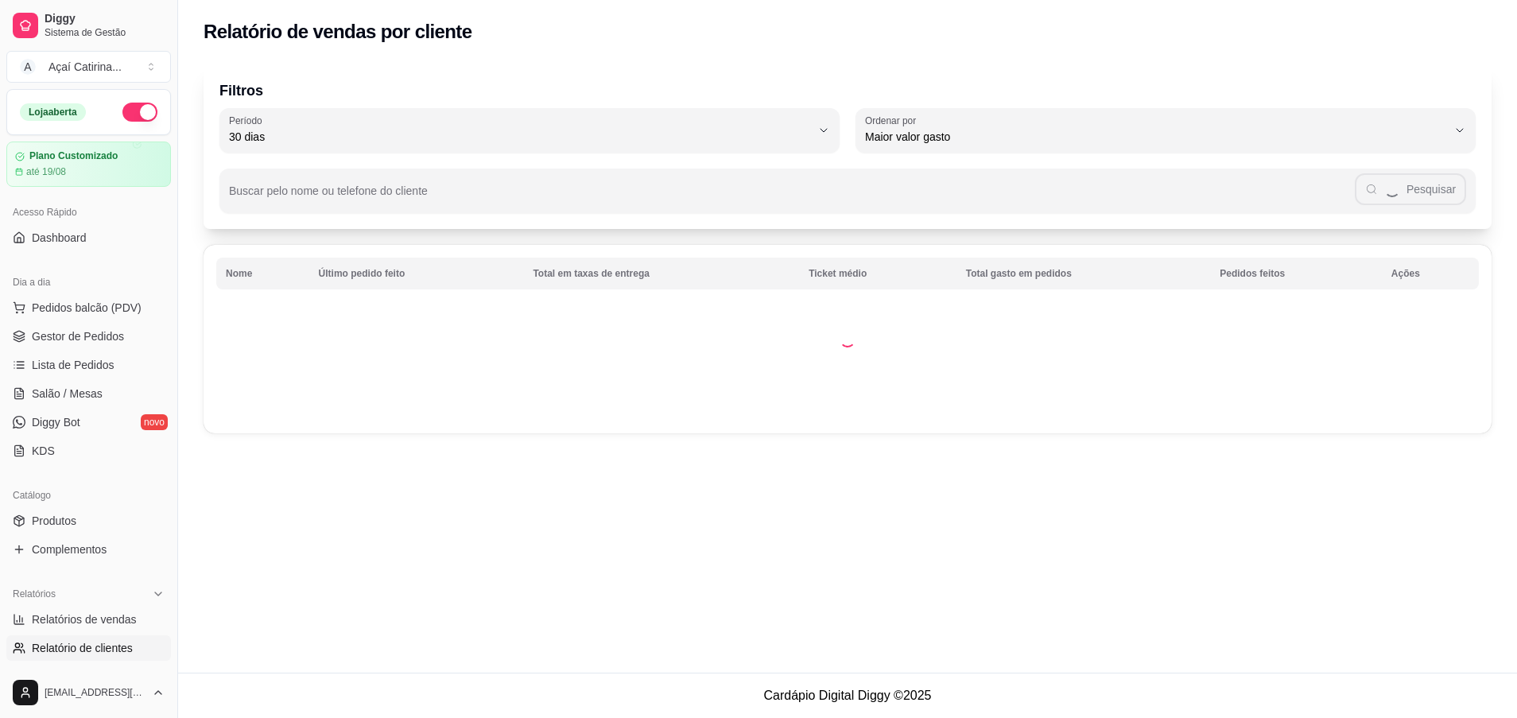
select select "30"
select select "HIGHEST_TOTAL_SPENT_WITH_ORDERS"
click at [111, 334] on span "Gestor de Pedidos" at bounding box center [78, 336] width 92 height 16
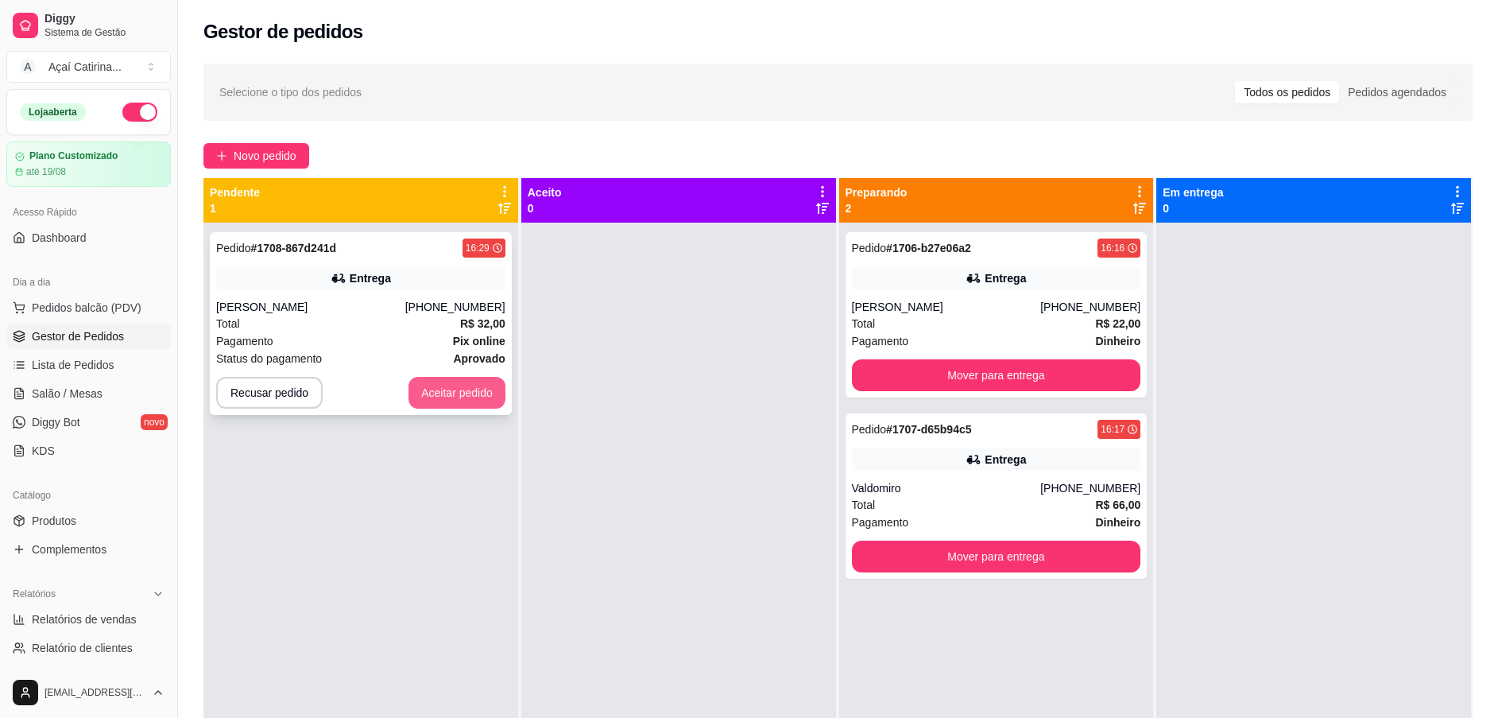
click at [496, 393] on button "Aceitar pedido" at bounding box center [457, 393] width 97 height 32
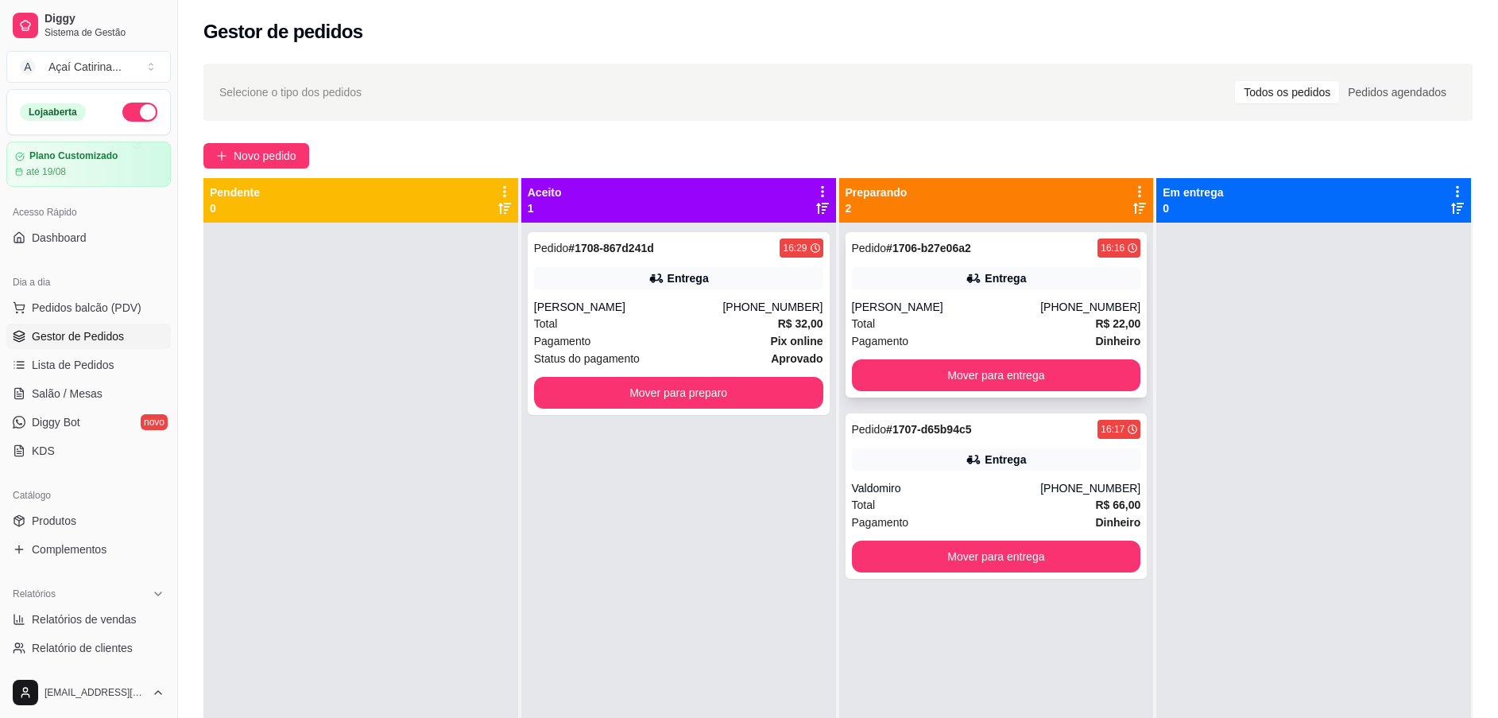
click at [1088, 283] on div "Entrega" at bounding box center [996, 278] width 289 height 22
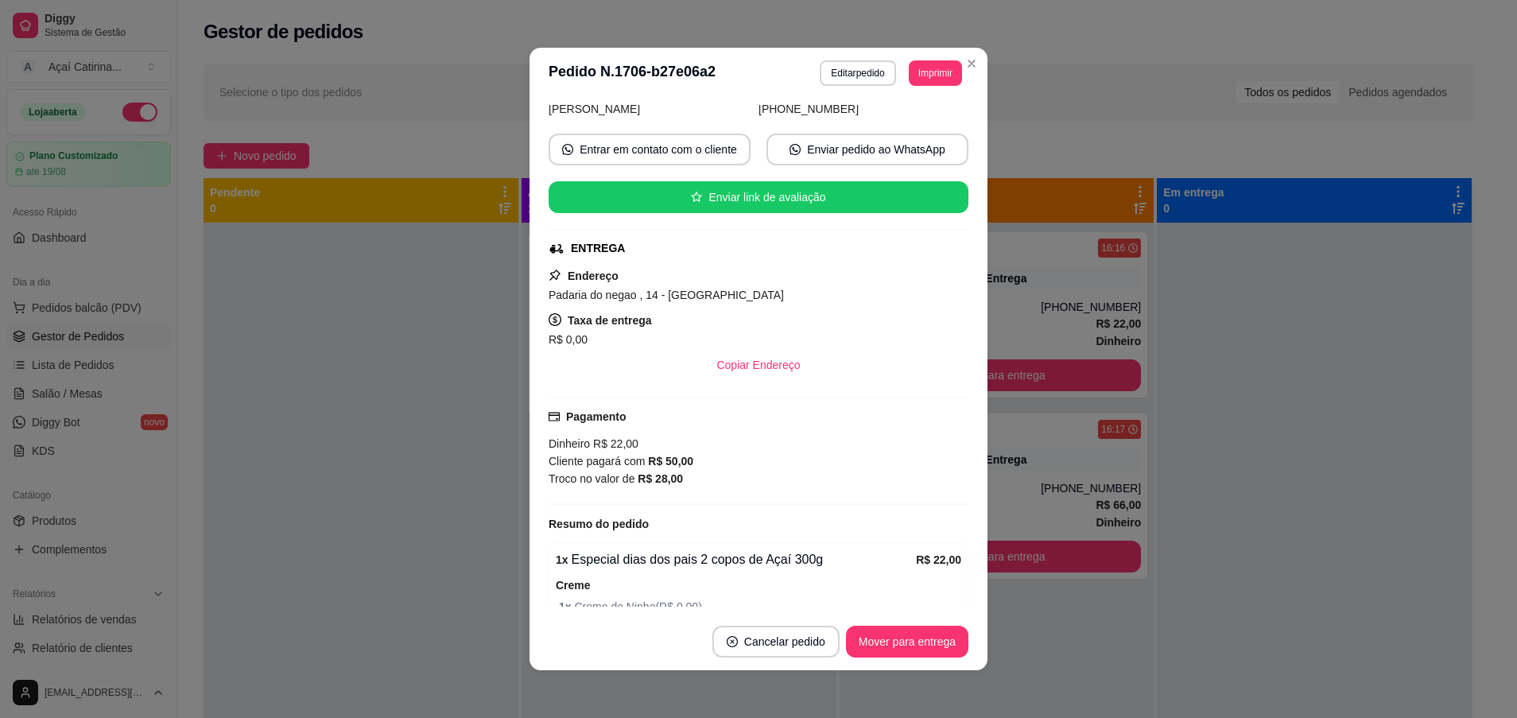
scroll to position [358, 0]
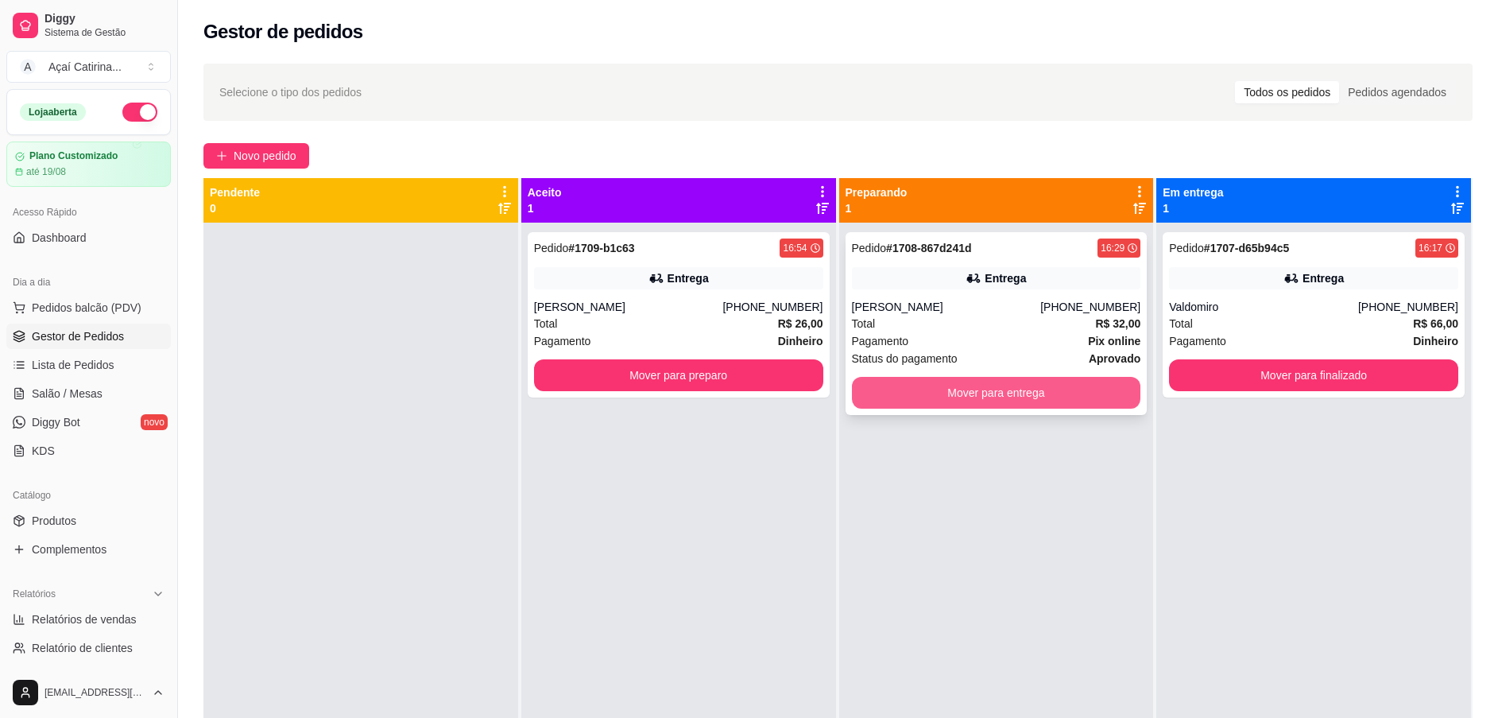
click at [1087, 388] on button "Mover para entrega" at bounding box center [996, 393] width 289 height 32
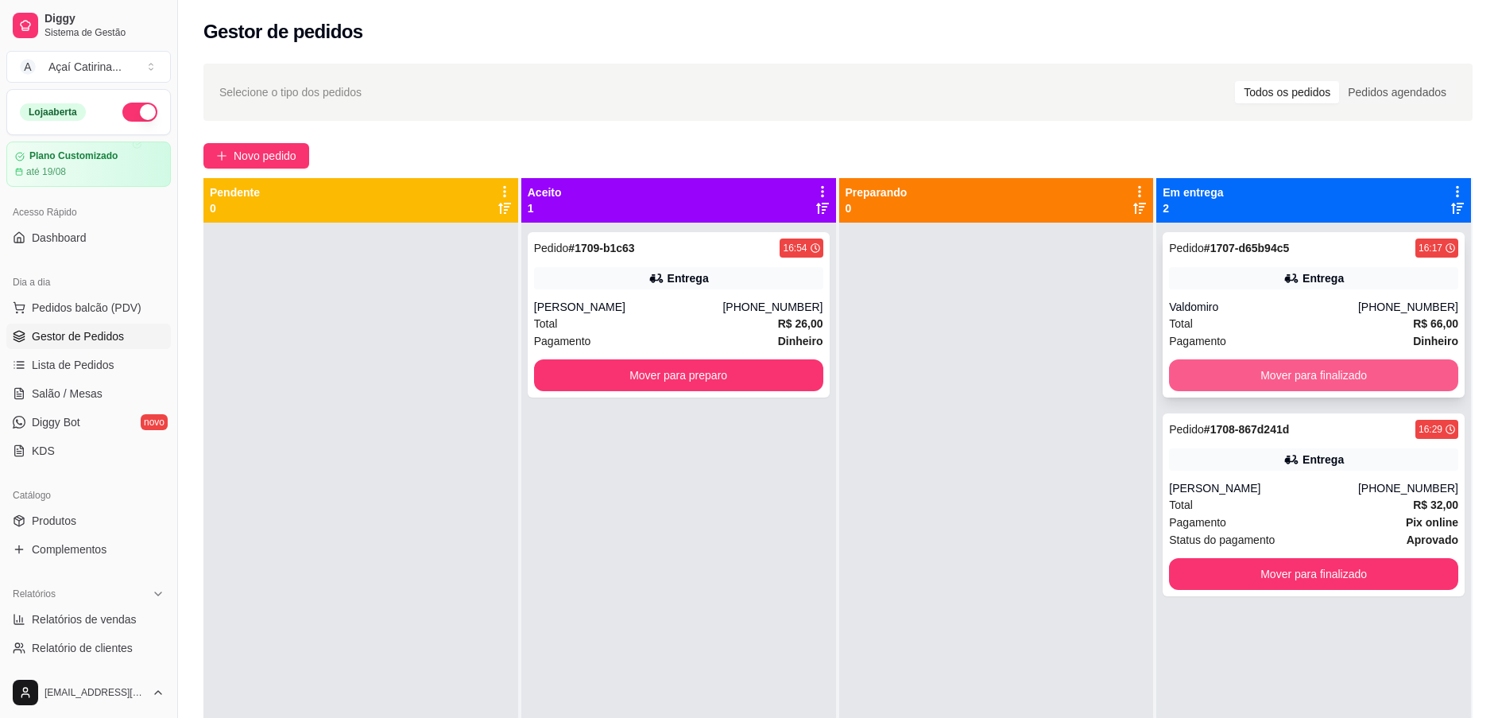
click at [1314, 362] on button "Mover para finalizado" at bounding box center [1313, 375] width 289 height 32
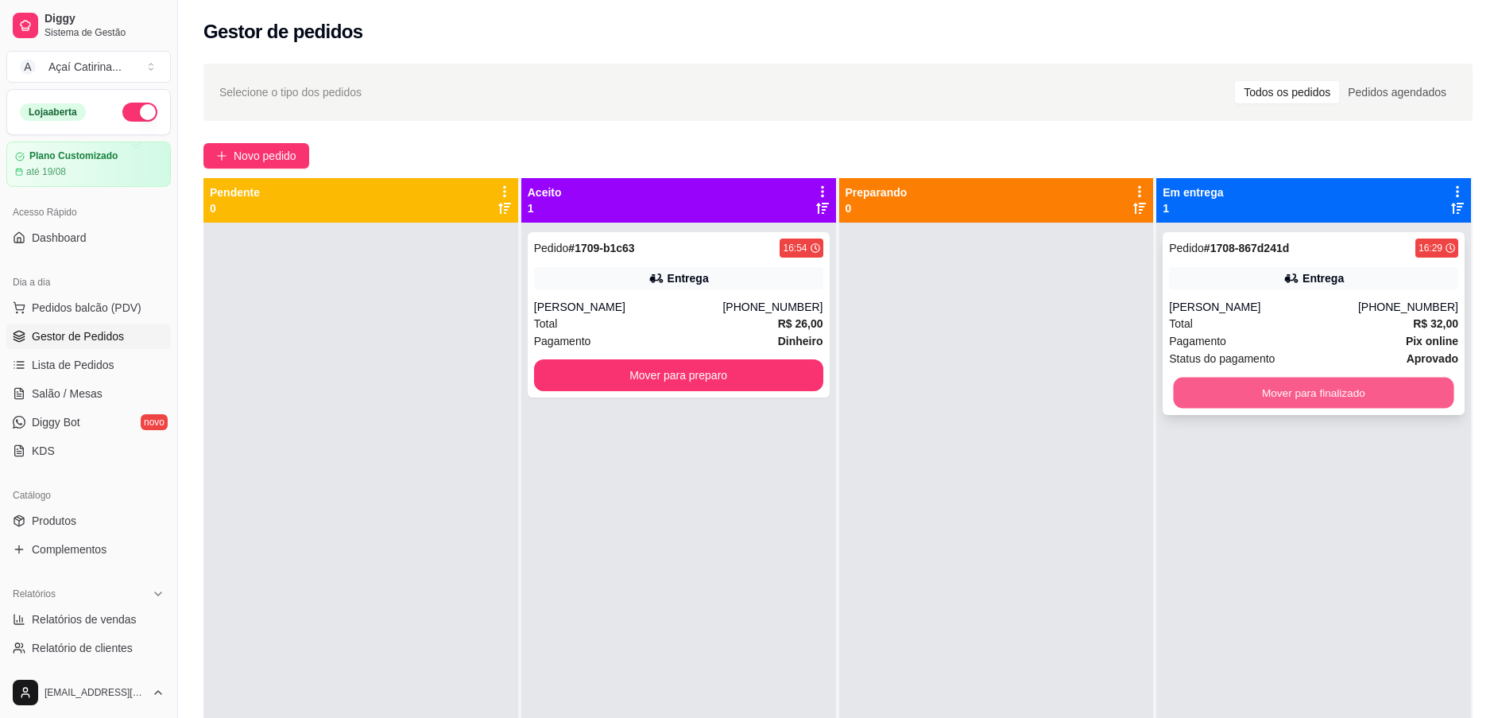
click at [1314, 386] on button "Mover para finalizado" at bounding box center [1314, 393] width 281 height 31
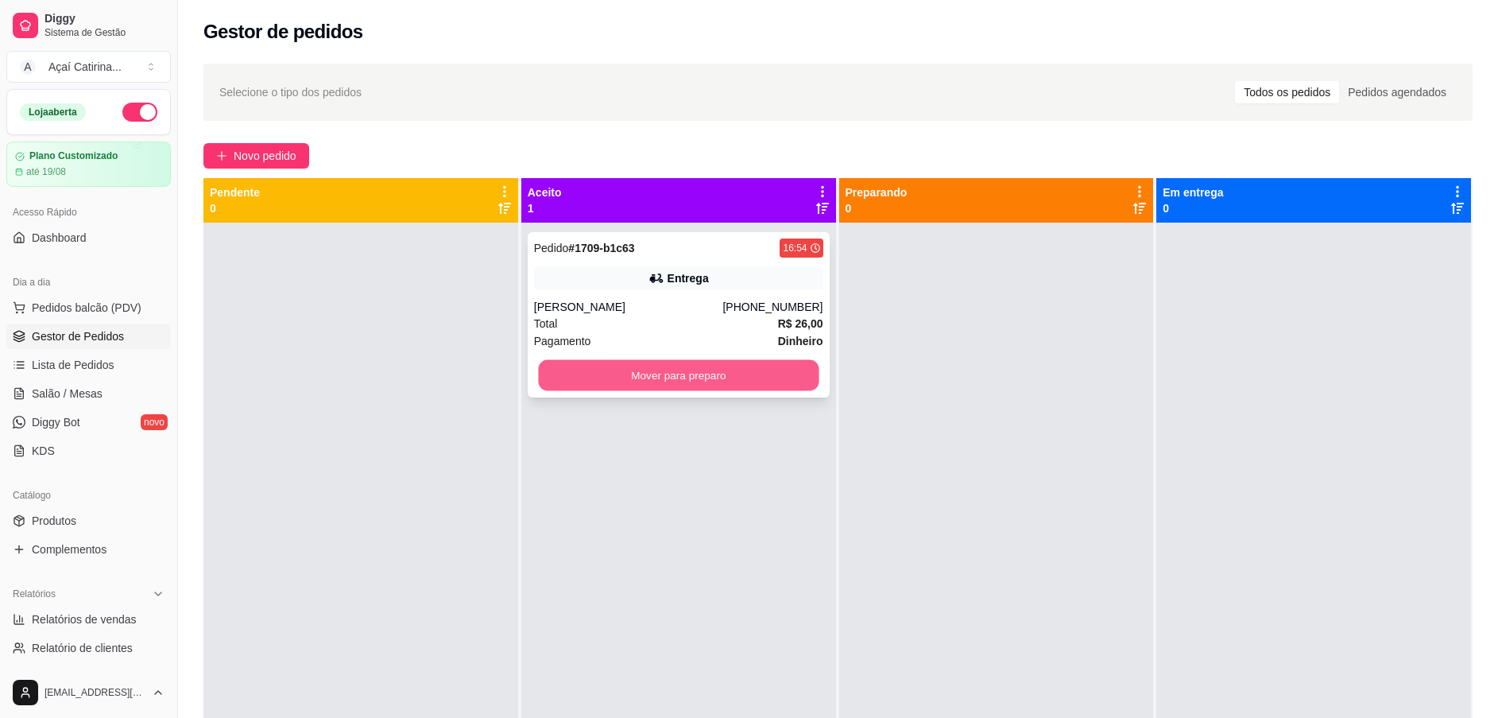
click at [677, 362] on button "Mover para preparo" at bounding box center [678, 375] width 281 height 31
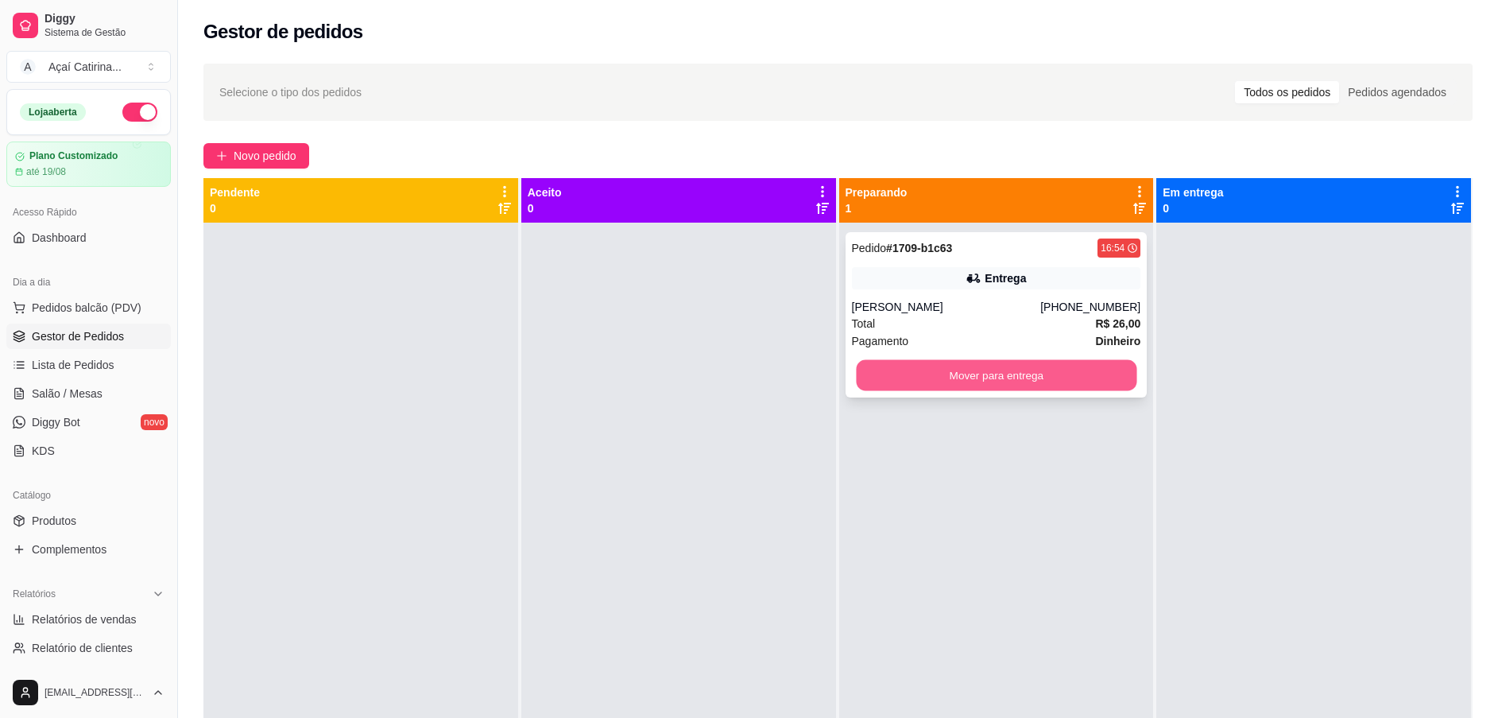
click at [990, 375] on button "Mover para entrega" at bounding box center [996, 375] width 281 height 31
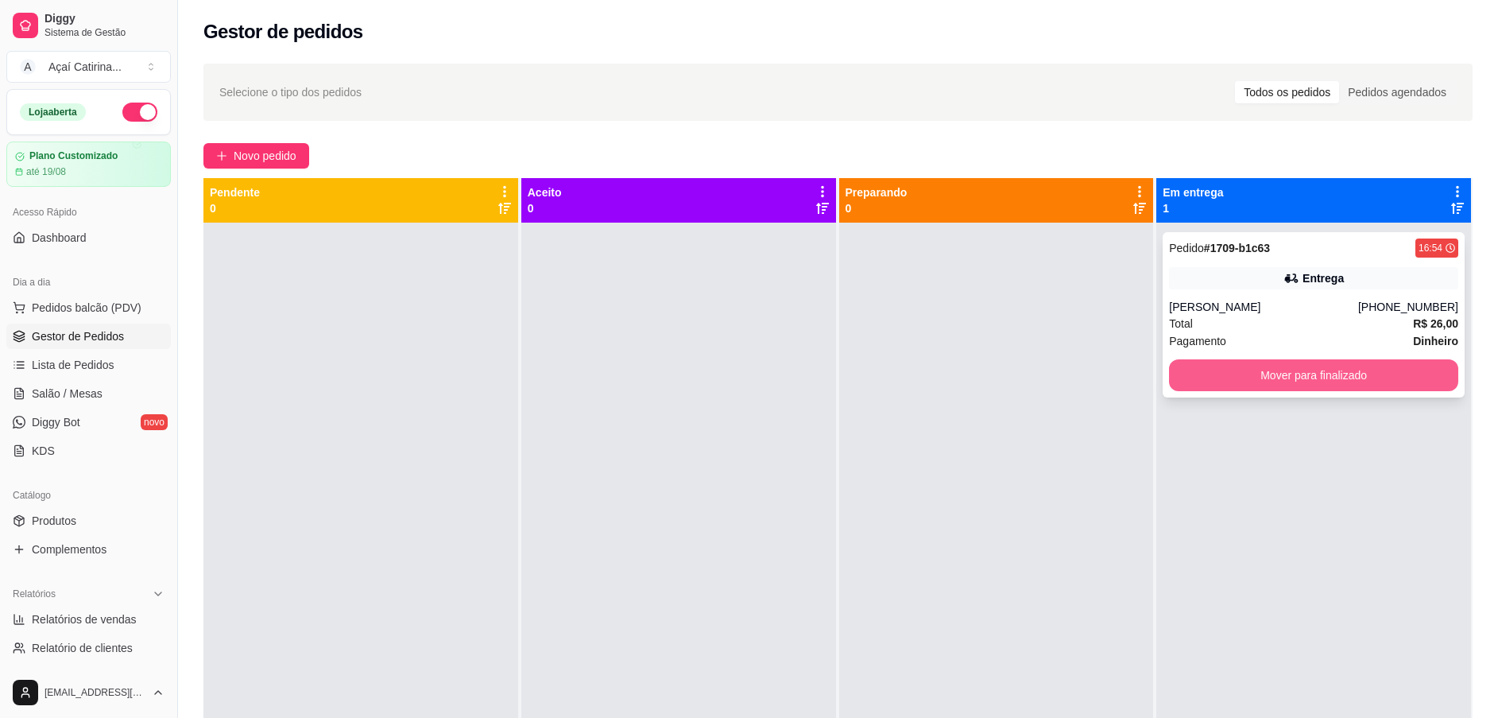
click at [1342, 366] on button "Mover para finalizado" at bounding box center [1313, 375] width 289 height 32
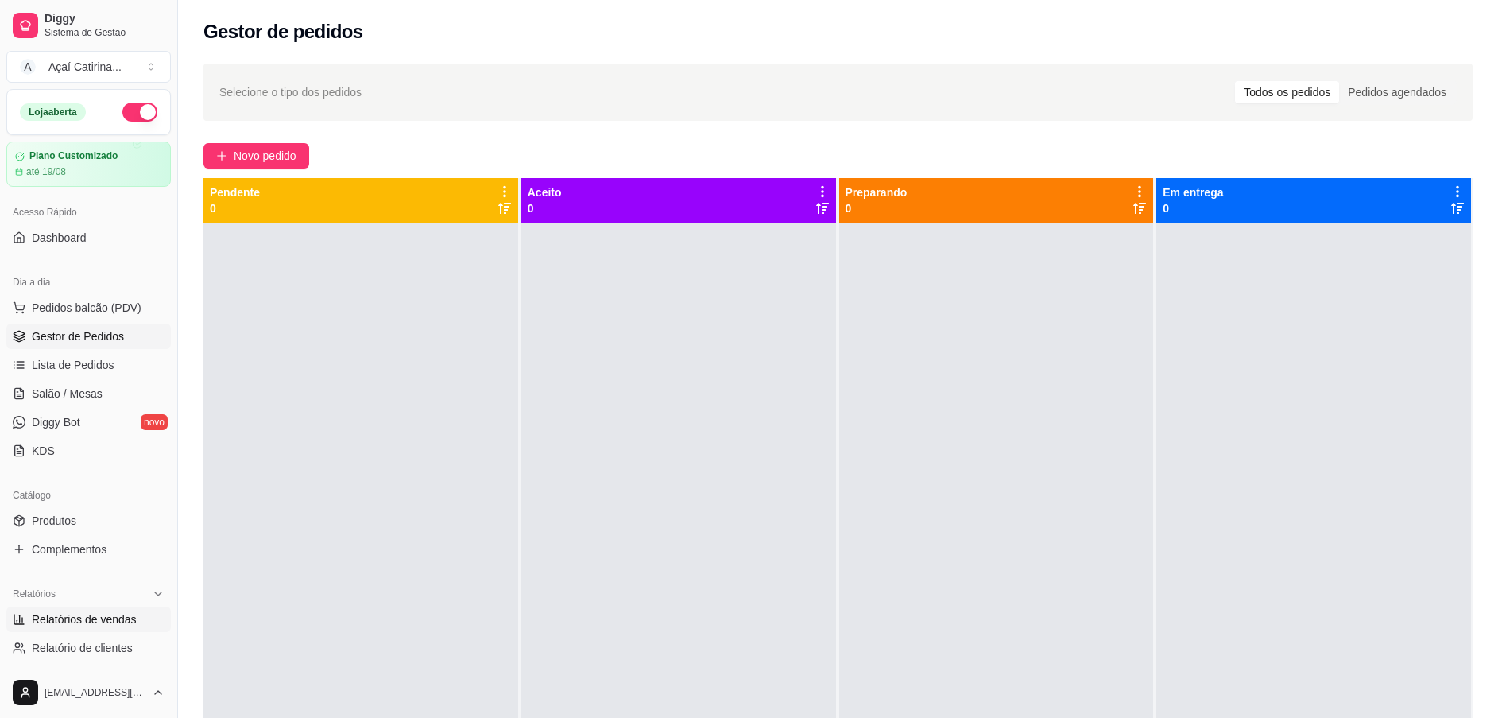
click at [26, 628] on link "Relatórios de vendas" at bounding box center [88, 618] width 165 height 25
select select "ALL"
select select "0"
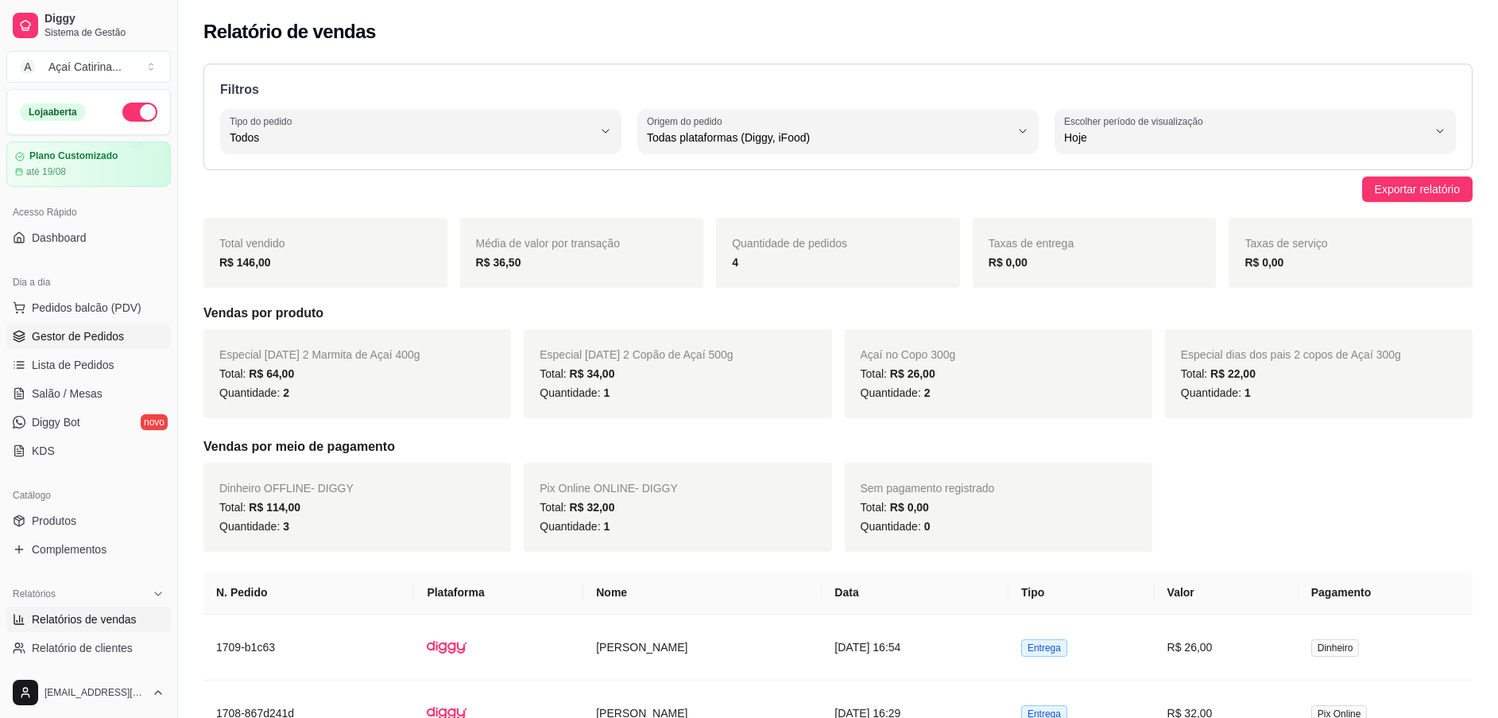
click at [115, 336] on span "Gestor de Pedidos" at bounding box center [78, 336] width 92 height 16
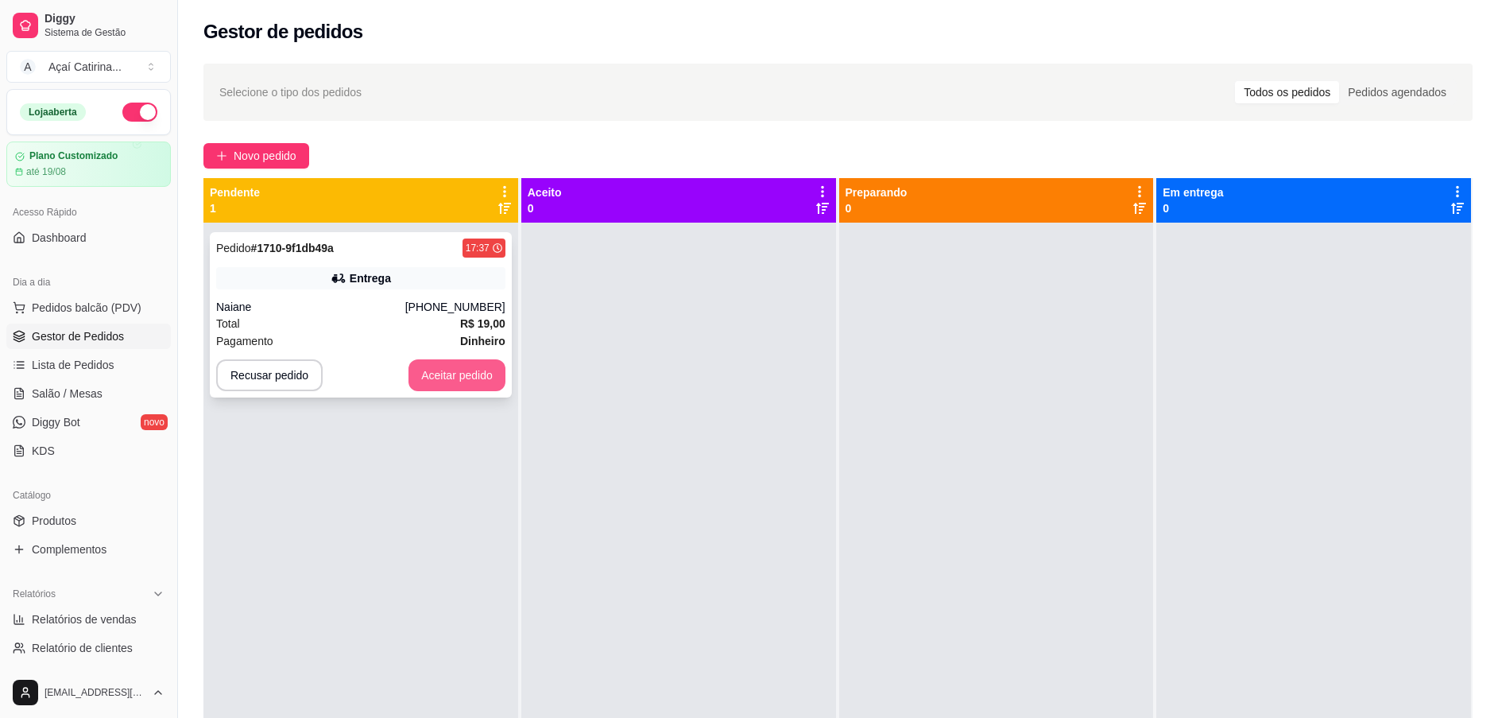
click at [425, 376] on button "Aceitar pedido" at bounding box center [457, 375] width 97 height 32
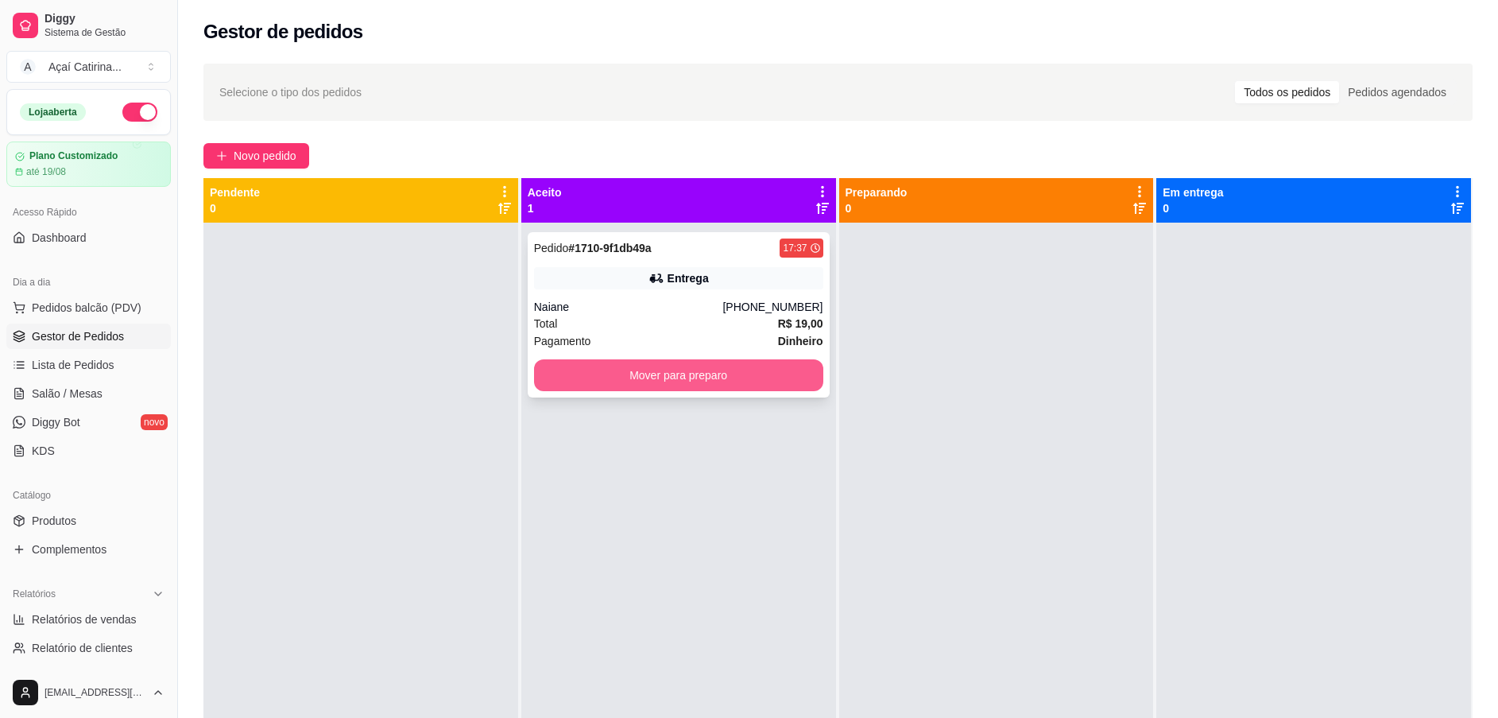
click at [646, 370] on button "Mover para preparo" at bounding box center [678, 375] width 289 height 32
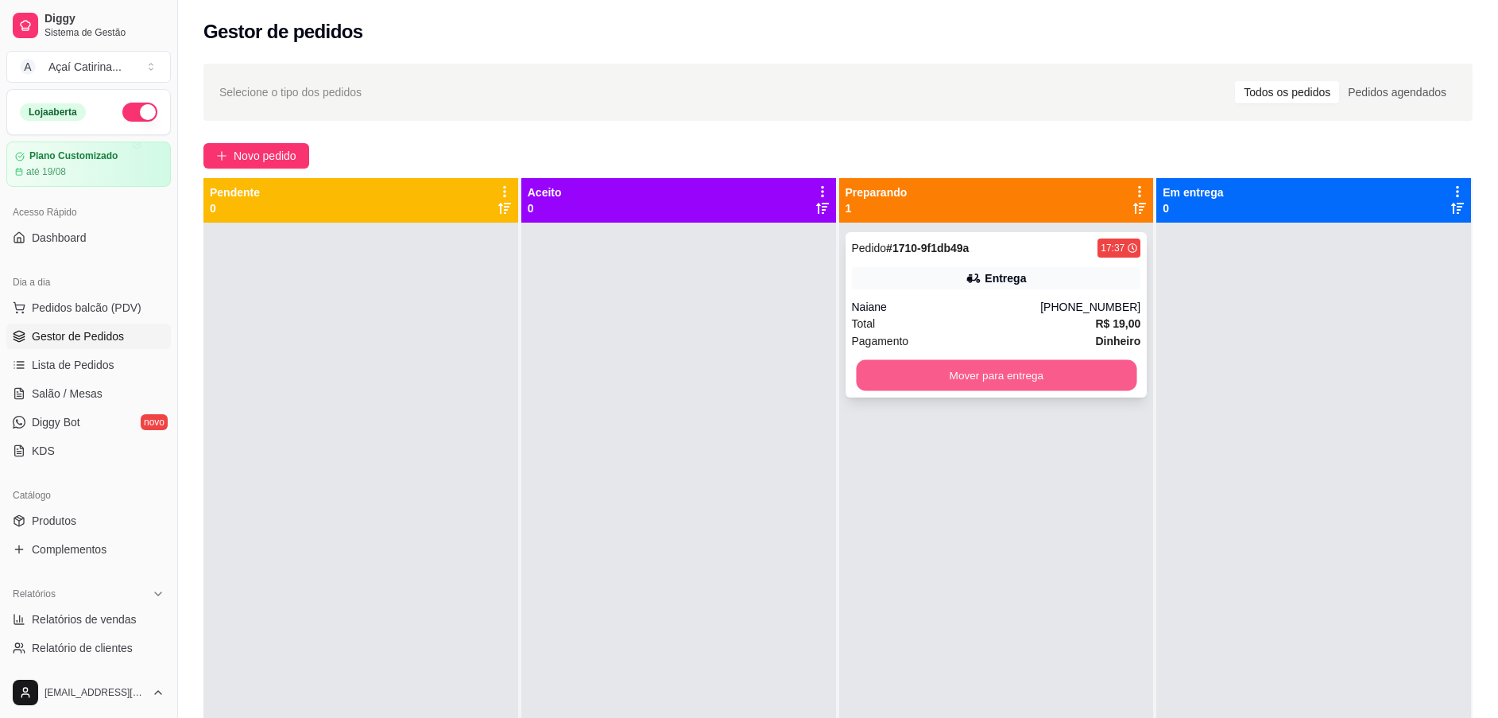
click at [1046, 367] on button "Mover para entrega" at bounding box center [996, 375] width 281 height 31
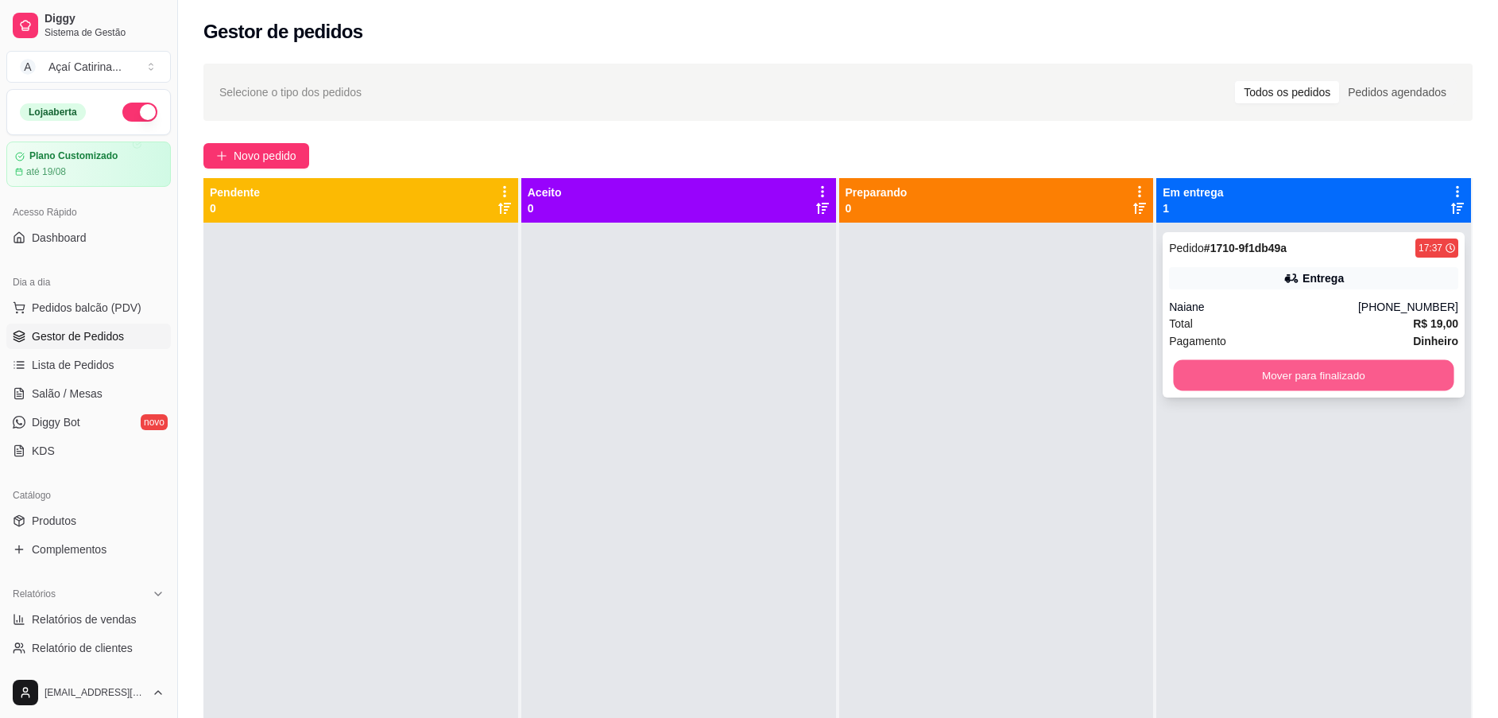
click at [1250, 367] on button "Mover para finalizado" at bounding box center [1314, 375] width 281 height 31
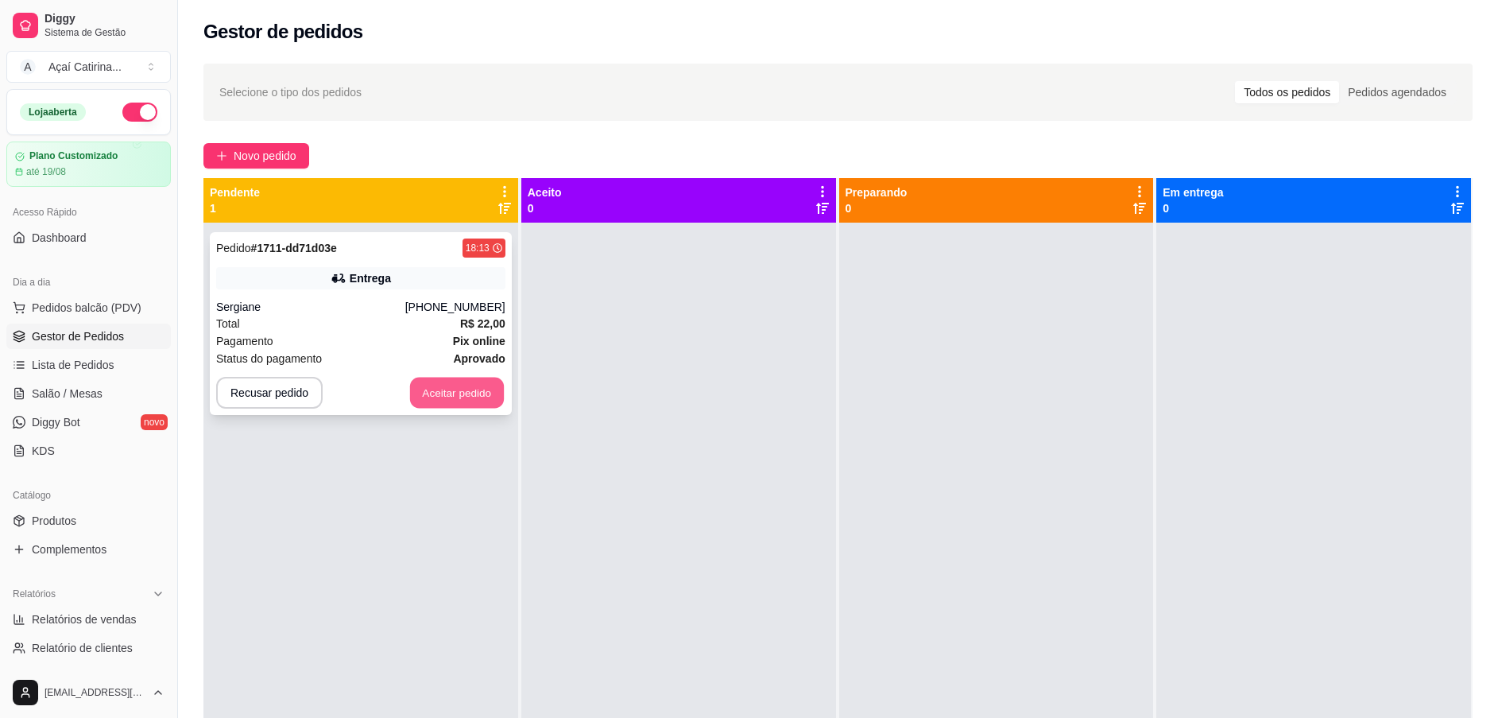
click at [431, 394] on button "Aceitar pedido" at bounding box center [457, 393] width 94 height 31
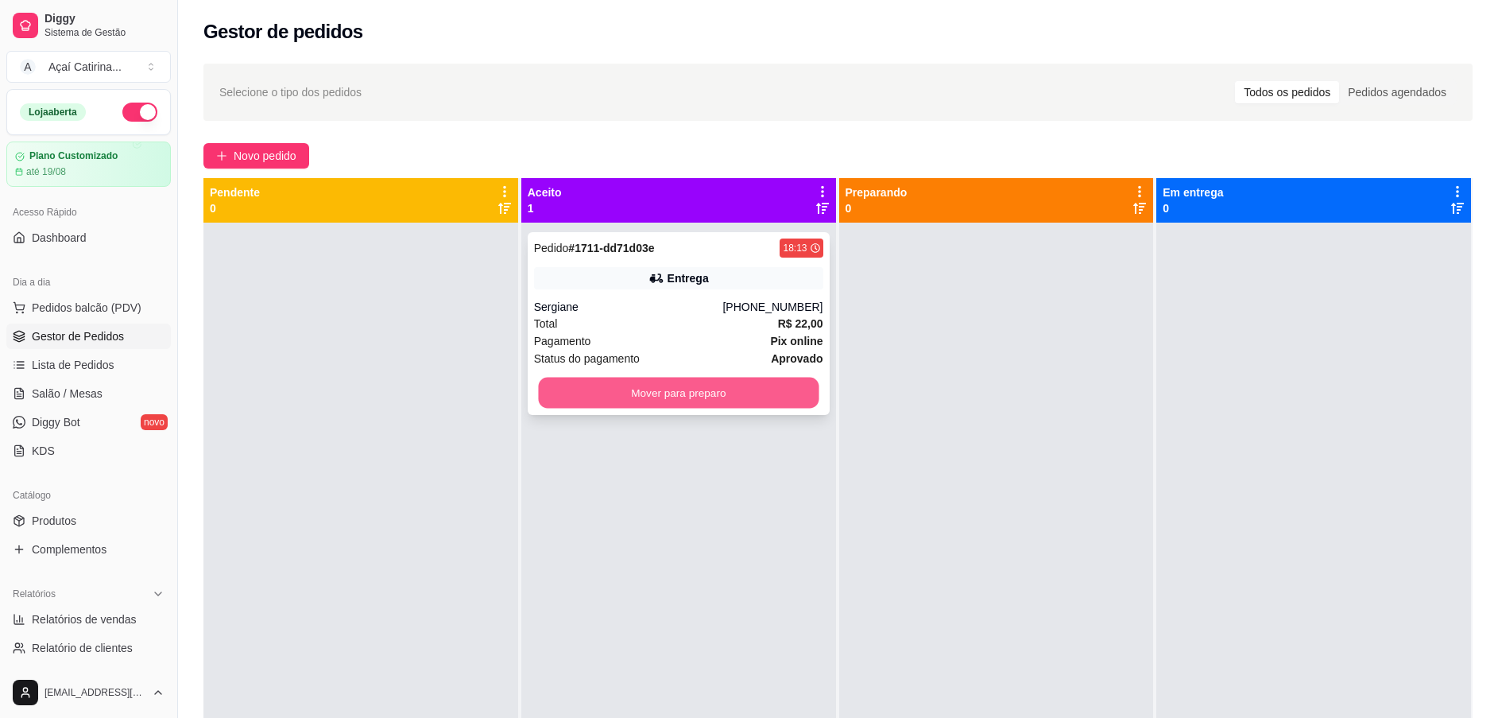
click at [635, 393] on button "Mover para preparo" at bounding box center [678, 393] width 281 height 31
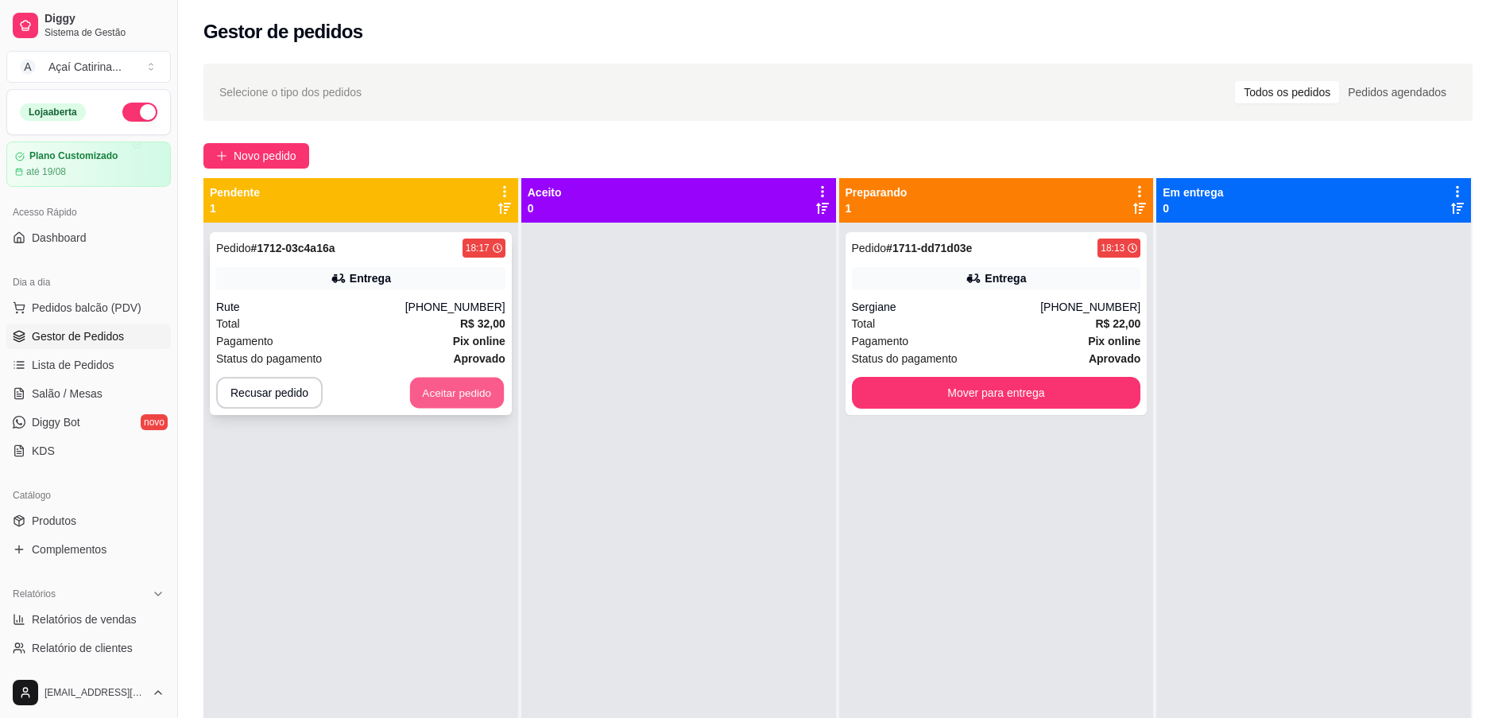
click at [448, 405] on button "Aceitar pedido" at bounding box center [457, 393] width 94 height 31
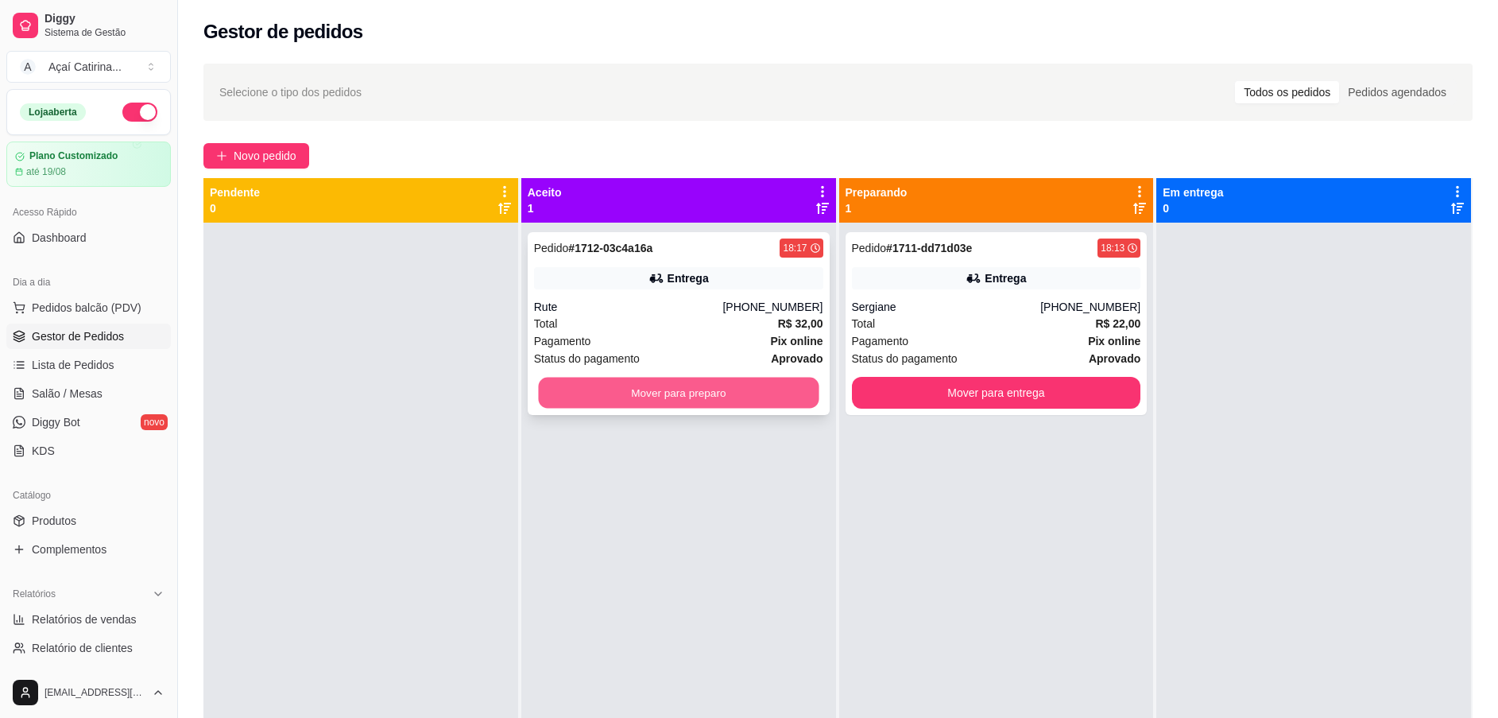
click at [658, 388] on button "Mover para preparo" at bounding box center [678, 393] width 281 height 31
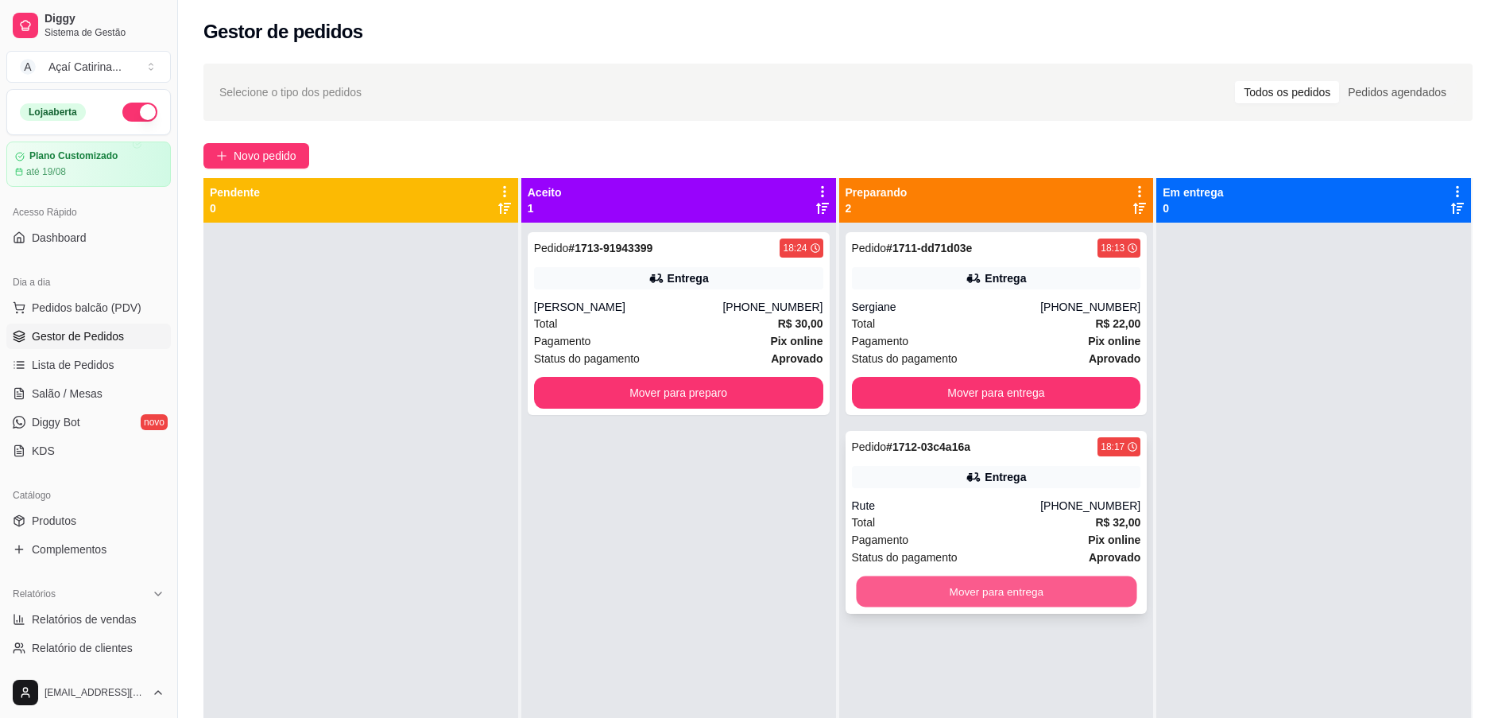
click at [1002, 590] on button "Mover para entrega" at bounding box center [996, 591] width 281 height 31
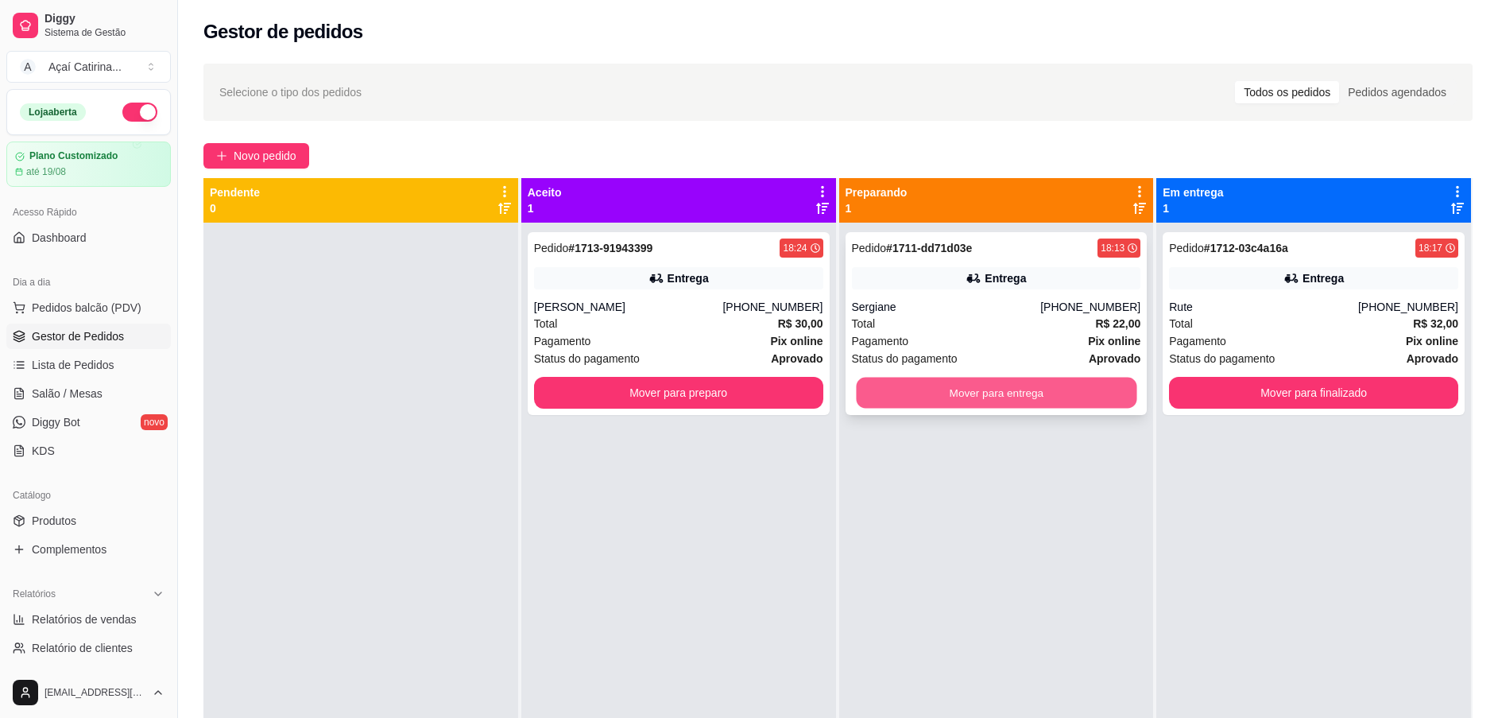
click at [1012, 391] on button "Mover para entrega" at bounding box center [996, 393] width 281 height 31
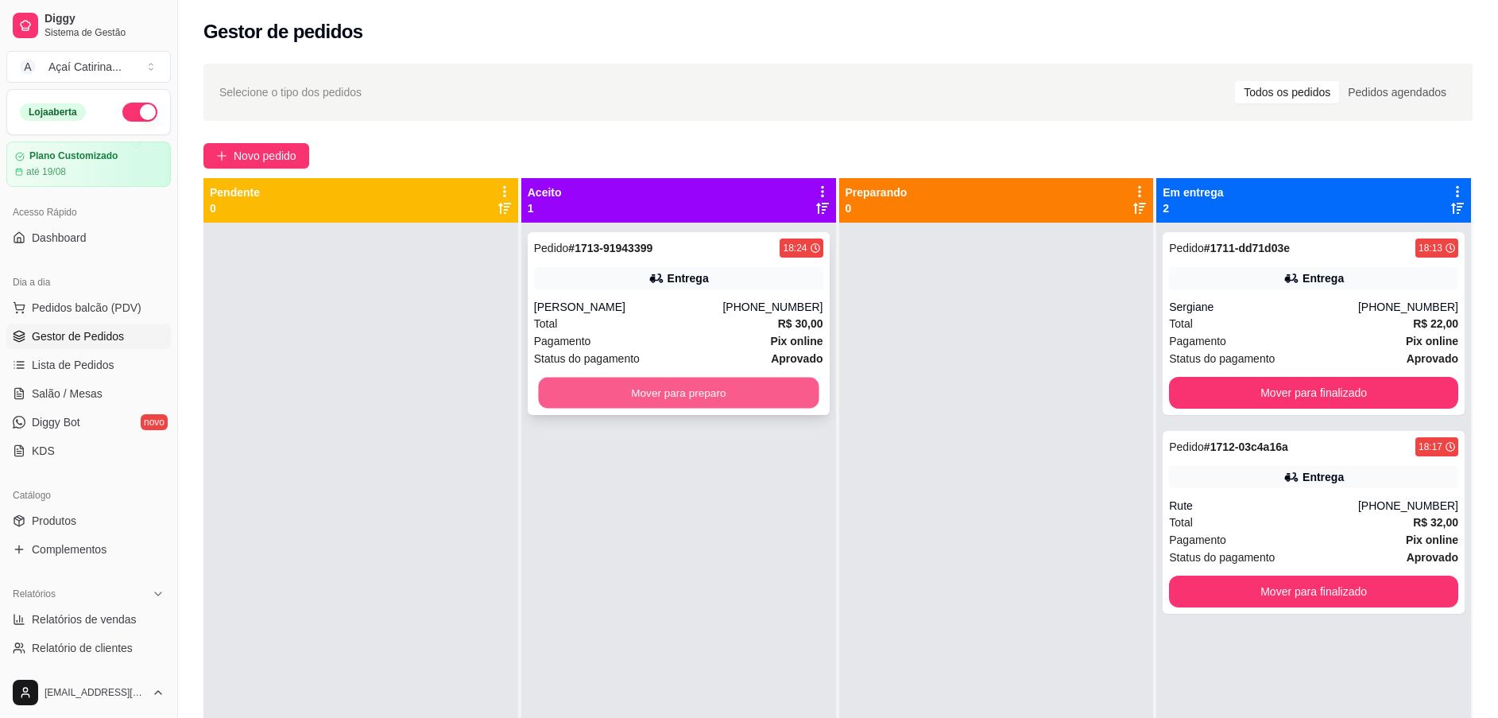
click at [664, 401] on button "Mover para preparo" at bounding box center [678, 393] width 281 height 31
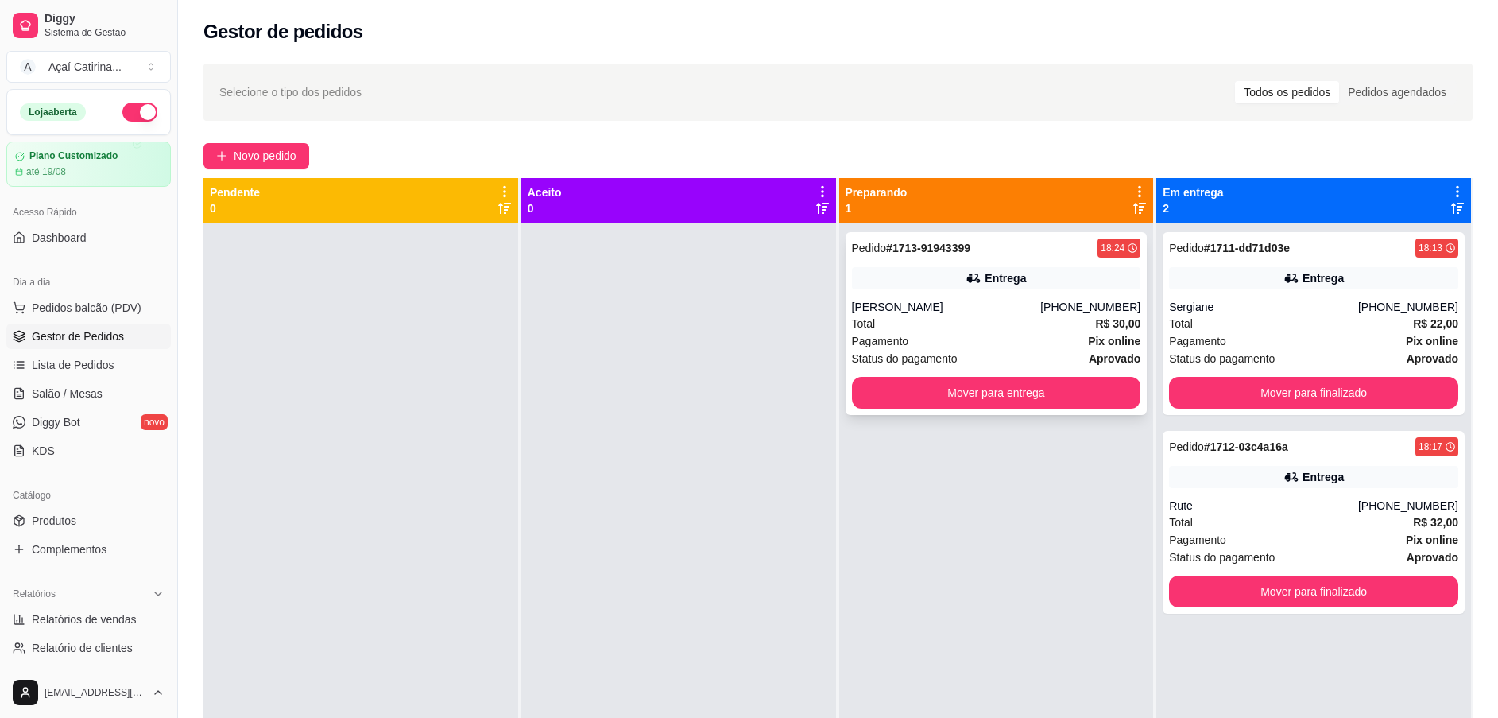
click at [998, 348] on div "Pagamento Pix online" at bounding box center [996, 340] width 289 height 17
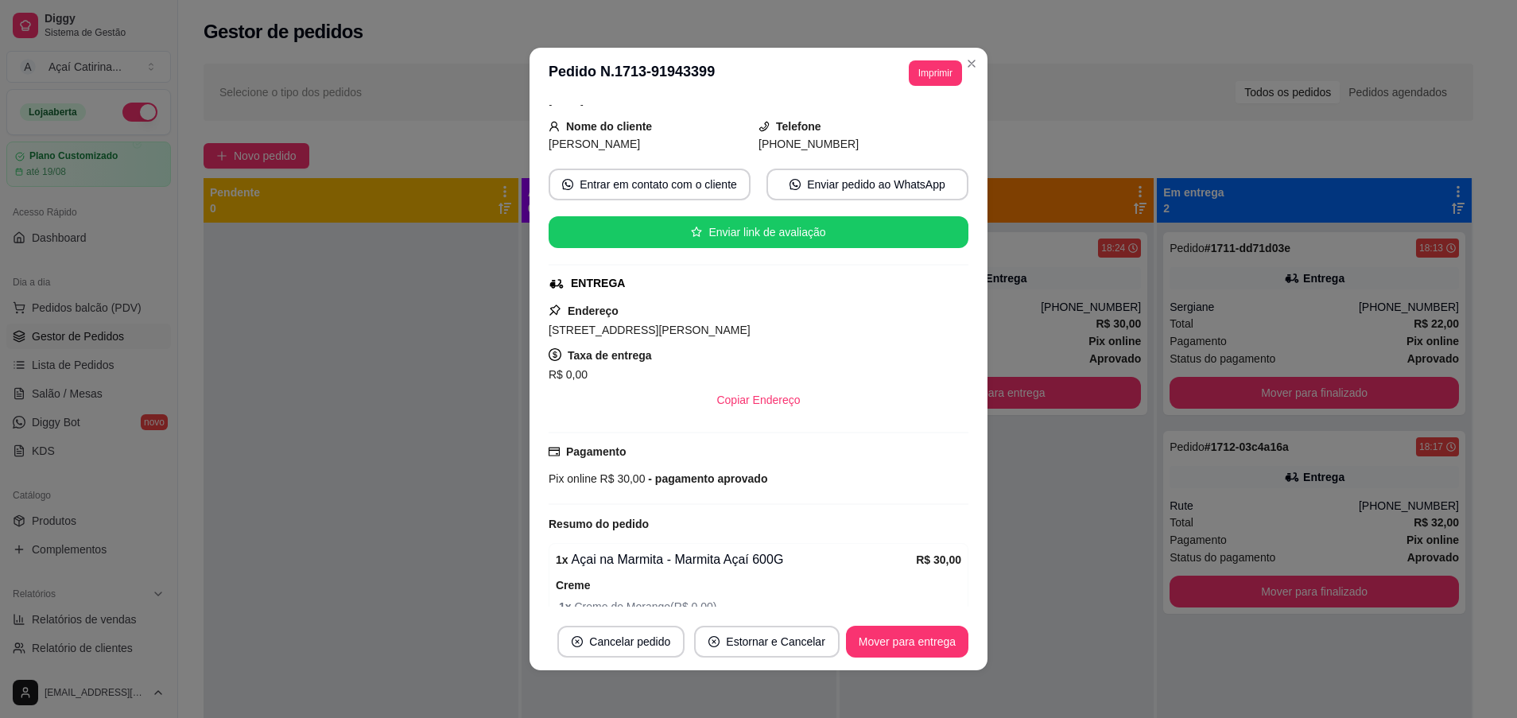
scroll to position [67, 0]
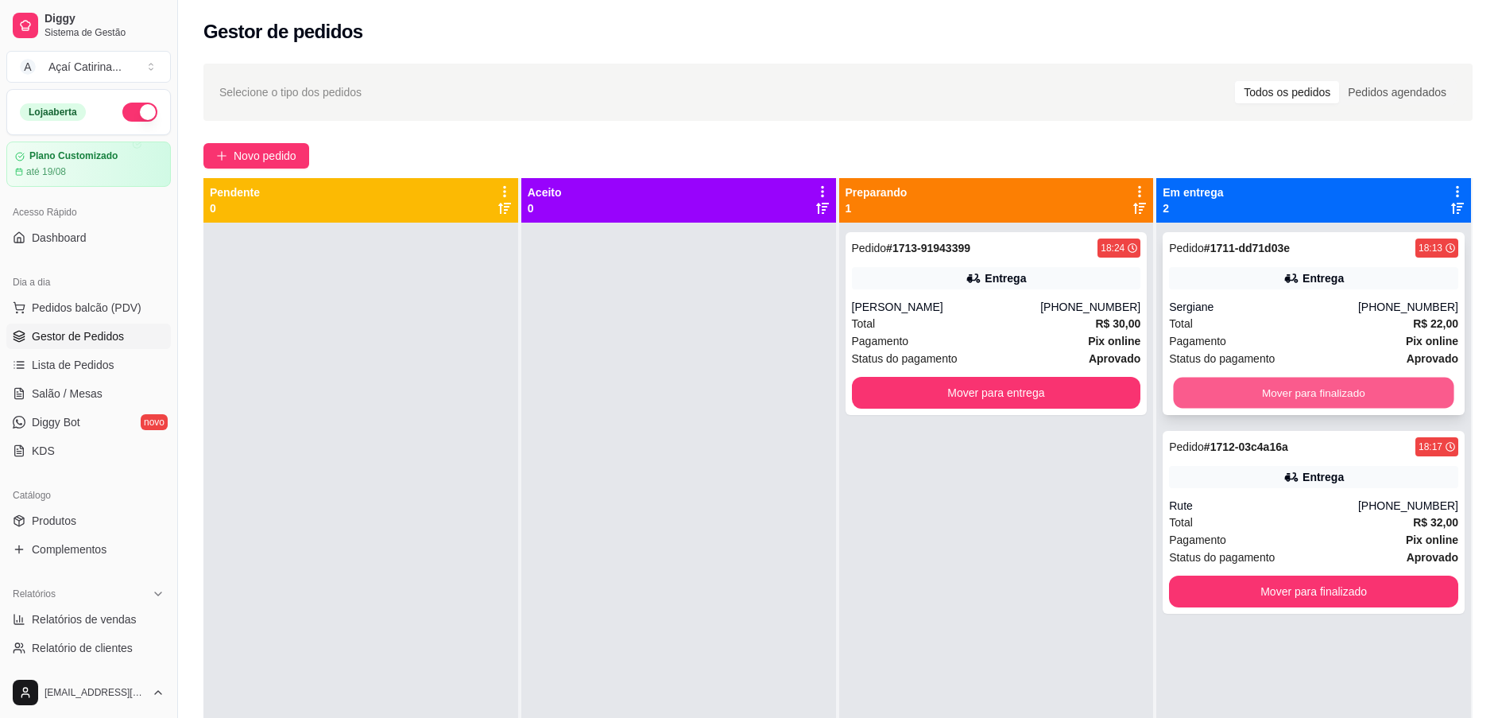
click at [1241, 386] on button "Mover para finalizado" at bounding box center [1314, 393] width 281 height 31
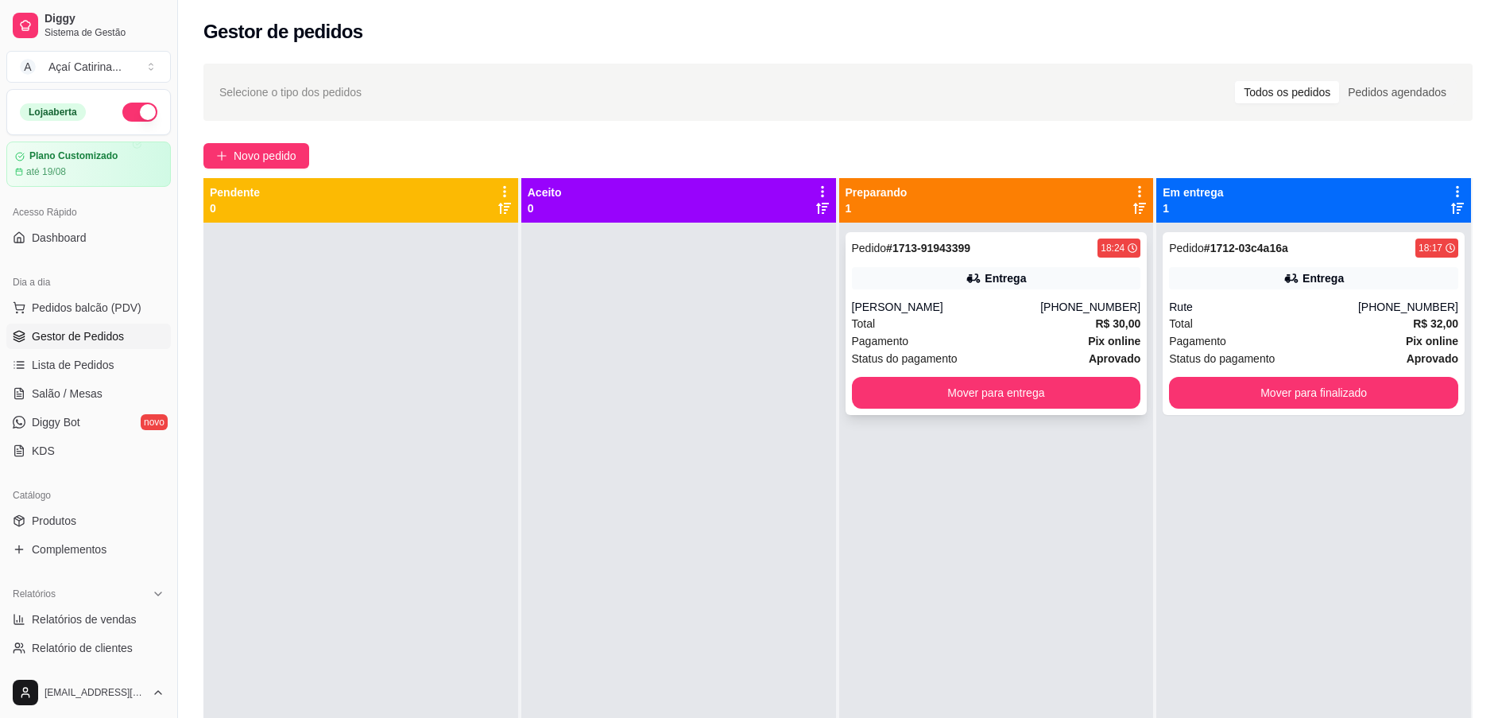
click at [921, 370] on div "Pedido # 1713-91943399 18:24 Entrega Clarice Lima (85) 99119-9530 Total R$ 30,0…" at bounding box center [997, 323] width 302 height 183
click at [1065, 393] on button "Mover para entrega" at bounding box center [996, 393] width 281 height 31
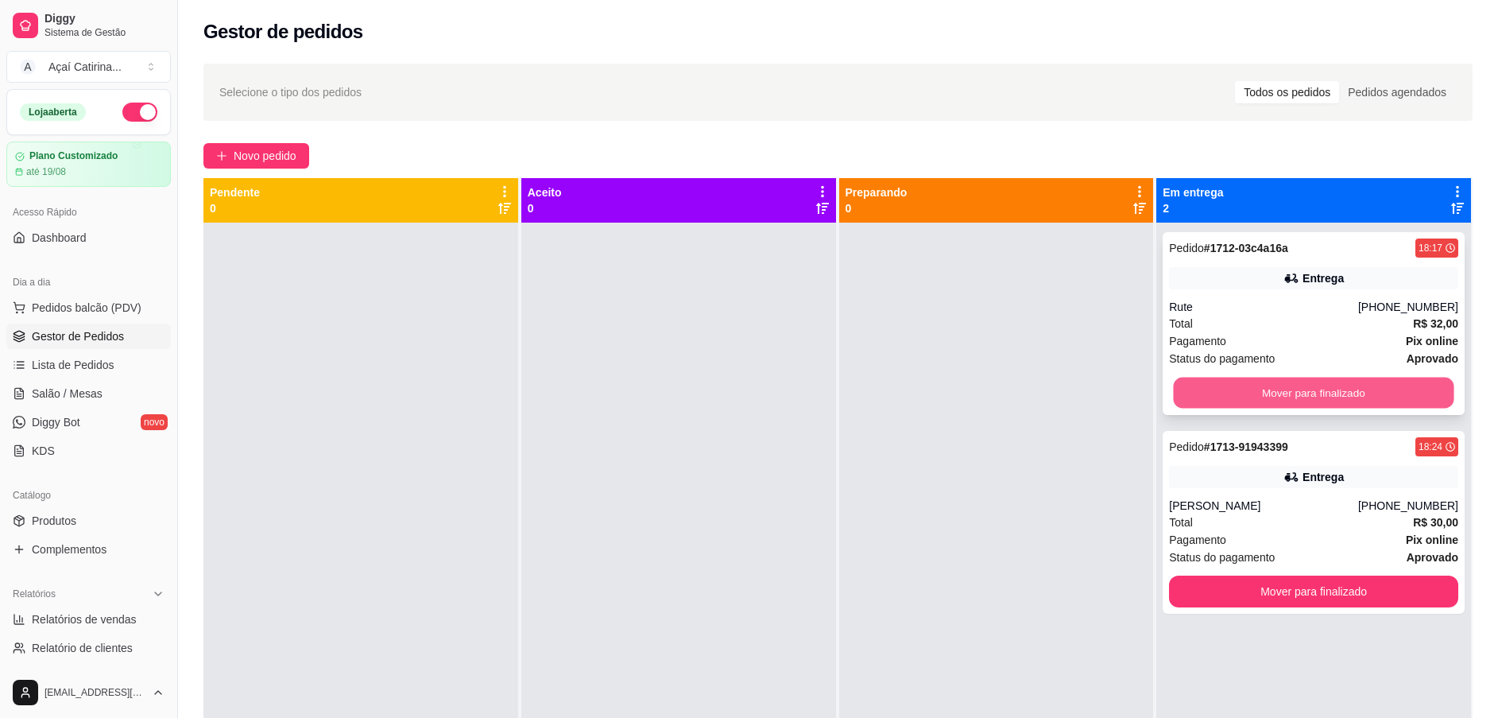
click at [1367, 378] on button "Mover para finalizado" at bounding box center [1314, 393] width 281 height 31
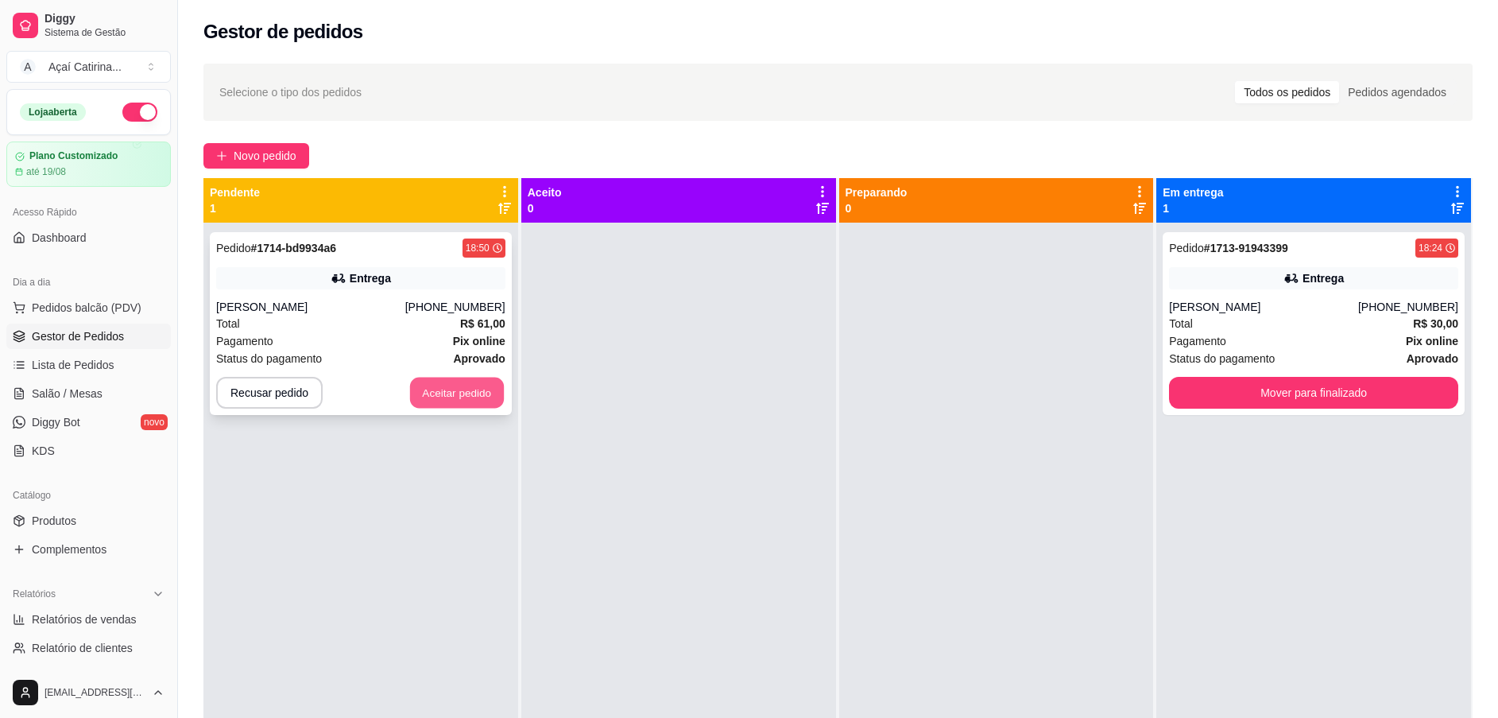
click at [436, 395] on button "Aceitar pedido" at bounding box center [457, 393] width 94 height 31
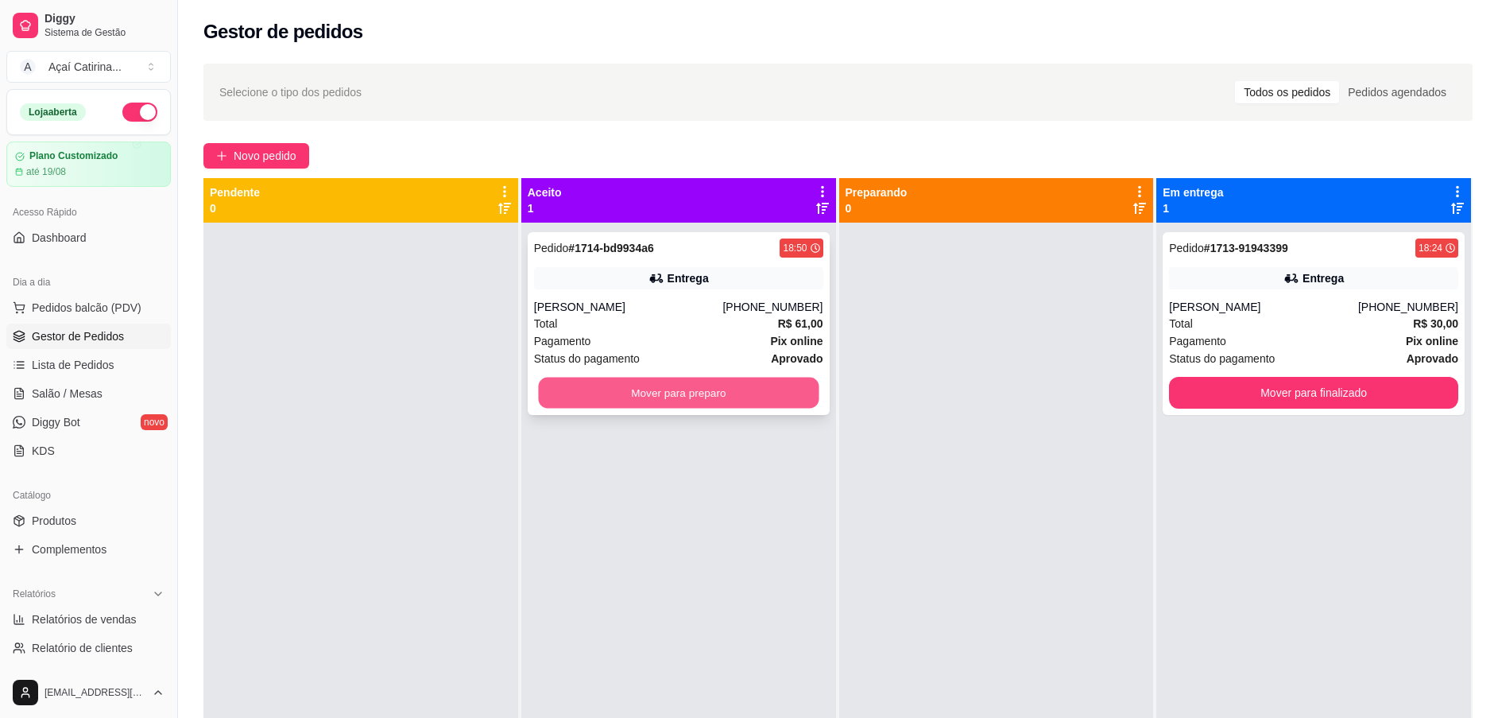
click at [757, 395] on button "Mover para preparo" at bounding box center [678, 393] width 281 height 31
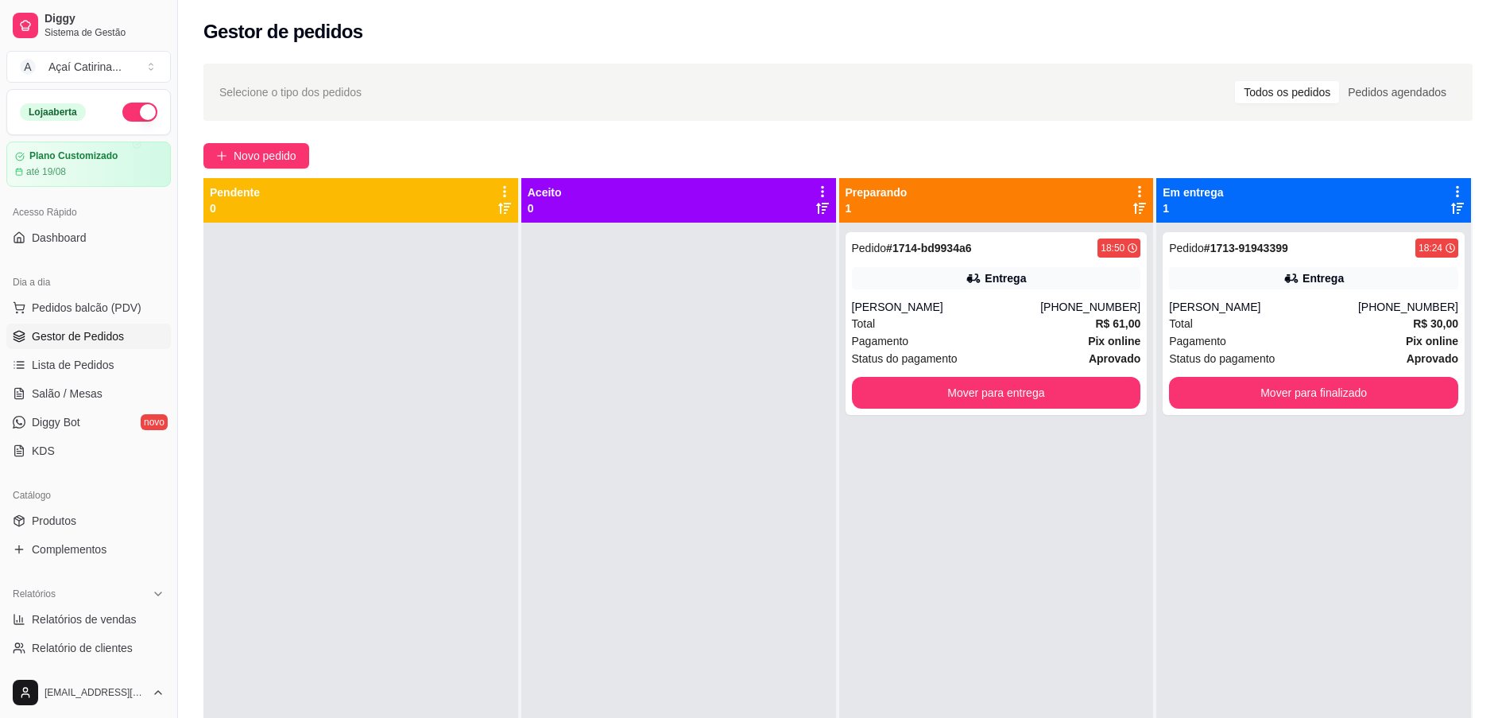
click at [73, 293] on div "Dia a dia" at bounding box center [88, 281] width 165 height 25
click at [83, 300] on span "Pedidos balcão (PDV)" at bounding box center [87, 308] width 110 height 16
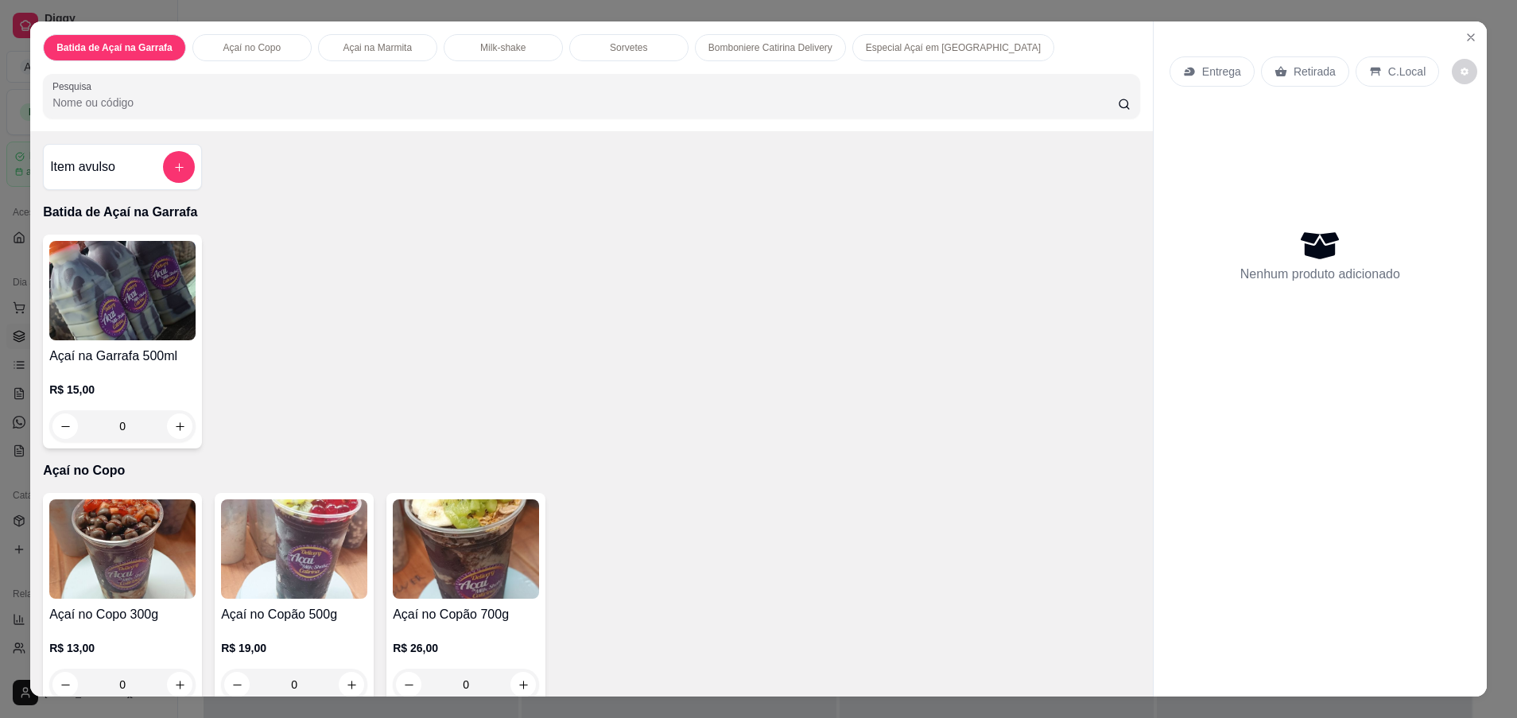
click at [235, 598] on img at bounding box center [294, 548] width 146 height 99
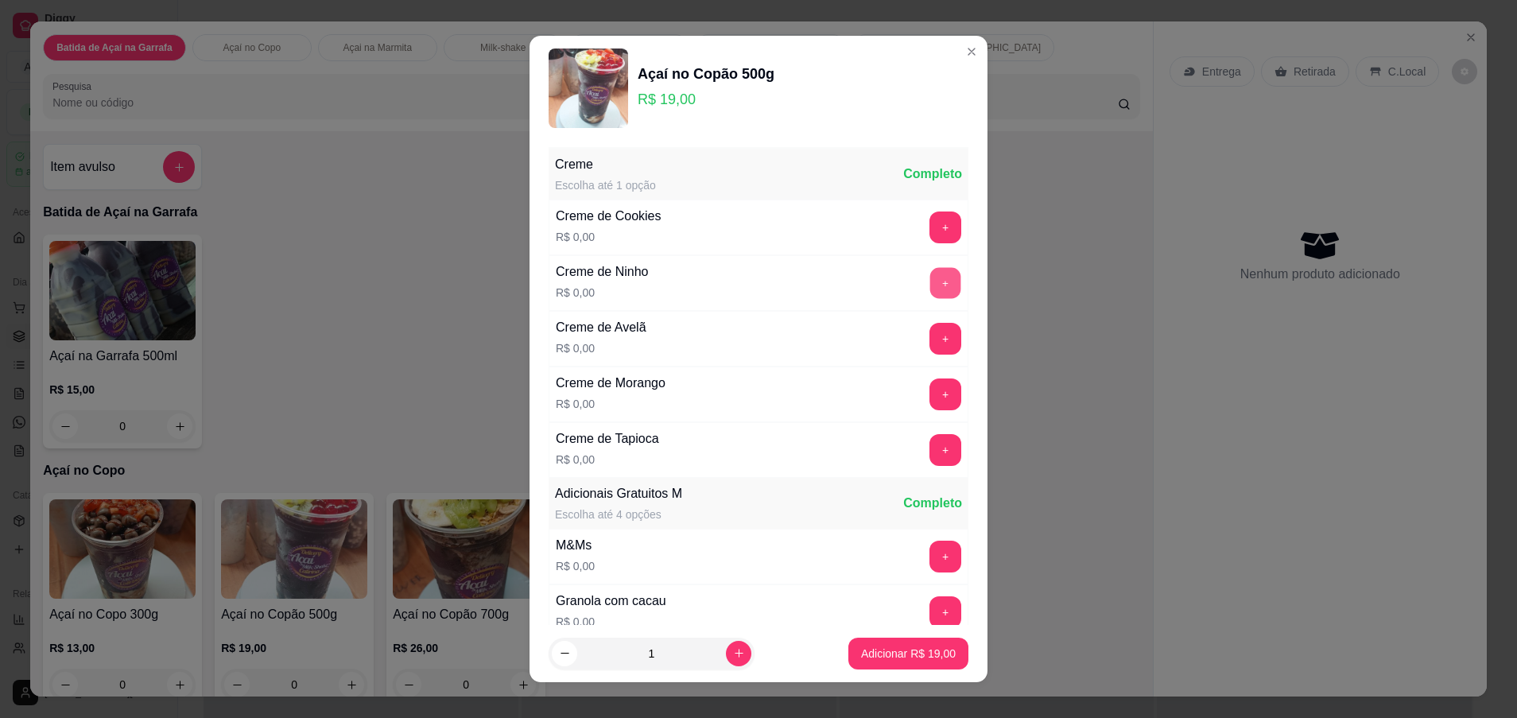
click at [930, 277] on button "+" at bounding box center [945, 283] width 31 height 31
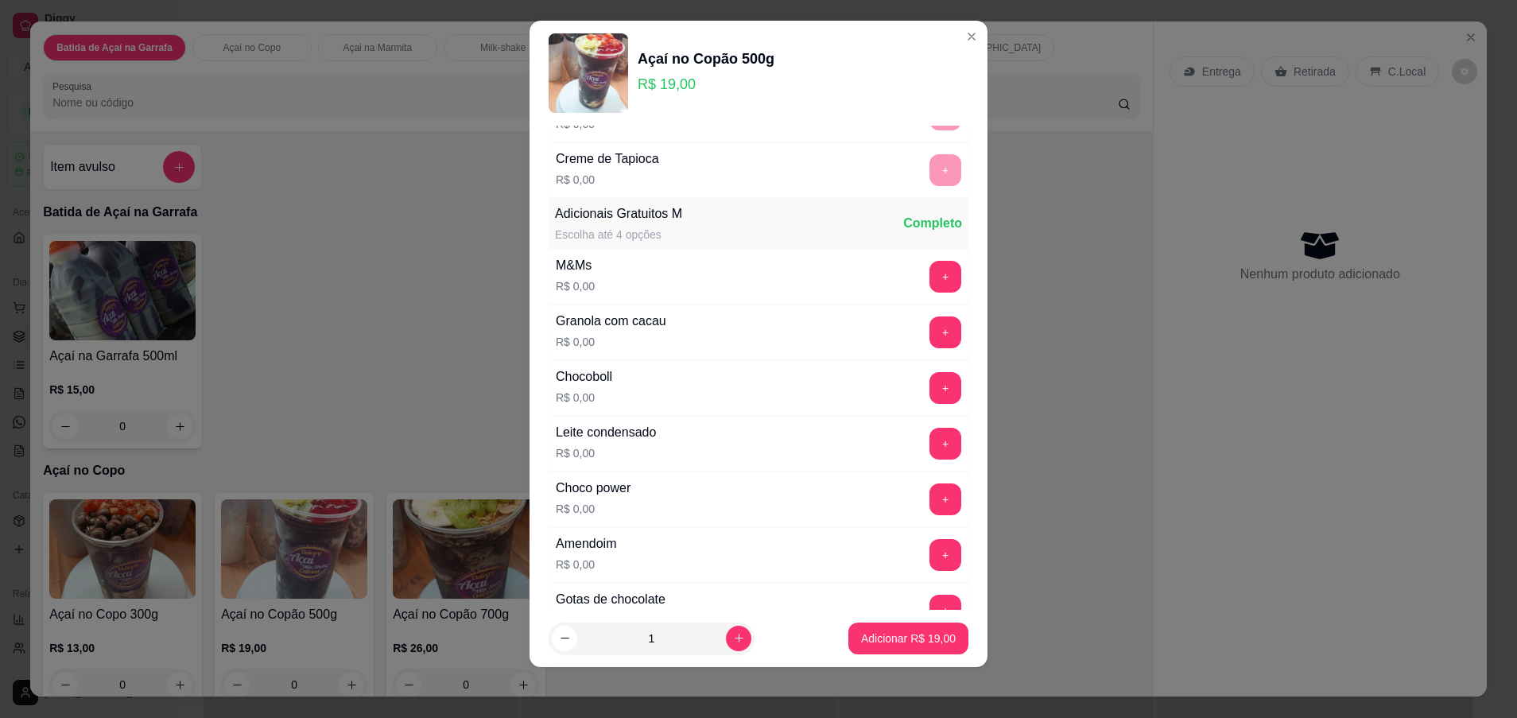
scroll to position [337, 0]
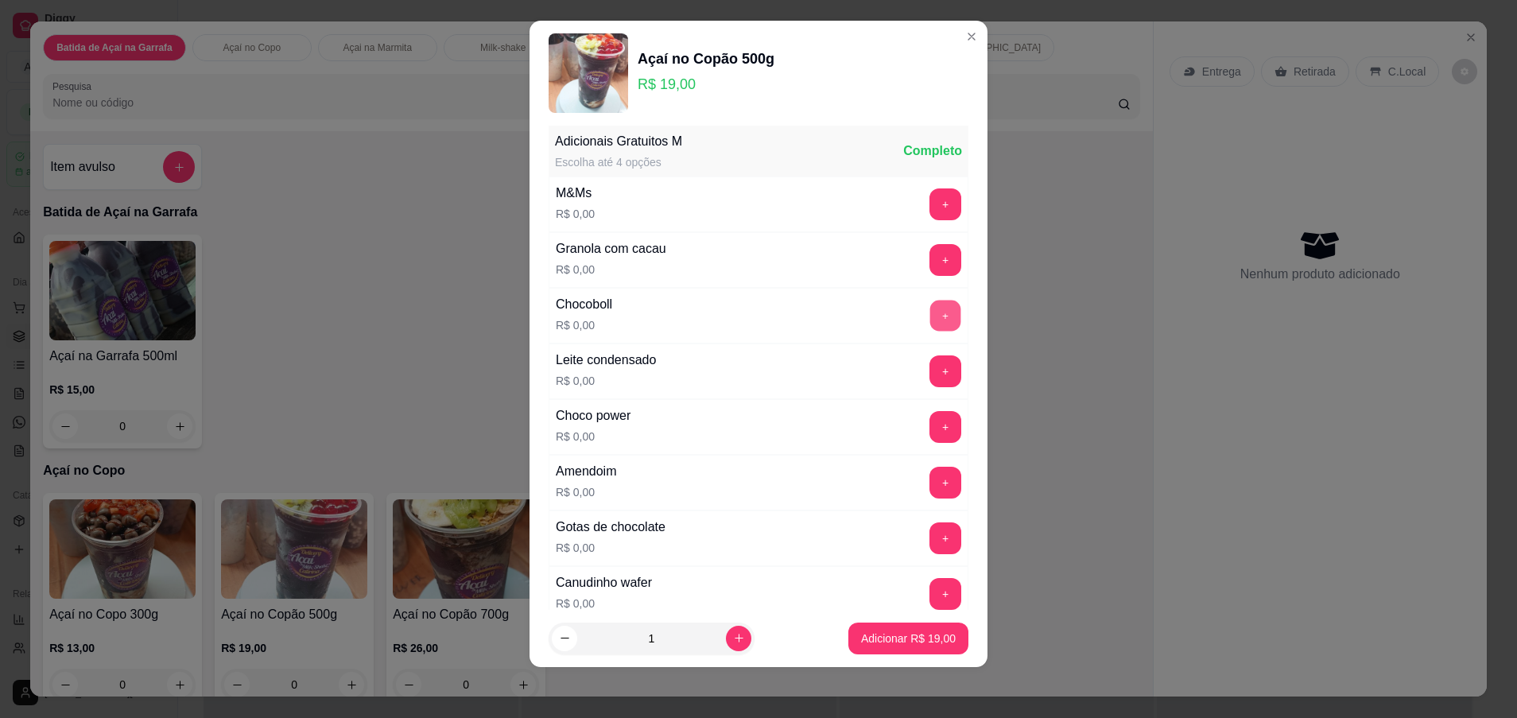
click at [930, 303] on button "+" at bounding box center [945, 315] width 31 height 31
click at [923, 195] on div "+" at bounding box center [945, 204] width 45 height 32
click at [923, 217] on div "+" at bounding box center [945, 204] width 45 height 32
click at [930, 215] on button "+" at bounding box center [945, 204] width 31 height 31
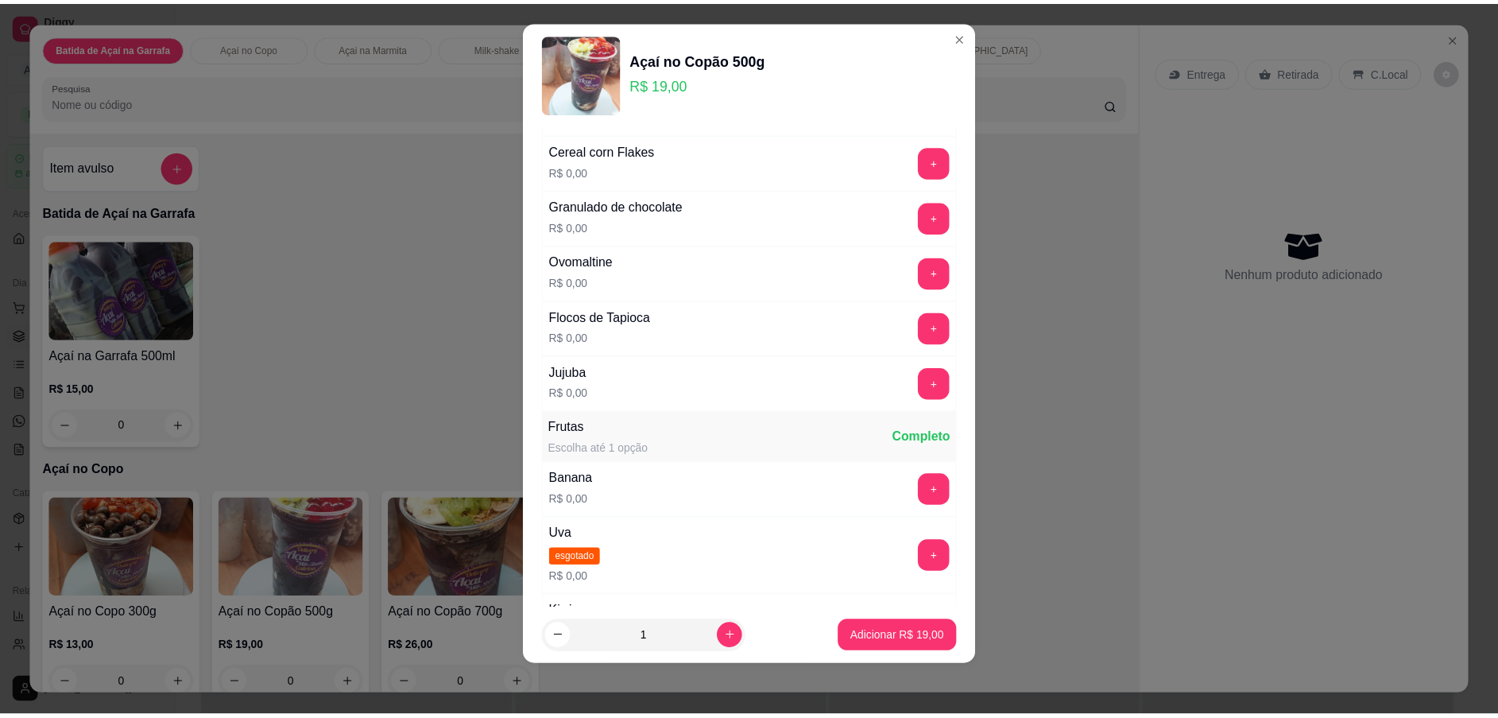
scroll to position [1291, 0]
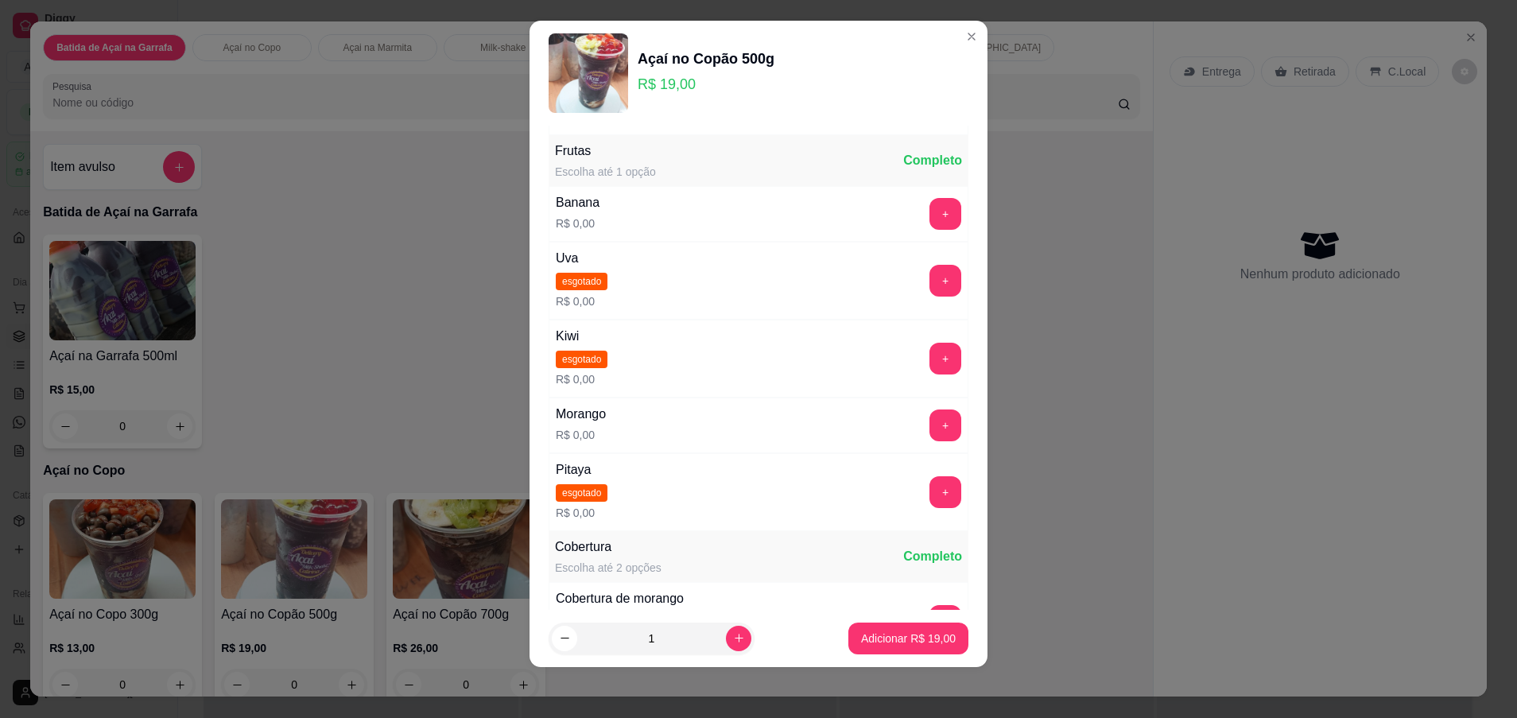
click at [923, 285] on div "+" at bounding box center [945, 281] width 45 height 32
click at [886, 652] on button "Adicionar R$ 19,00" at bounding box center [908, 638] width 120 height 32
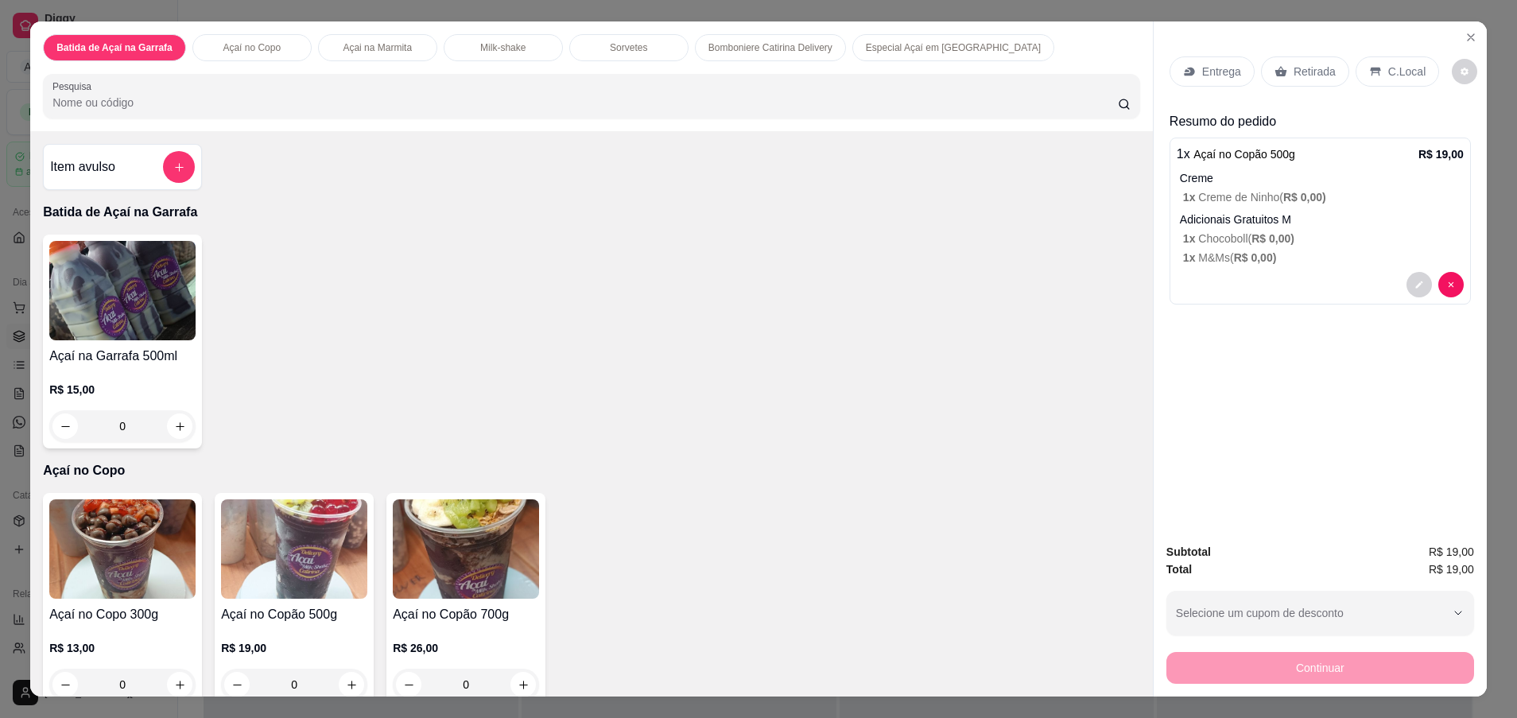
click at [1185, 74] on icon at bounding box center [1189, 71] width 13 height 13
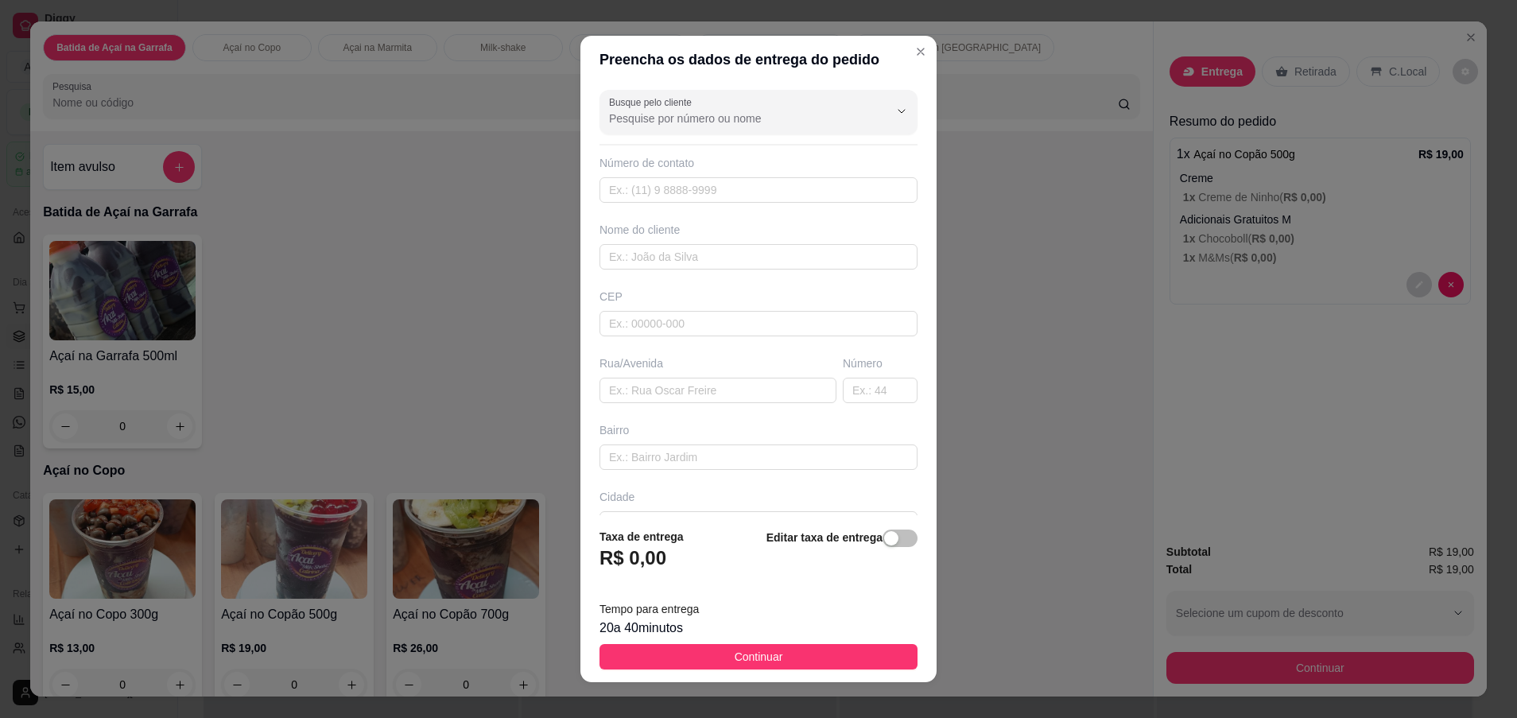
click at [821, 88] on div "Busque pelo cliente Número de contato Nome do cliente CEP Rua/Avenida Número Ba…" at bounding box center [758, 299] width 356 height 432
click at [810, 111] on input "Busque pelo cliente" at bounding box center [736, 118] width 254 height 16
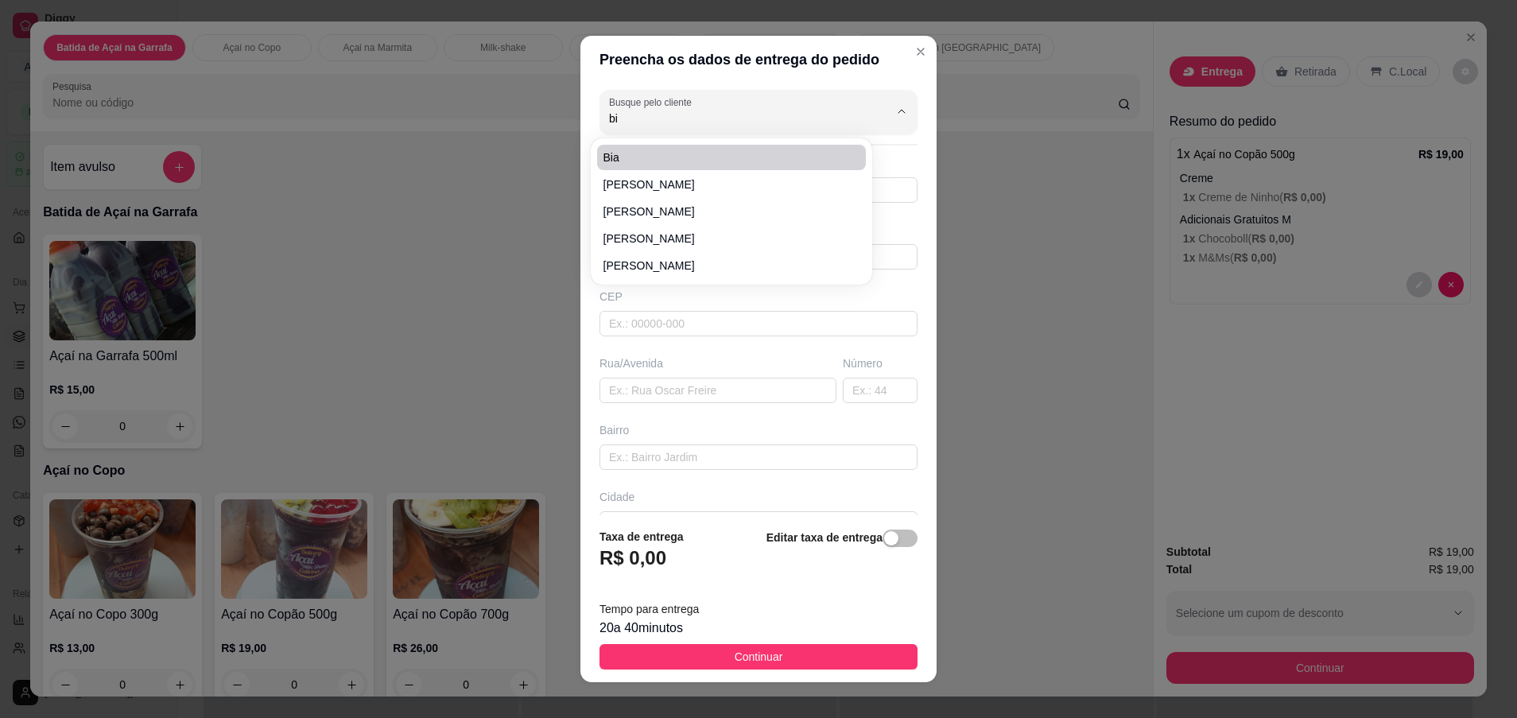
click at [754, 157] on span "Bia" at bounding box center [723, 157] width 240 height 16
type input "Bia"
type input "85985288134"
type input "Bia"
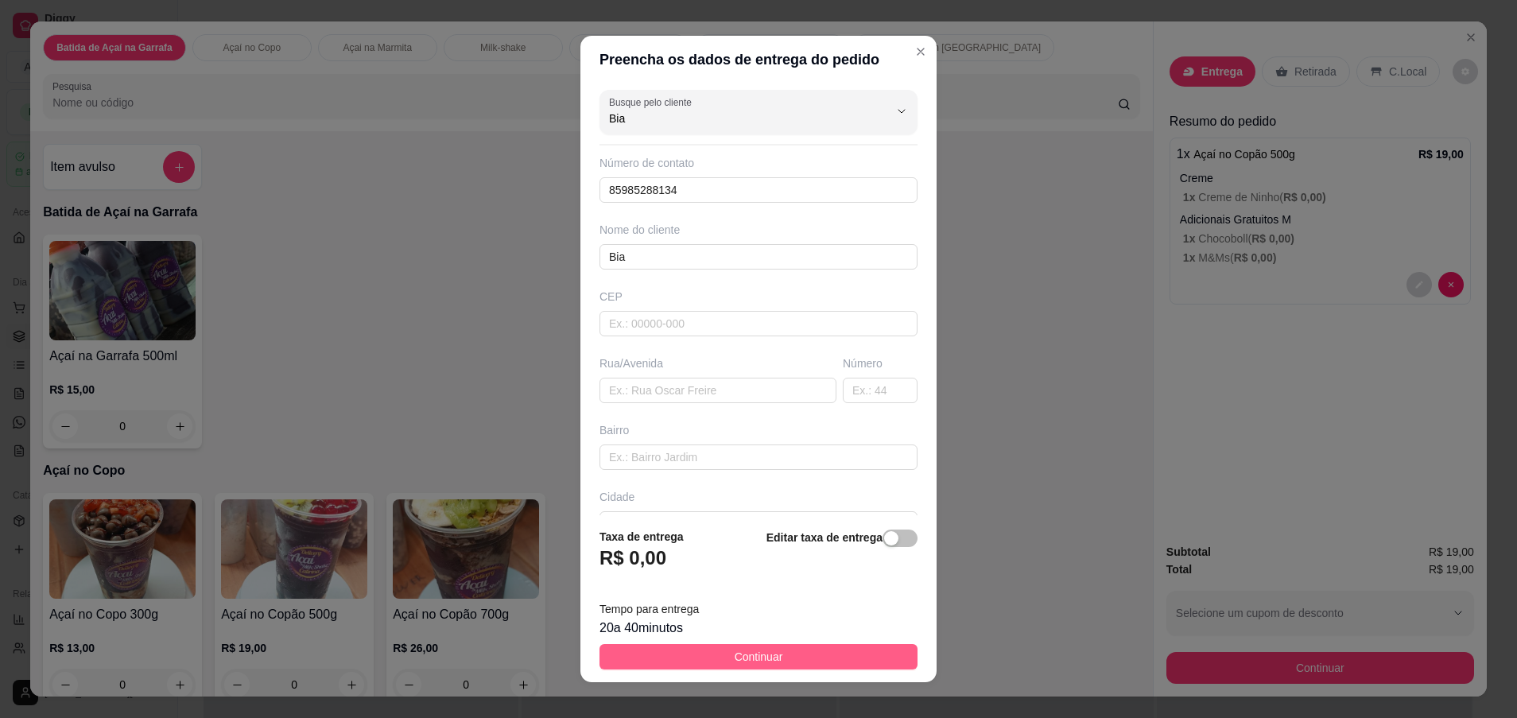
type input "Bia"
click at [751, 660] on span "Continuar" at bounding box center [758, 656] width 48 height 17
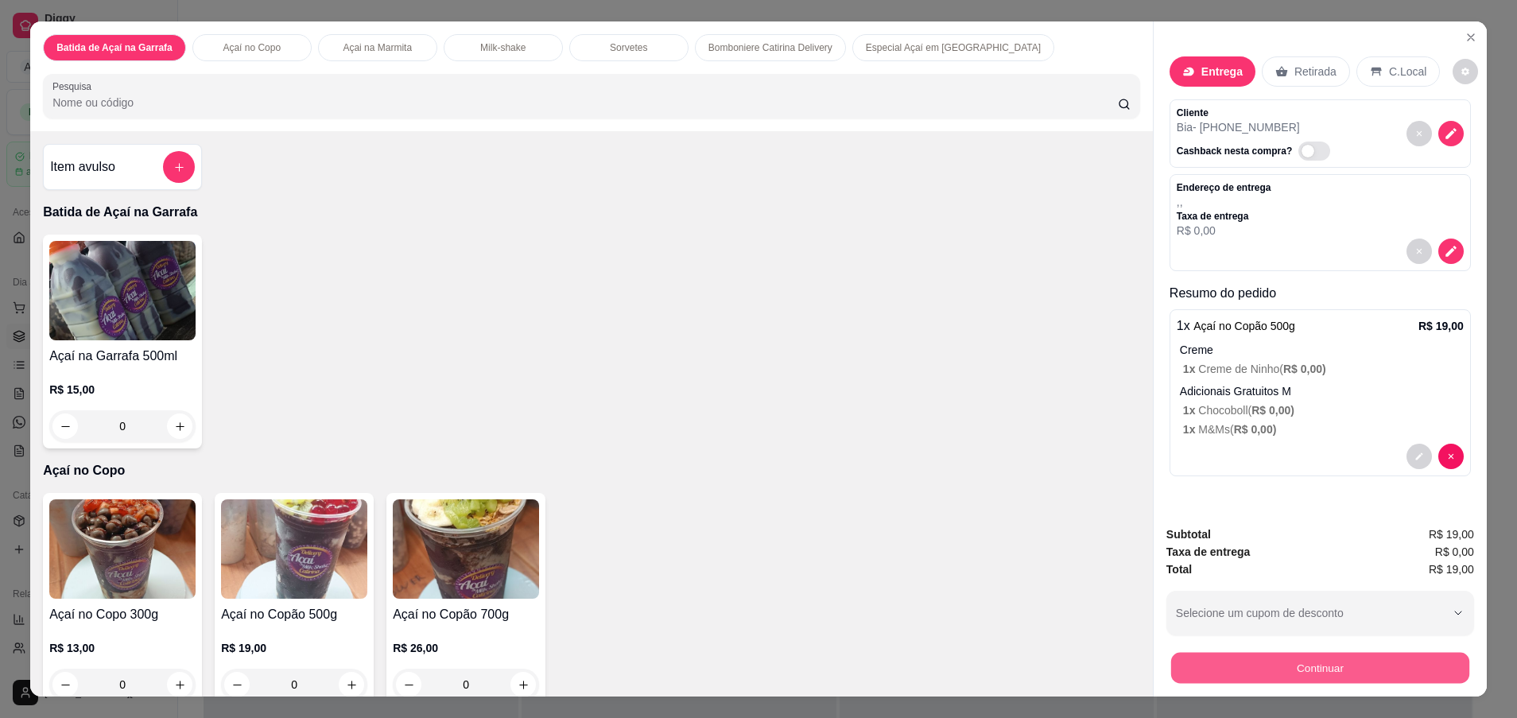
click at [1201, 660] on button "Continuar" at bounding box center [1320, 668] width 298 height 31
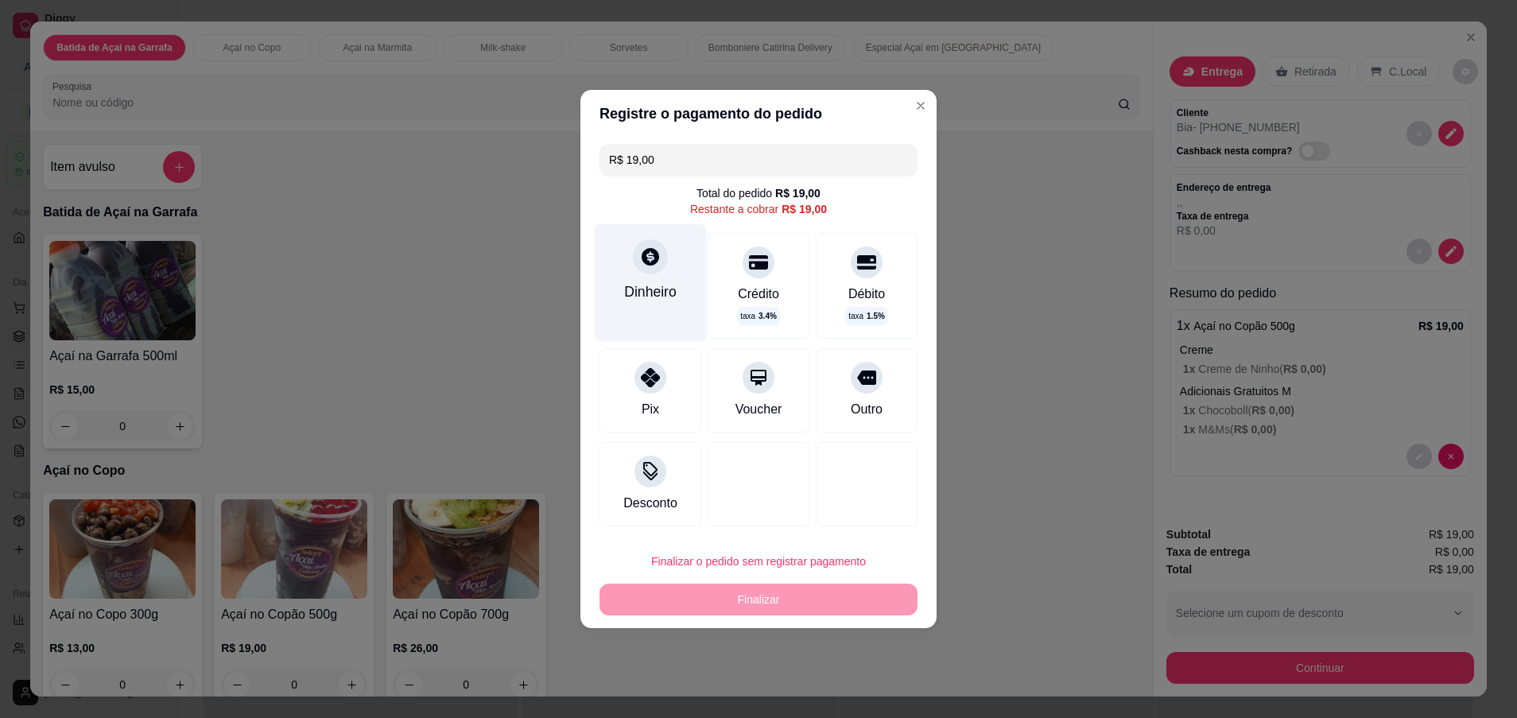
click at [633, 255] on div at bounding box center [650, 256] width 35 height 35
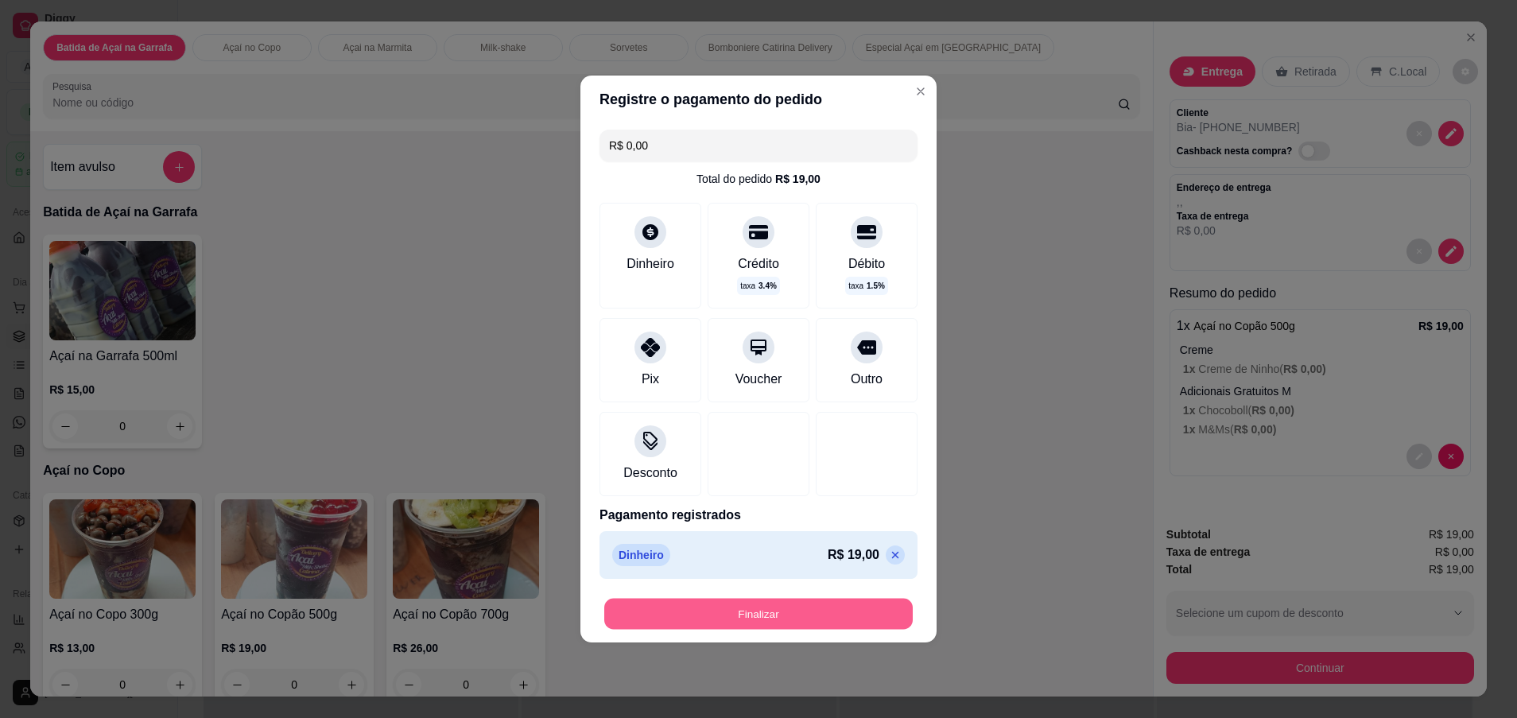
click at [761, 625] on button "Finalizar" at bounding box center [758, 614] width 308 height 31
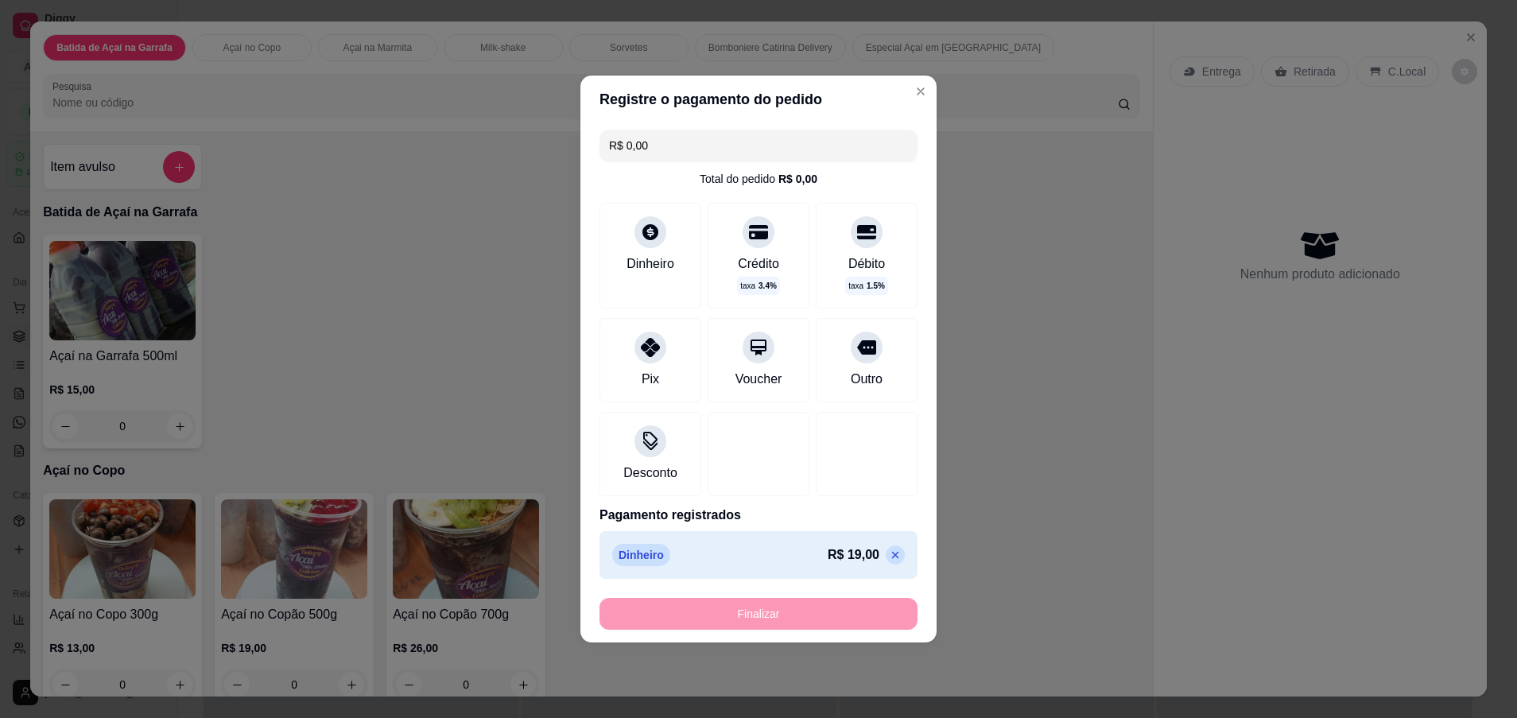
type input "-R$ 19,00"
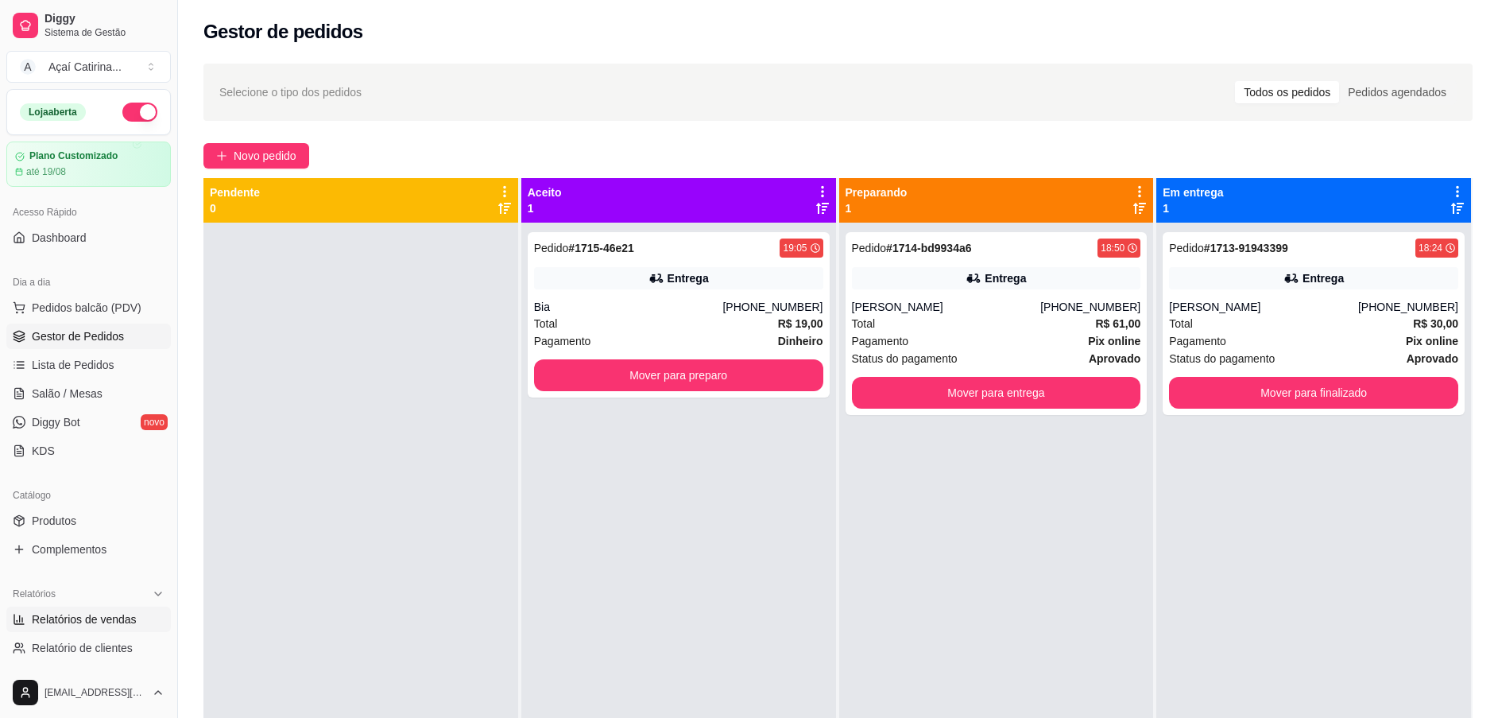
click at [111, 614] on span "Relatórios de vendas" at bounding box center [84, 619] width 105 height 16
select select "ALL"
select select "0"
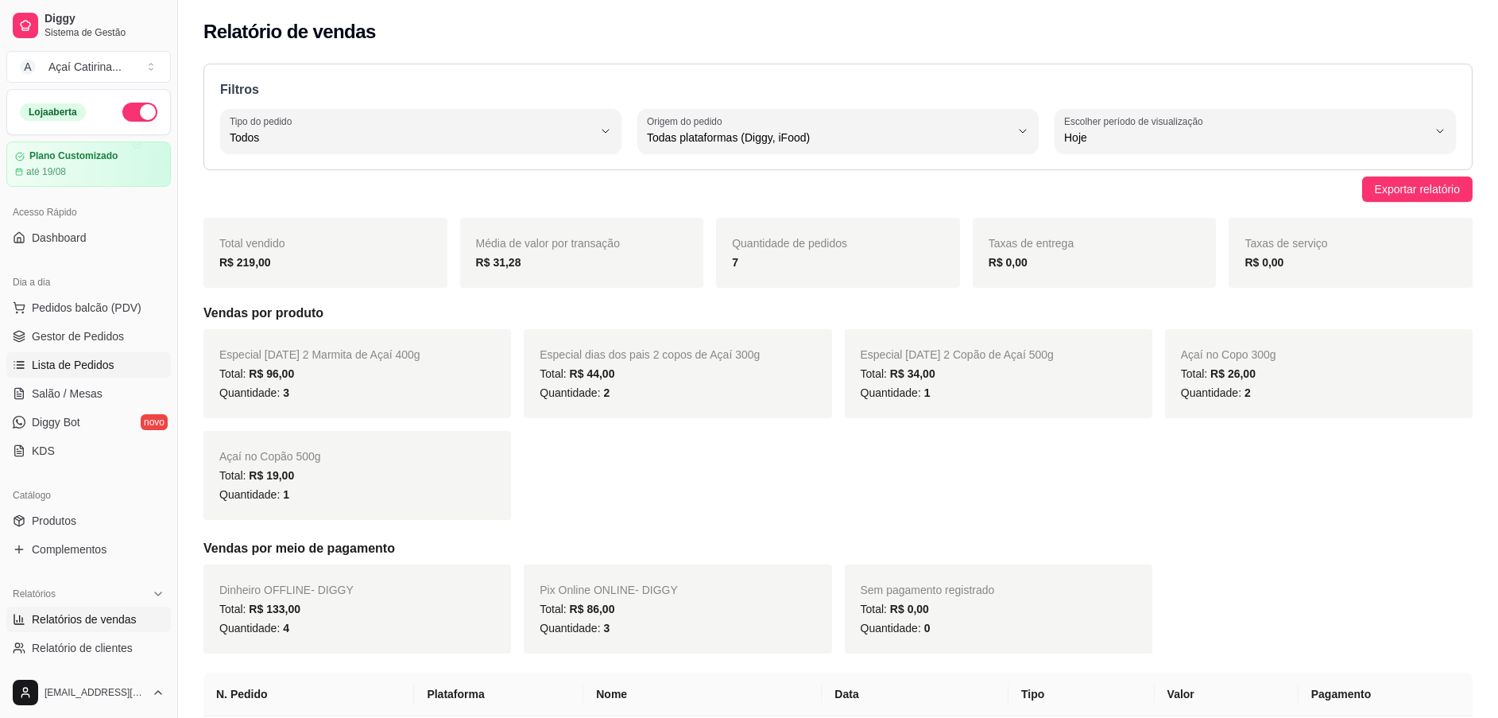
click at [104, 361] on span "Lista de Pedidos" at bounding box center [73, 365] width 83 height 16
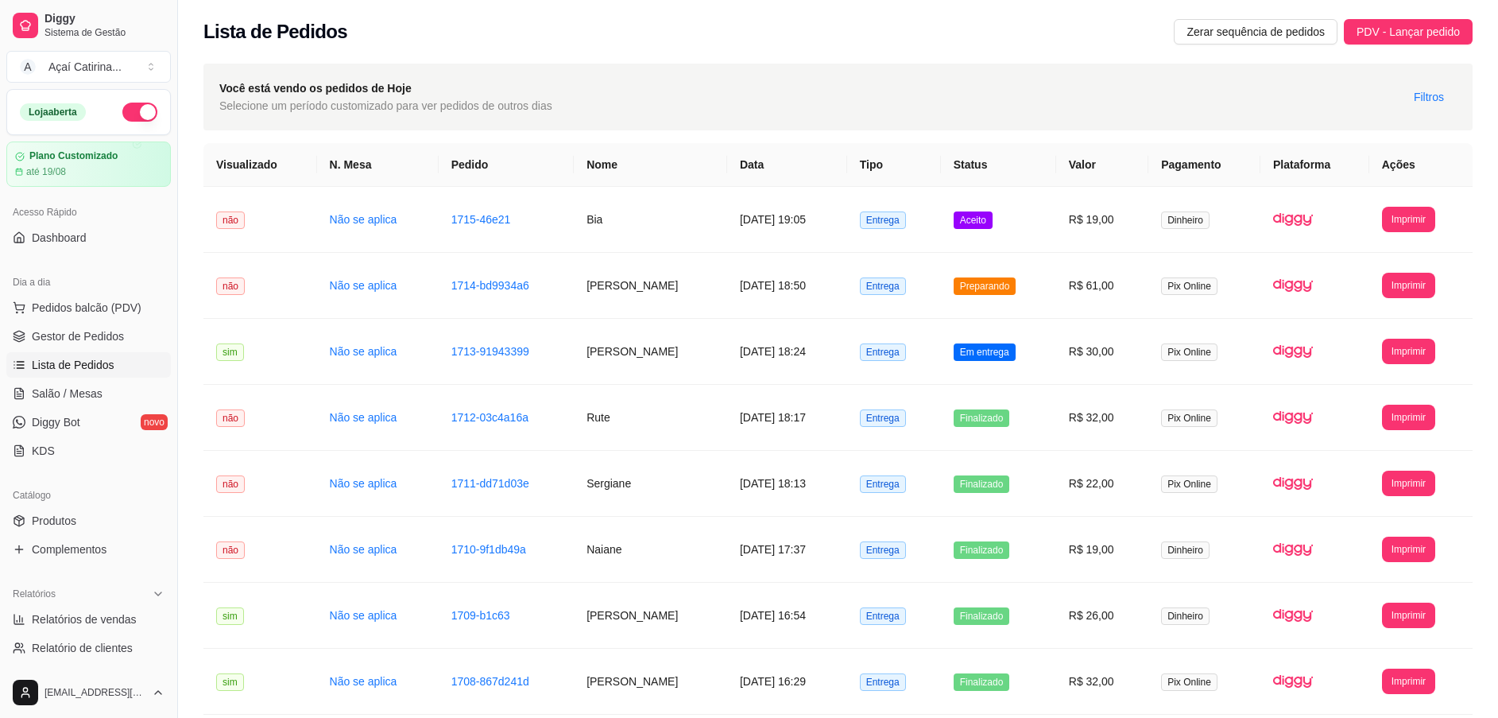
click at [65, 535] on ul "Produtos Complementos" at bounding box center [88, 535] width 165 height 54
click at [74, 539] on link "Complementos" at bounding box center [88, 549] width 165 height 25
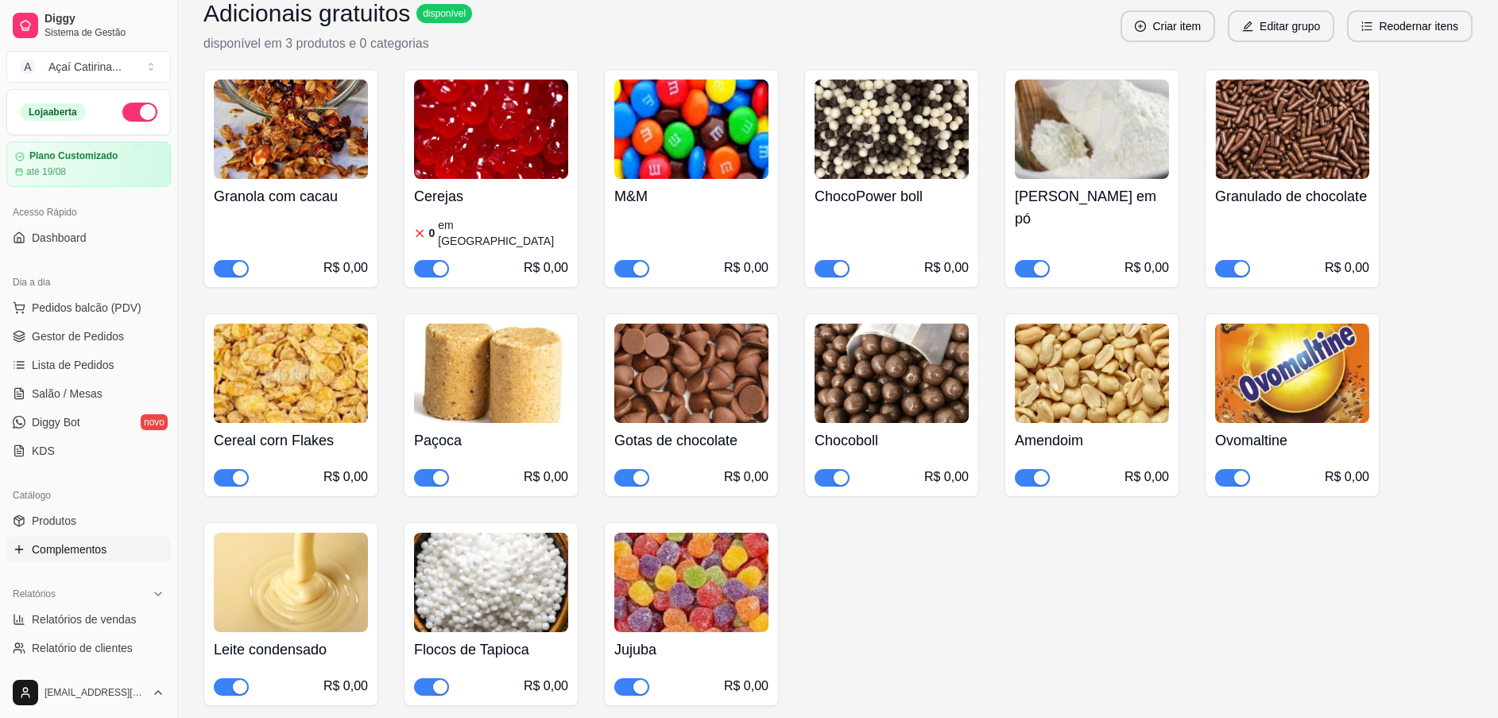
scroll to position [715, 0]
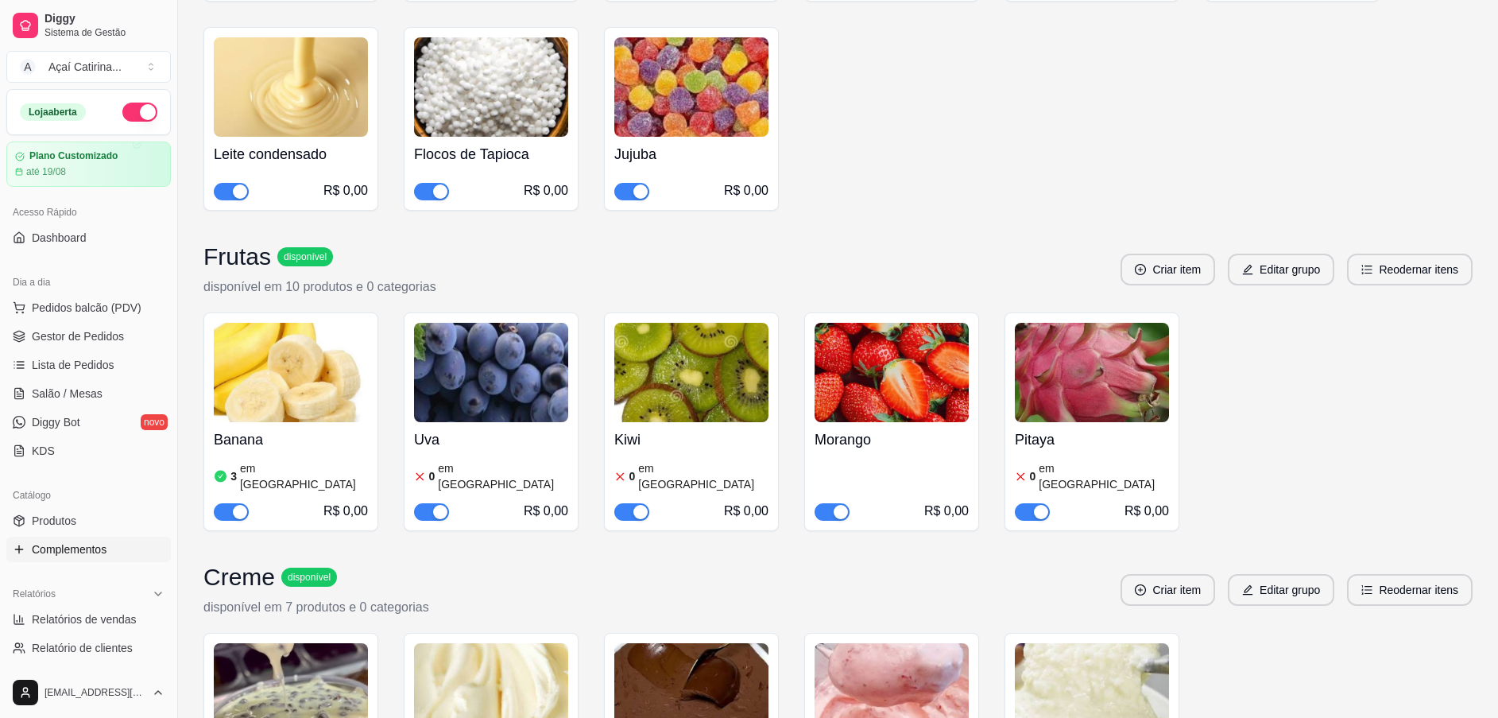
click at [476, 374] on img at bounding box center [491, 372] width 154 height 99
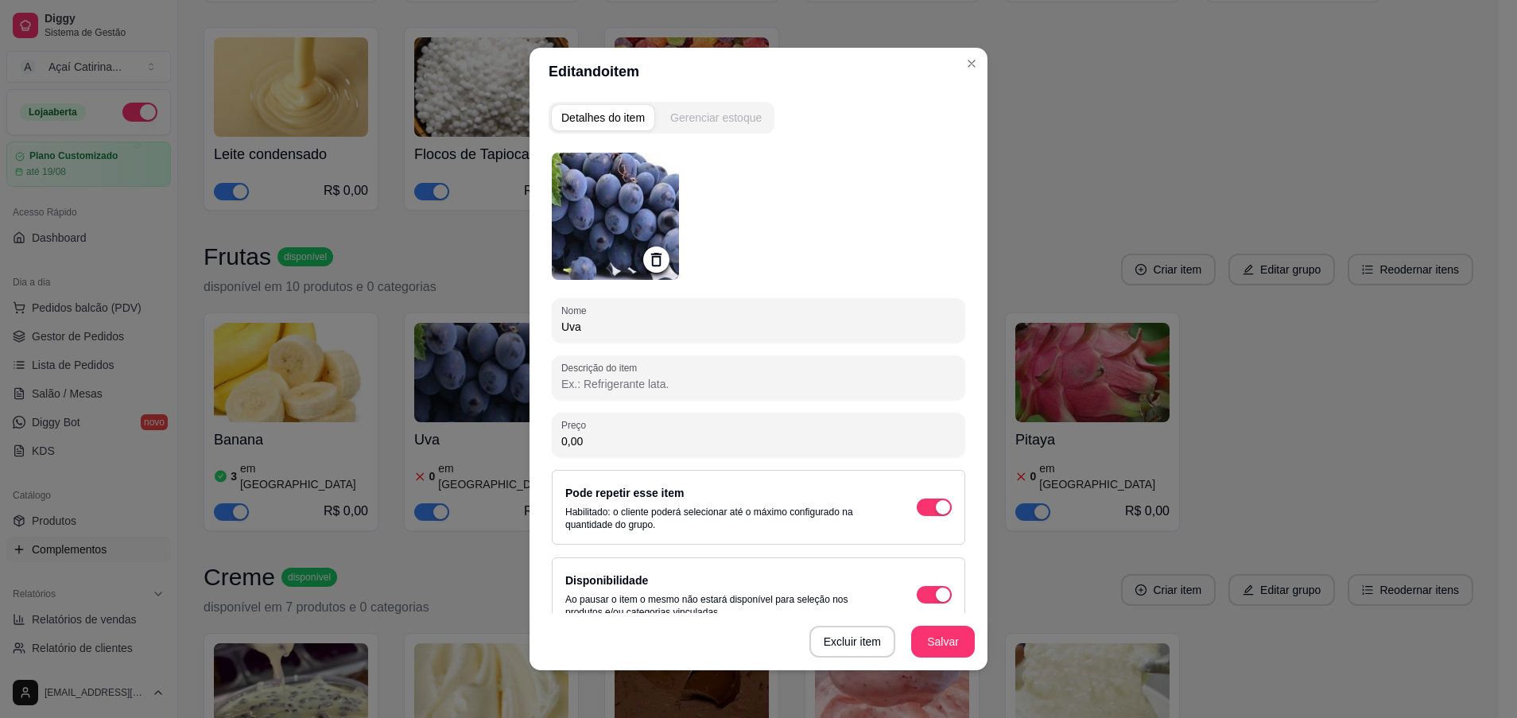
click at [712, 113] on div "Gerenciar estoque" at bounding box center [715, 118] width 91 height 16
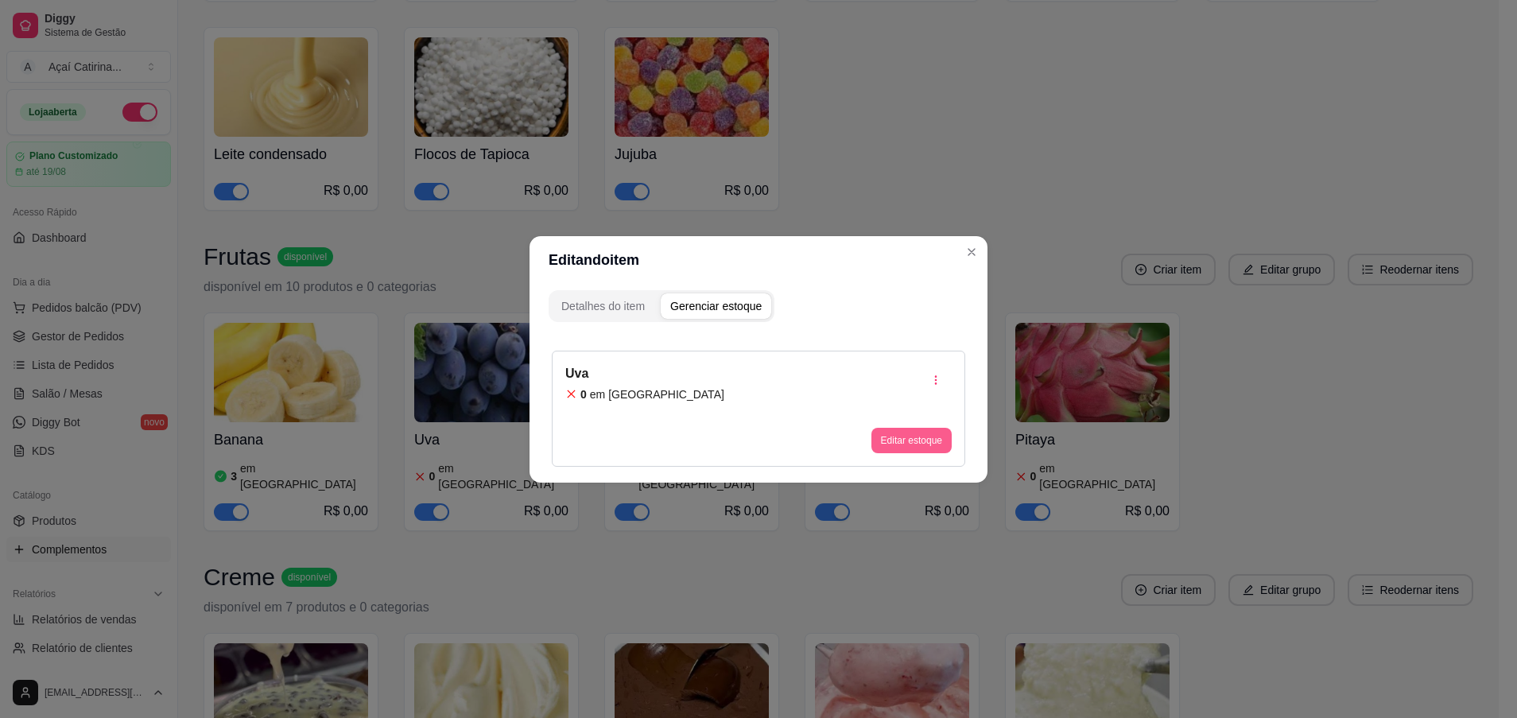
click at [891, 428] on div "Editar estoque" at bounding box center [911, 440] width 80 height 25
click at [915, 428] on button "Editar estoque" at bounding box center [911, 440] width 78 height 25
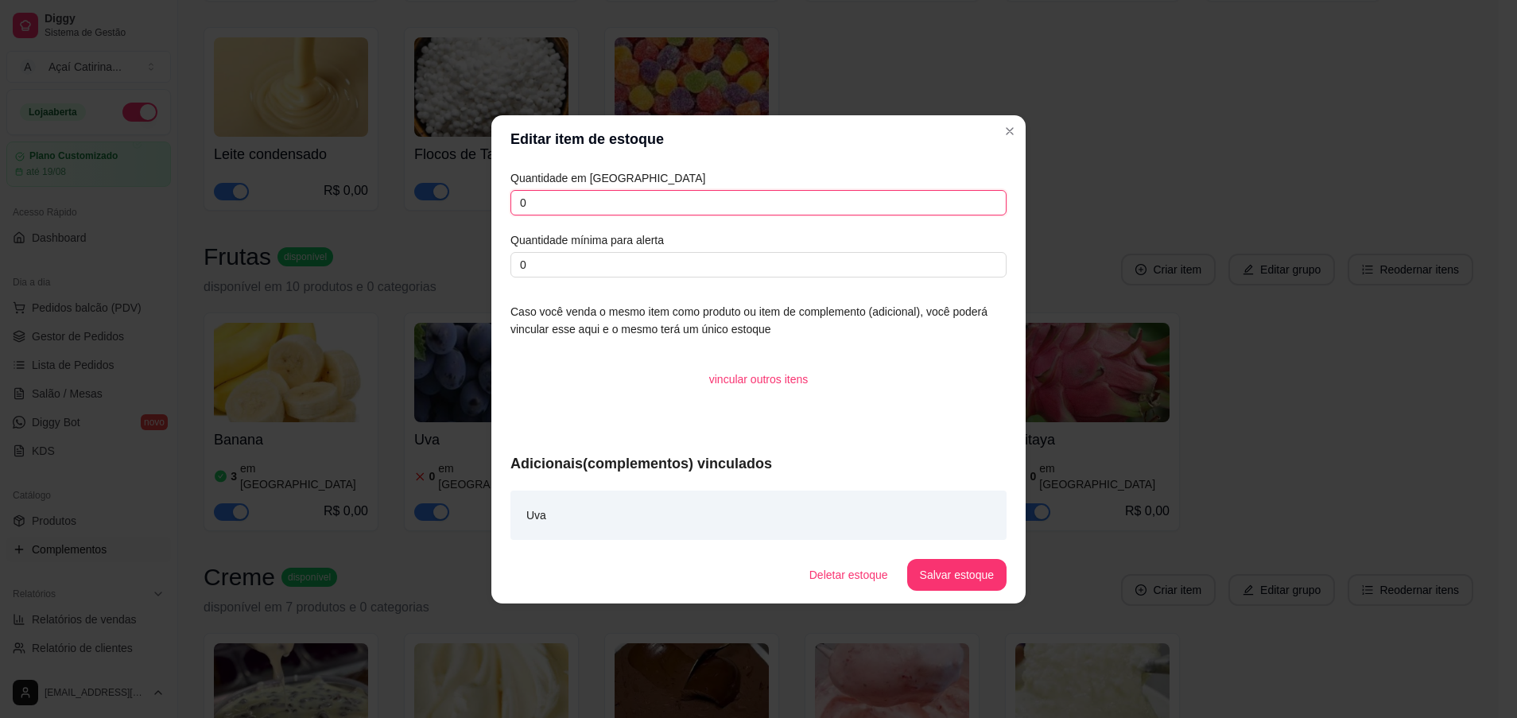
click at [665, 201] on input "0" at bounding box center [758, 202] width 496 height 25
type input "10"
click at [986, 587] on button "Salvar estoque" at bounding box center [956, 575] width 99 height 32
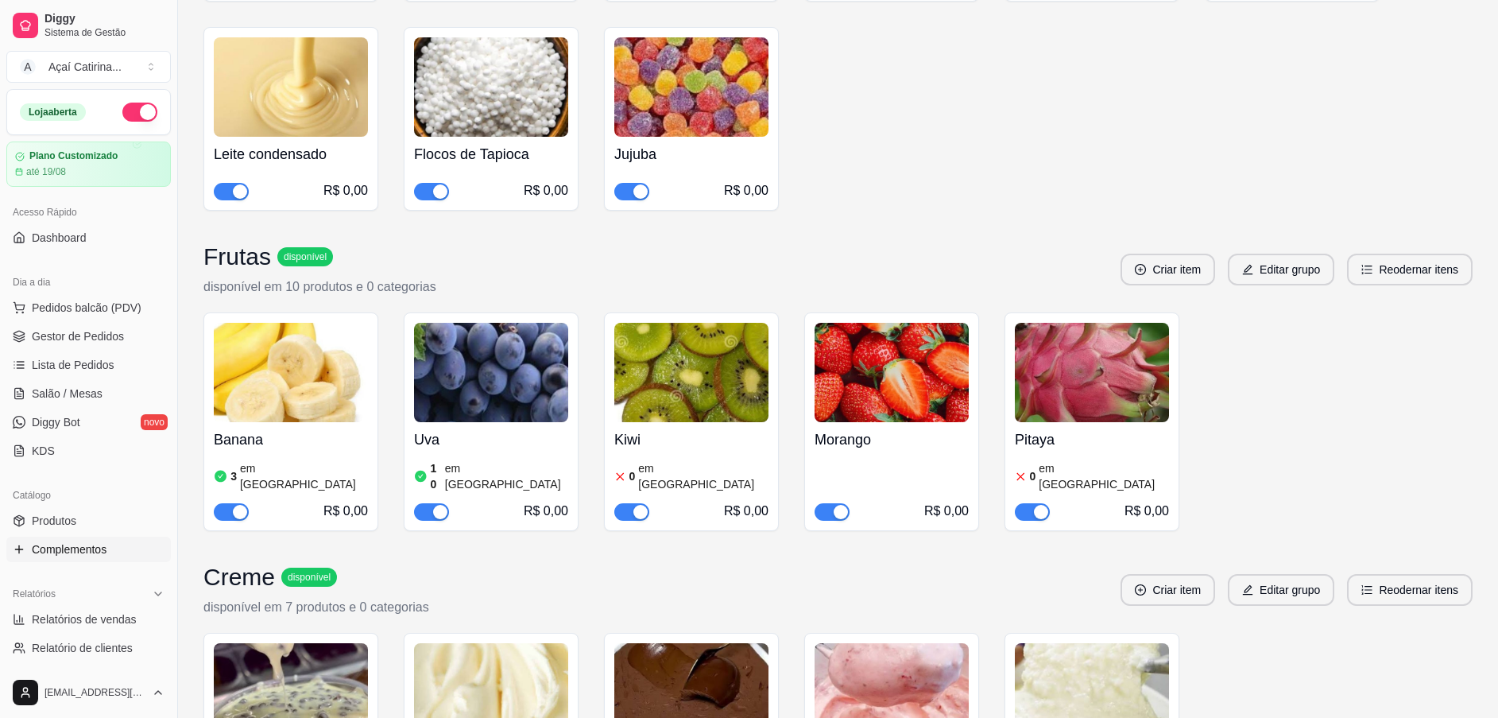
click at [73, 349] on ul "Pedidos balcão (PDV) Gestor de Pedidos Lista de Pedidos Salão / Mesas Diggy Bot…" at bounding box center [88, 379] width 165 height 169
click at [91, 313] on span "Pedidos balcão (PDV)" at bounding box center [87, 308] width 110 height 16
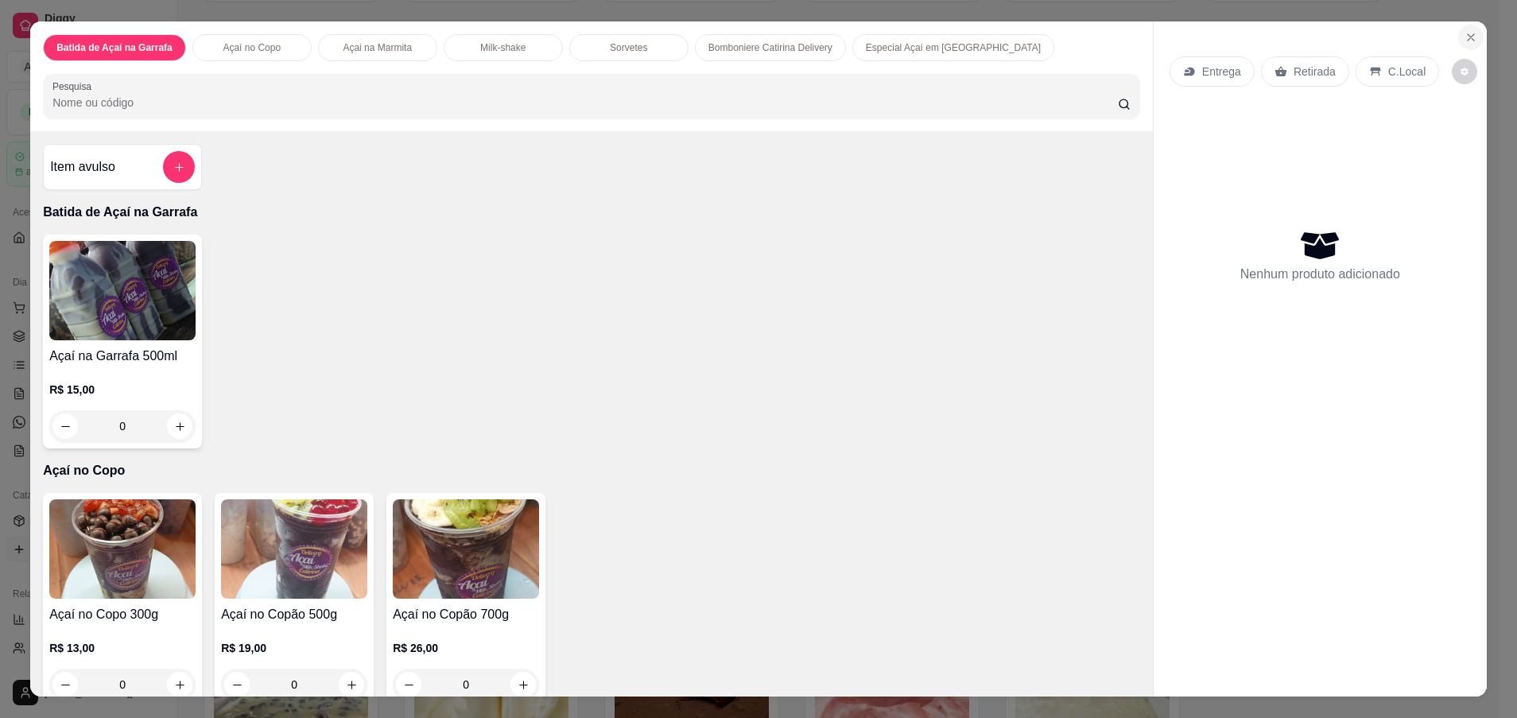
click at [1470, 34] on button "Close" at bounding box center [1470, 37] width 25 height 25
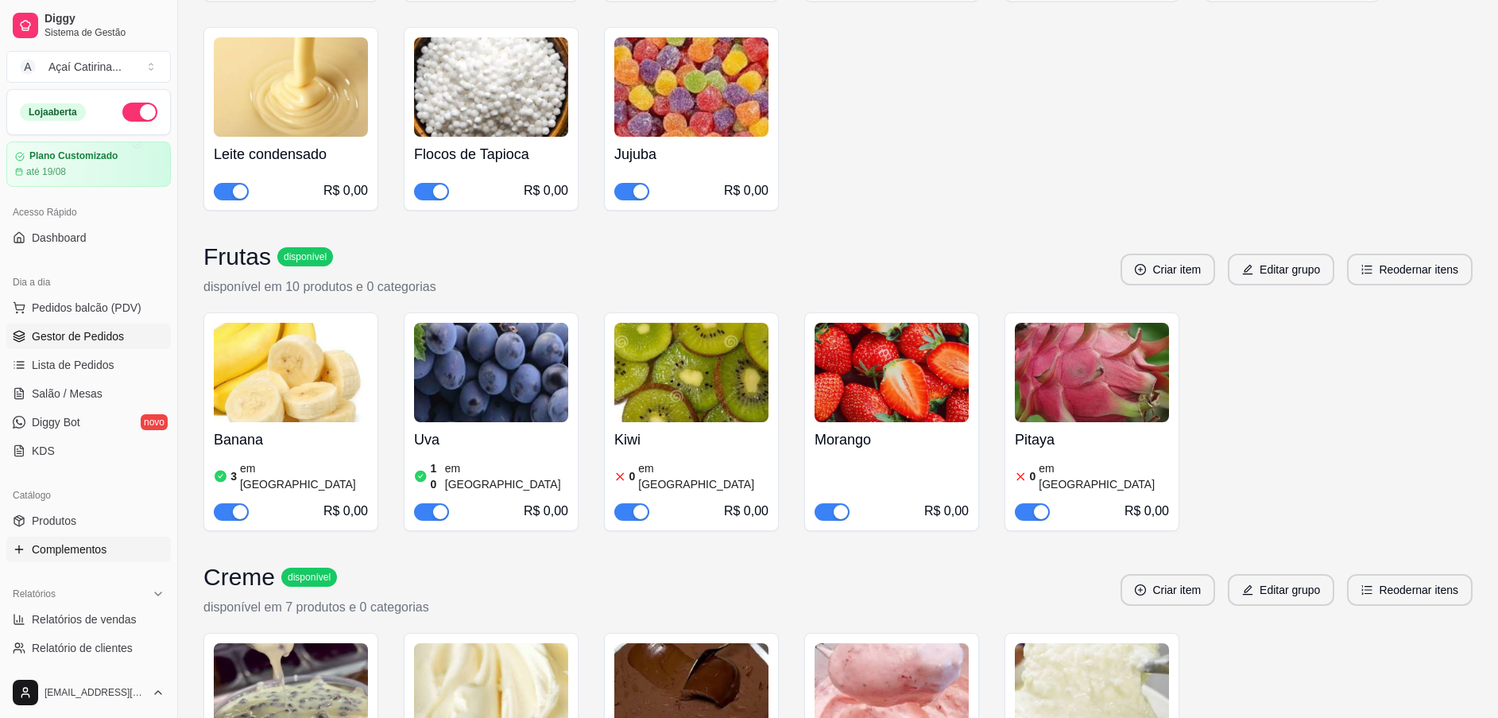
click at [89, 331] on span "Gestor de Pedidos" at bounding box center [78, 336] width 92 height 16
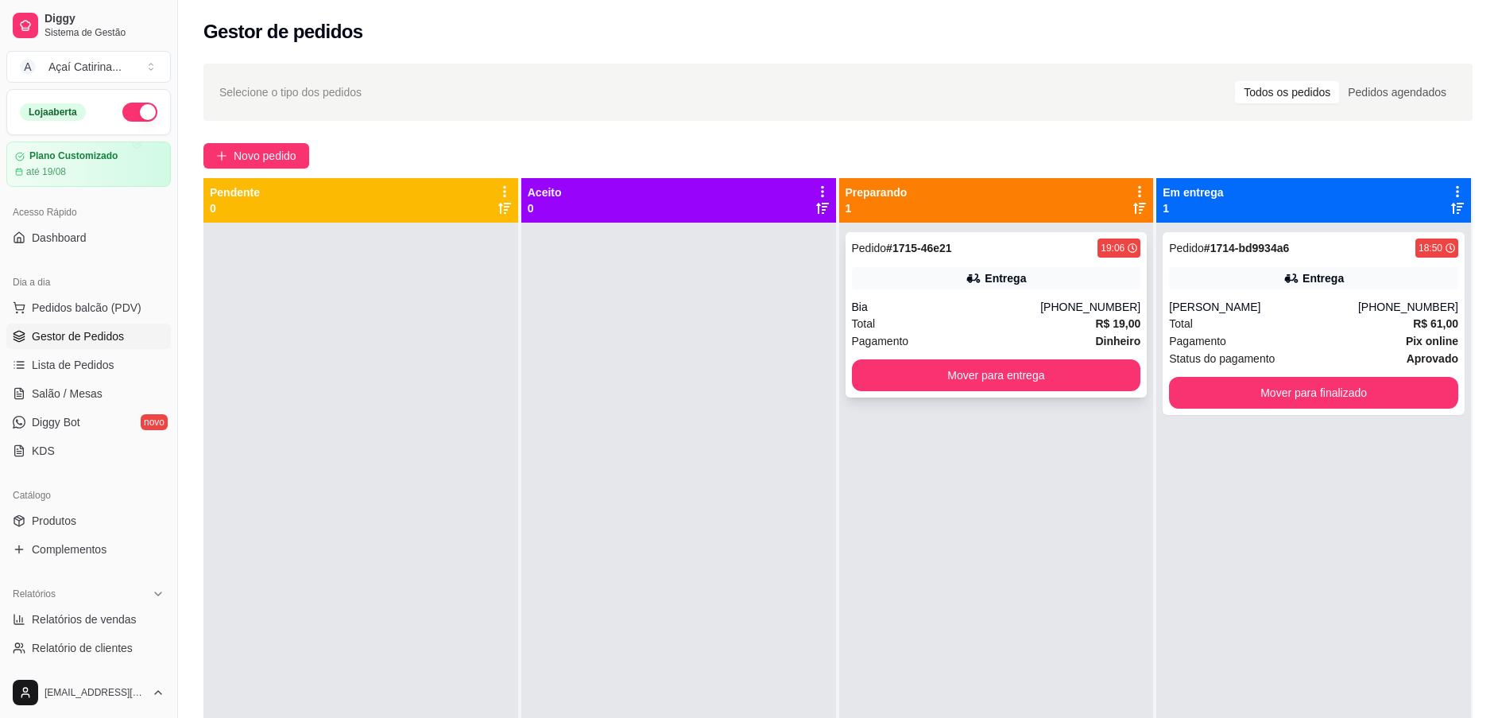
click at [1048, 312] on div "(85) 98528-8134" at bounding box center [1090, 307] width 100 height 16
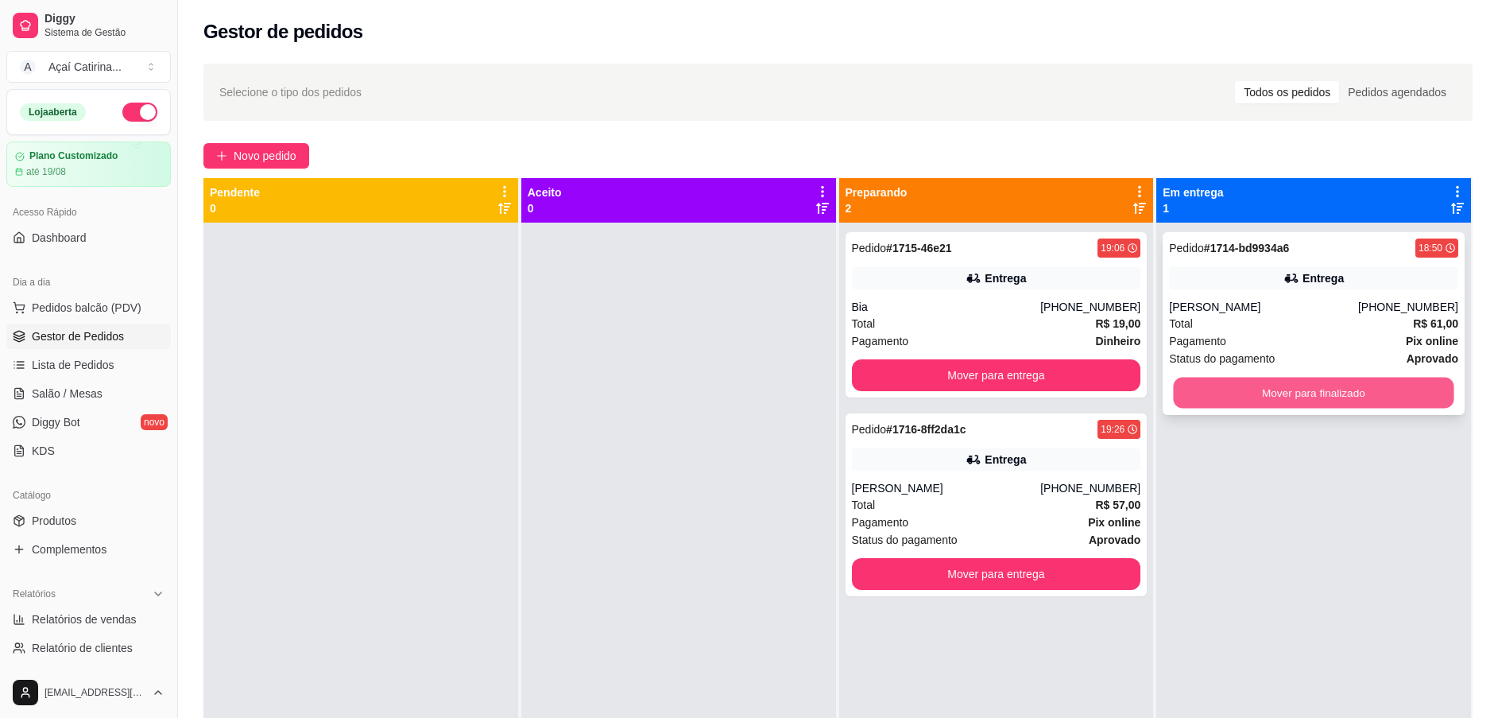
click at [1180, 394] on button "Mover para finalizado" at bounding box center [1314, 393] width 281 height 31
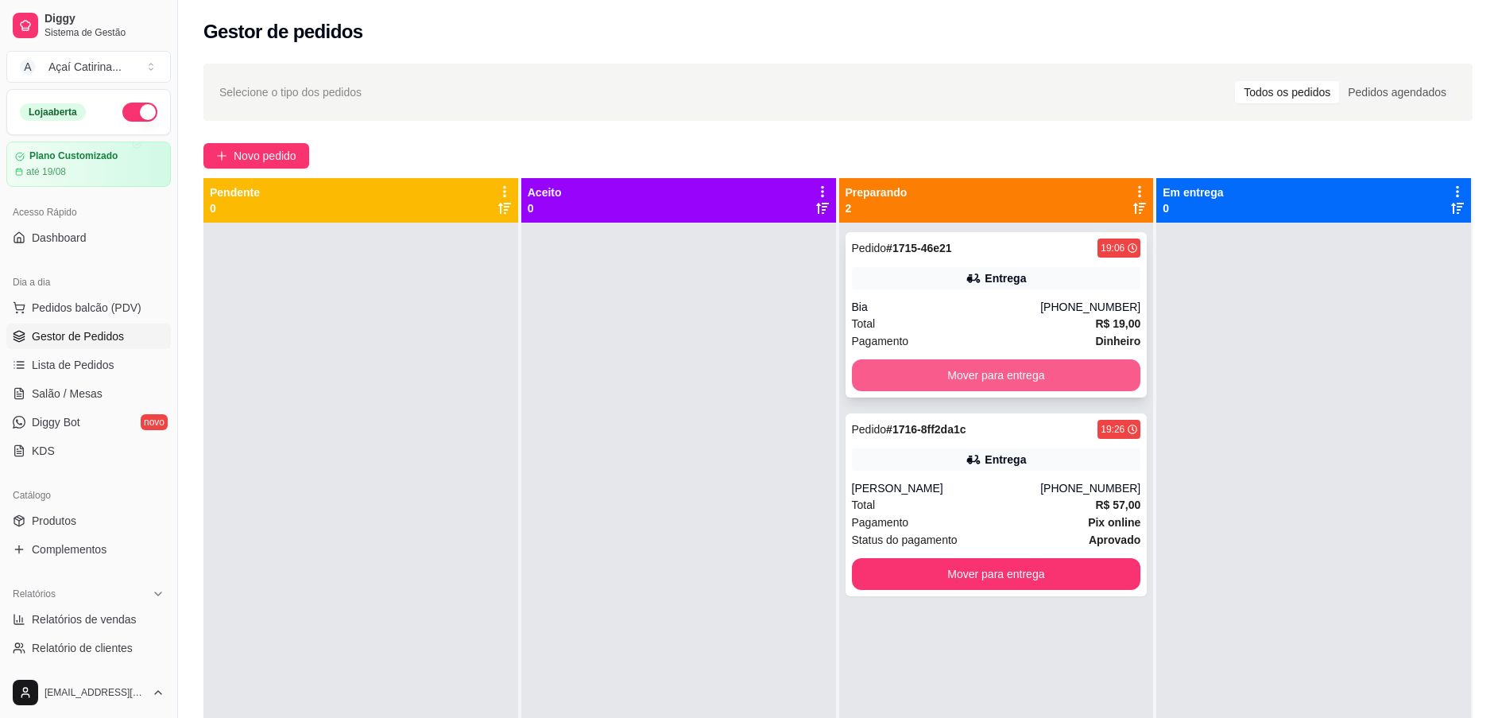
click at [1051, 371] on button "Mover para entrega" at bounding box center [996, 375] width 289 height 32
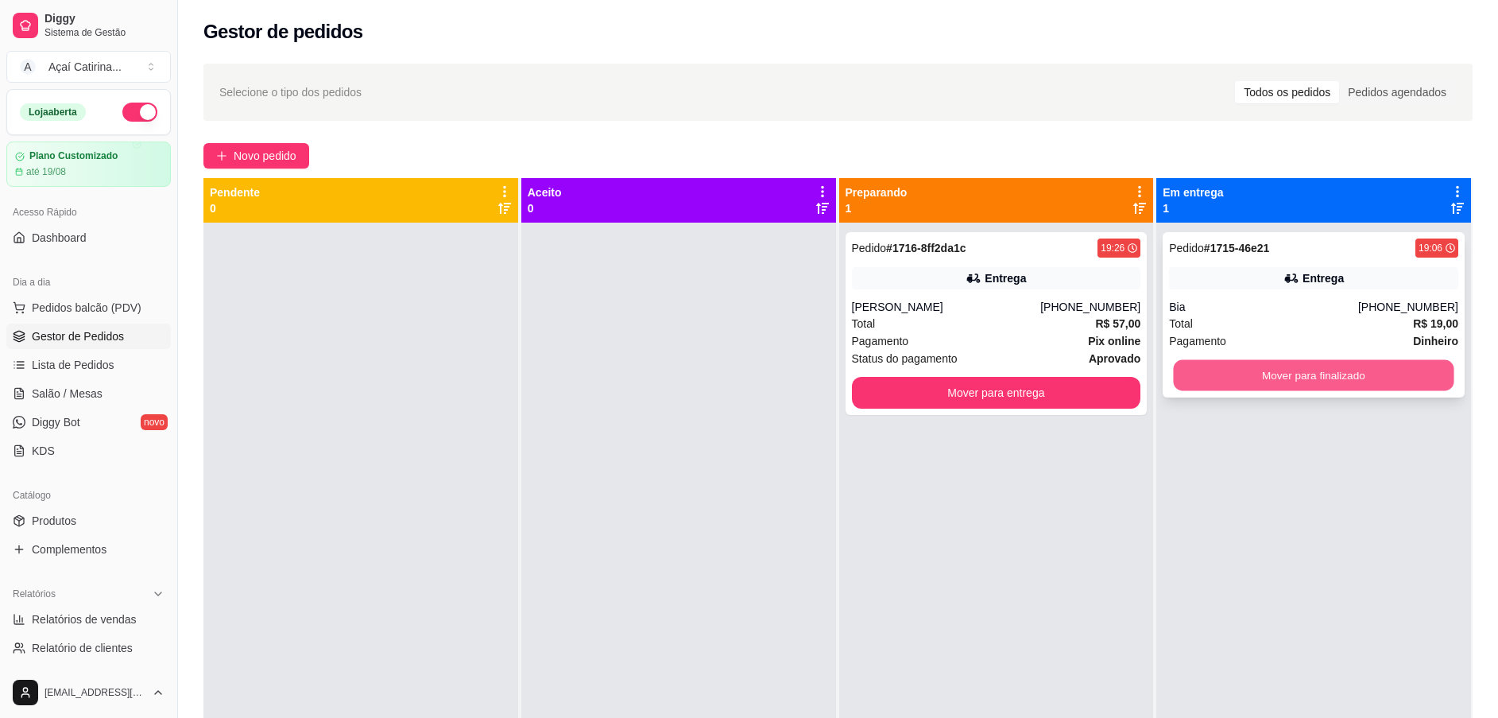
click at [1350, 384] on button "Mover para finalizado" at bounding box center [1314, 375] width 281 height 31
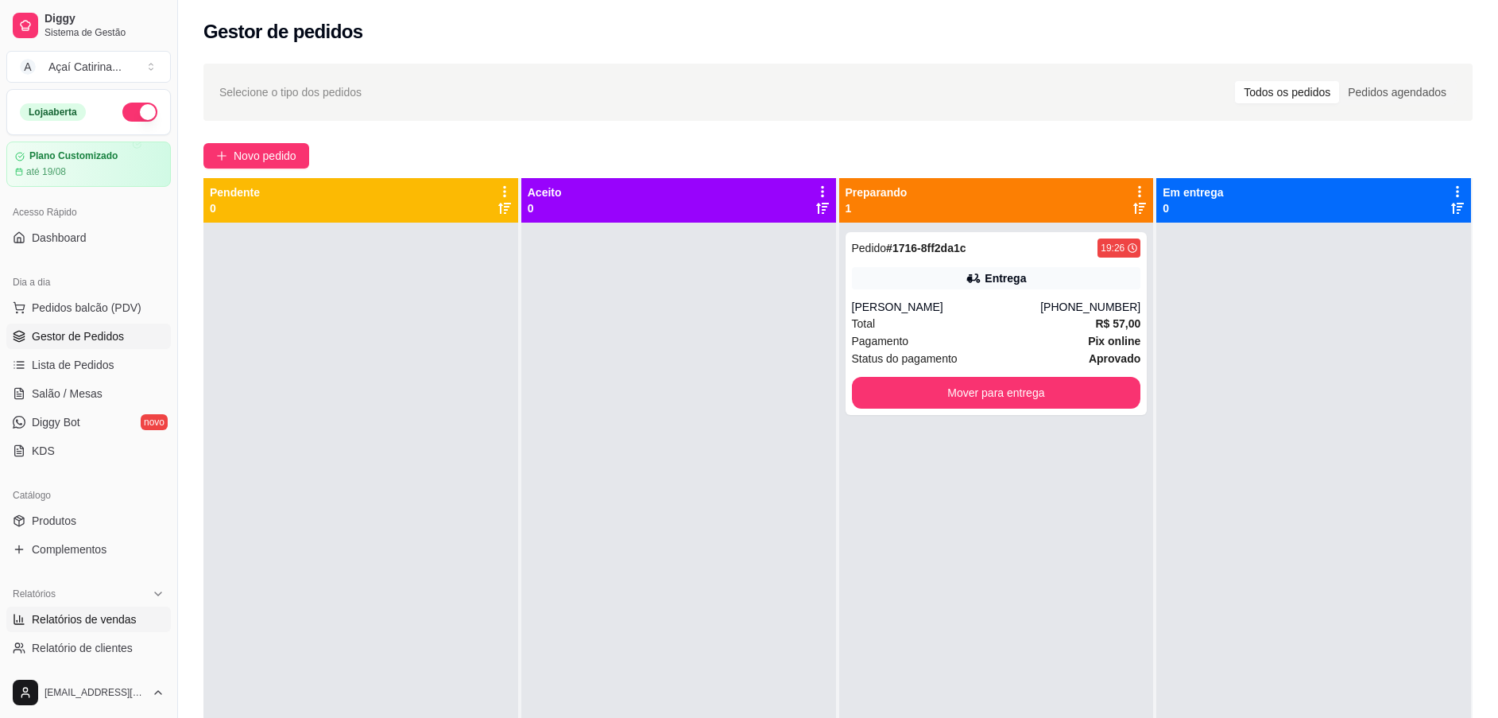
click at [25, 622] on icon at bounding box center [19, 619] width 13 height 13
select select "ALL"
select select "0"
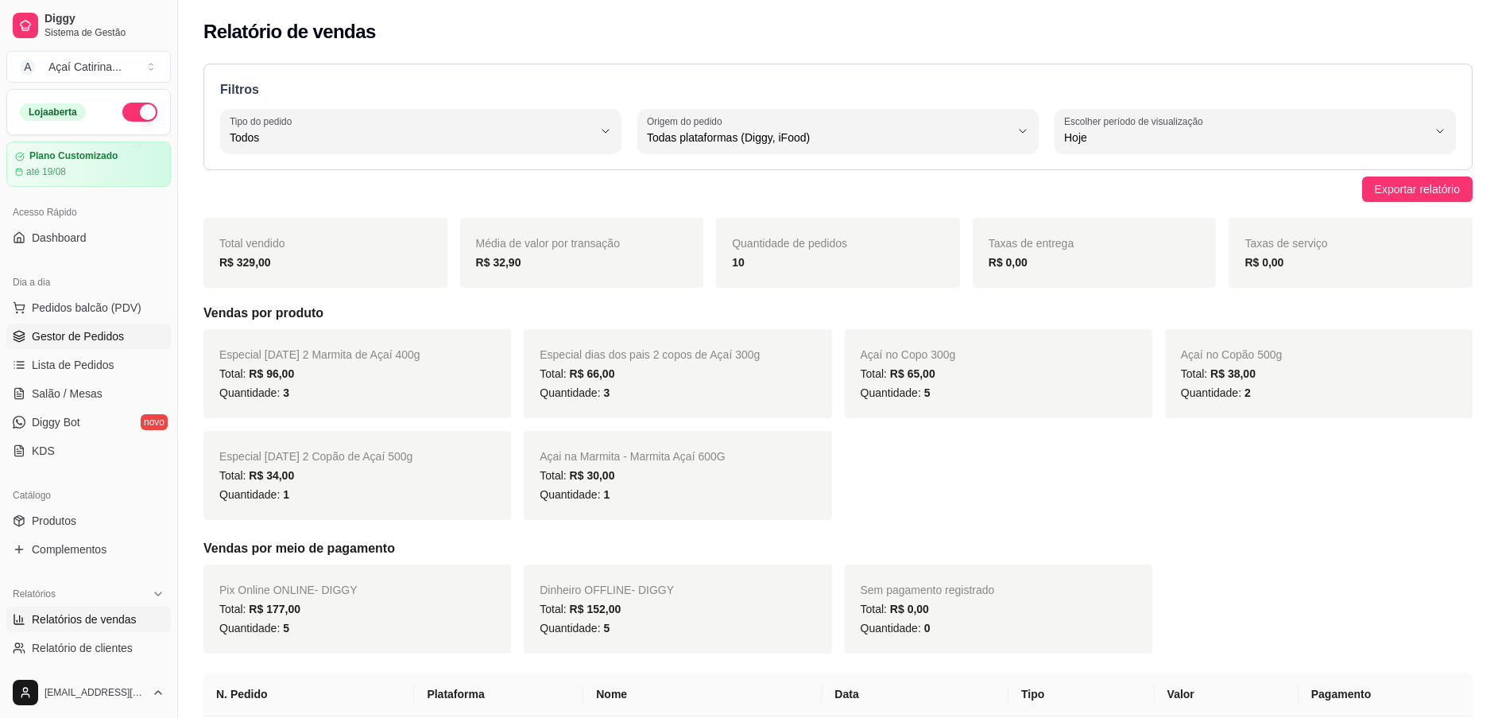
click at [72, 336] on span "Gestor de Pedidos" at bounding box center [78, 336] width 92 height 16
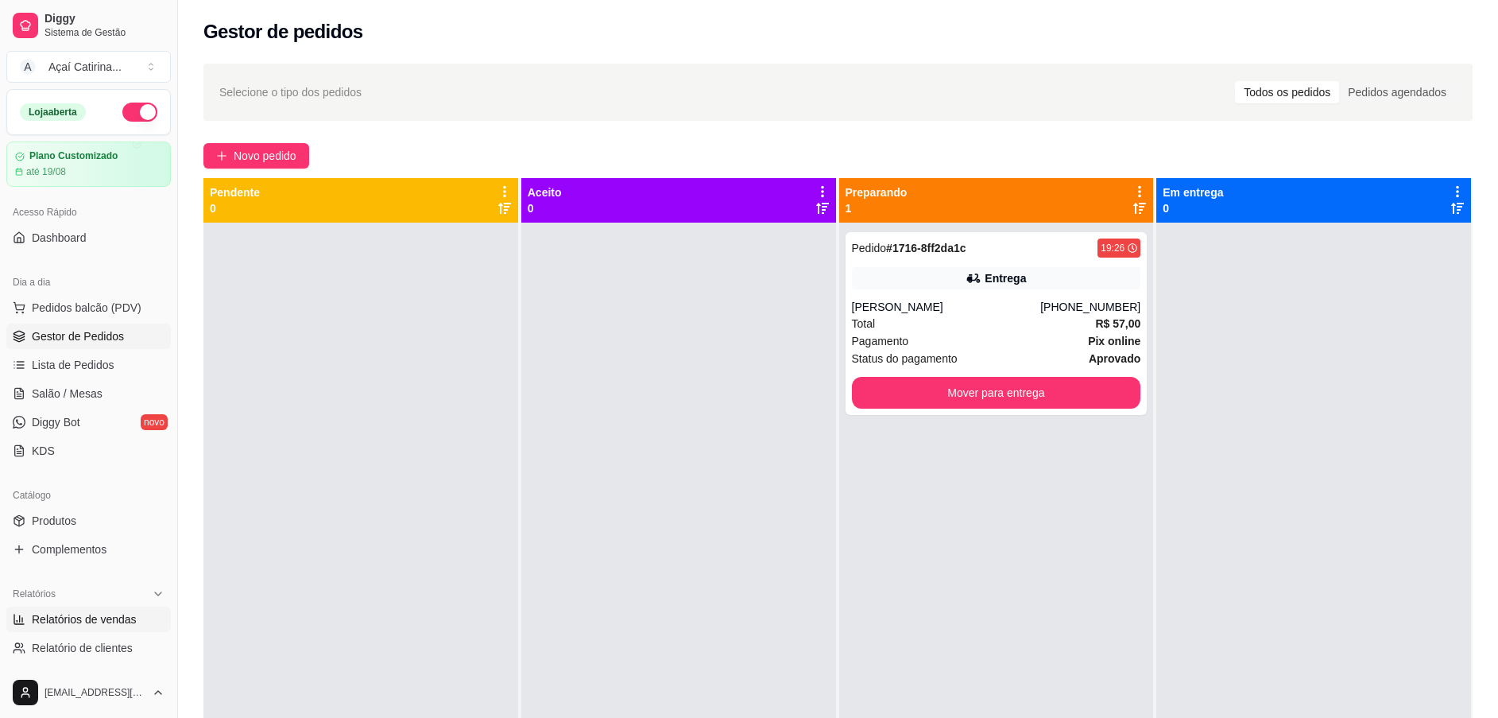
click at [122, 621] on span "Relatórios de vendas" at bounding box center [84, 619] width 105 height 16
select select "ALL"
select select "0"
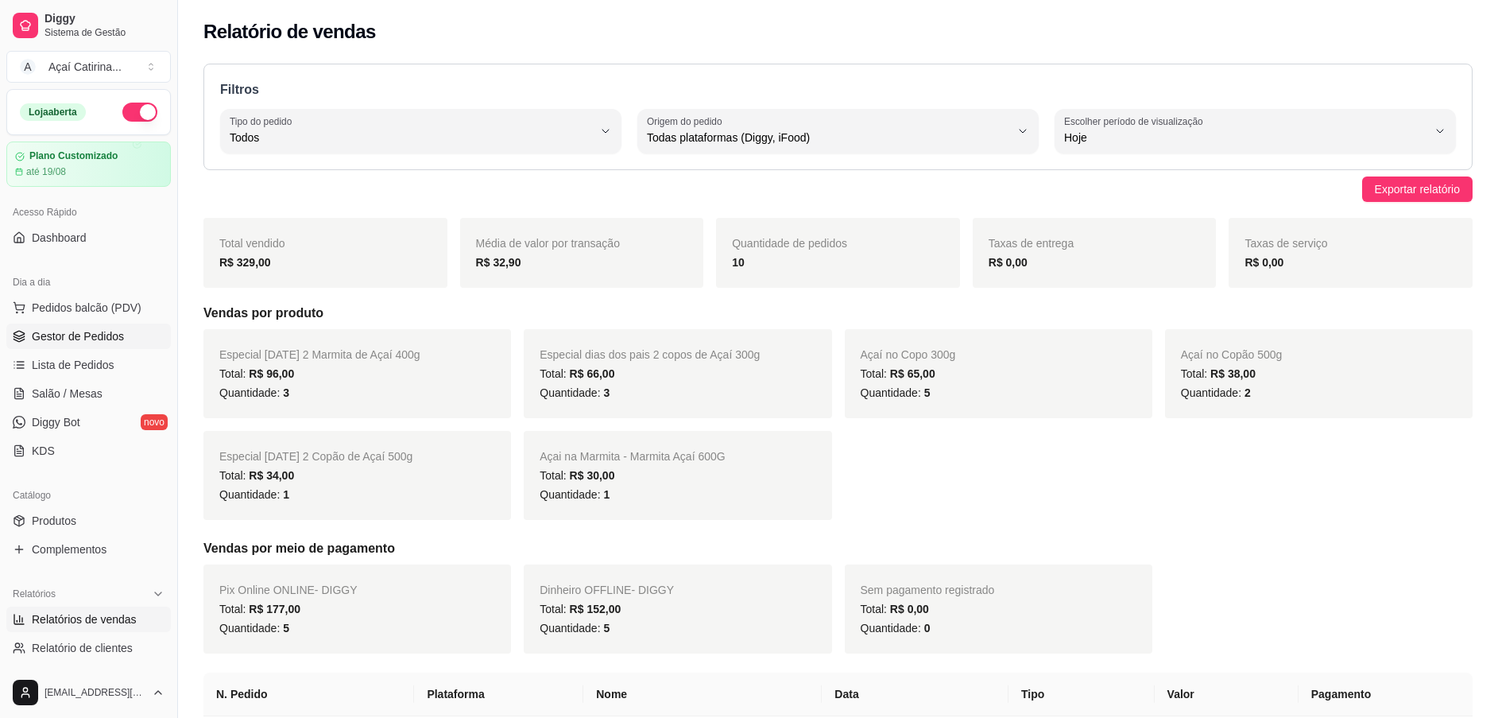
click at [150, 338] on link "Gestor de Pedidos" at bounding box center [88, 336] width 165 height 25
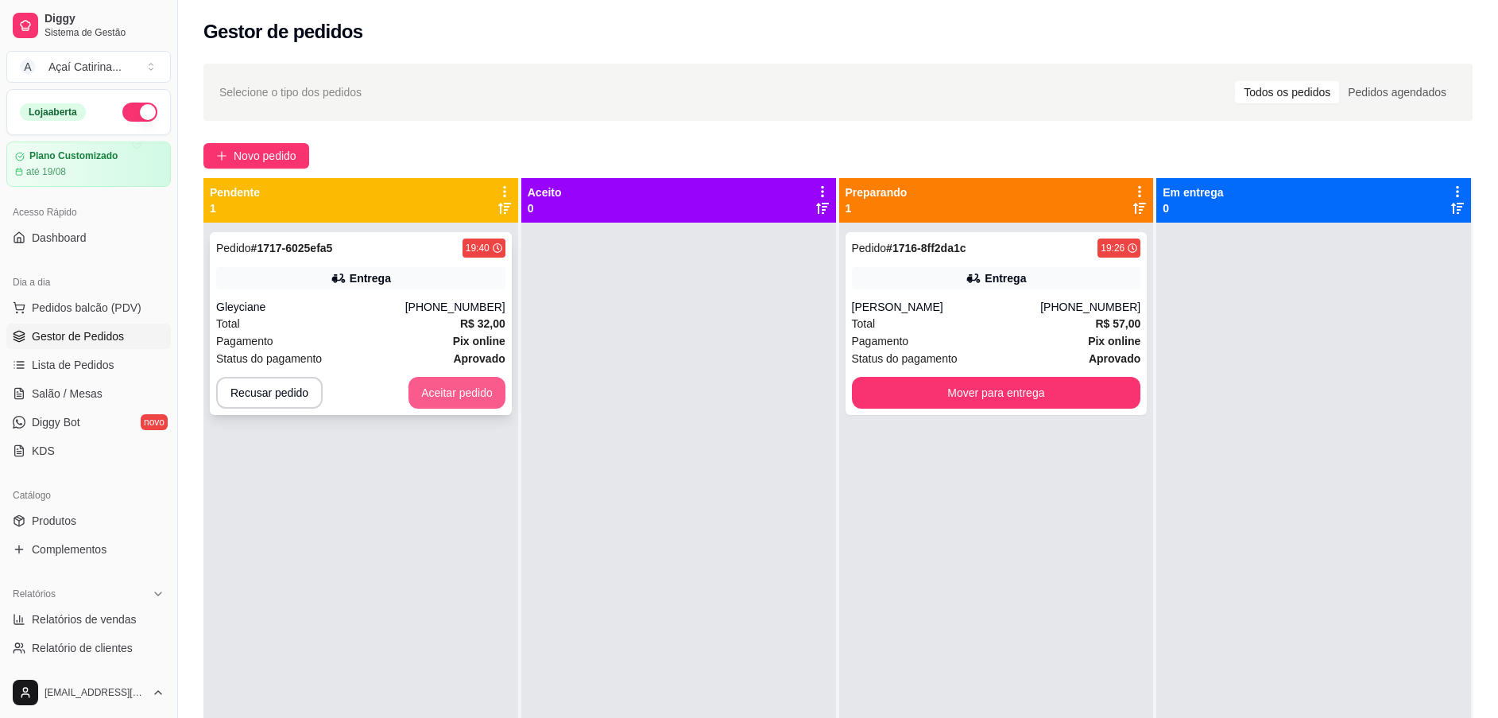
click at [457, 394] on button "Aceitar pedido" at bounding box center [457, 393] width 97 height 32
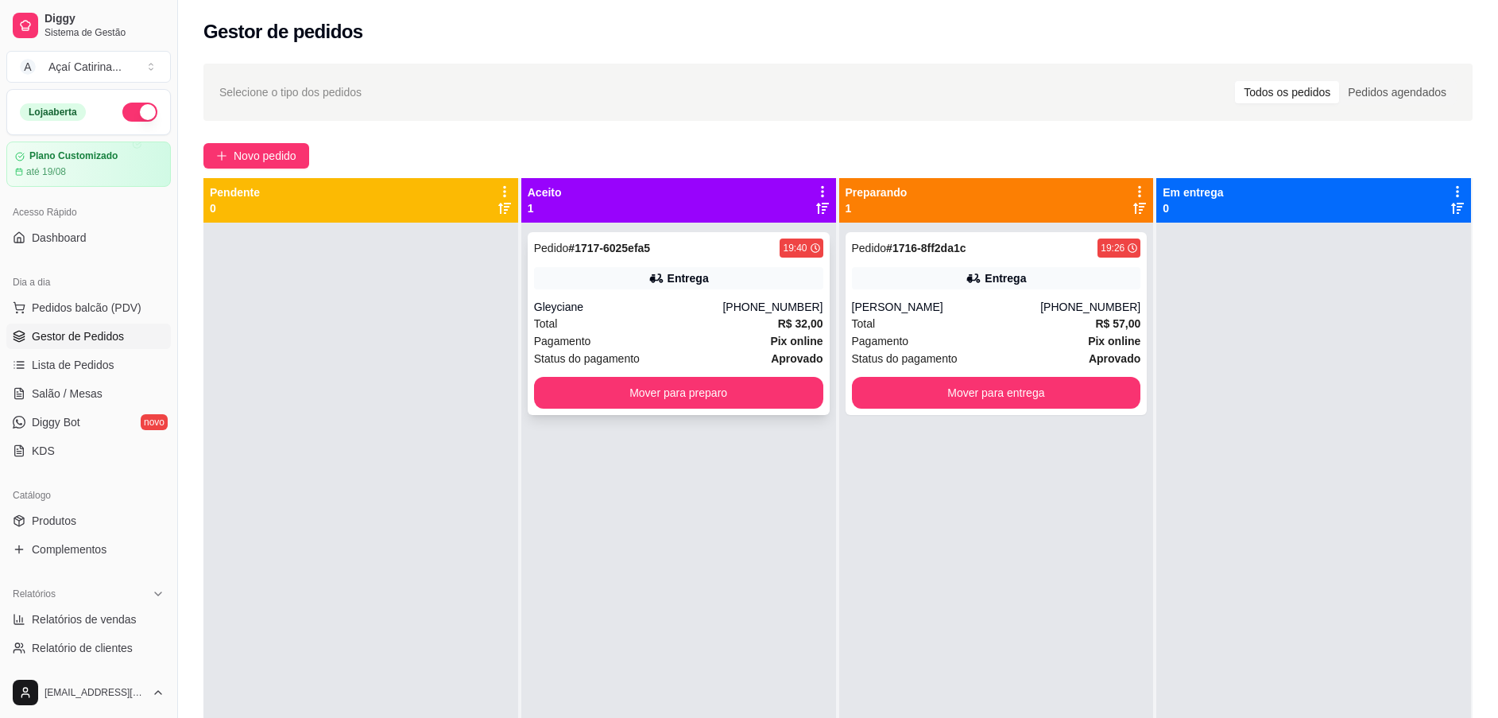
click at [679, 316] on div "Total R$ 32,00" at bounding box center [678, 323] width 289 height 17
click at [680, 307] on div "Gleyciane" at bounding box center [628, 307] width 189 height 16
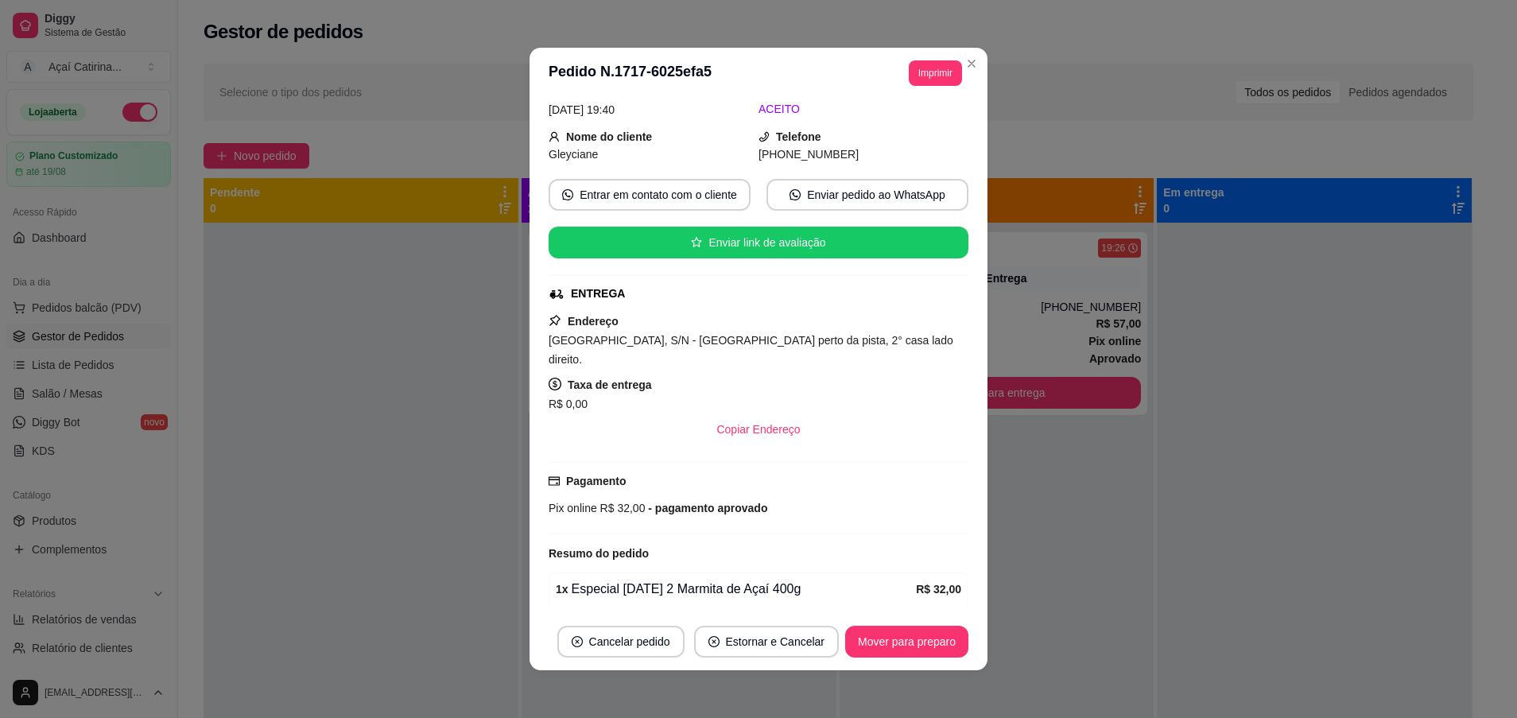
scroll to position [119, 0]
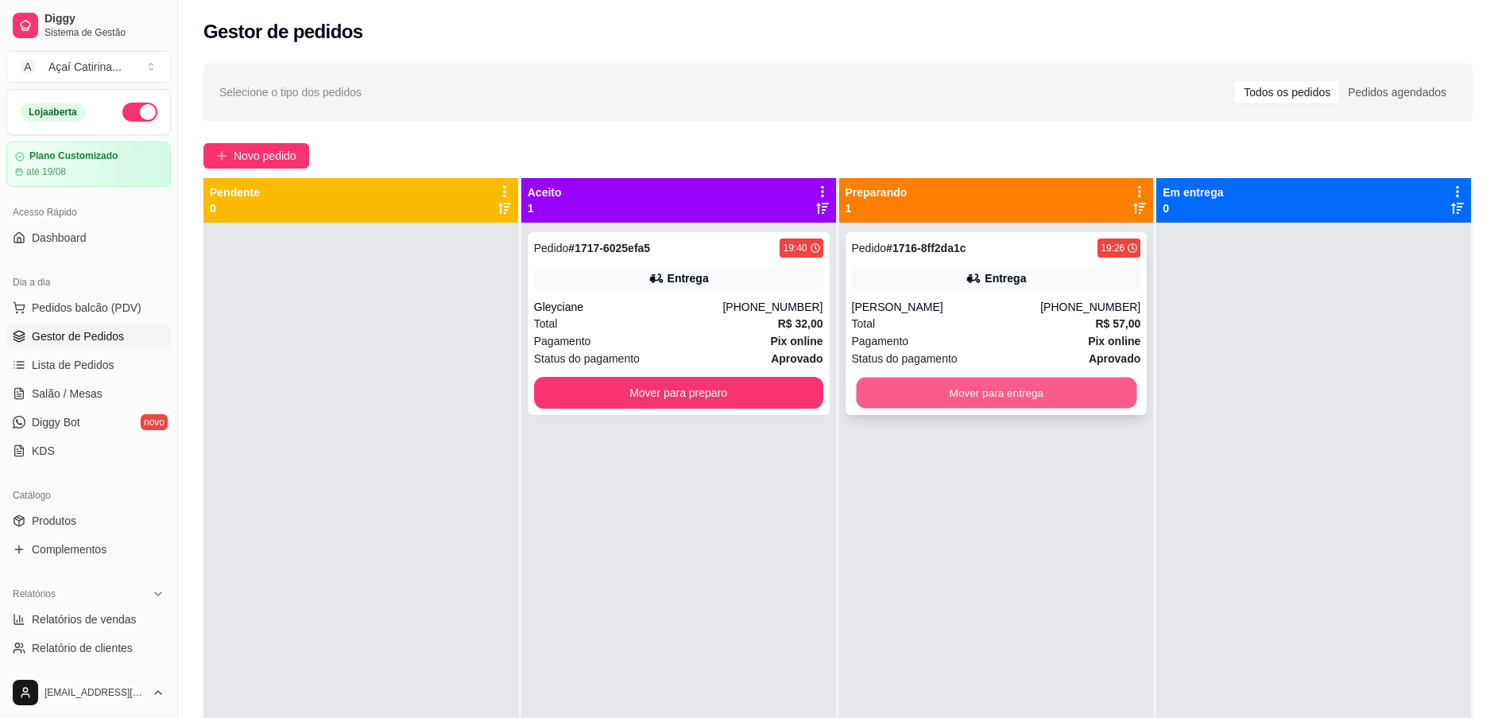
click at [994, 395] on button "Mover para entrega" at bounding box center [996, 393] width 281 height 31
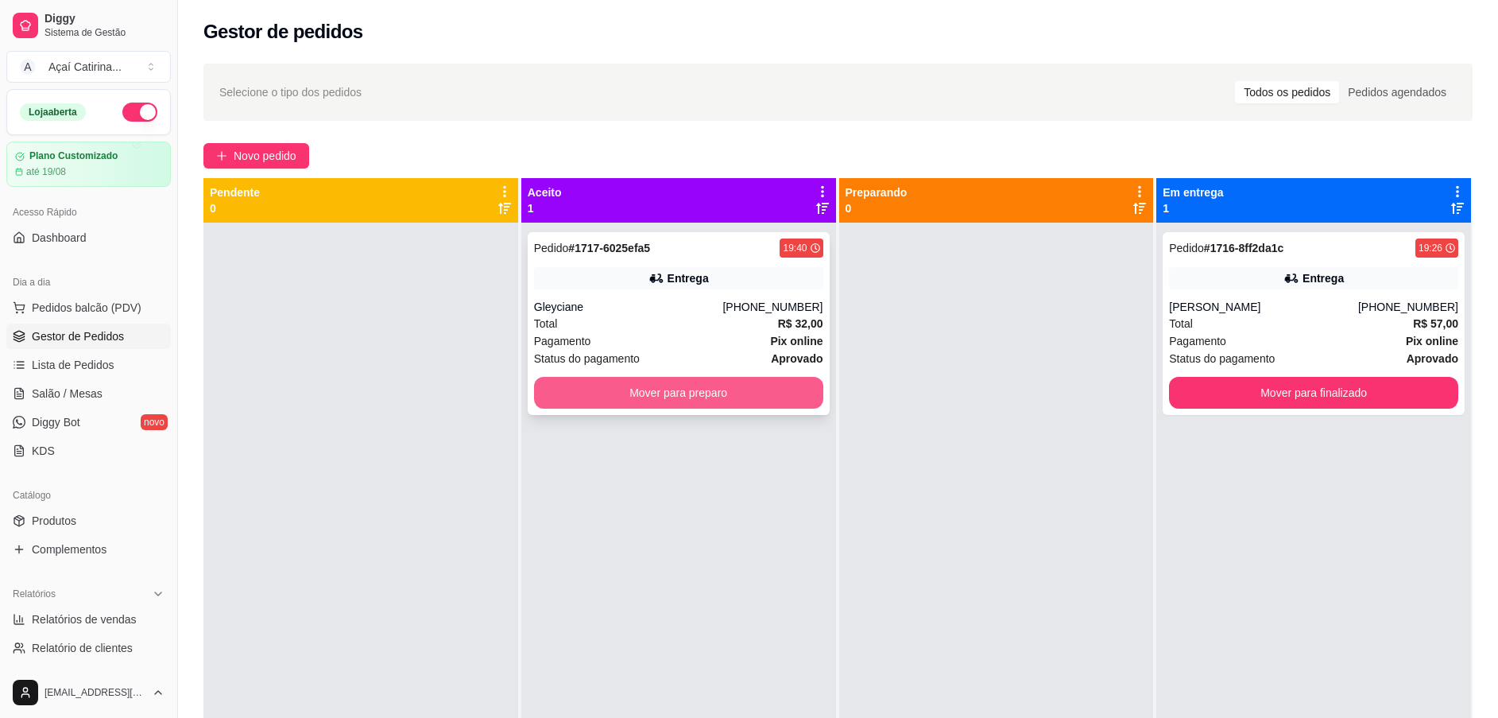
click at [772, 389] on button "Mover para preparo" at bounding box center [678, 393] width 289 height 32
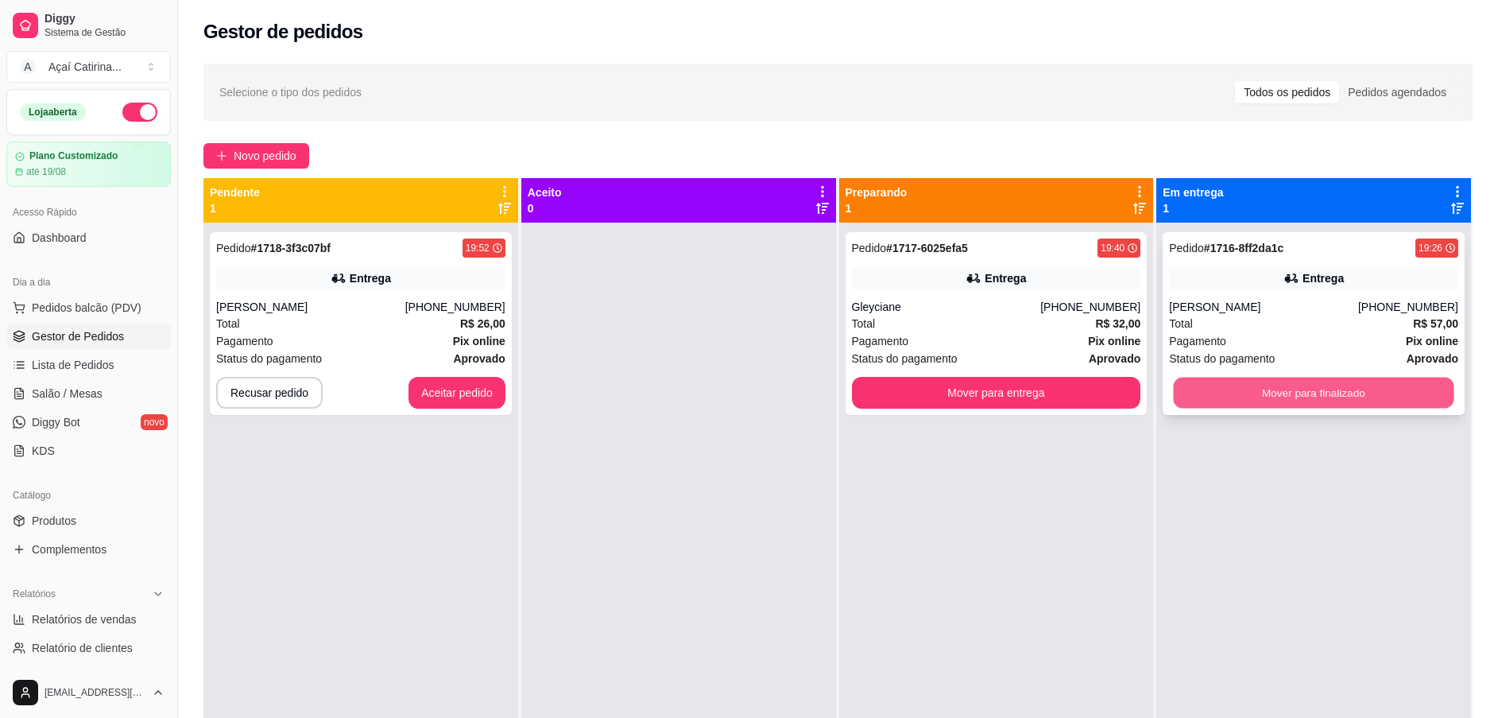
click at [1295, 404] on button "Mover para finalizado" at bounding box center [1314, 393] width 281 height 31
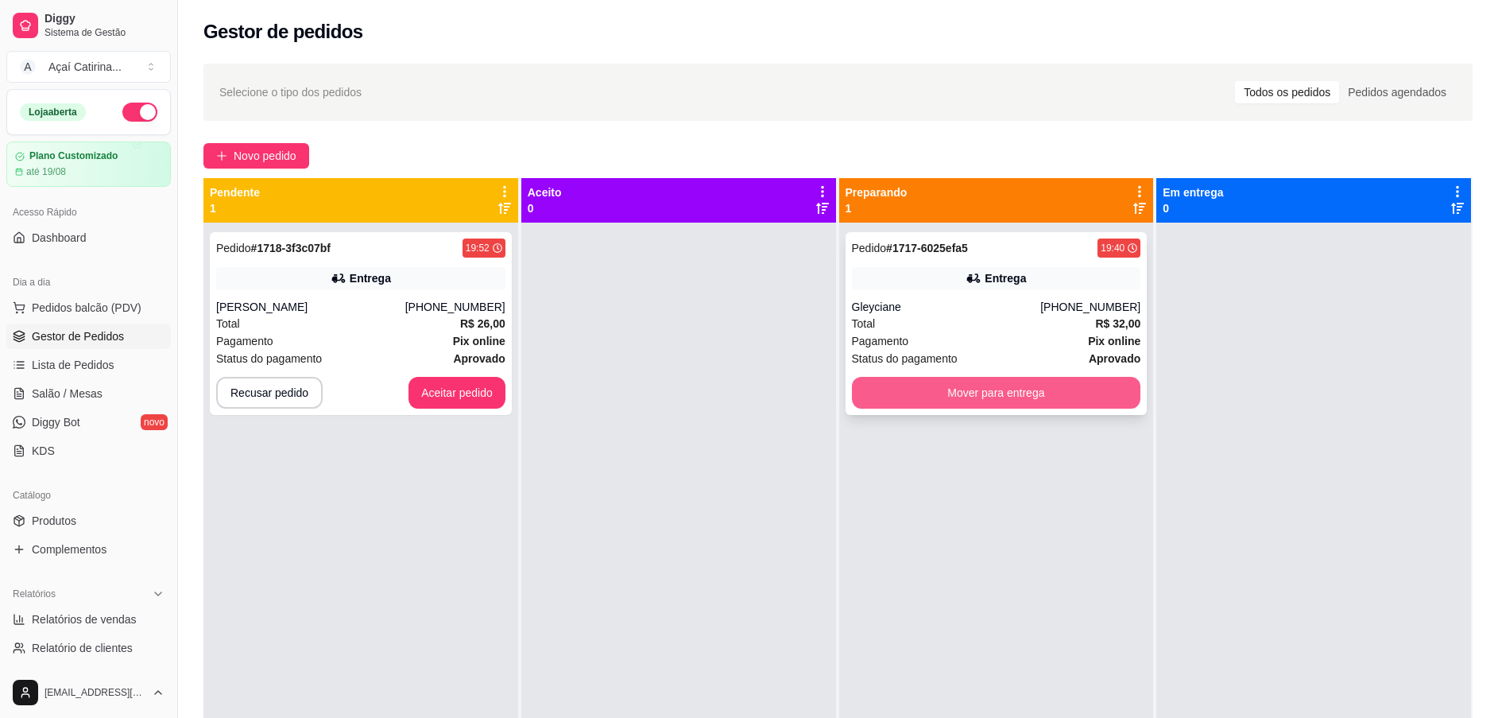
click at [975, 384] on button "Mover para entrega" at bounding box center [996, 393] width 289 height 32
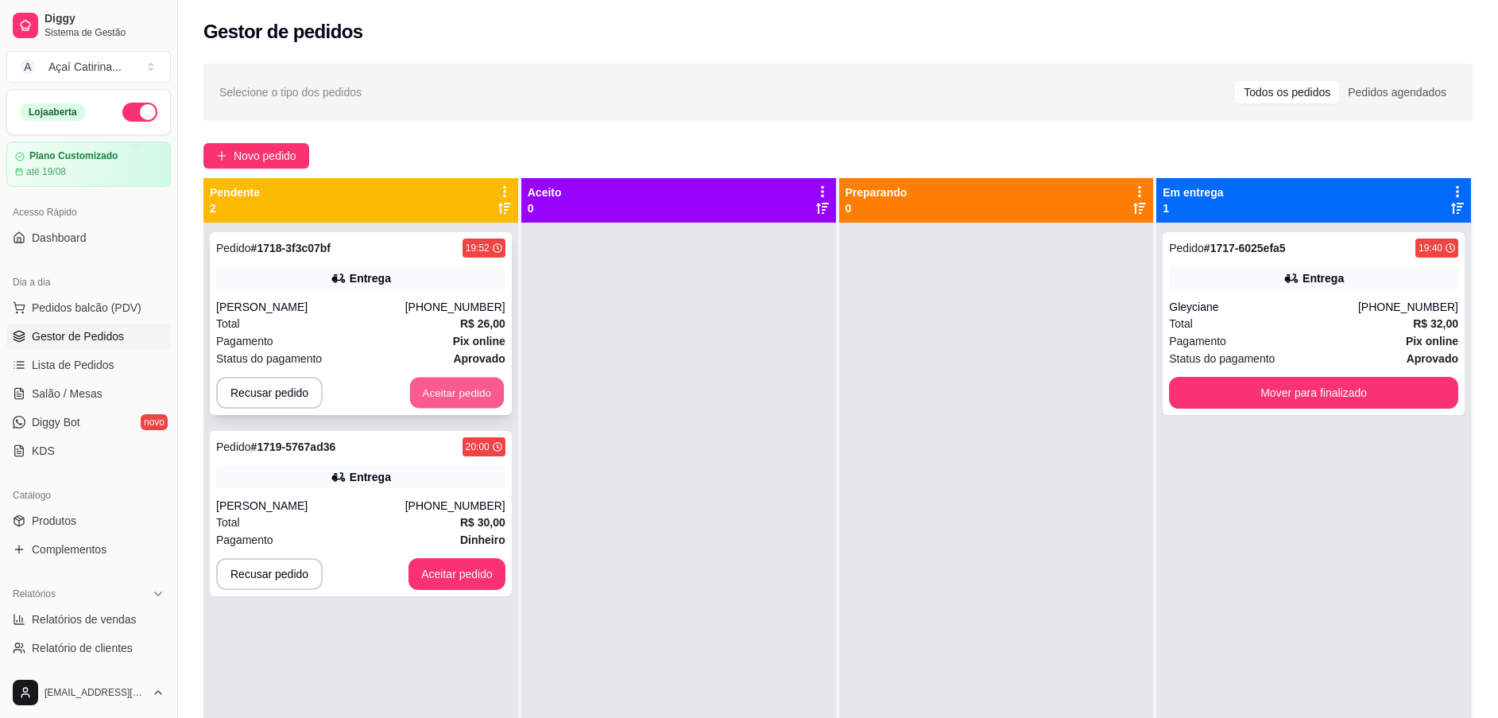
click at [485, 392] on button "Aceitar pedido" at bounding box center [457, 393] width 94 height 31
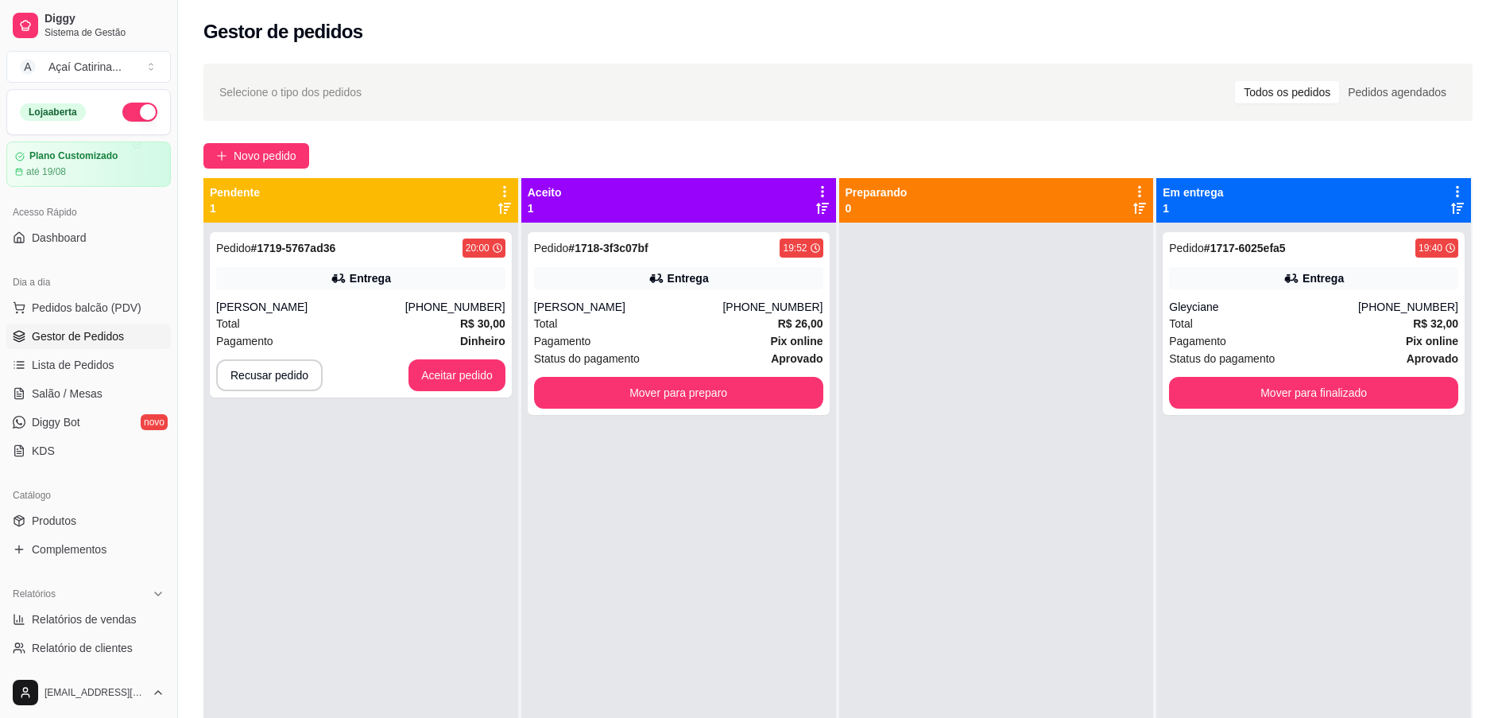
click at [485, 392] on div "Pedido # 1719-5767ad36 20:00 Entrega Arthur (85) 98101-3403 Total R$ 30,00 Paga…" at bounding box center [361, 314] width 302 height 165
click at [466, 381] on button "Aceitar pedido" at bounding box center [457, 375] width 94 height 31
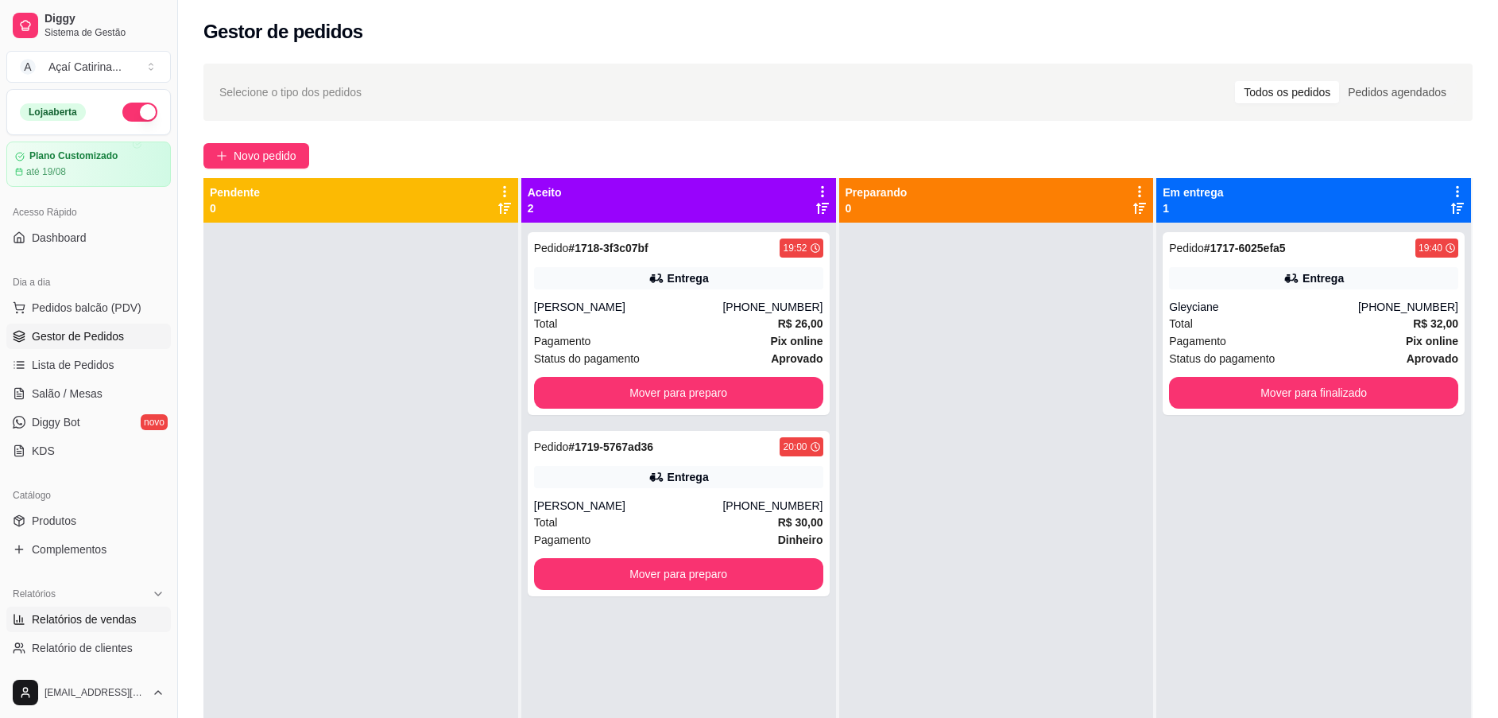
click at [111, 622] on span "Relatórios de vendas" at bounding box center [84, 619] width 105 height 16
select select "ALL"
select select "0"
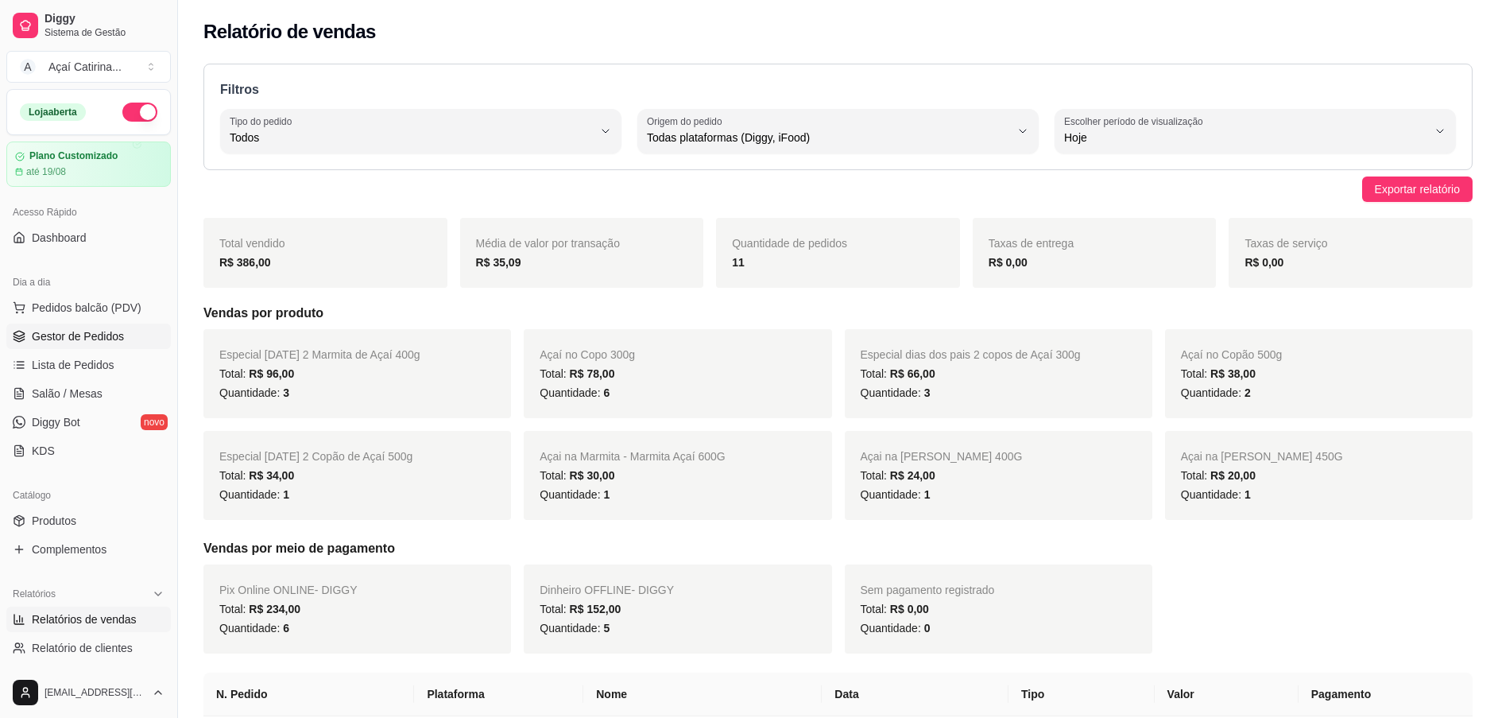
click at [101, 339] on span "Gestor de Pedidos" at bounding box center [78, 336] width 92 height 16
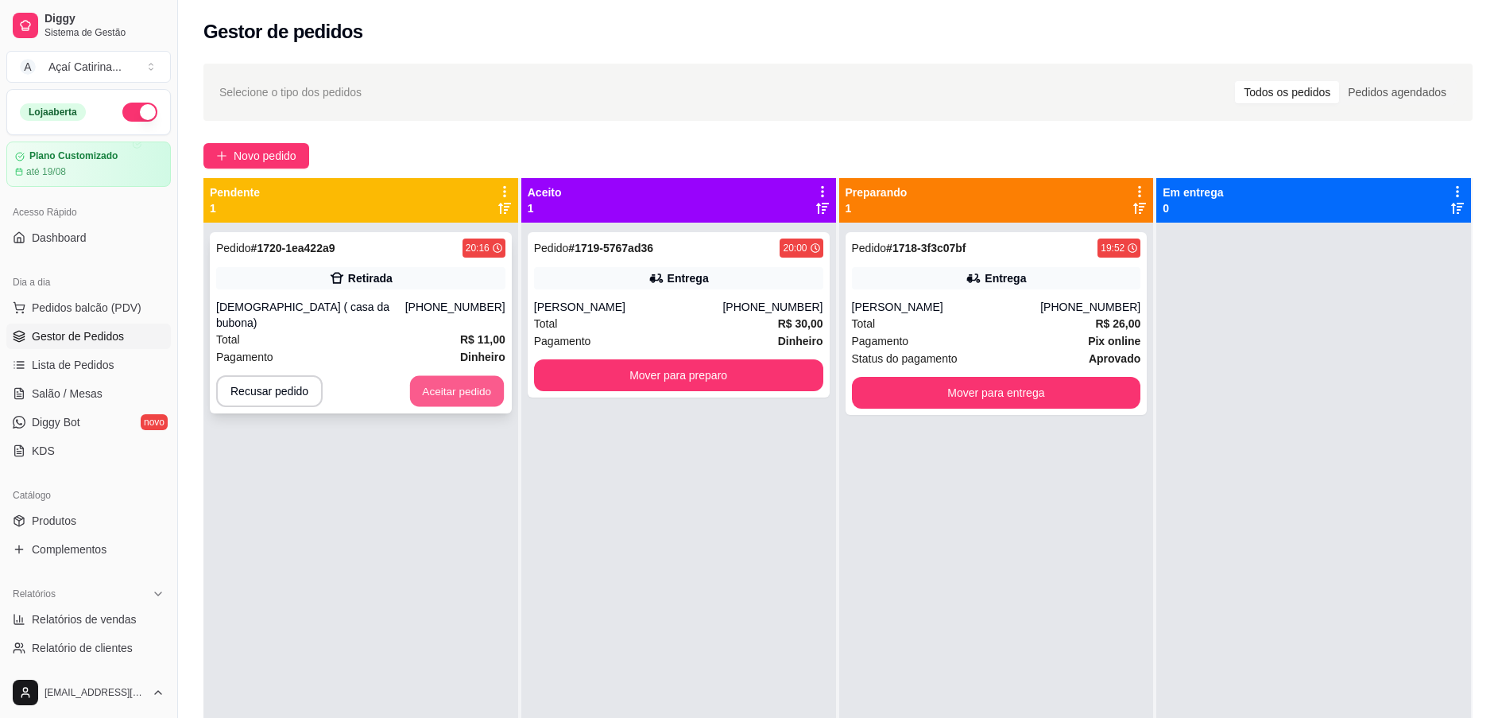
click at [439, 376] on button "Aceitar pedido" at bounding box center [457, 391] width 94 height 31
click at [463, 376] on button "Aceitar pedido" at bounding box center [457, 391] width 94 height 31
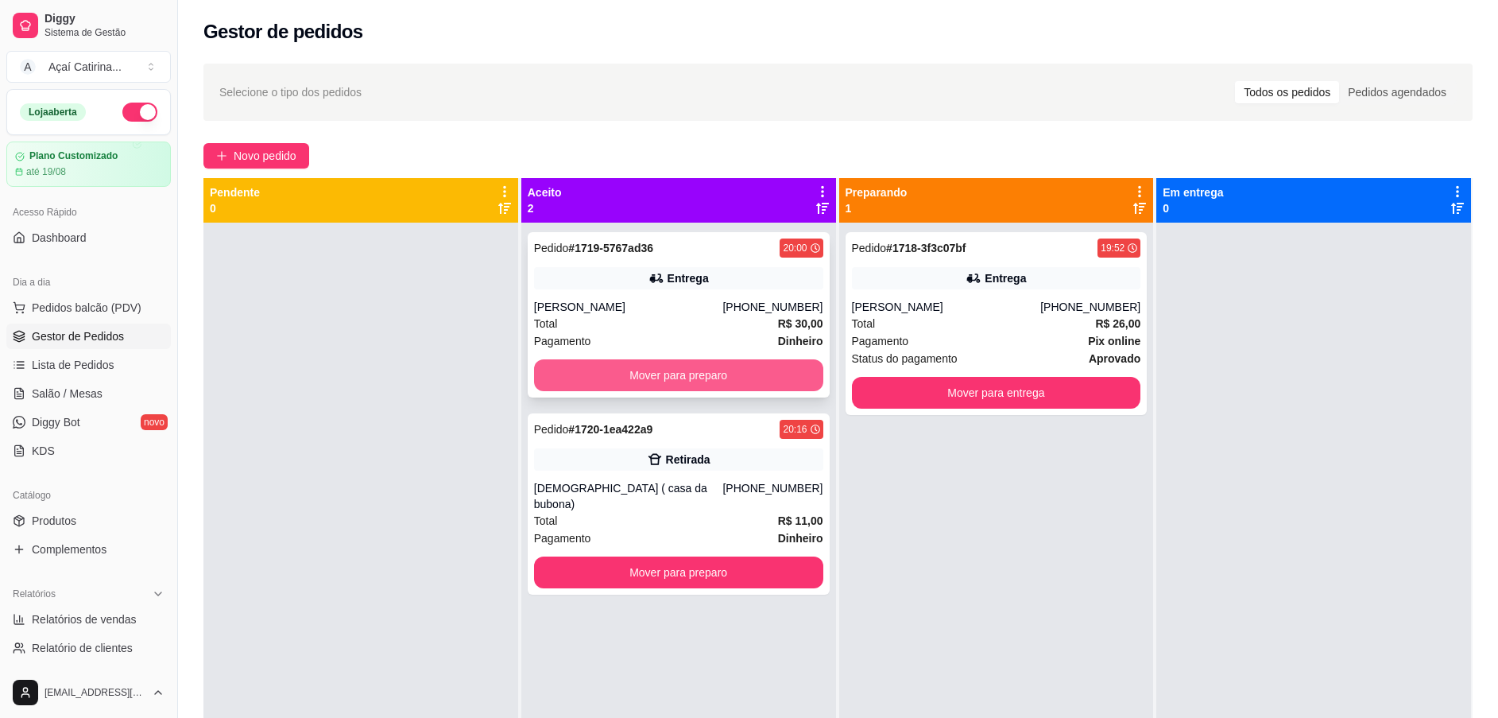
click at [720, 378] on button "Mover para preparo" at bounding box center [678, 375] width 289 height 32
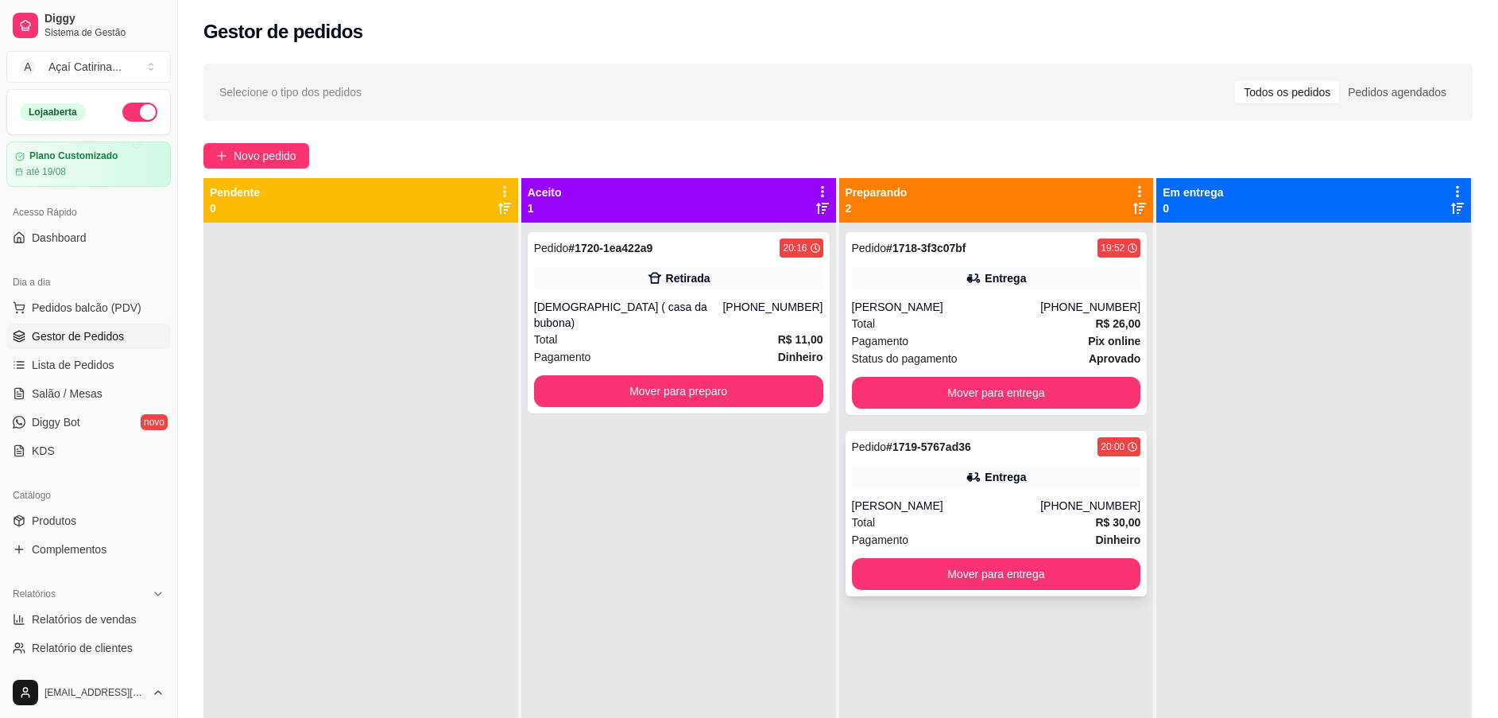
drag, startPoint x: 342, startPoint y: 716, endPoint x: 1056, endPoint y: 543, distance: 734.5
click at [1056, 543] on div "Selecione o tipo dos pedidos Todos os pedidos Pedidos agendados Novo pedido Pen…" at bounding box center [838, 484] width 1320 height 861
drag, startPoint x: 1056, startPoint y: 543, endPoint x: 974, endPoint y: 519, distance: 85.3
click at [974, 519] on div "Total R$ 30,00" at bounding box center [996, 521] width 289 height 17
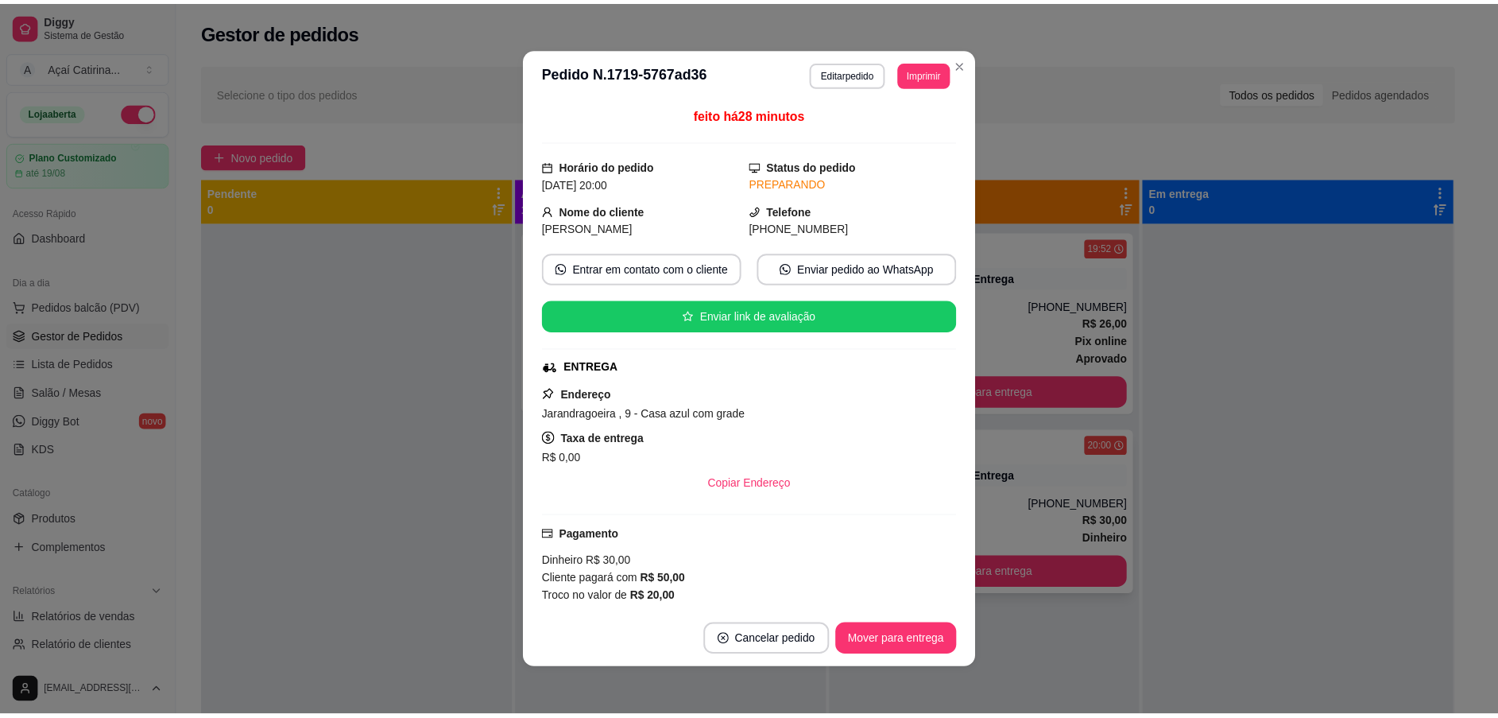
scroll to position [3, 0]
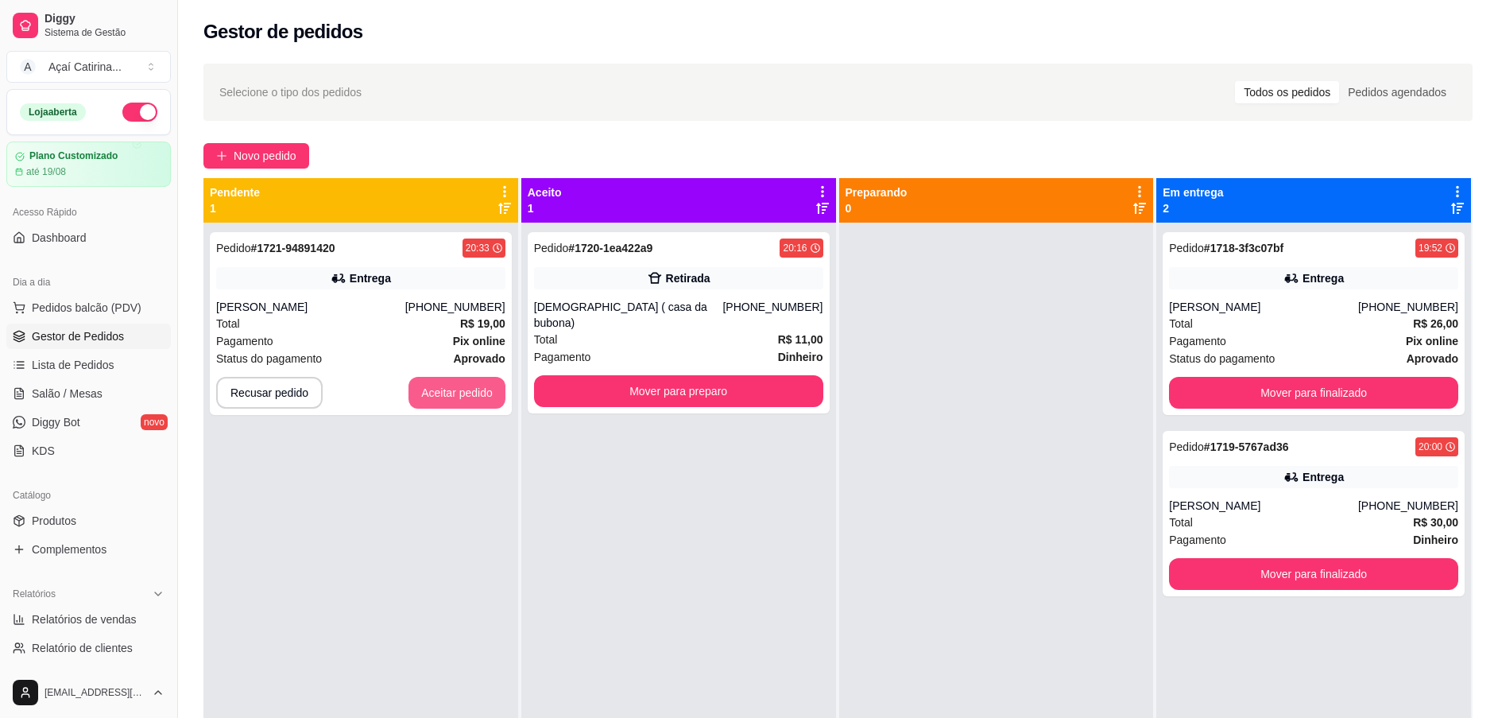
click at [467, 394] on button "Aceitar pedido" at bounding box center [457, 393] width 97 height 32
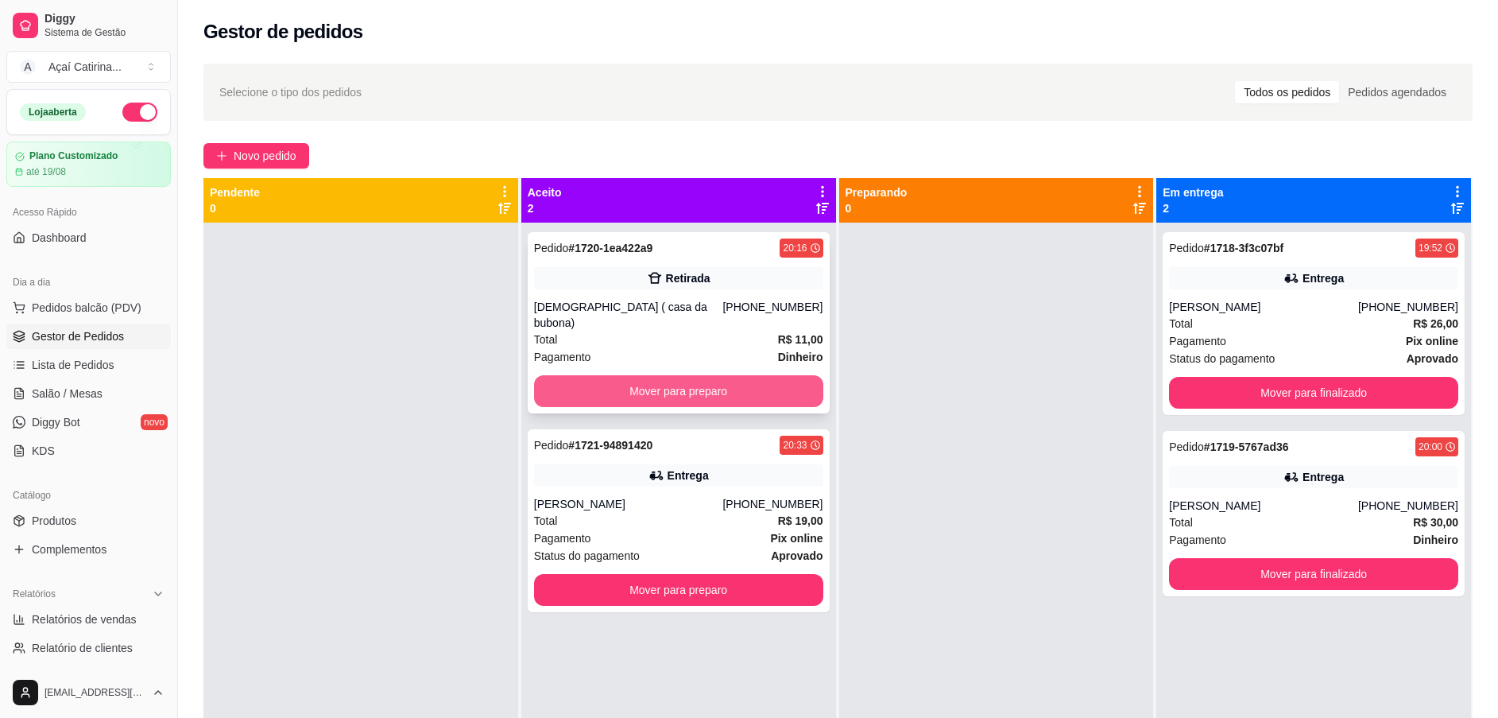
click at [703, 378] on button "Mover para preparo" at bounding box center [678, 391] width 289 height 32
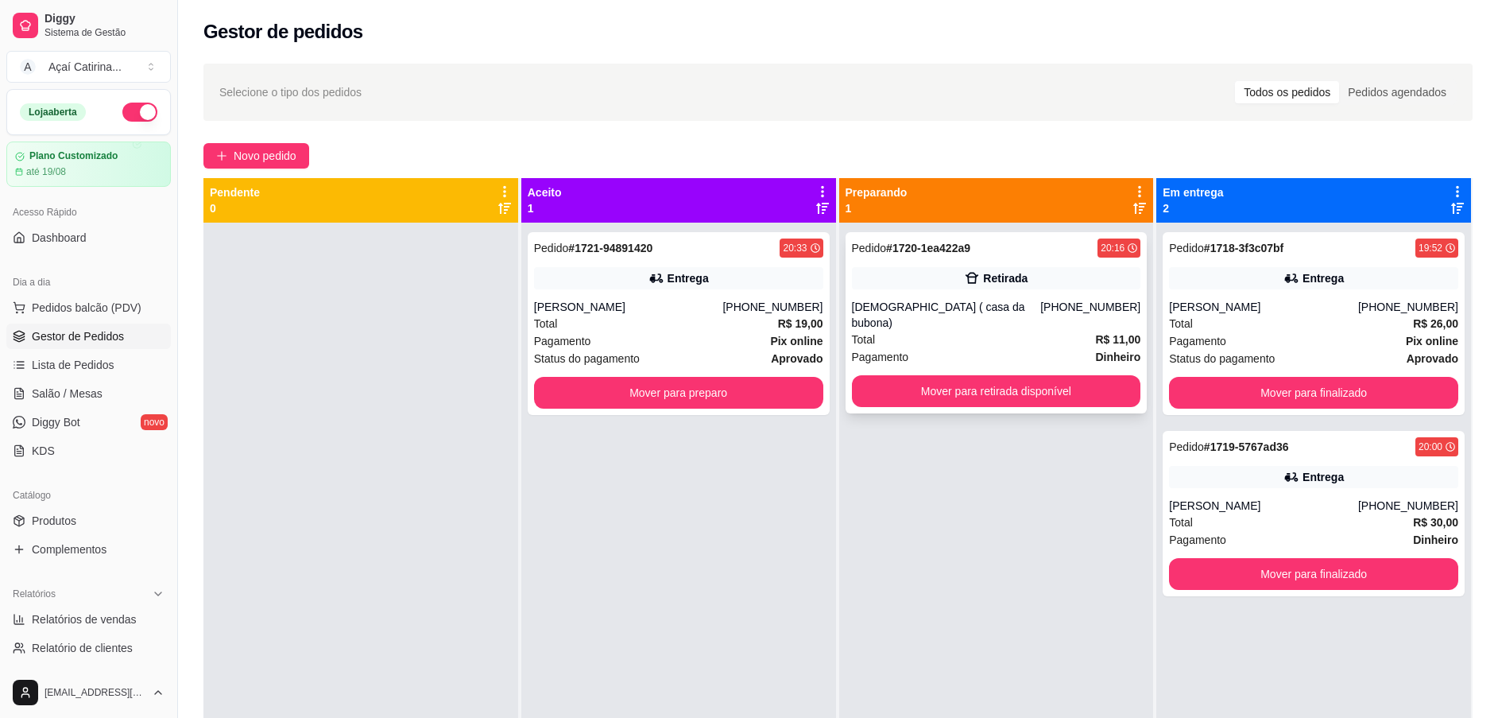
click at [965, 356] on div "Pedido # 1720-1ea422a9 20:16 Retirada Jecão ( casa da bubona) (85) 9985-4679 To…" at bounding box center [997, 322] width 302 height 181
click at [1051, 378] on button "Mover para retirada disponível" at bounding box center [996, 391] width 289 height 32
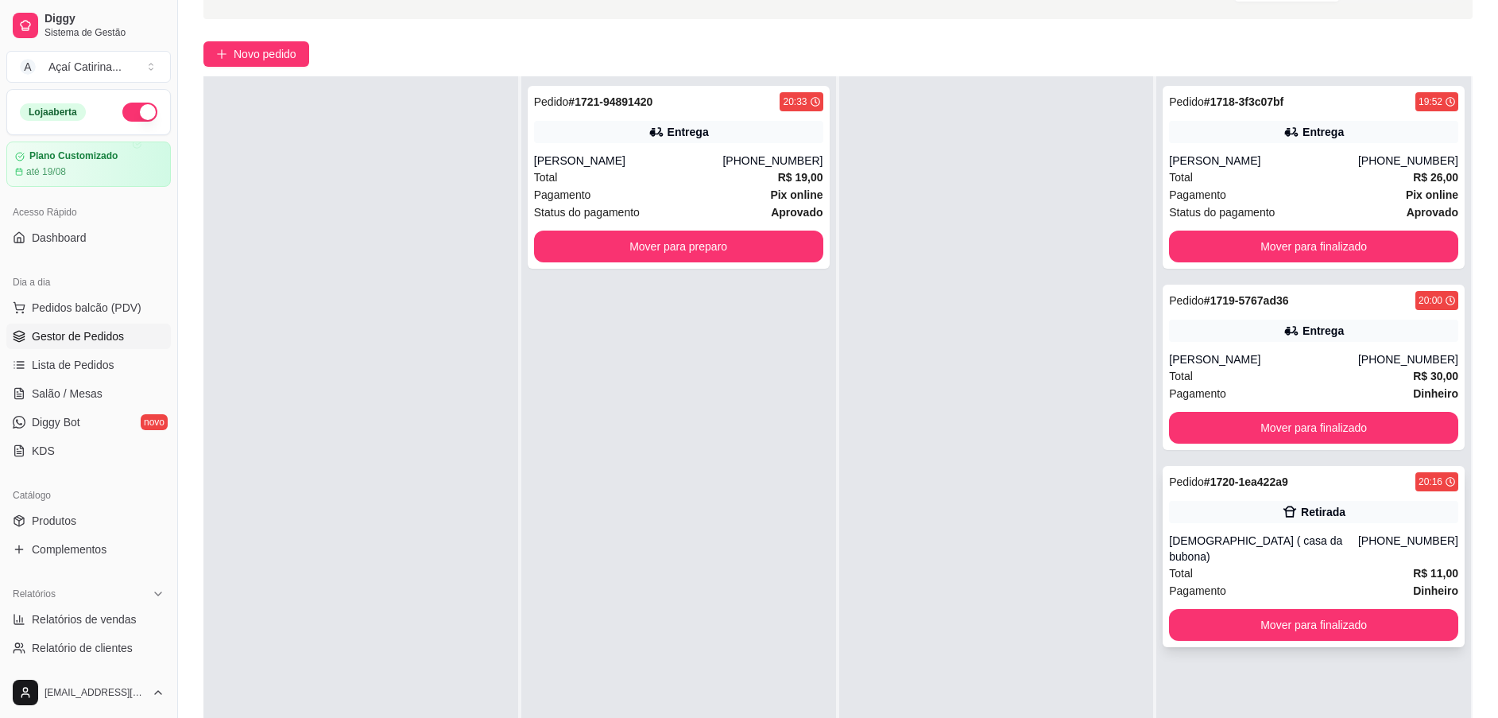
scroll to position [238, 0]
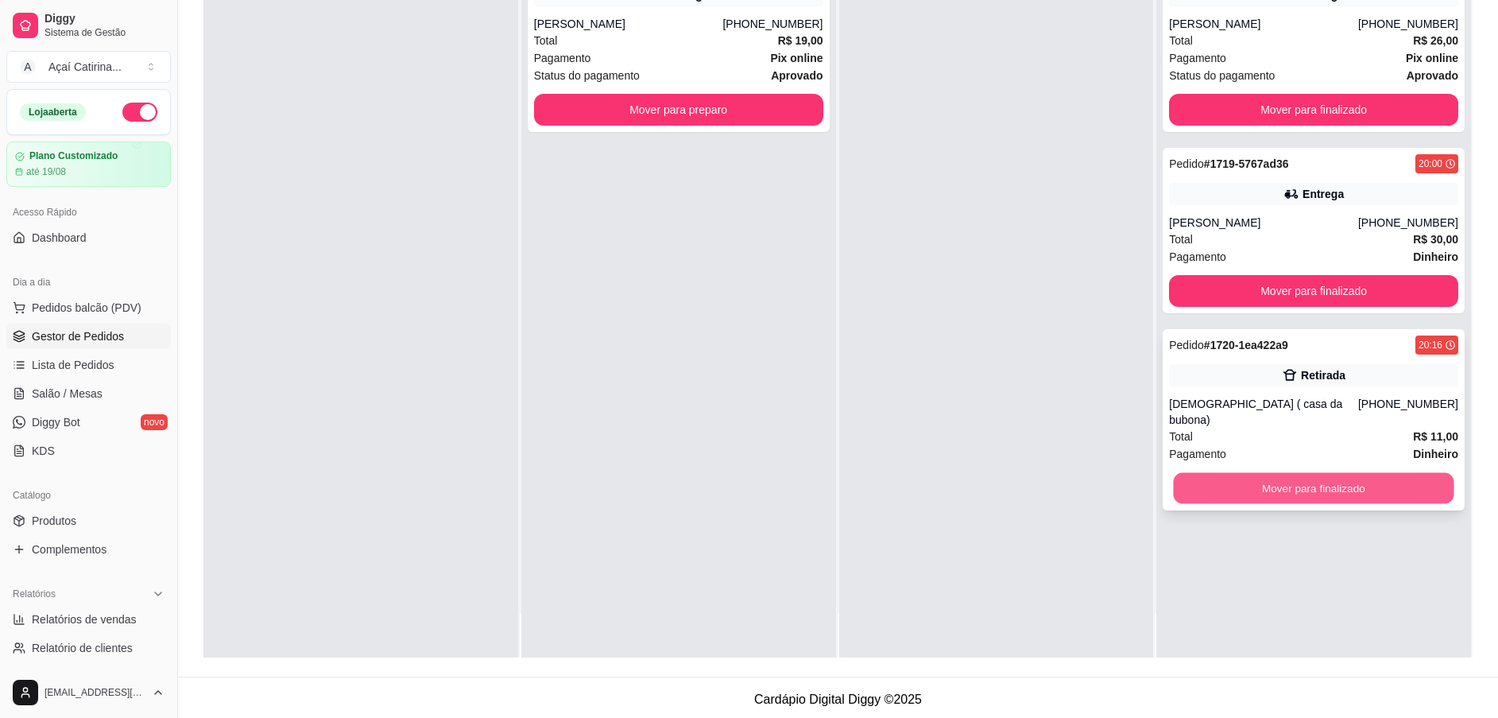
click at [1359, 473] on button "Mover para finalizado" at bounding box center [1314, 488] width 281 height 31
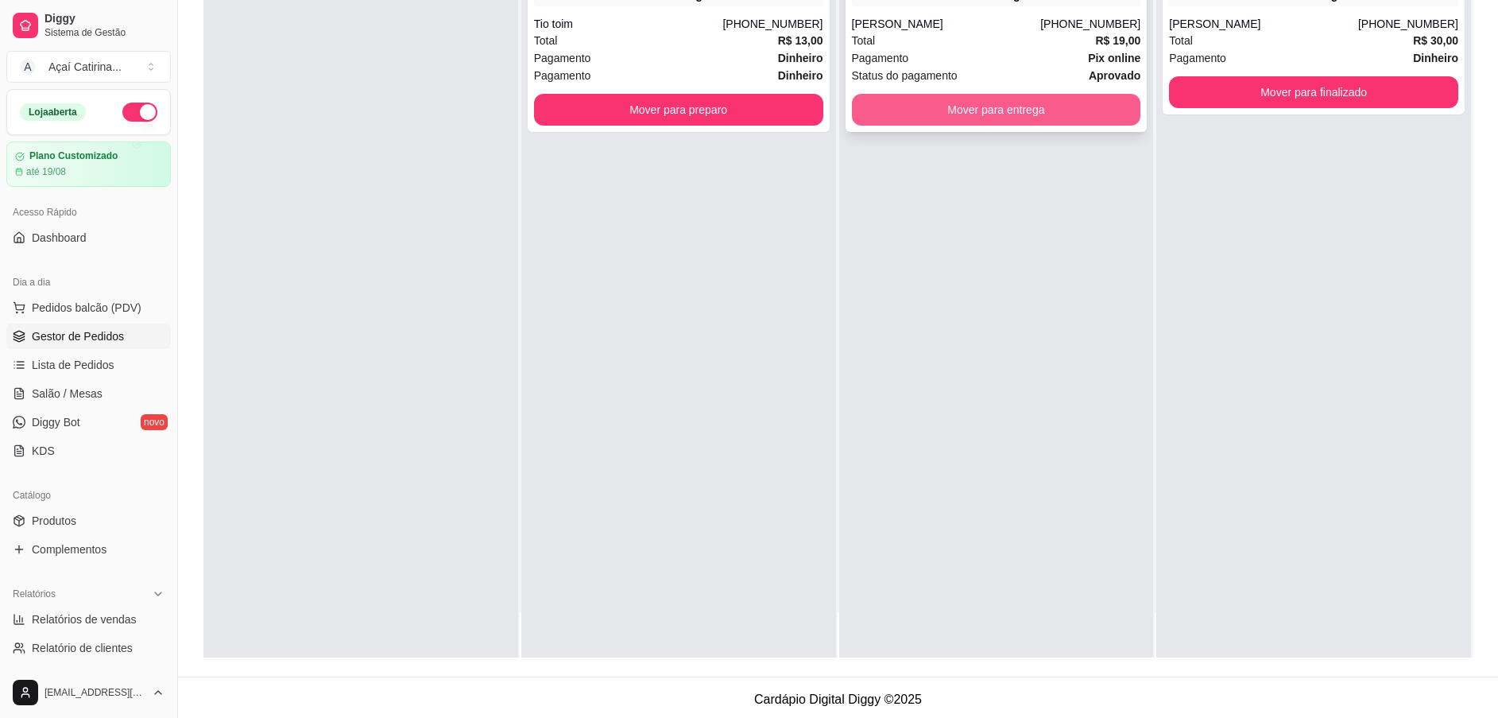
click at [1006, 122] on button "Mover para entrega" at bounding box center [996, 110] width 289 height 32
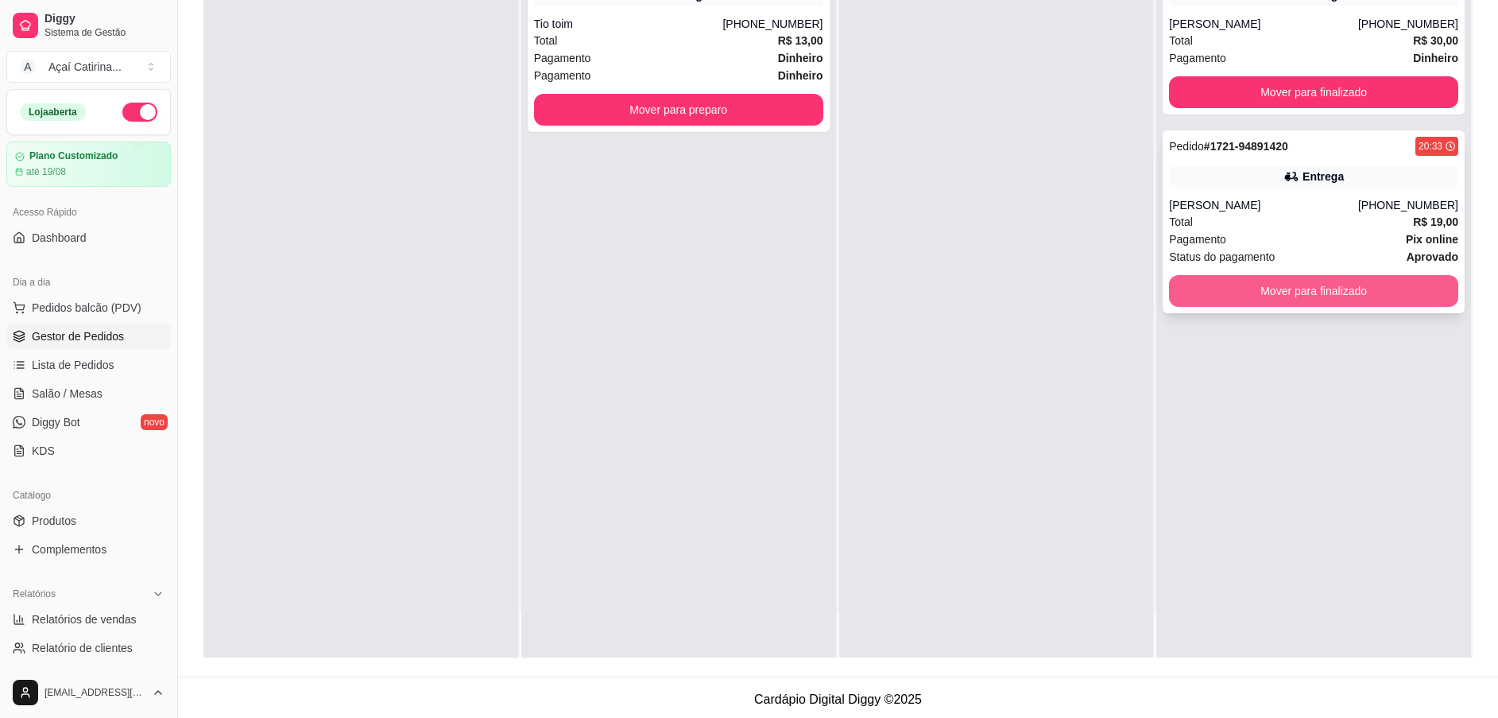
click at [1284, 295] on button "Mover para finalizado" at bounding box center [1313, 291] width 289 height 32
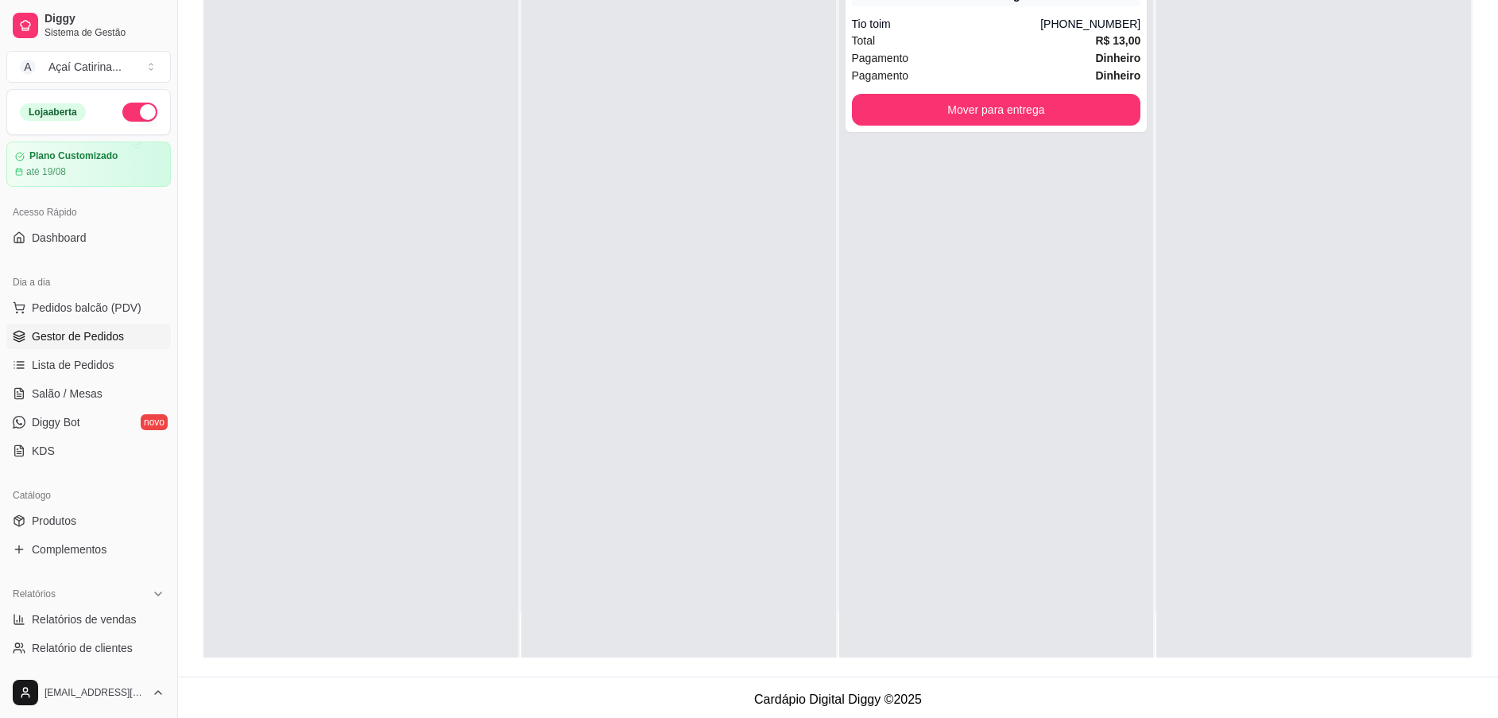
scroll to position [0, 0]
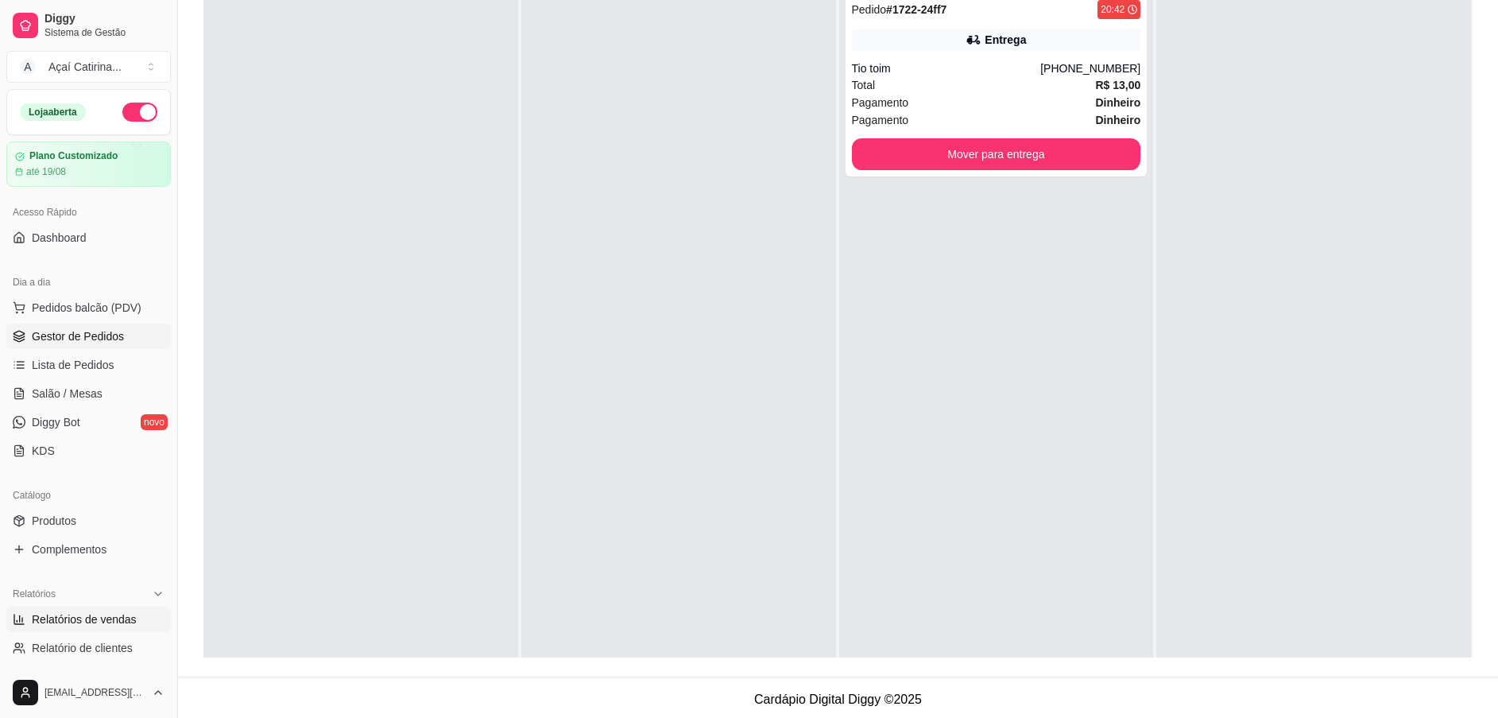
click at [56, 622] on span "Relatórios de vendas" at bounding box center [84, 619] width 105 height 16
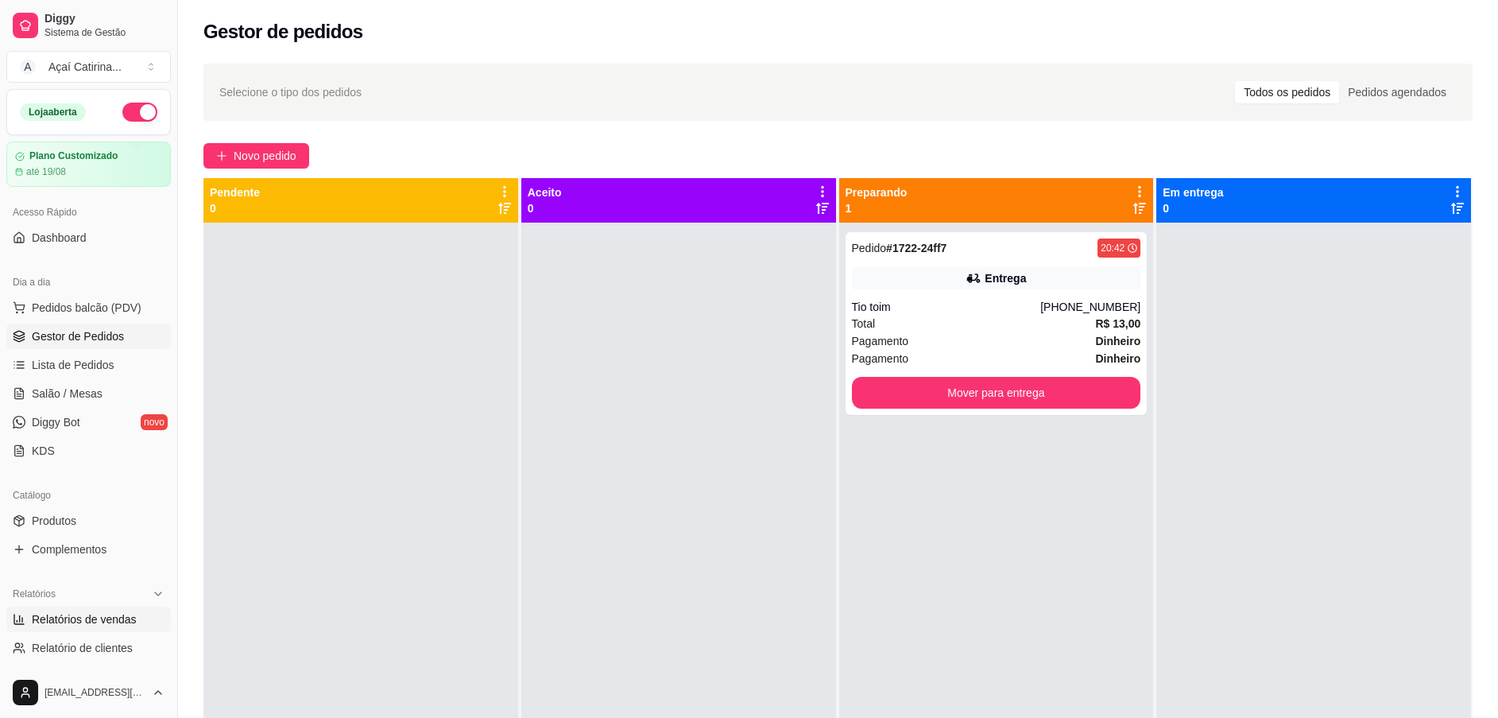
select select "ALL"
select select "0"
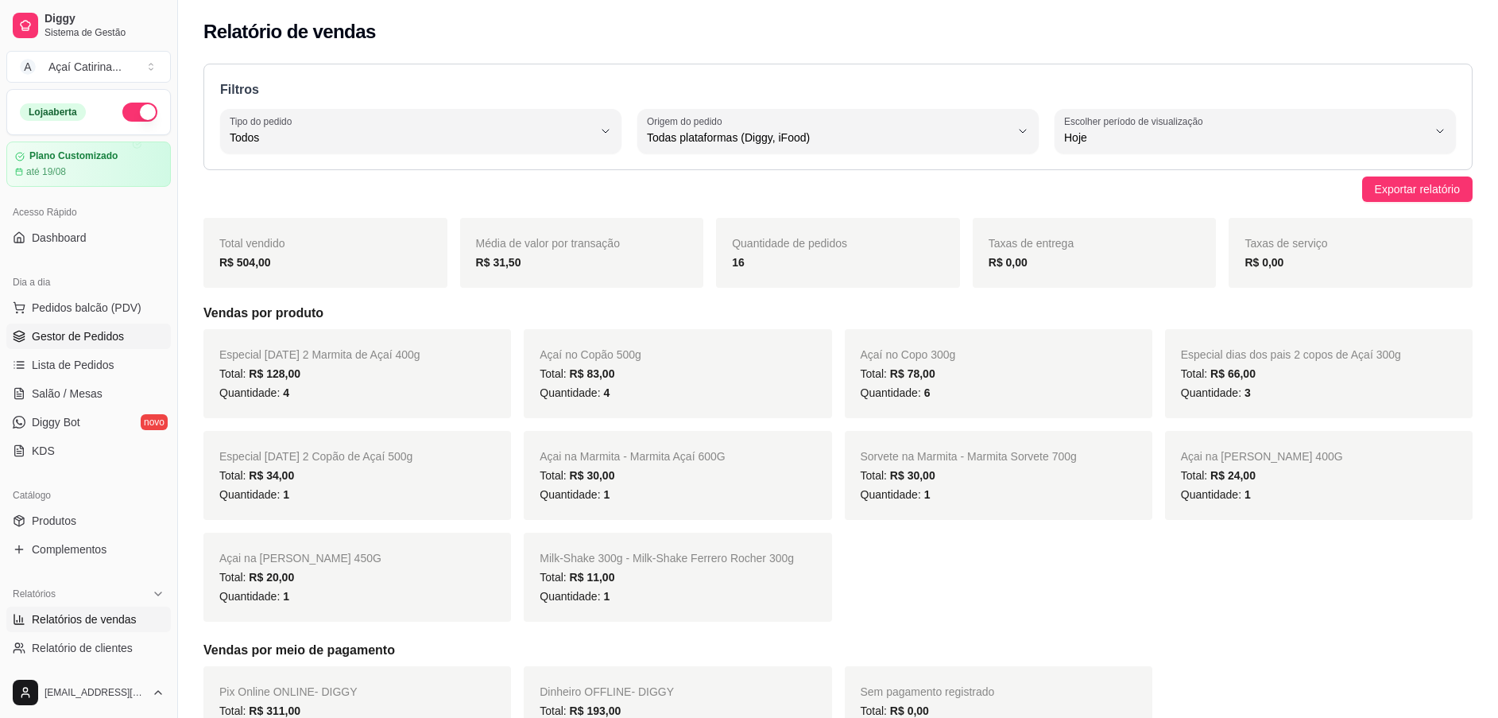
click at [91, 347] on link "Gestor de Pedidos" at bounding box center [88, 336] width 165 height 25
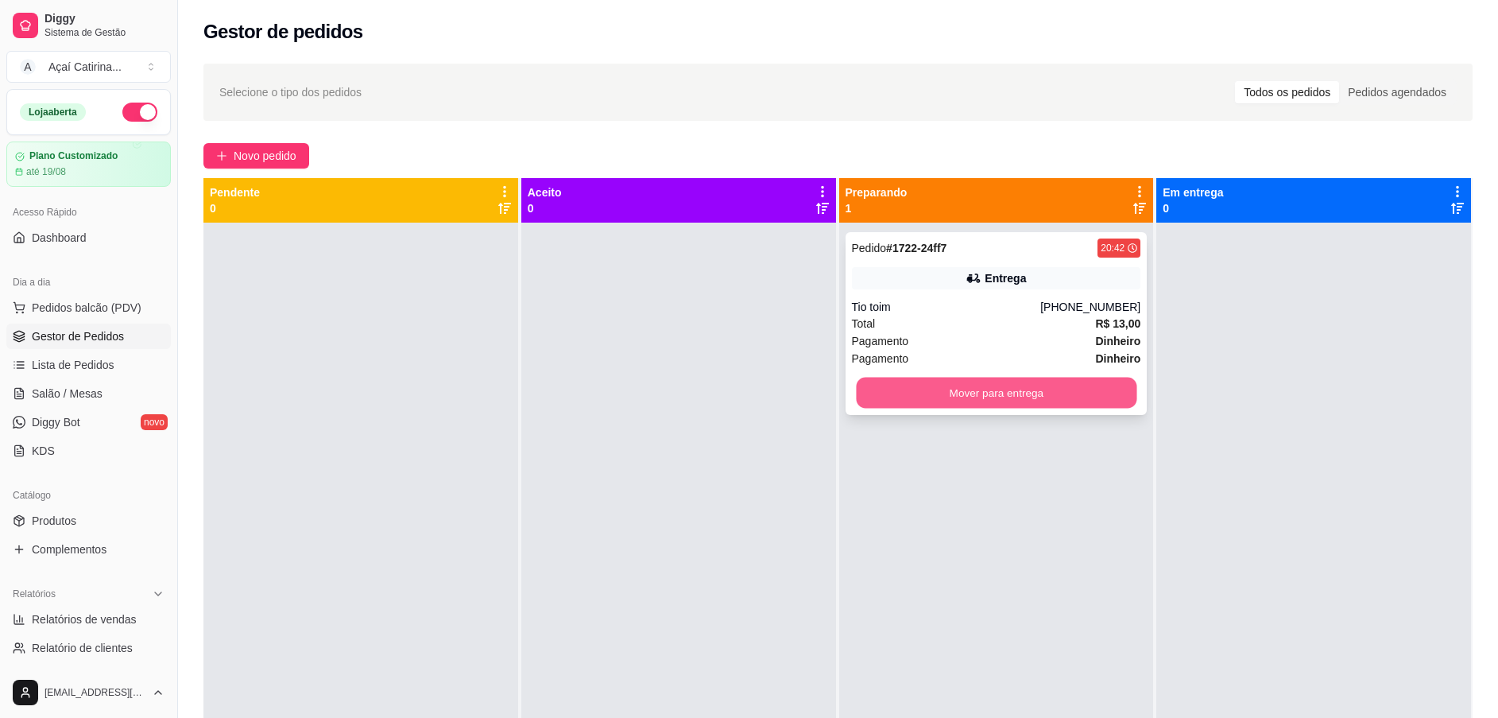
click at [959, 398] on button "Mover para entrega" at bounding box center [996, 393] width 281 height 31
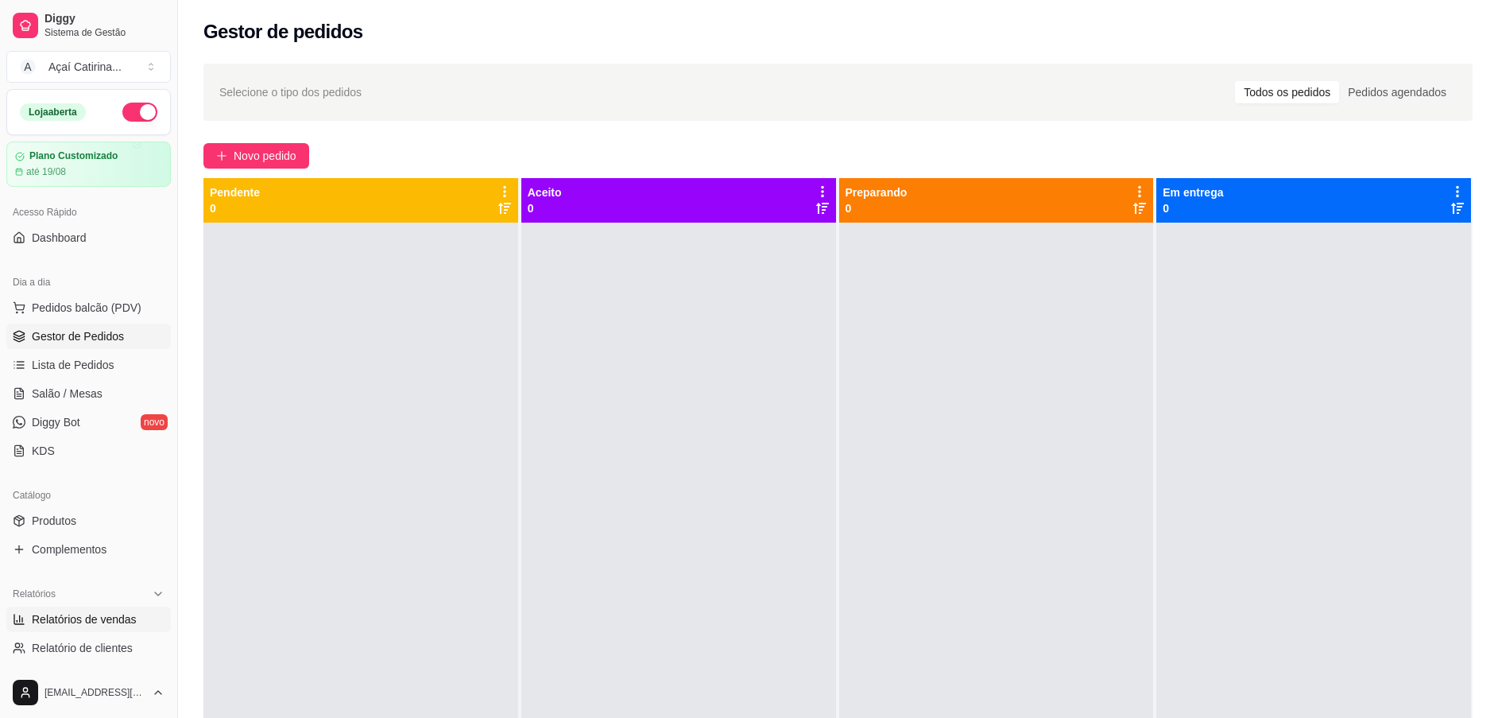
click at [94, 614] on span "Relatórios de vendas" at bounding box center [84, 619] width 105 height 16
select select "ALL"
select select "0"
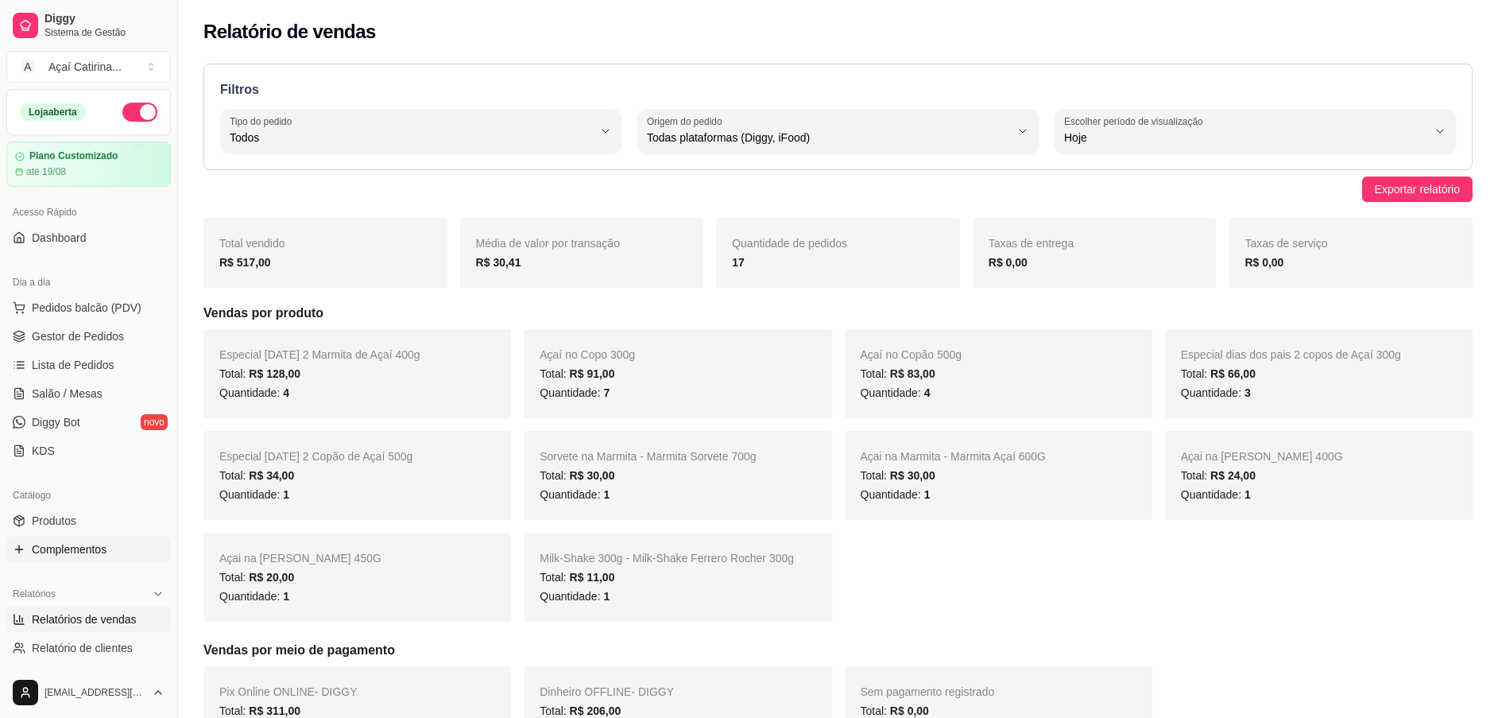
click at [65, 539] on link "Complementos" at bounding box center [88, 549] width 165 height 25
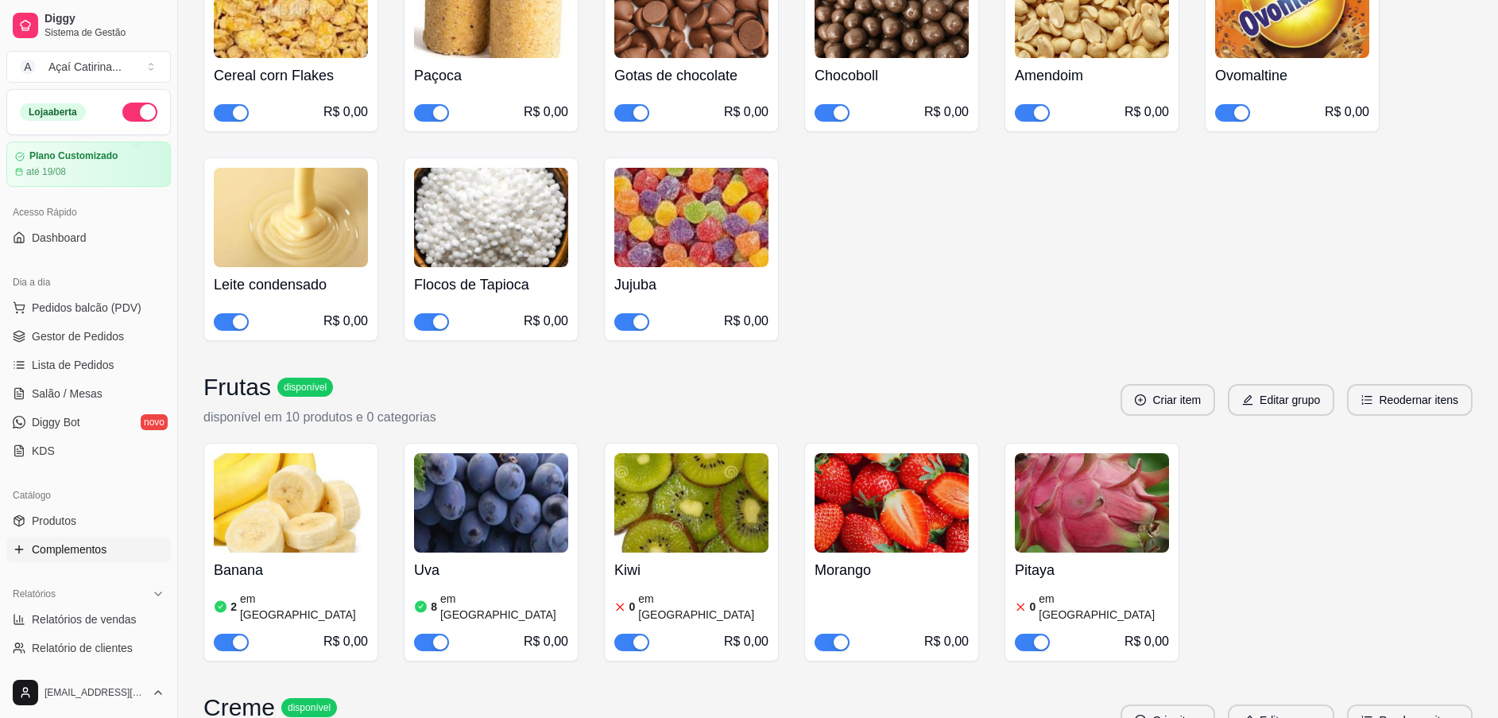
scroll to position [596, 0]
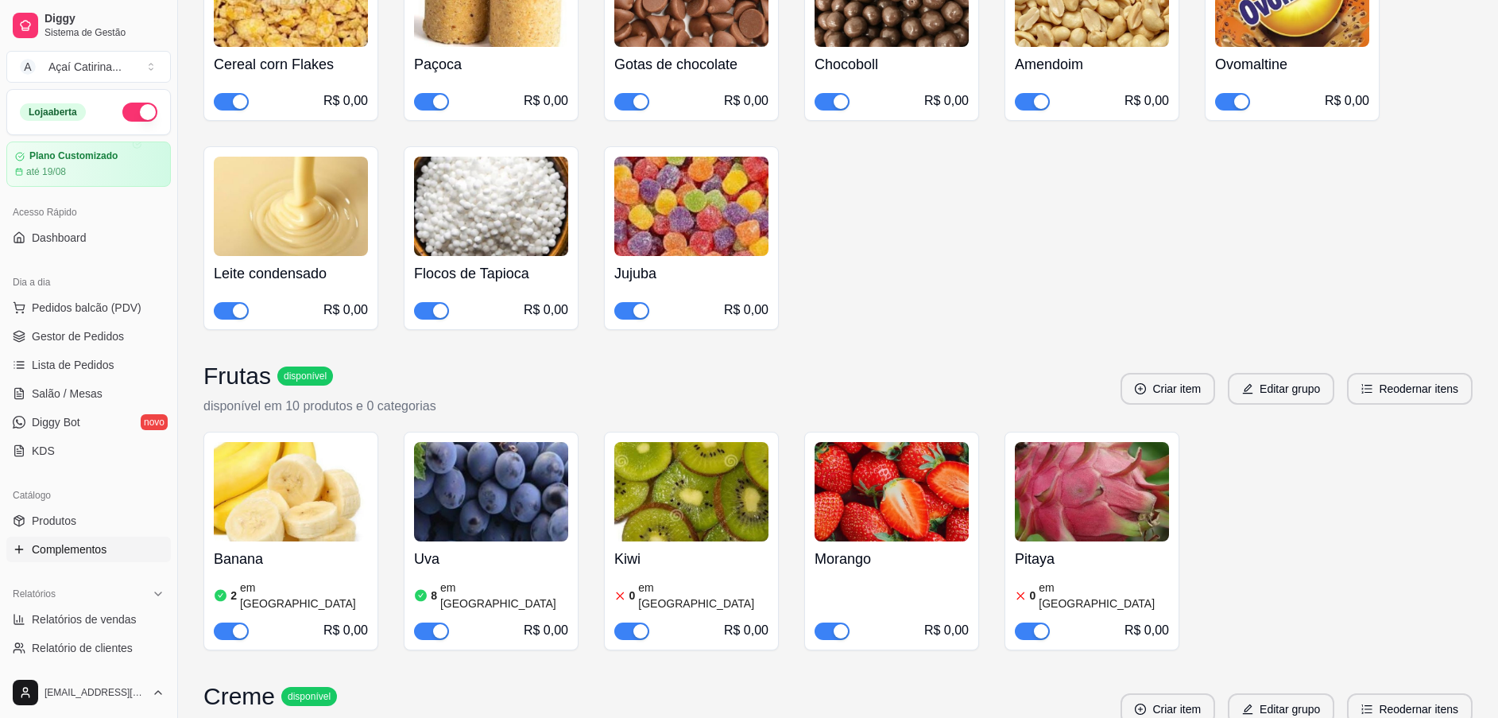
click at [878, 481] on img at bounding box center [892, 491] width 154 height 99
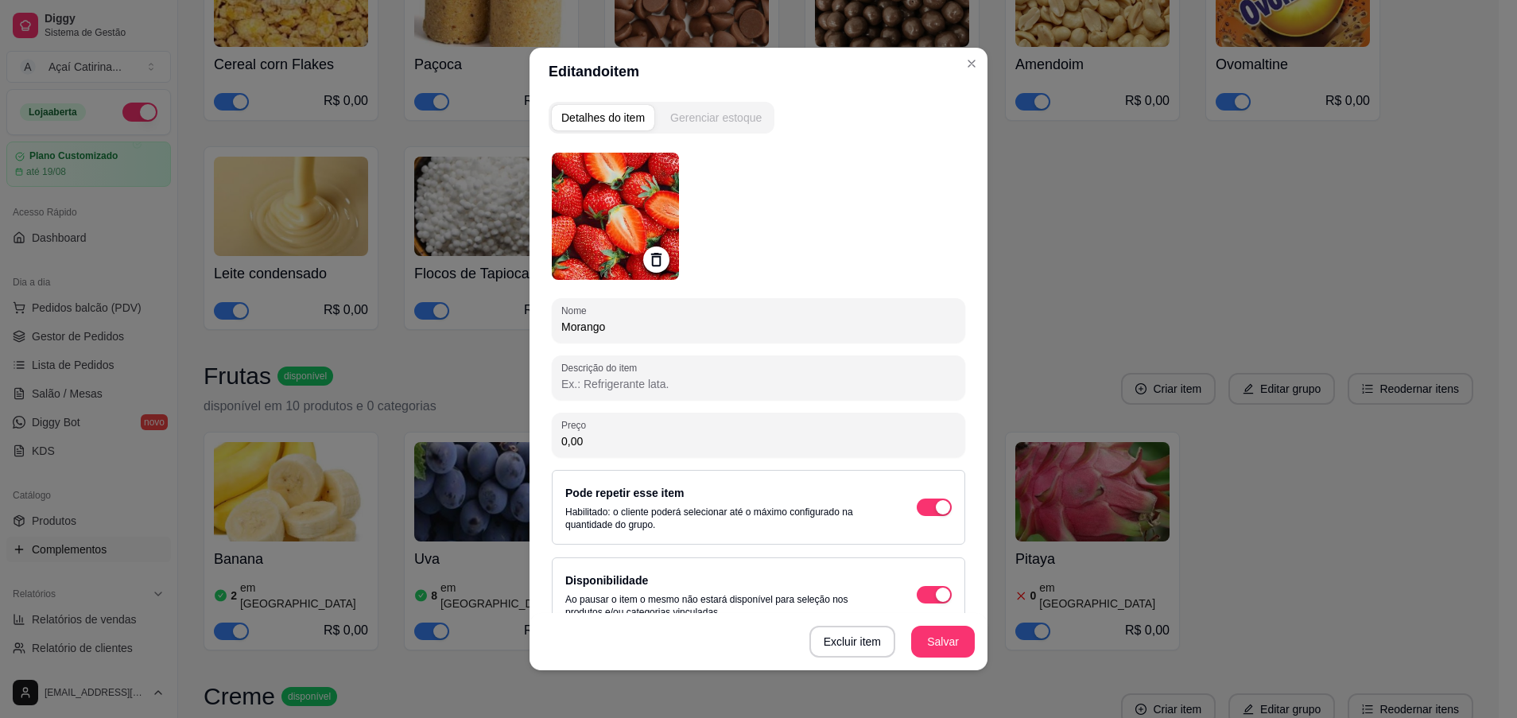
click at [734, 126] on button "Gerenciar estoque" at bounding box center [716, 117] width 110 height 25
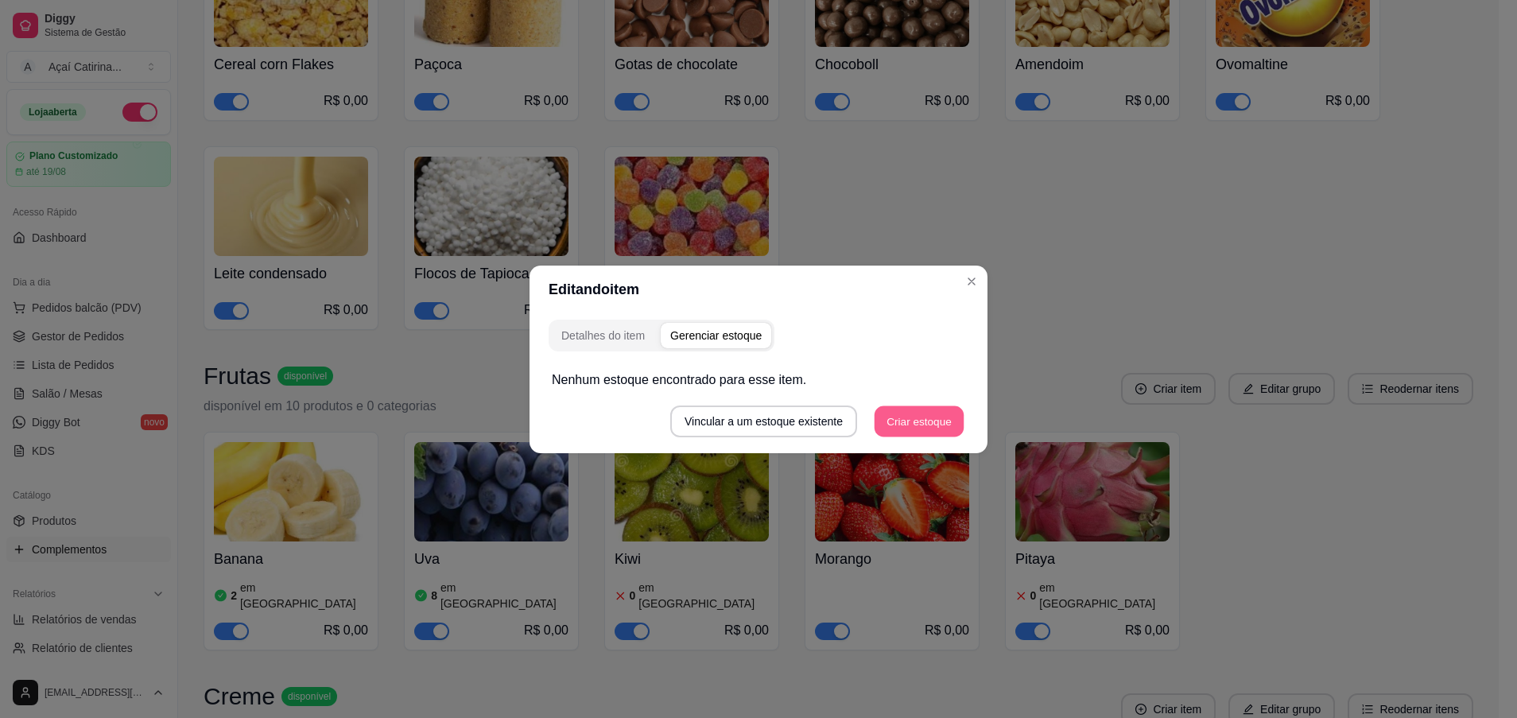
click at [908, 411] on button "Criar estoque" at bounding box center [919, 420] width 90 height 31
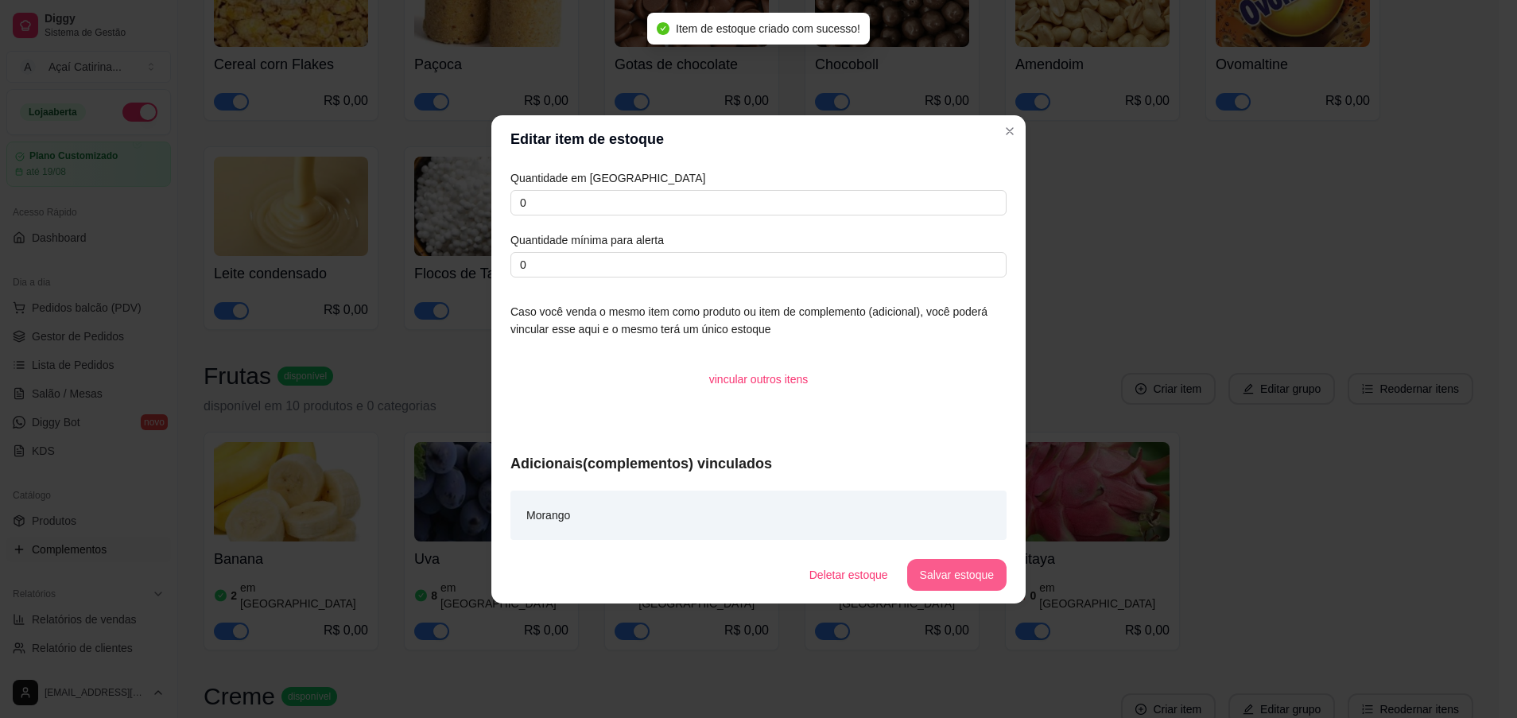
click at [958, 569] on button "Salvar estoque" at bounding box center [956, 575] width 99 height 32
click at [925, 609] on div "Editar item de estoque Quantidade em estoque 0 Quantidade mínima para alerta 0 …" at bounding box center [758, 359] width 1517 height 718
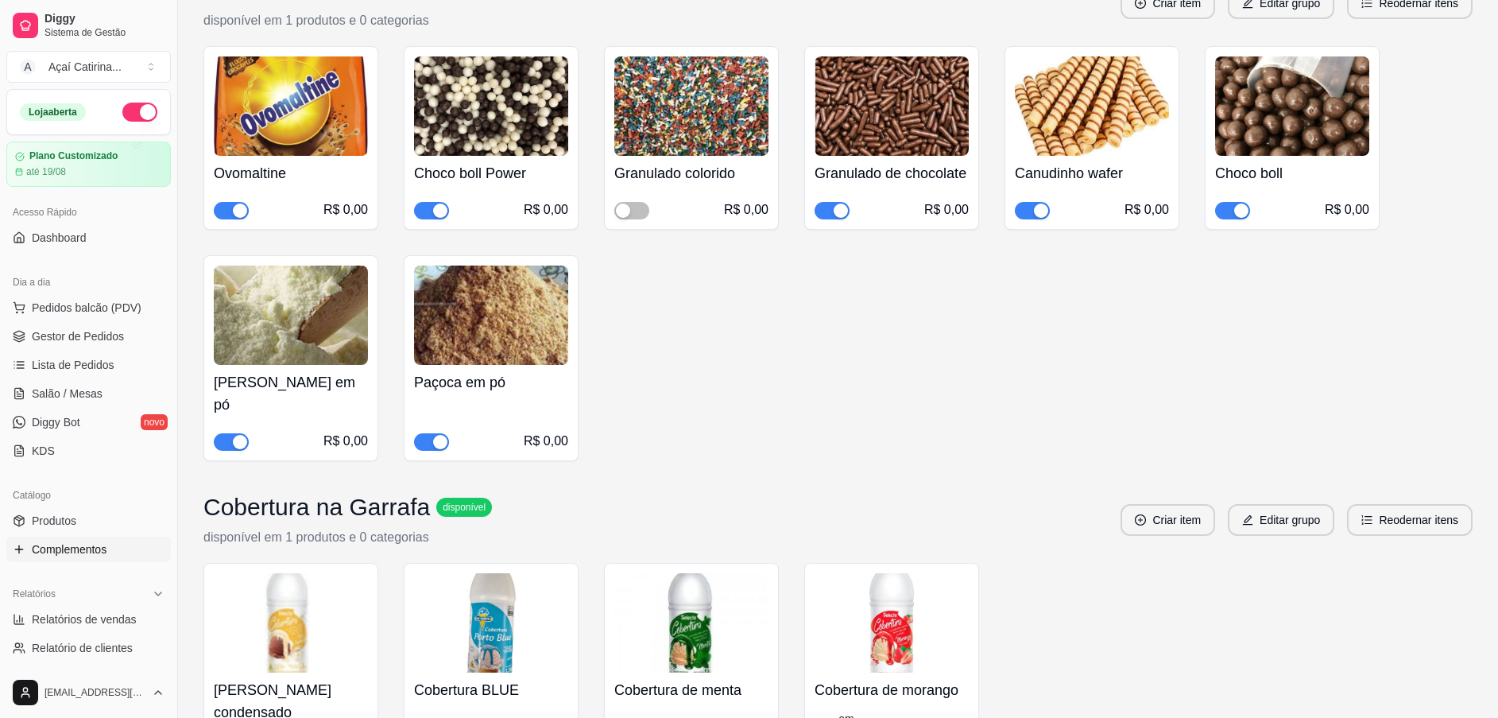
scroll to position [4292, 0]
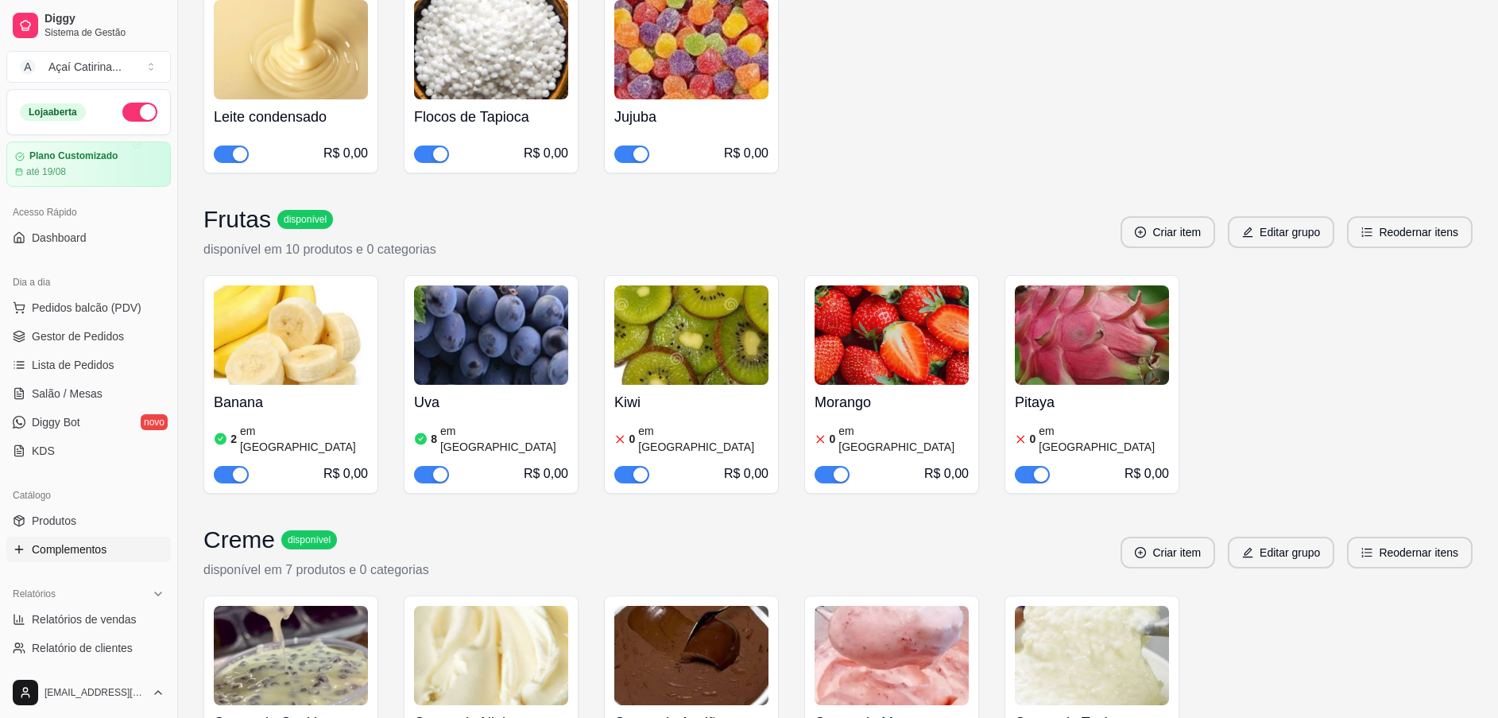
drag, startPoint x: 600, startPoint y: 419, endPoint x: 601, endPoint y: 301, distance: 117.6
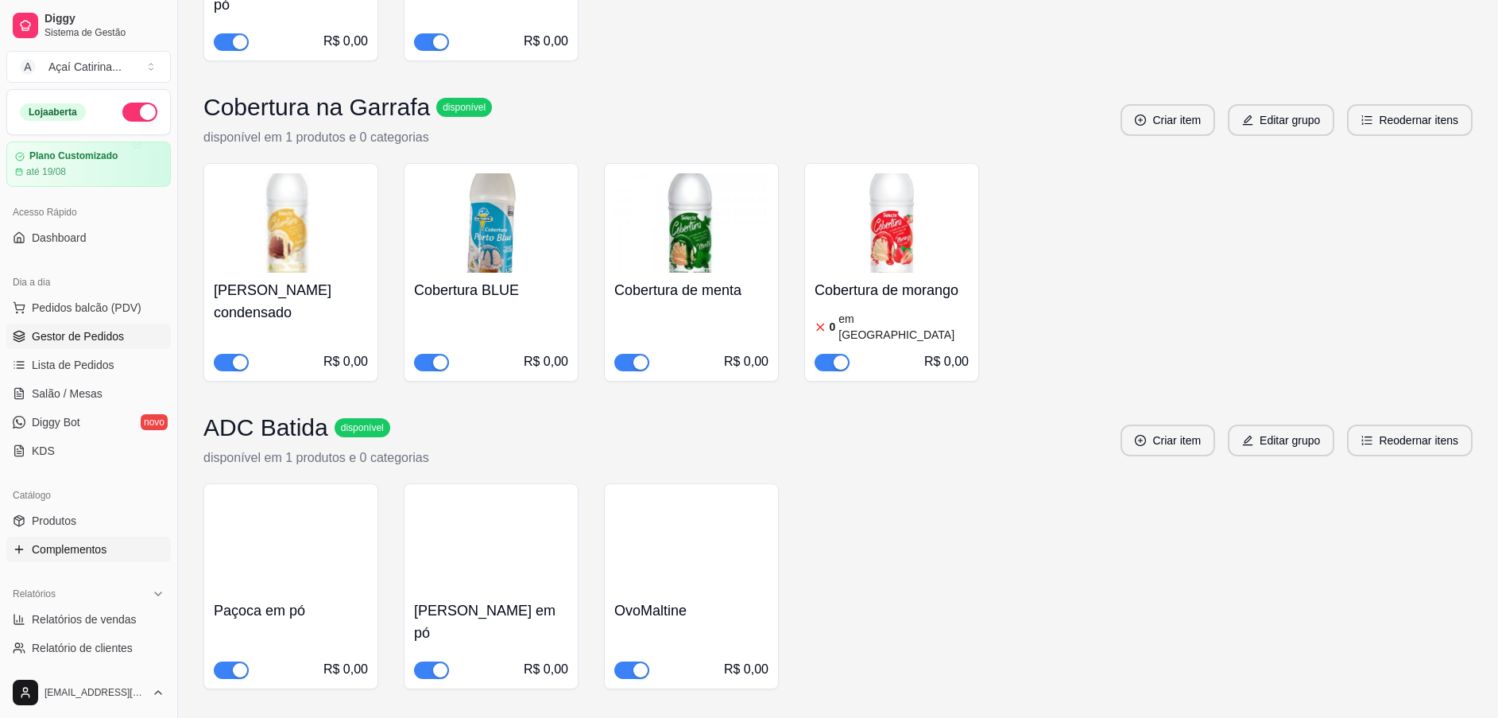
scroll to position [4630, 0]
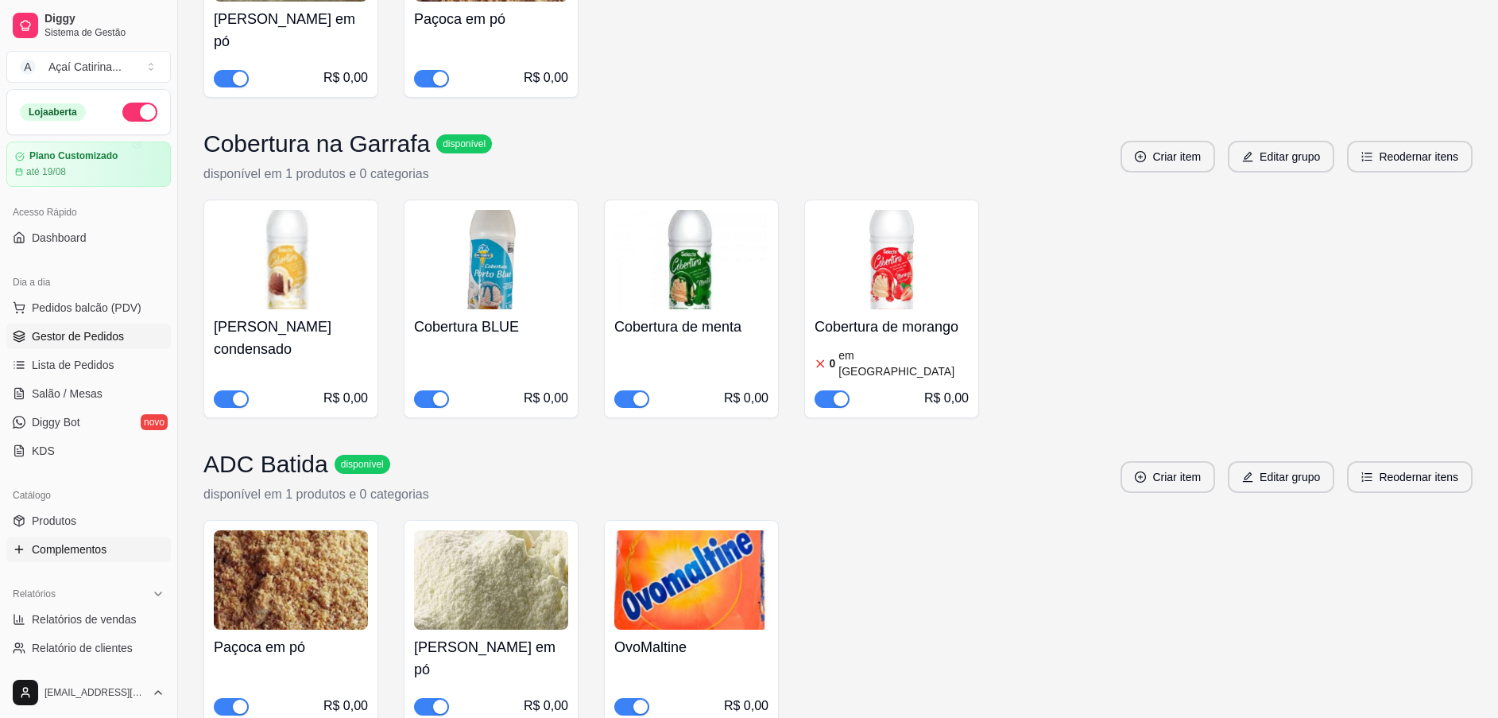
click at [72, 343] on span "Gestor de Pedidos" at bounding box center [78, 336] width 92 height 16
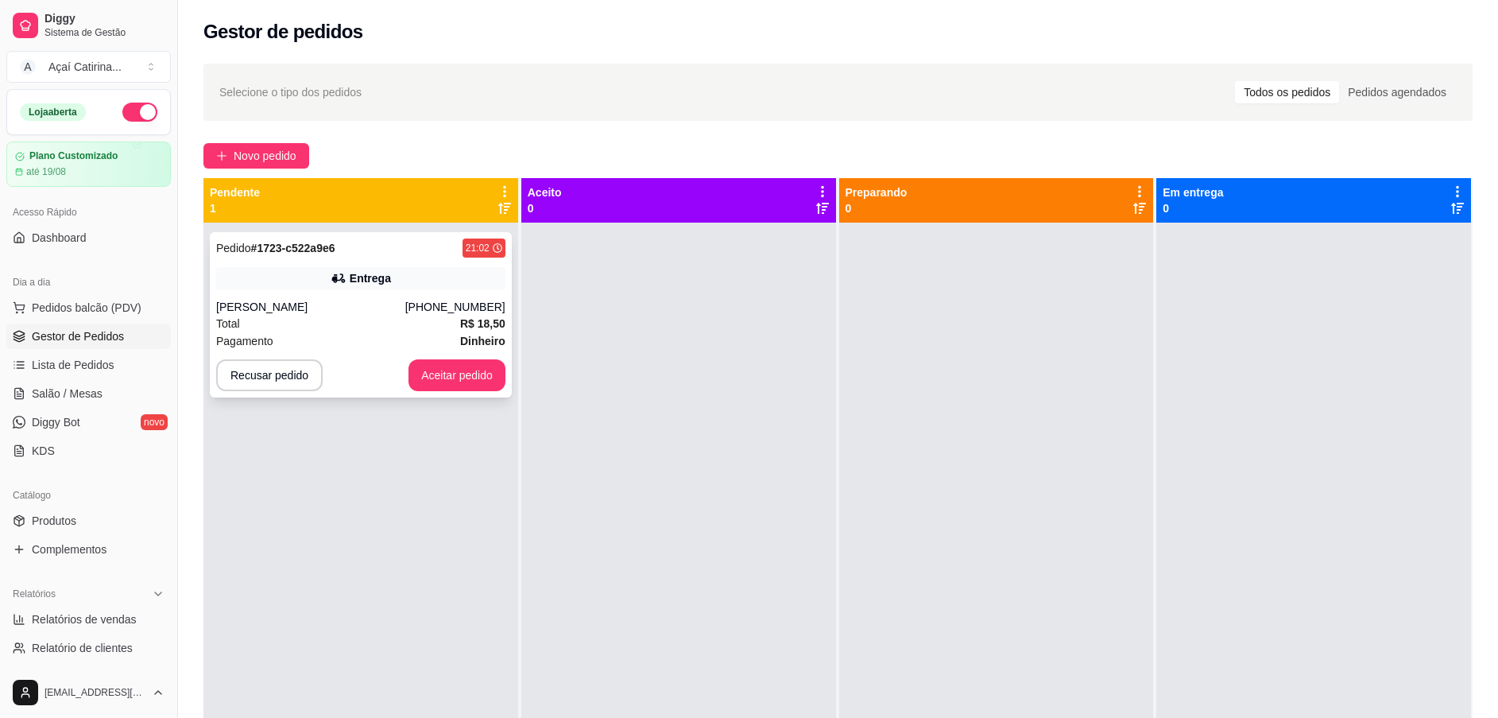
click at [460, 320] on strong "R$ 18,50" at bounding box center [482, 323] width 45 height 13
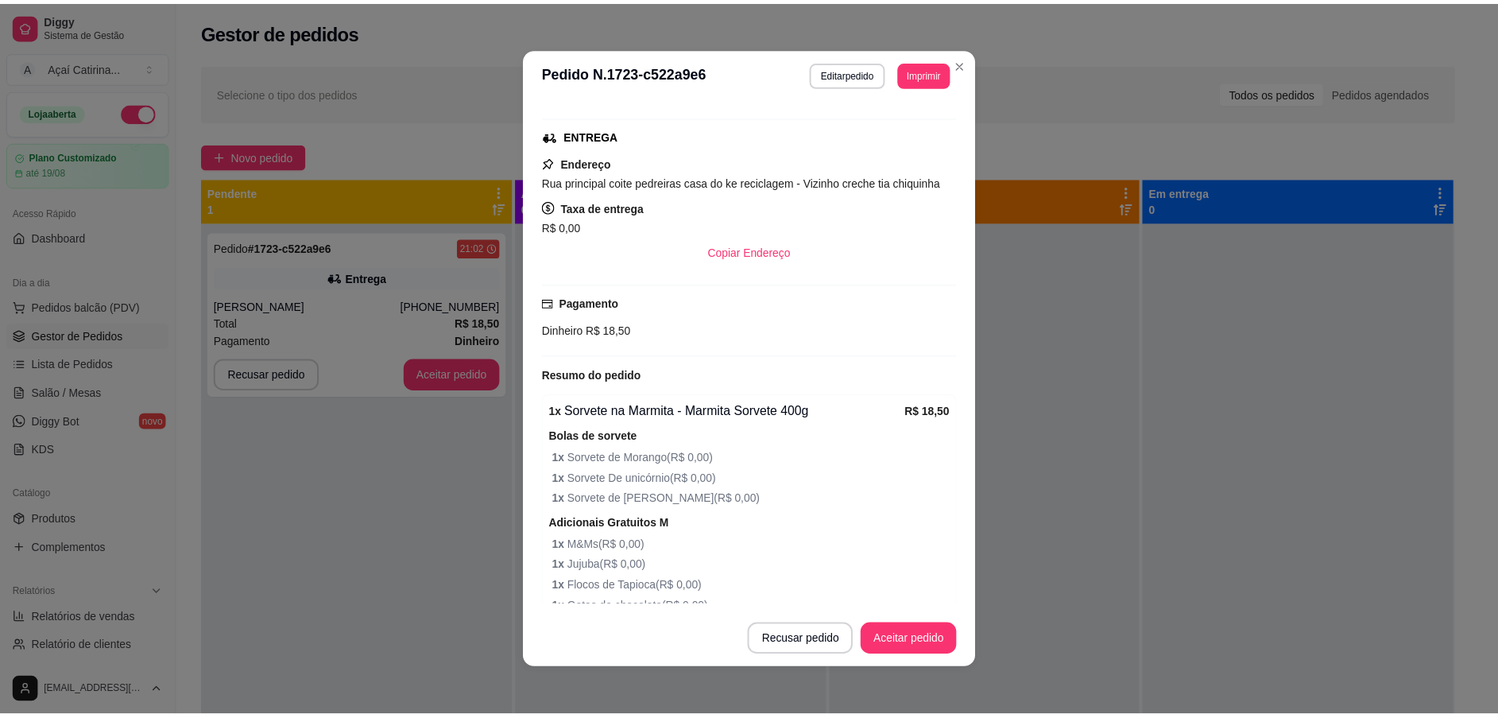
scroll to position [238, 0]
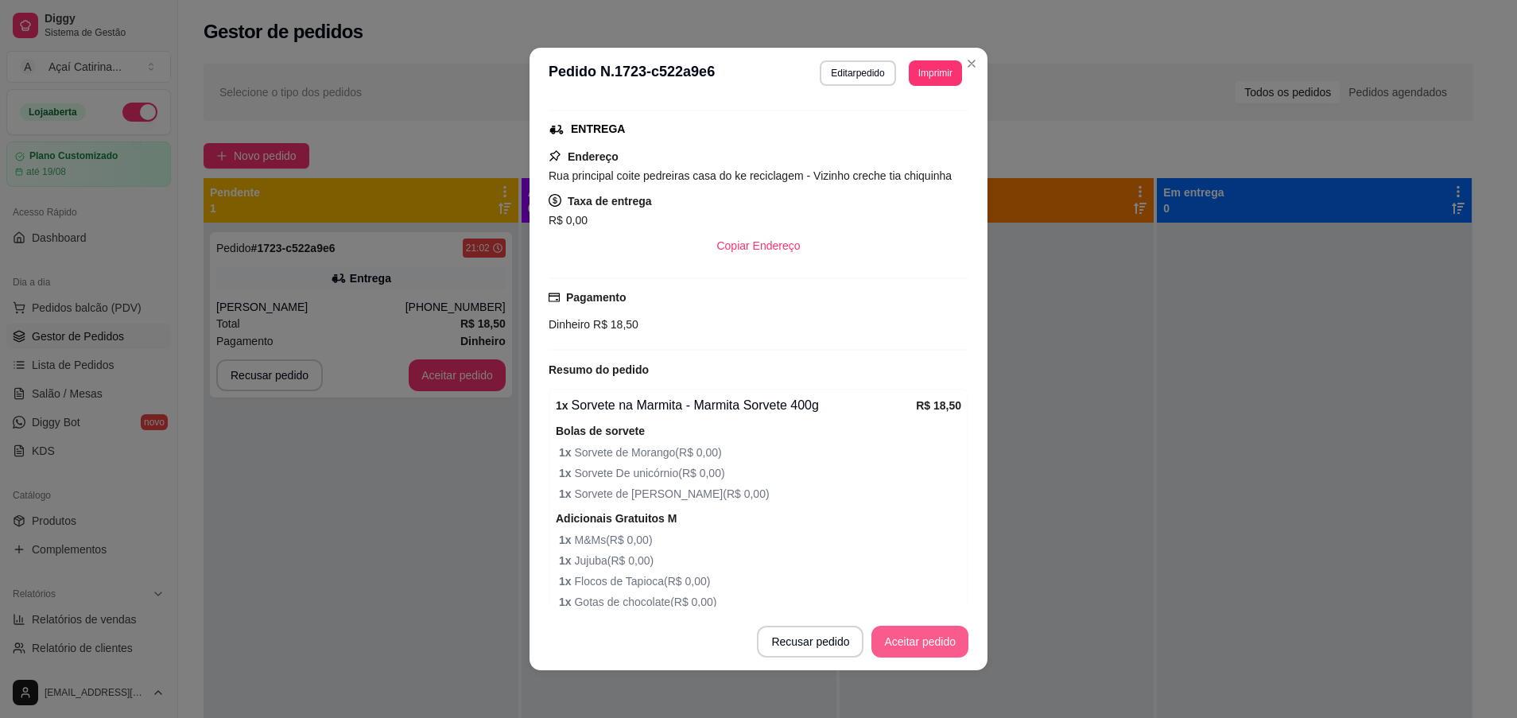
click at [920, 651] on button "Aceitar pedido" at bounding box center [919, 642] width 97 height 32
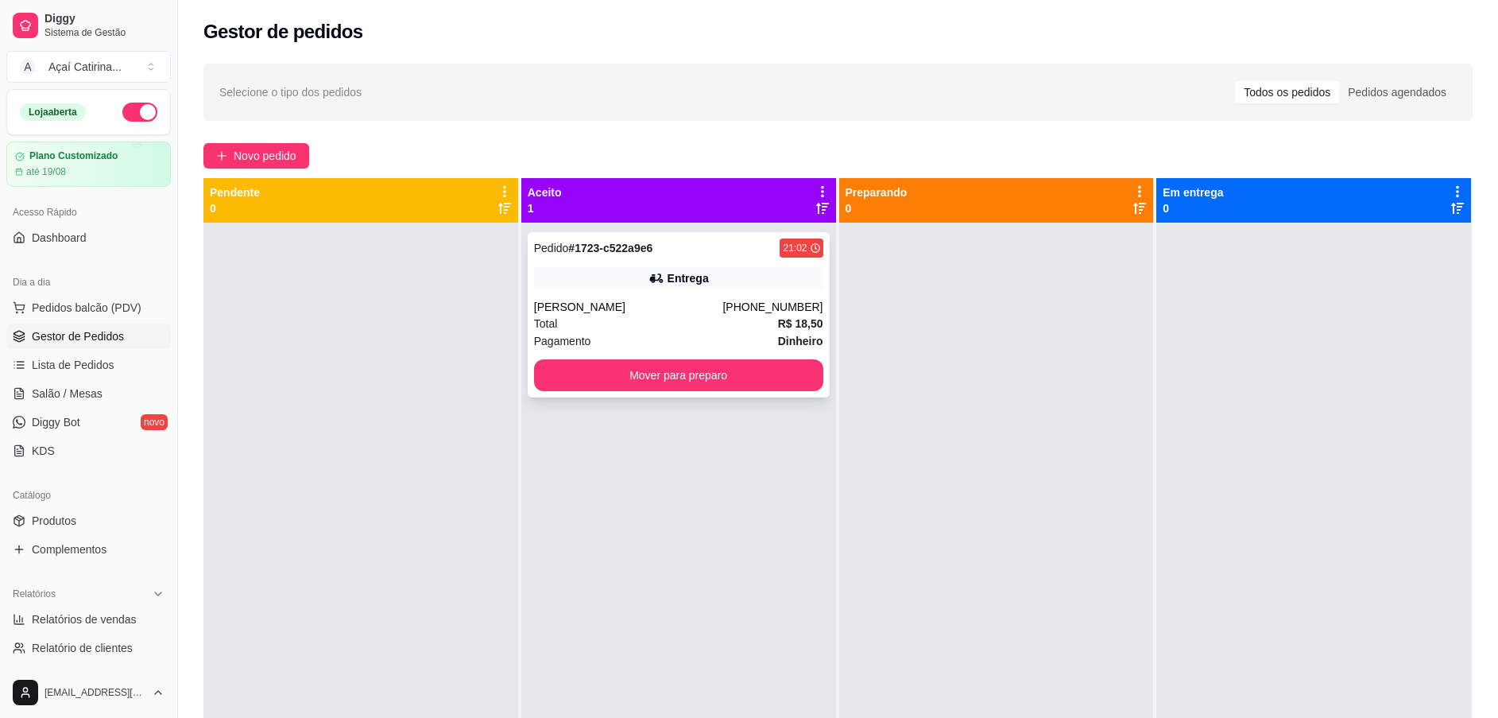
click at [696, 289] on div "Pedido # 1723-c522a9e6 21:02 Entrega Caroline (85) 98549-9162 Total R$ 18,50 Pa…" at bounding box center [679, 314] width 302 height 165
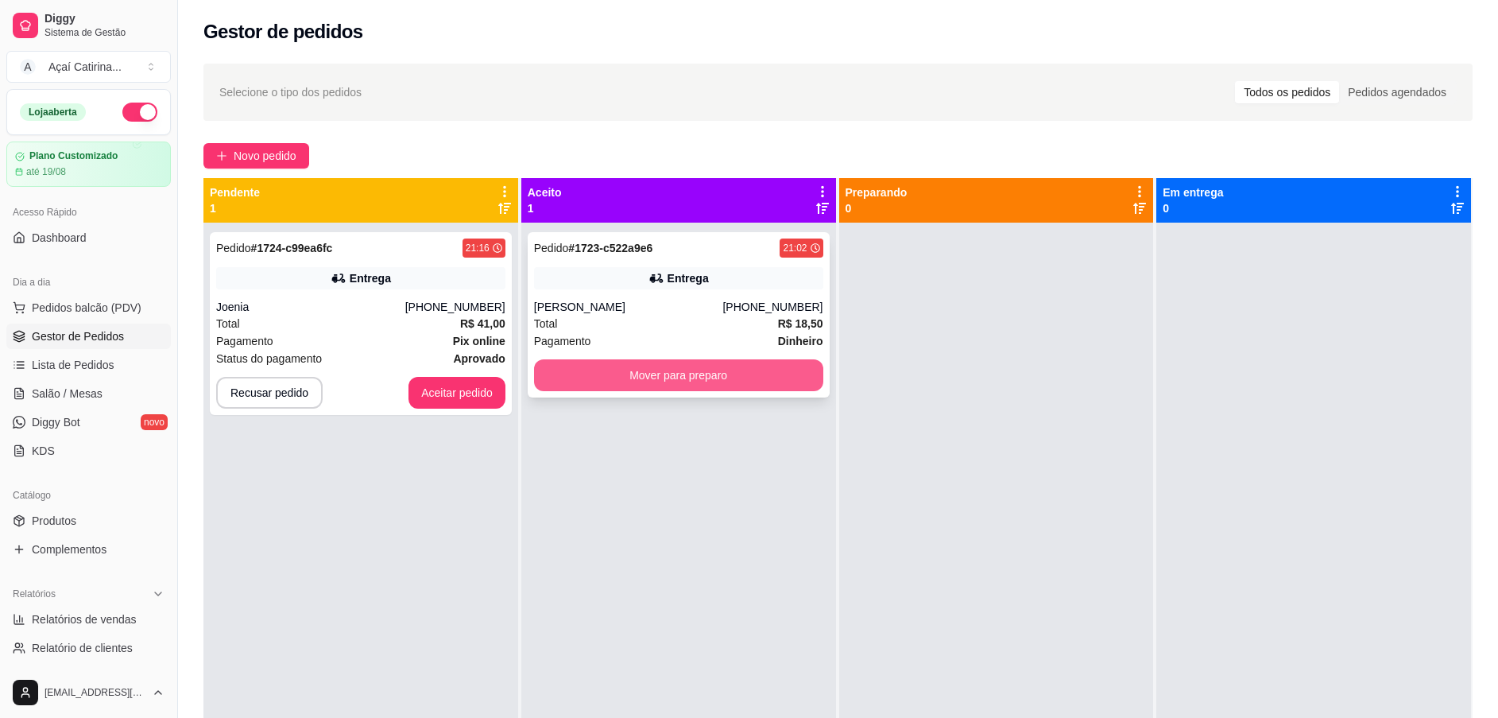
click at [700, 373] on button "Mover para preparo" at bounding box center [678, 375] width 289 height 32
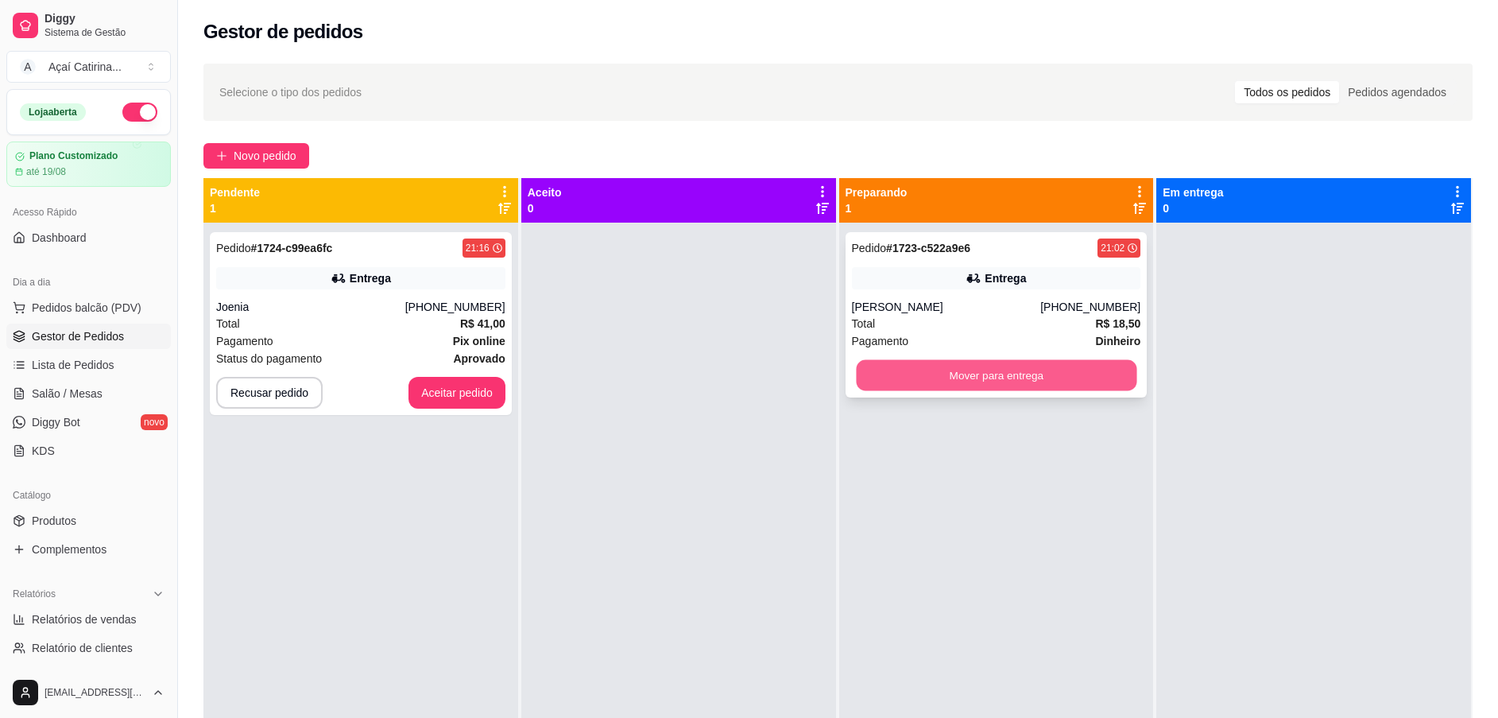
click at [905, 382] on button "Mover para entrega" at bounding box center [996, 375] width 281 height 31
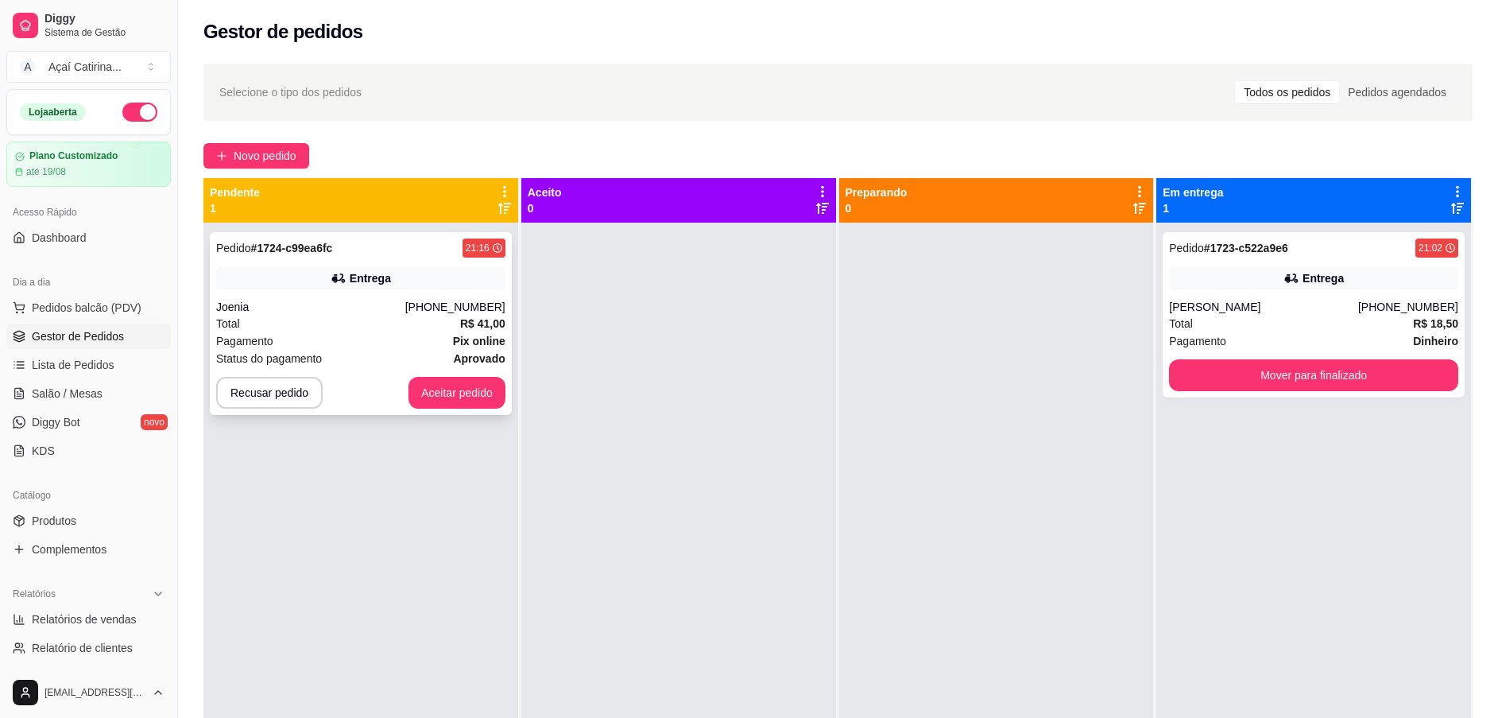
click at [444, 320] on div "Total R$ 41,00" at bounding box center [360, 323] width 289 height 17
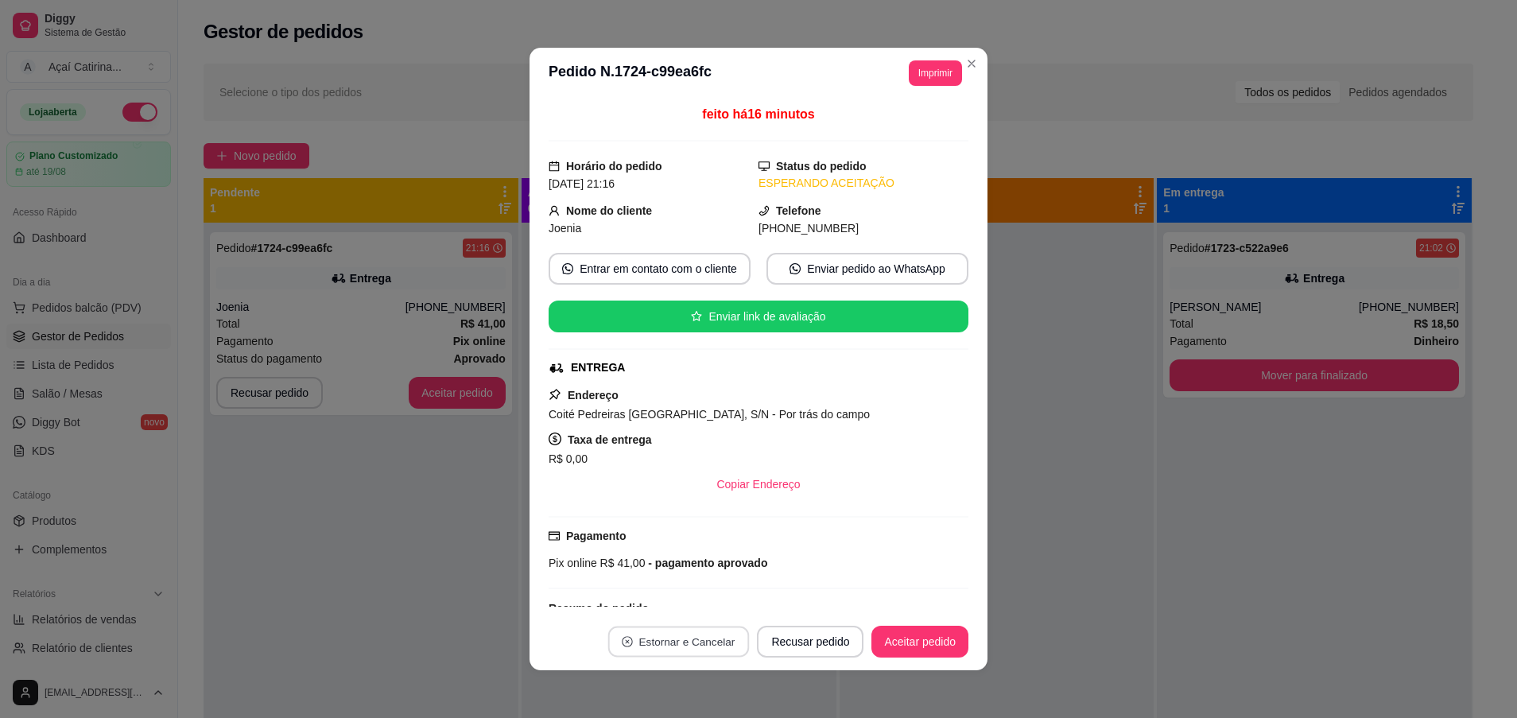
click at [692, 627] on button "Estornar e Cancelar" at bounding box center [678, 641] width 141 height 31
click at [692, 603] on button "Sim" at bounding box center [718, 602] width 62 height 31
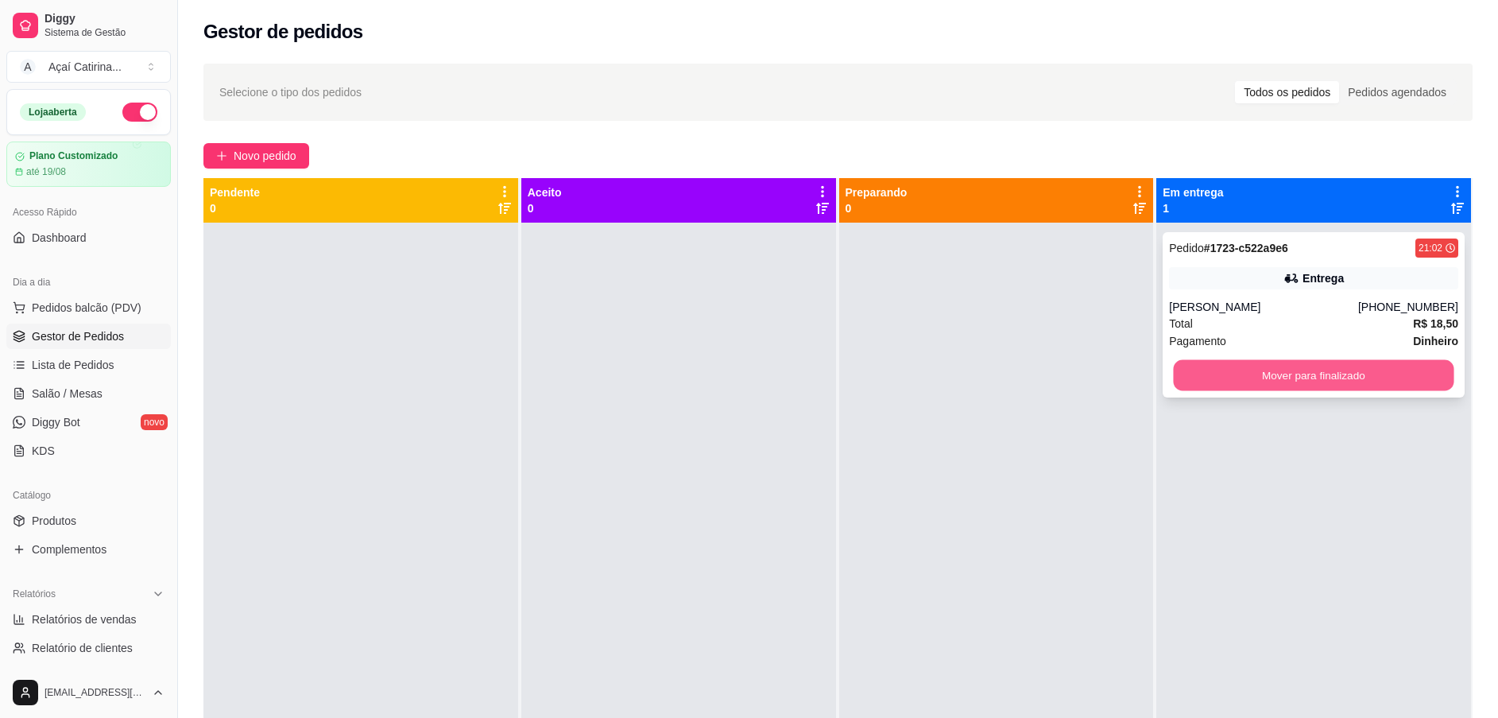
click at [1335, 371] on button "Mover para finalizado" at bounding box center [1314, 375] width 281 height 31
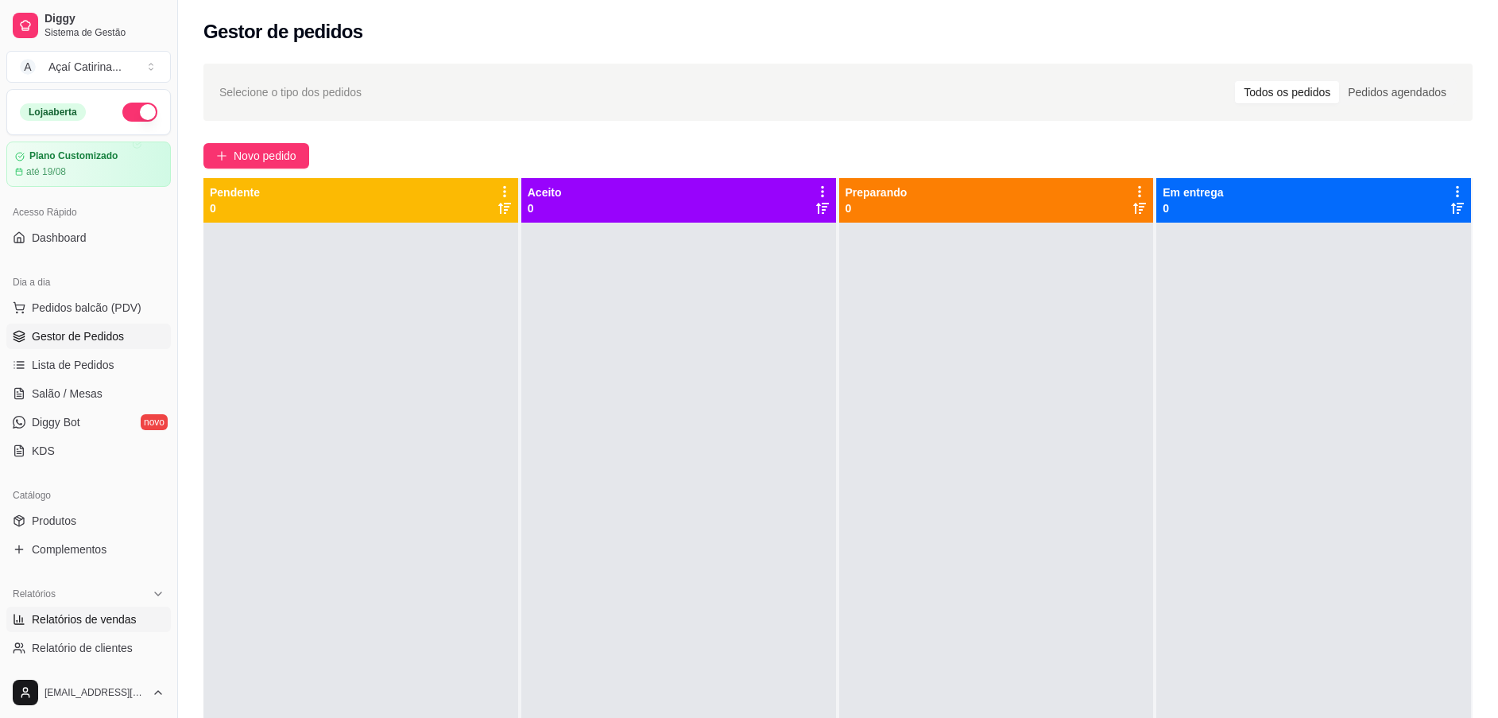
click at [91, 626] on span "Relatórios de vendas" at bounding box center [84, 619] width 105 height 16
select select "ALL"
select select "0"
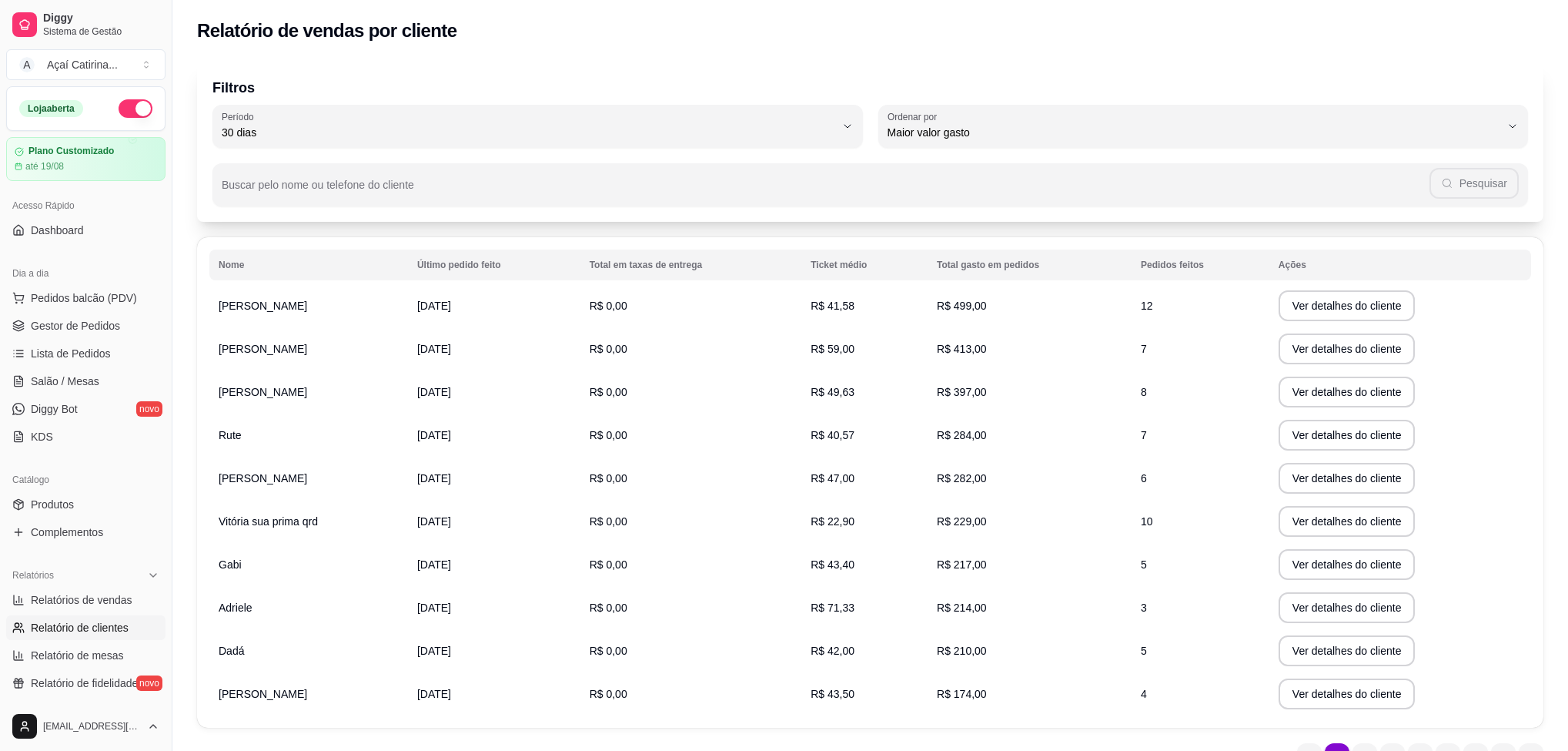
select select "30"
select select "HIGHEST_TOTAL_SPENT_WITH_ORDERS"
click at [104, 606] on span "Relatórios de vendas" at bounding box center [81, 600] width 102 height 16
select select "ALL"
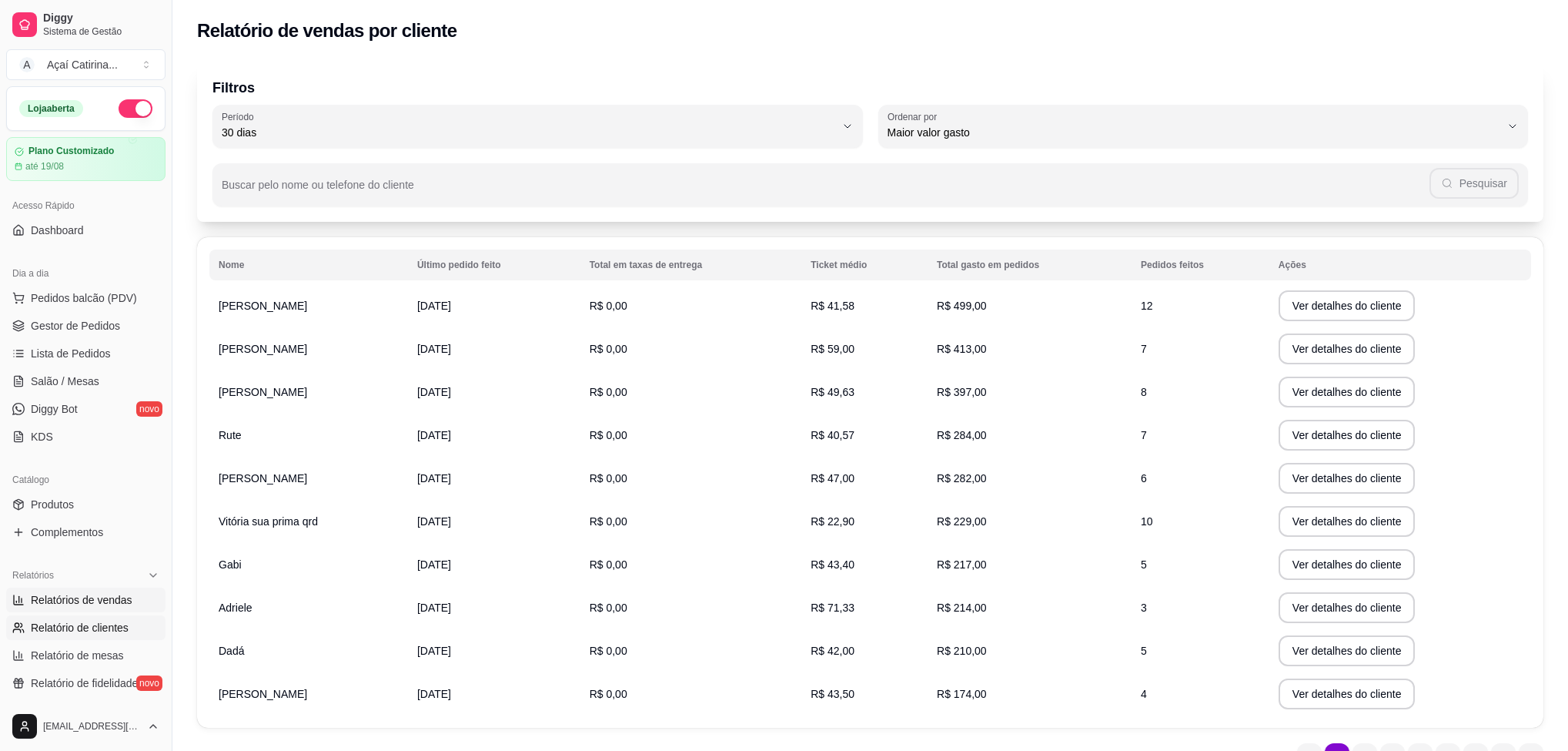
select select "0"
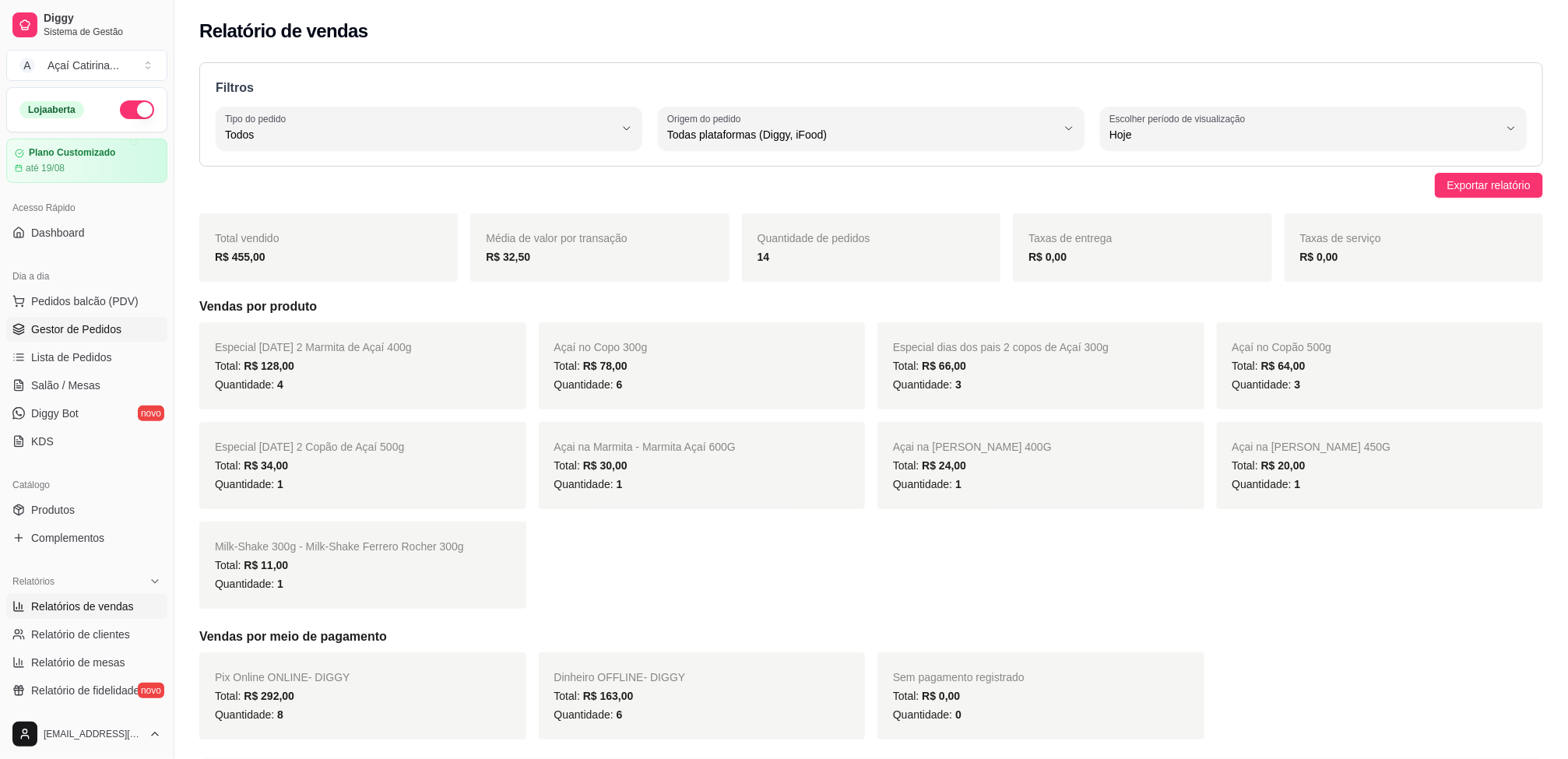
click at [37, 336] on span "Gestor de Pedidos" at bounding box center [76, 329] width 90 height 16
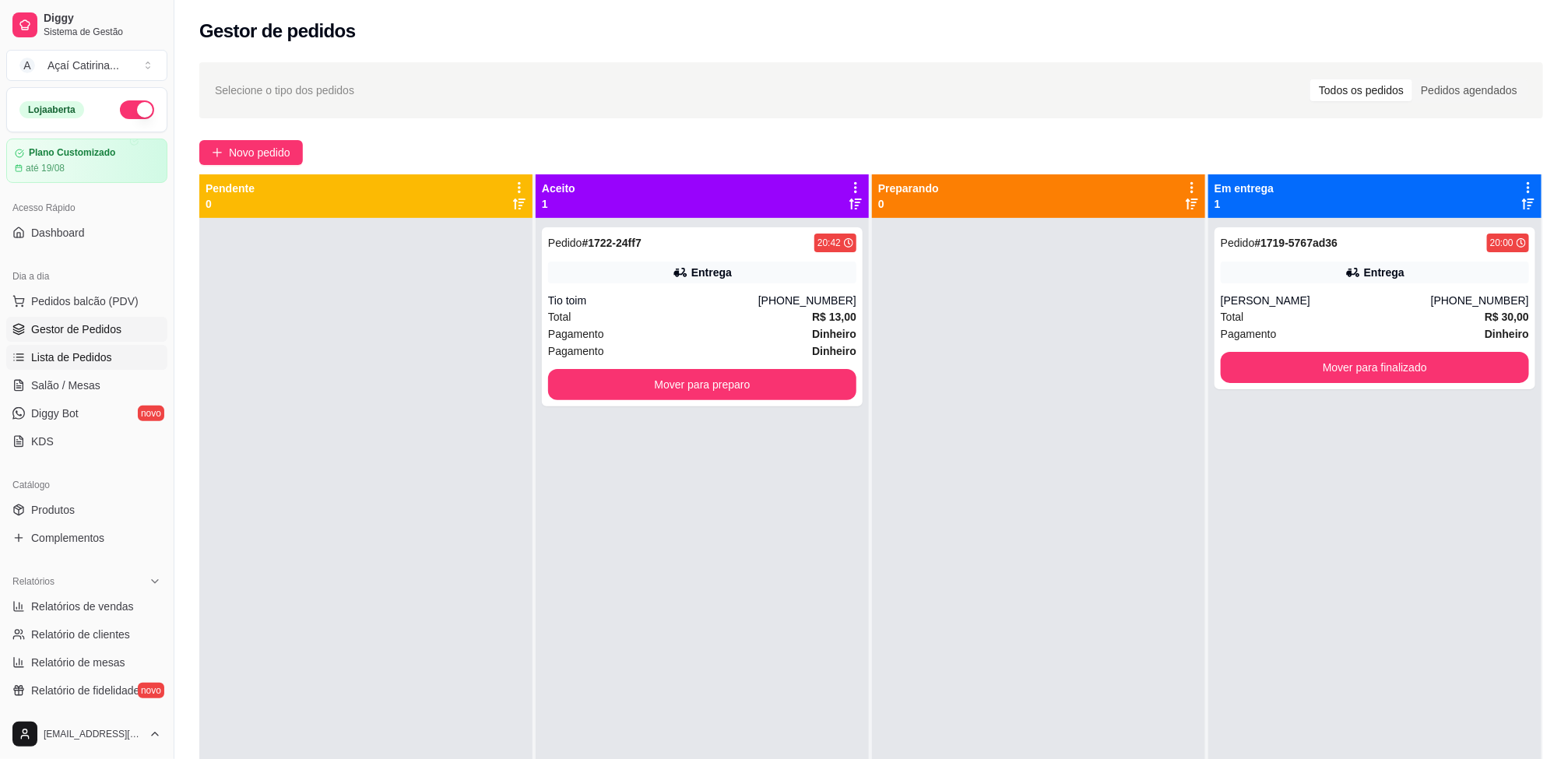
click at [47, 354] on span "Lista de Pedidos" at bounding box center [71, 357] width 81 height 16
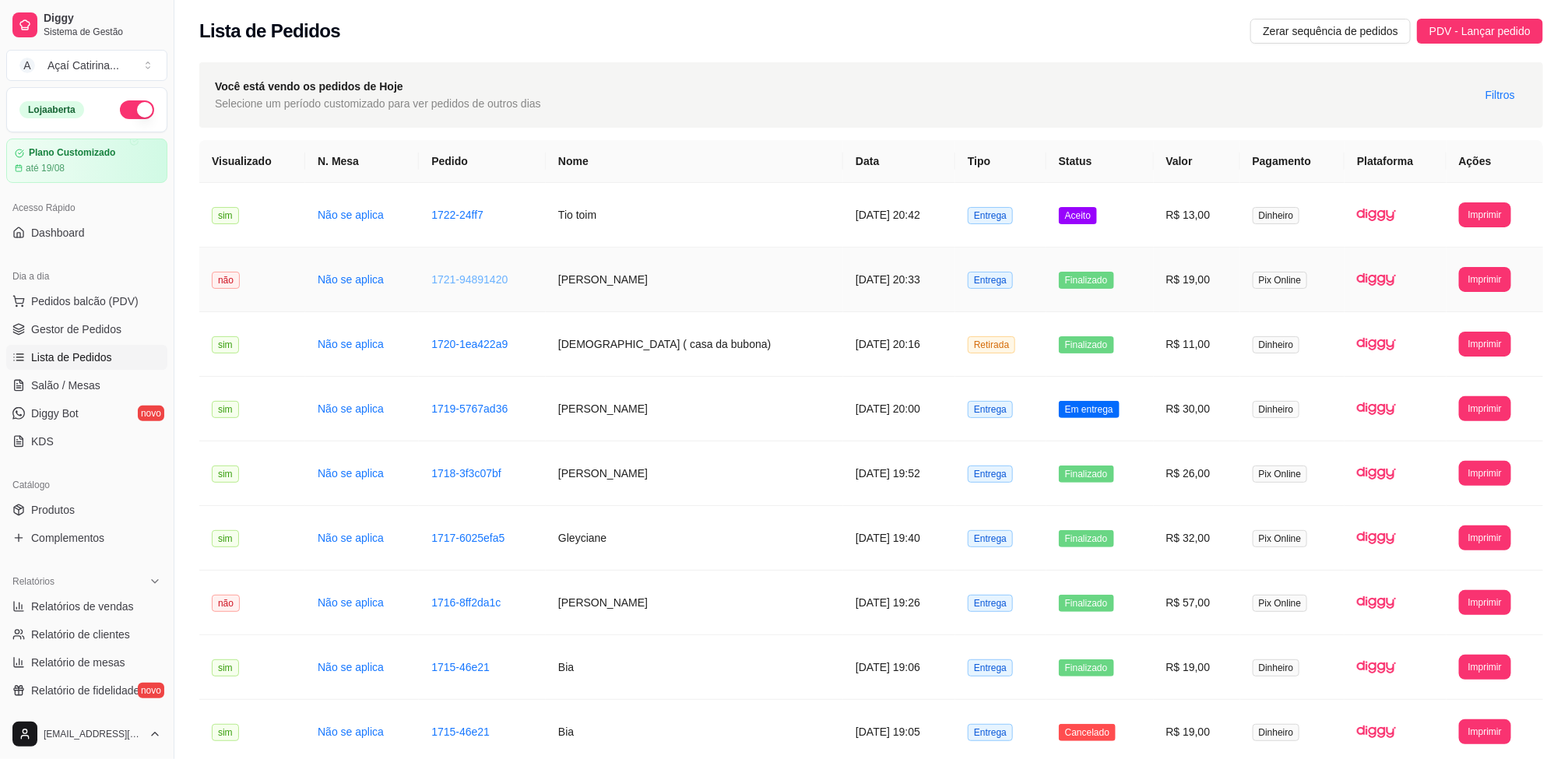
click at [468, 274] on link "1721-94891420" at bounding box center [469, 279] width 76 height 13
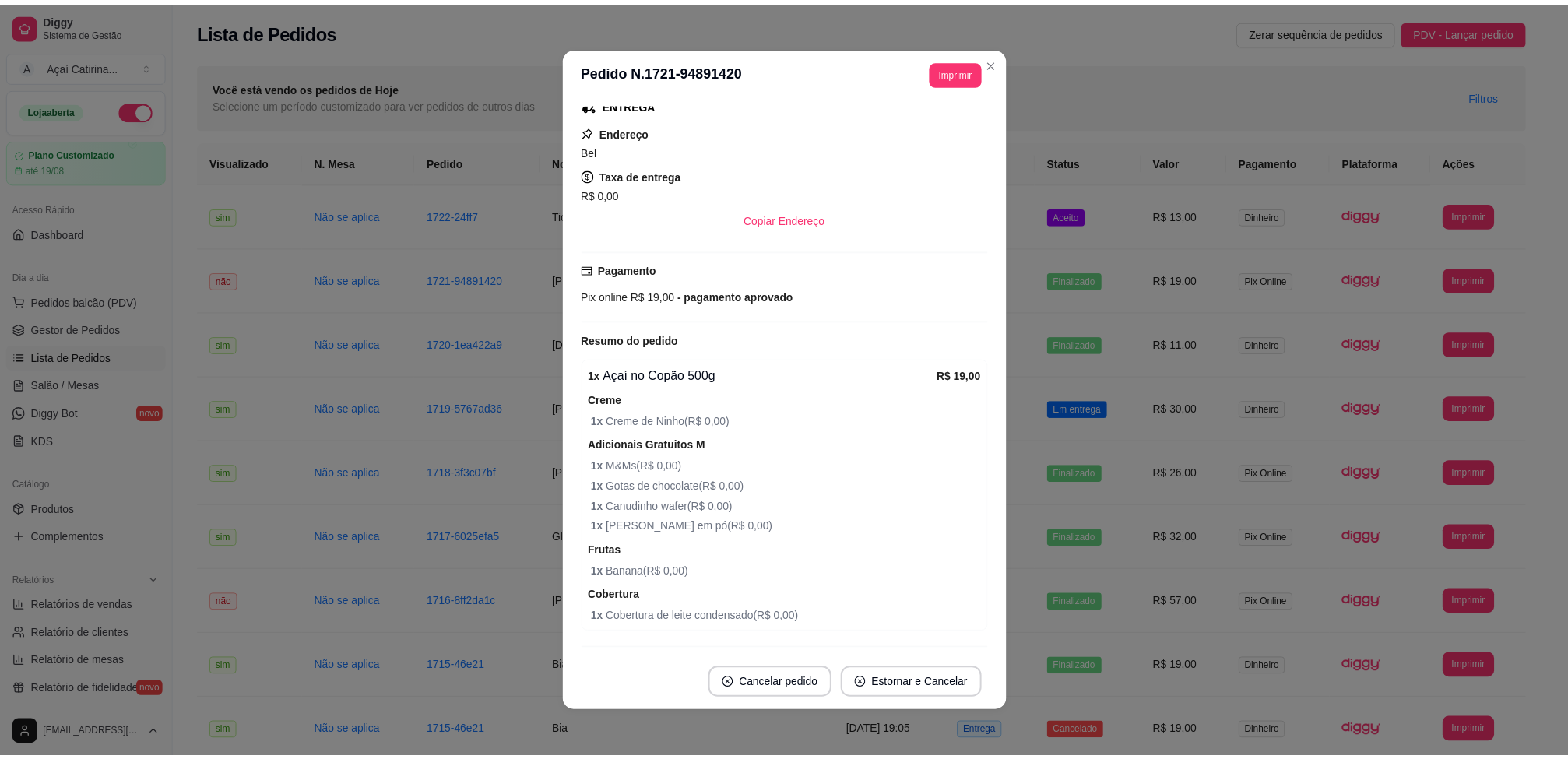
scroll to position [269, 0]
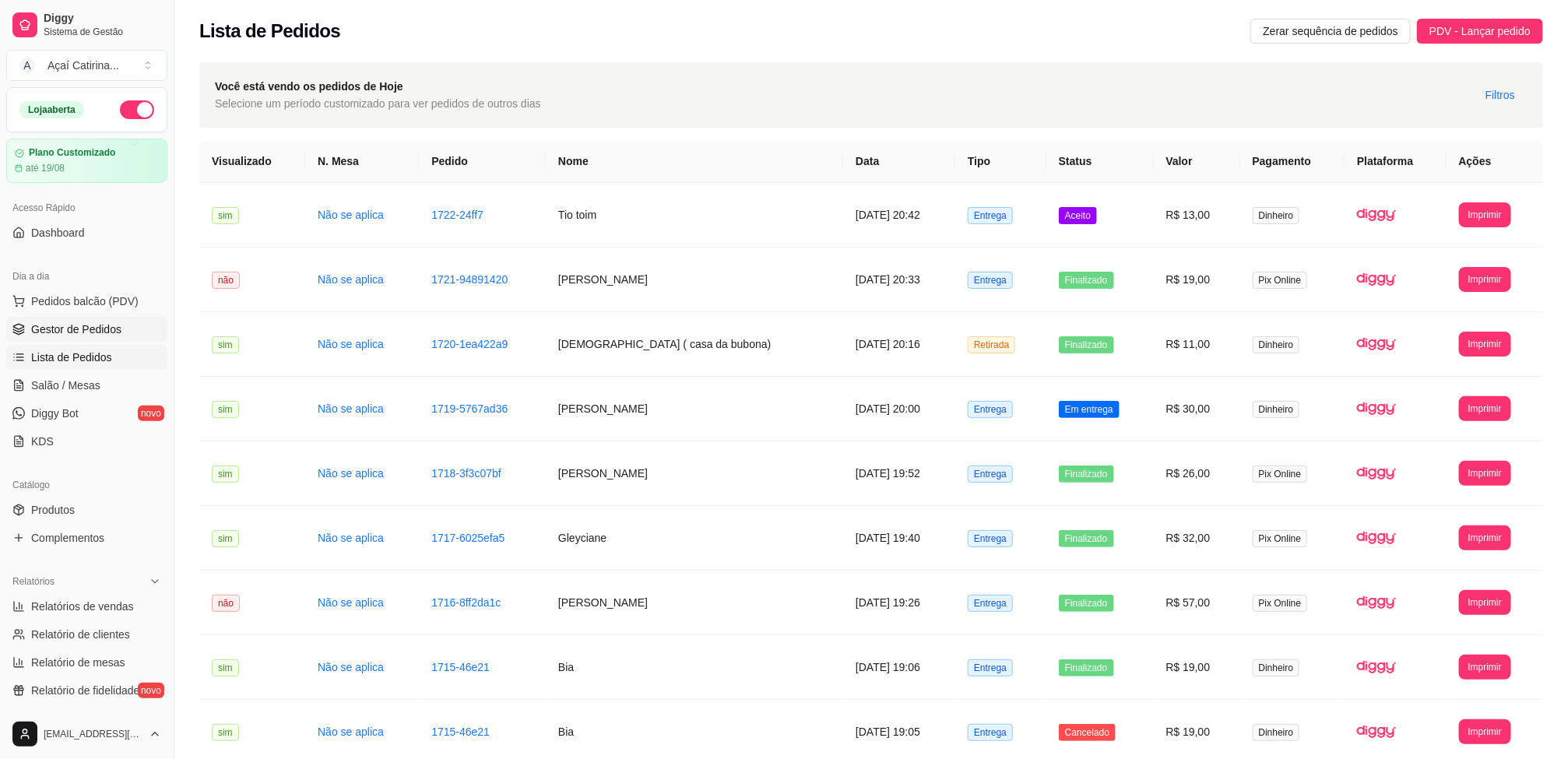
click at [117, 339] on link "Gestor de Pedidos" at bounding box center [86, 329] width 162 height 24
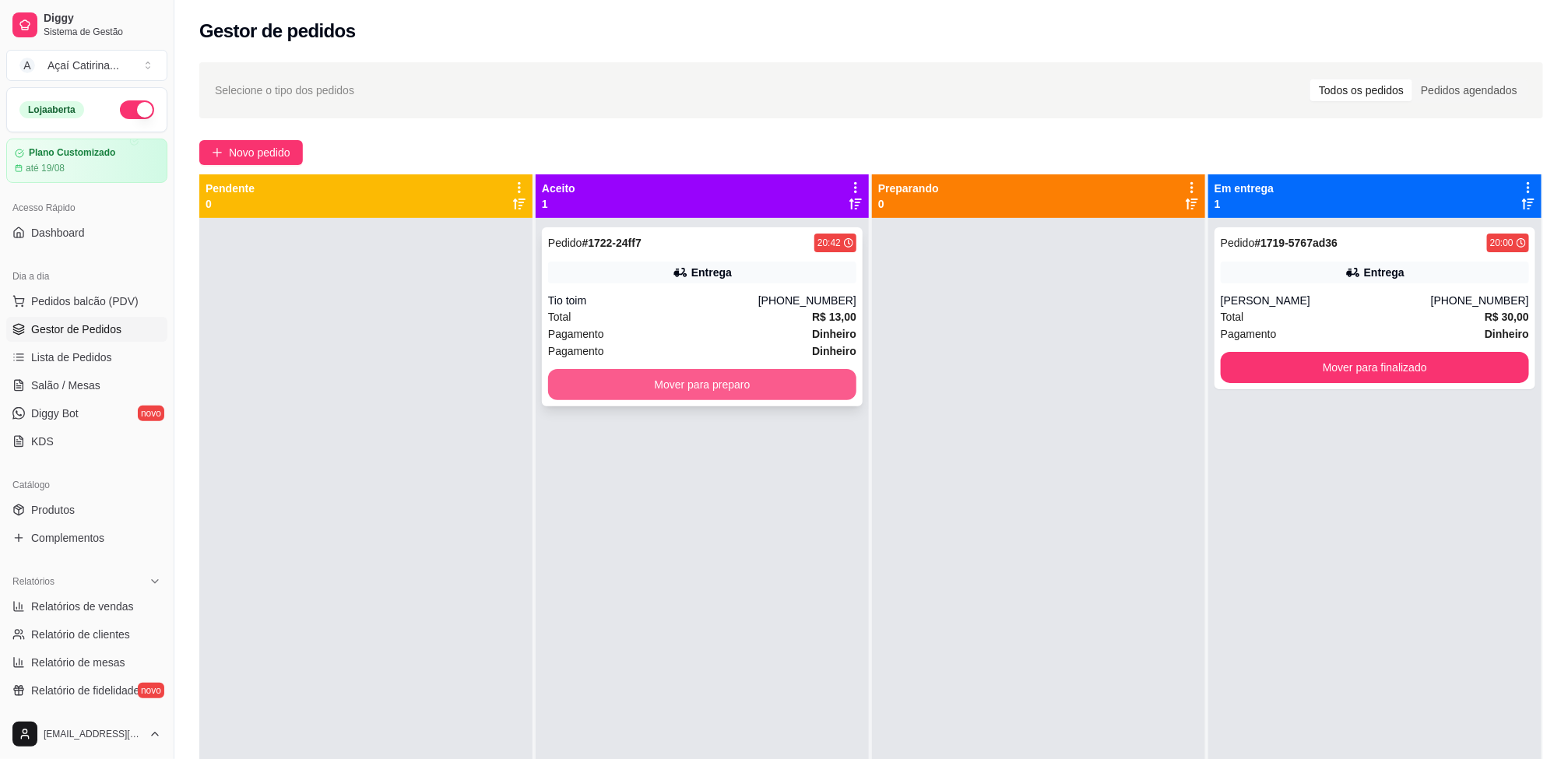
click at [830, 377] on button "Mover para preparo" at bounding box center [702, 385] width 309 height 31
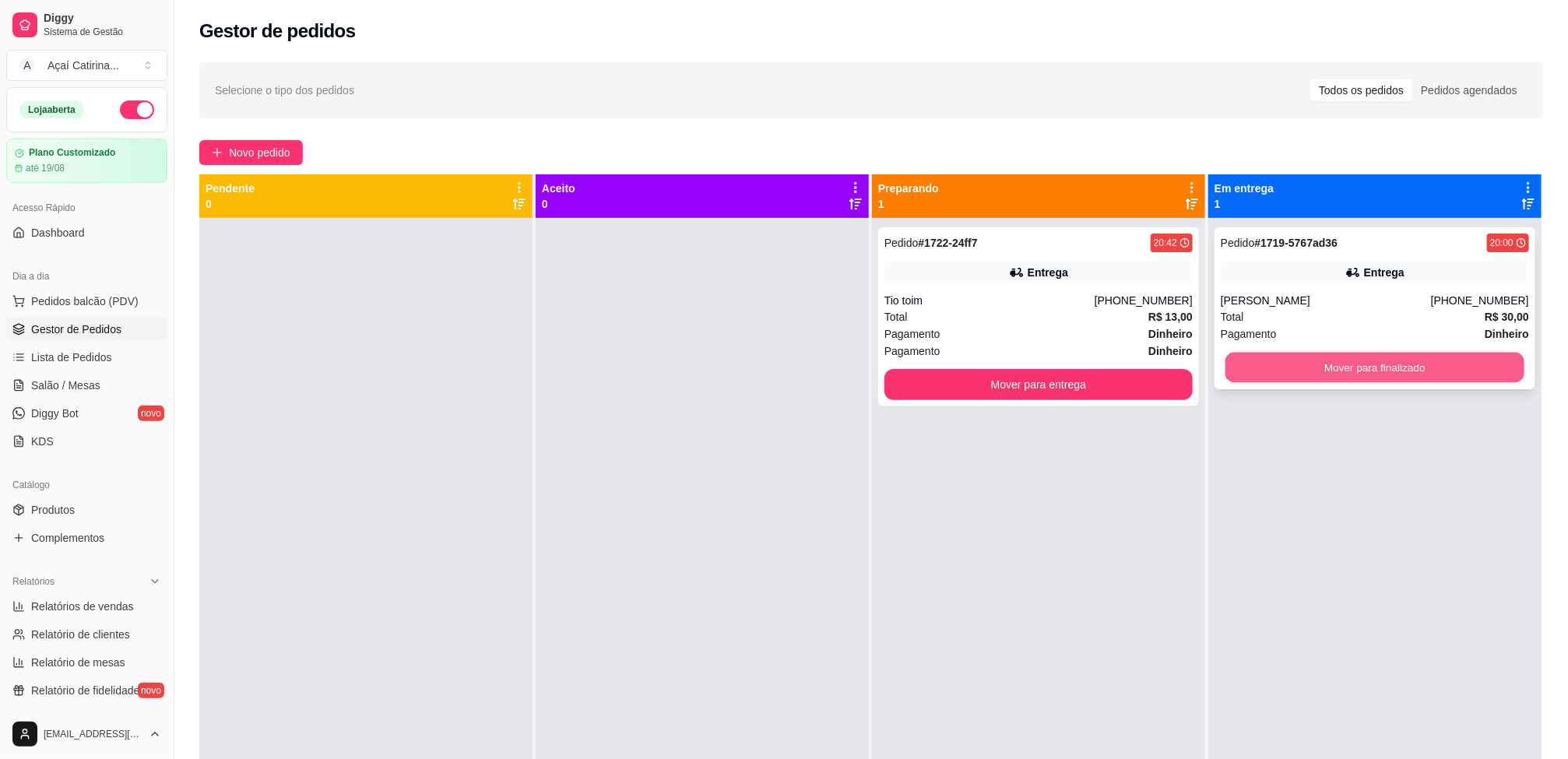
click at [1409, 374] on button "Mover para finalizado" at bounding box center [1374, 367] width 299 height 30
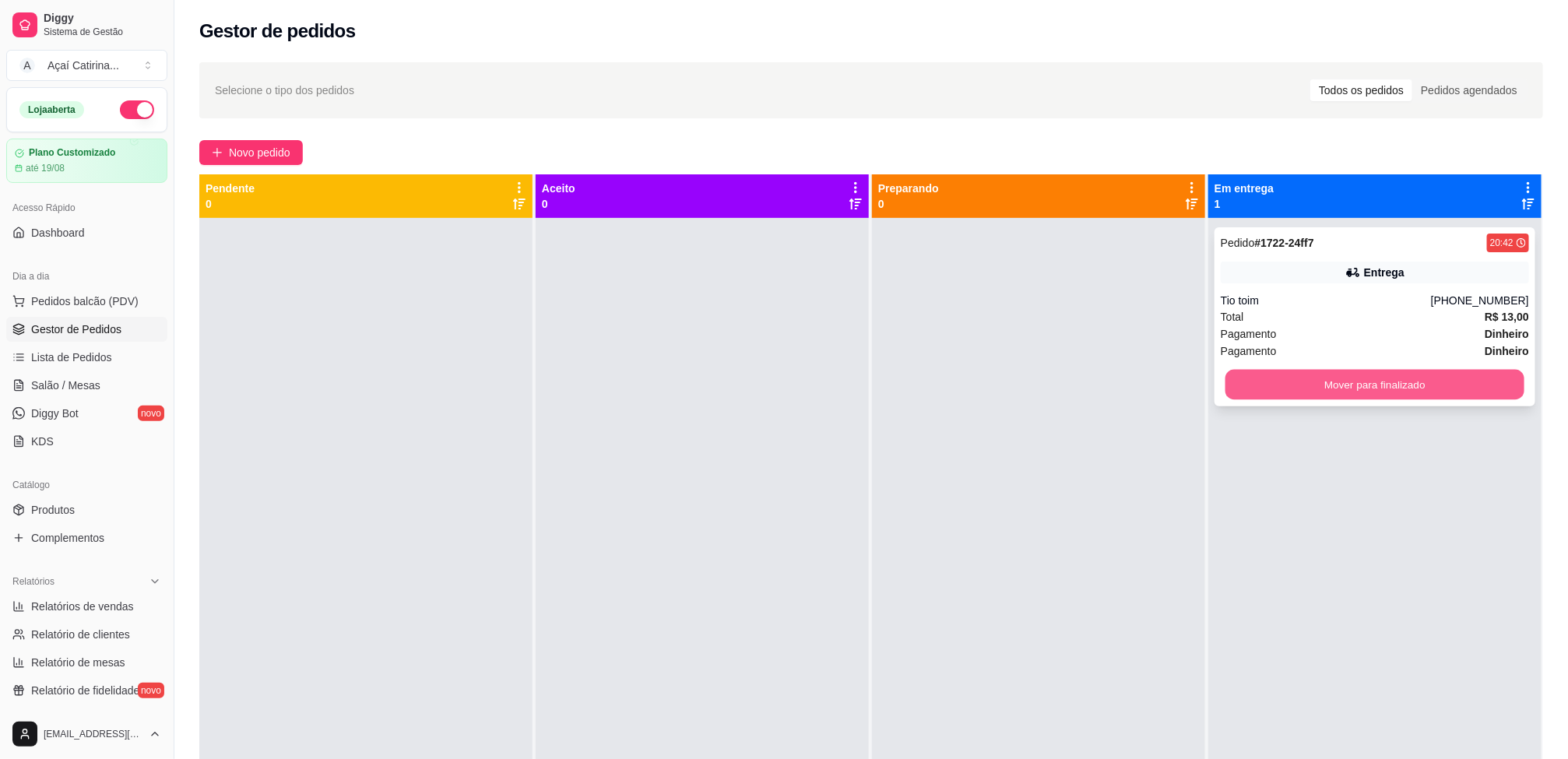
click at [1329, 374] on button "Mover para finalizado" at bounding box center [1374, 385] width 299 height 30
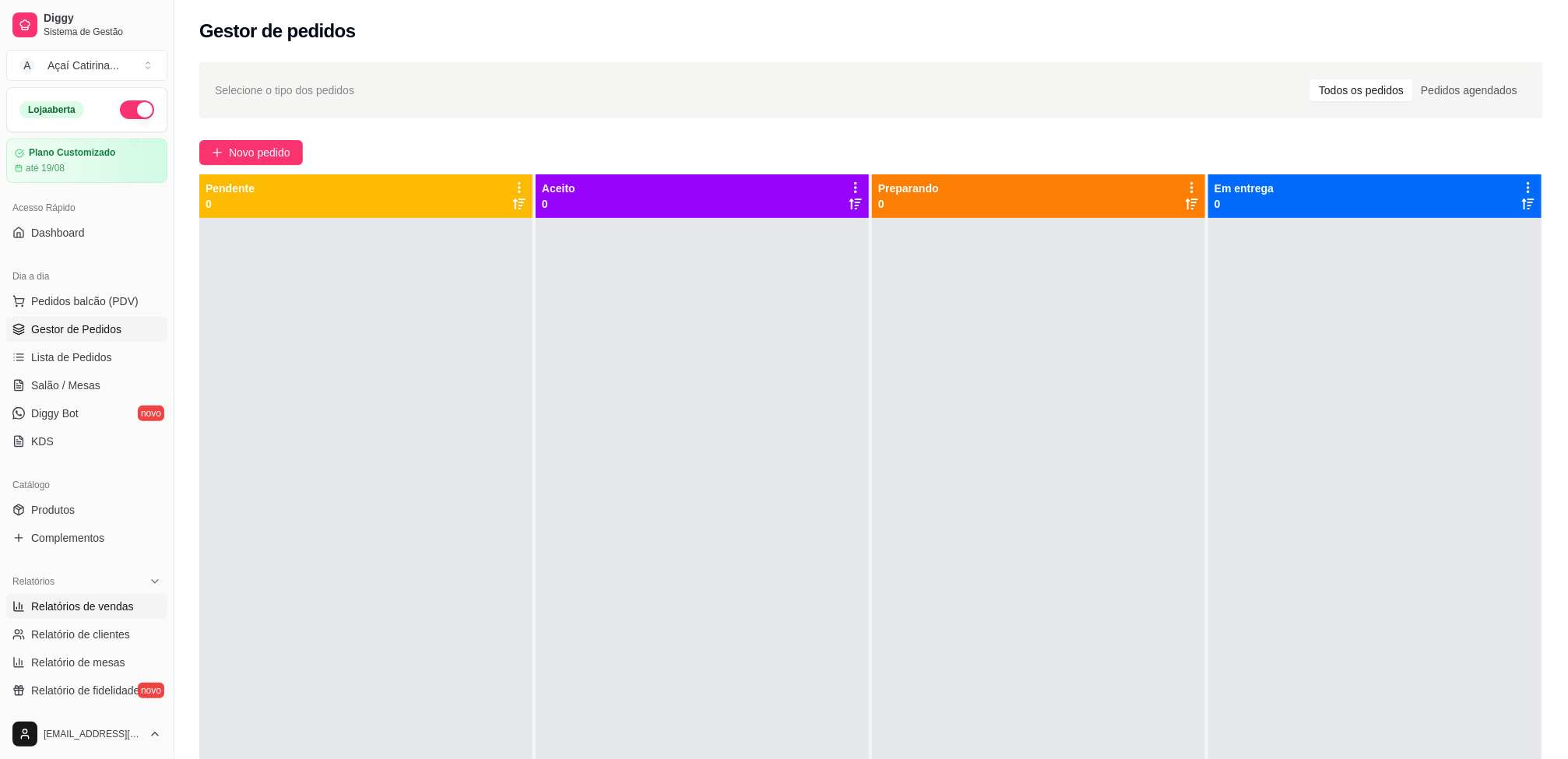
click at [97, 597] on link "Relatórios de vendas" at bounding box center [86, 605] width 162 height 24
select select "ALL"
select select "0"
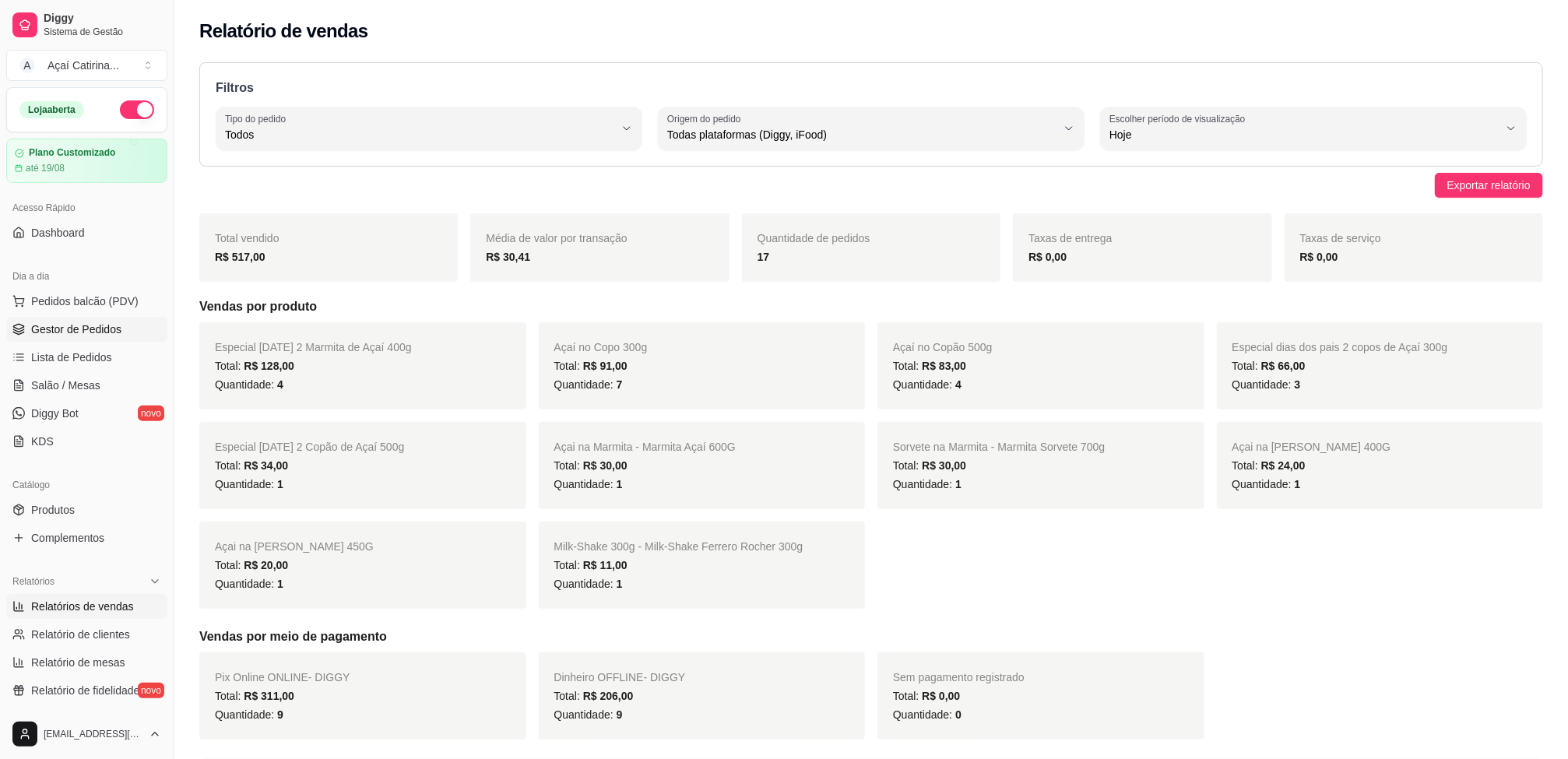
click at [72, 332] on span "Gestor de Pedidos" at bounding box center [76, 329] width 90 height 16
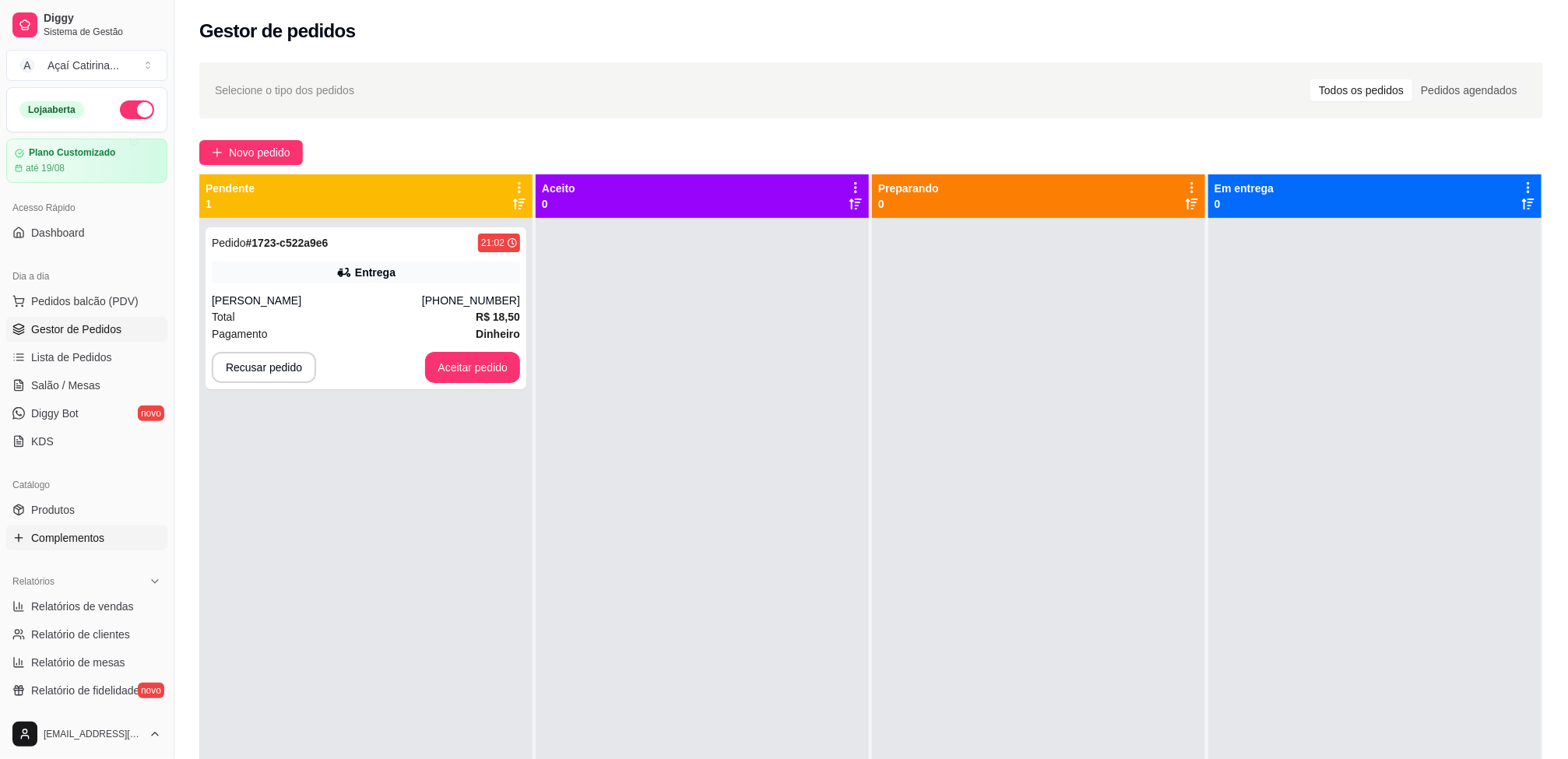
click at [103, 543] on span "Complementos" at bounding box center [68, 538] width 73 height 16
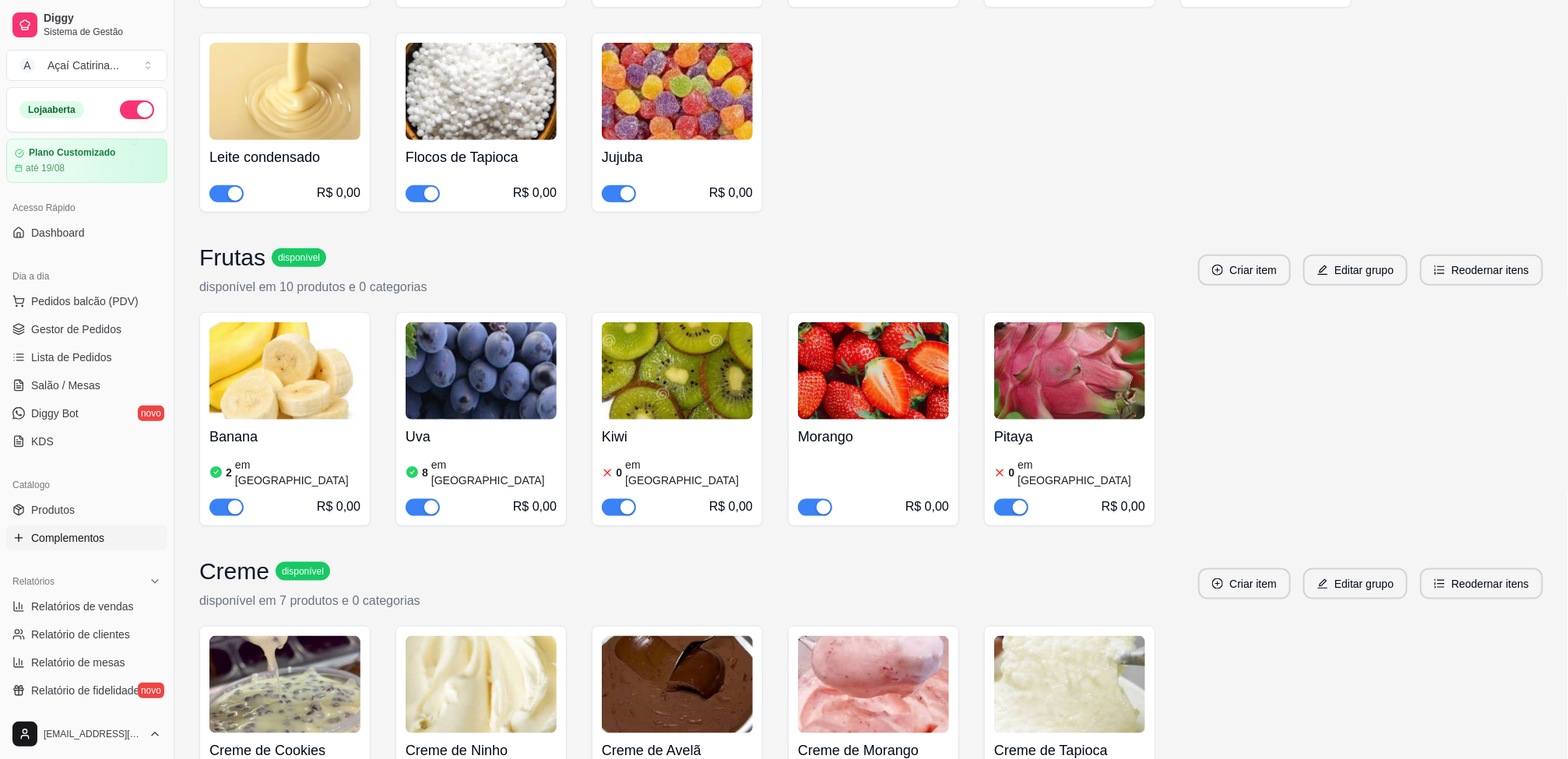
scroll to position [1518, 0]
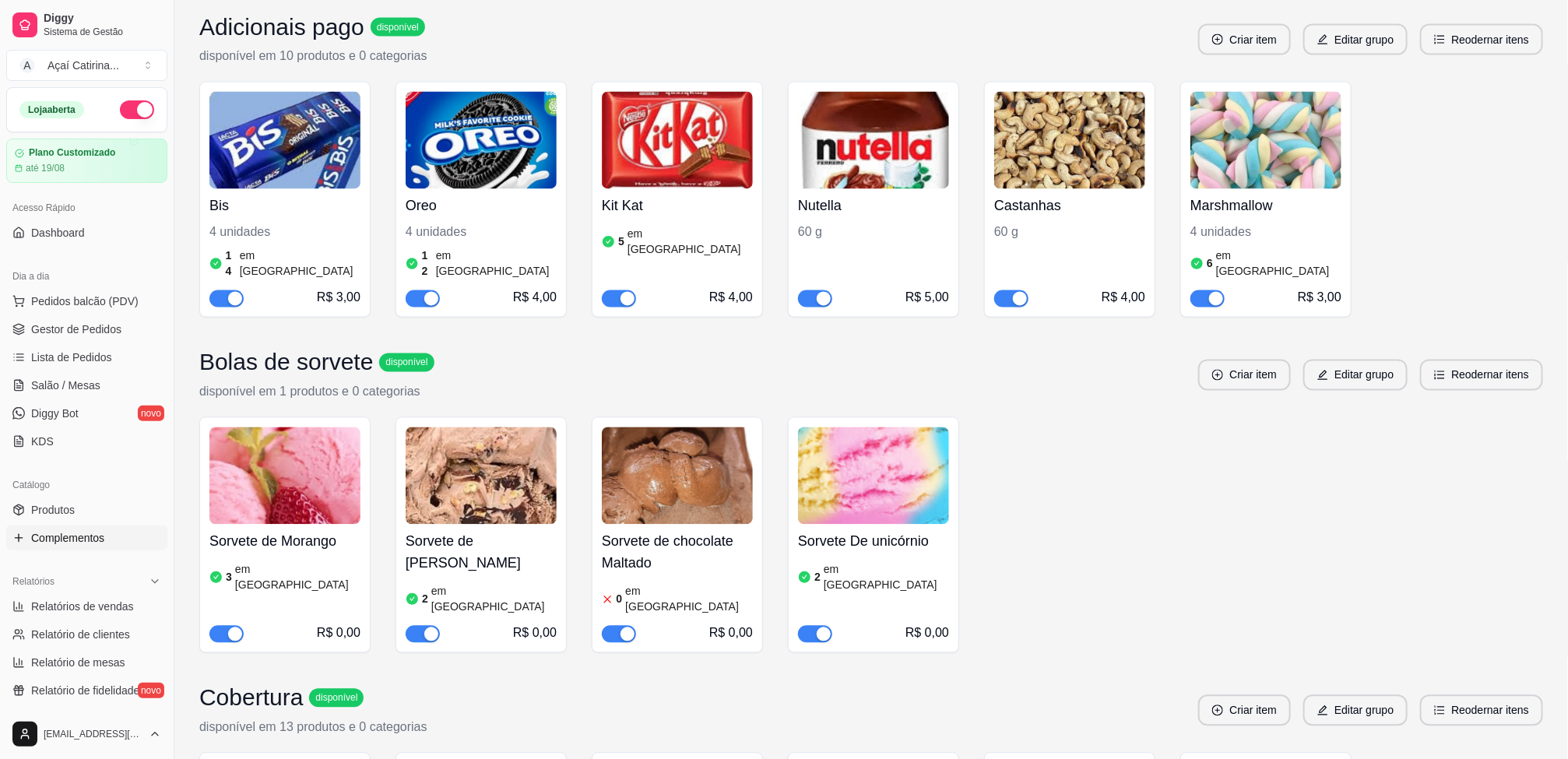
click at [723, 525] on div "Sorvete de chocolate Maltado 0 em estoque R$ 0,00" at bounding box center [677, 584] width 151 height 119
click at [476, 531] on h4 "Sorvete de [PERSON_NAME]" at bounding box center [481, 552] width 151 height 44
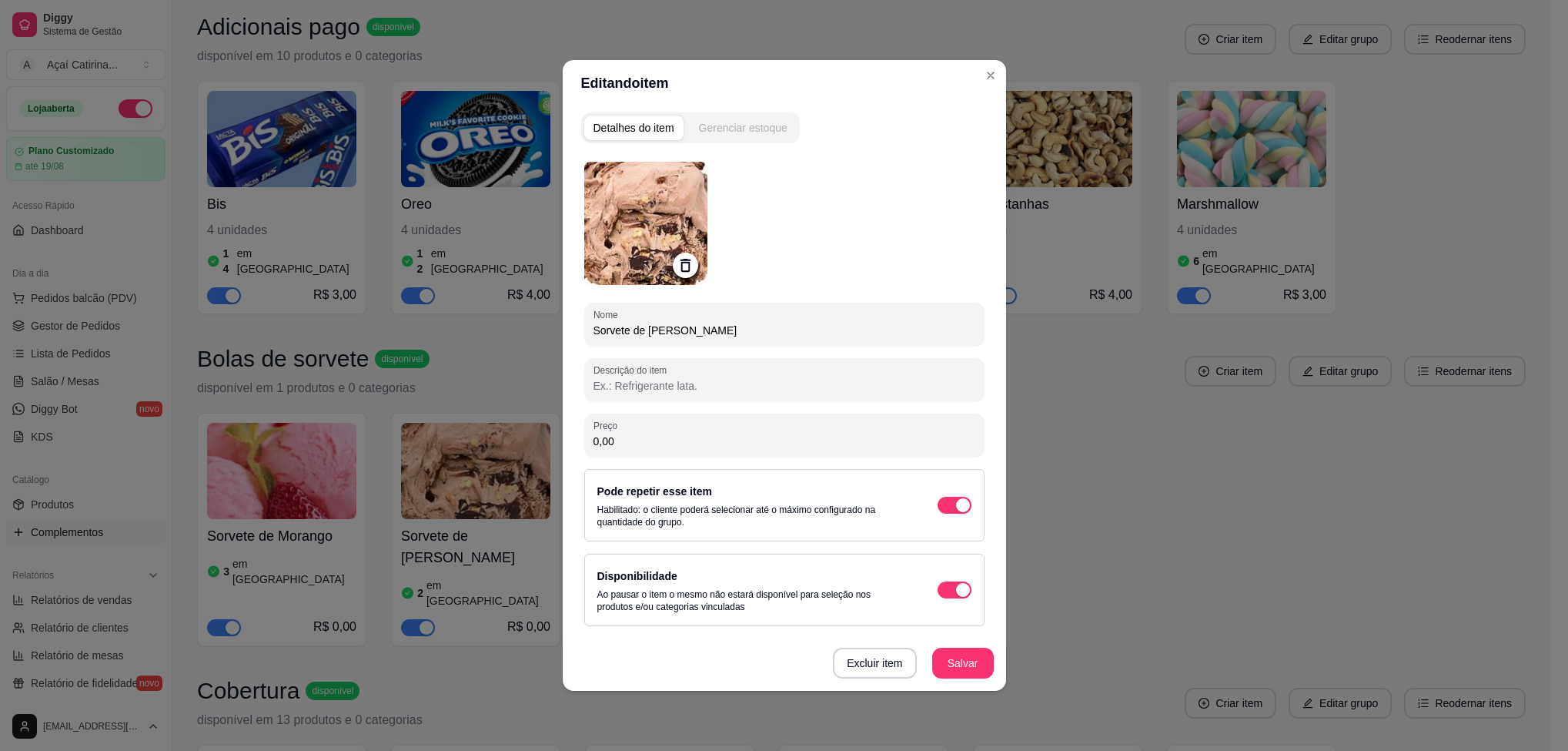
click at [763, 127] on div "Gerenciar estoque" at bounding box center [743, 128] width 88 height 16
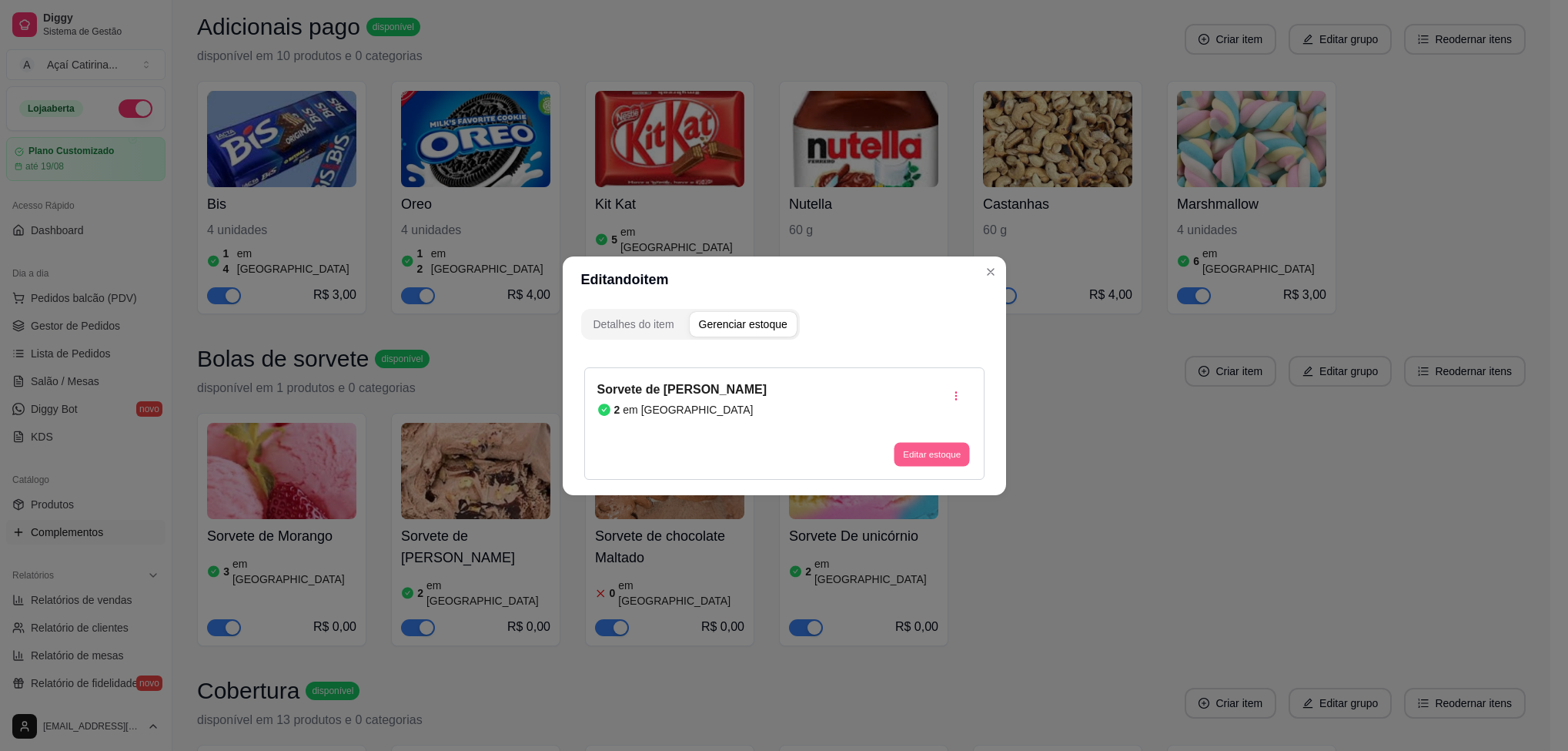
click at [936, 454] on button "Editar estoque" at bounding box center [933, 454] width 76 height 24
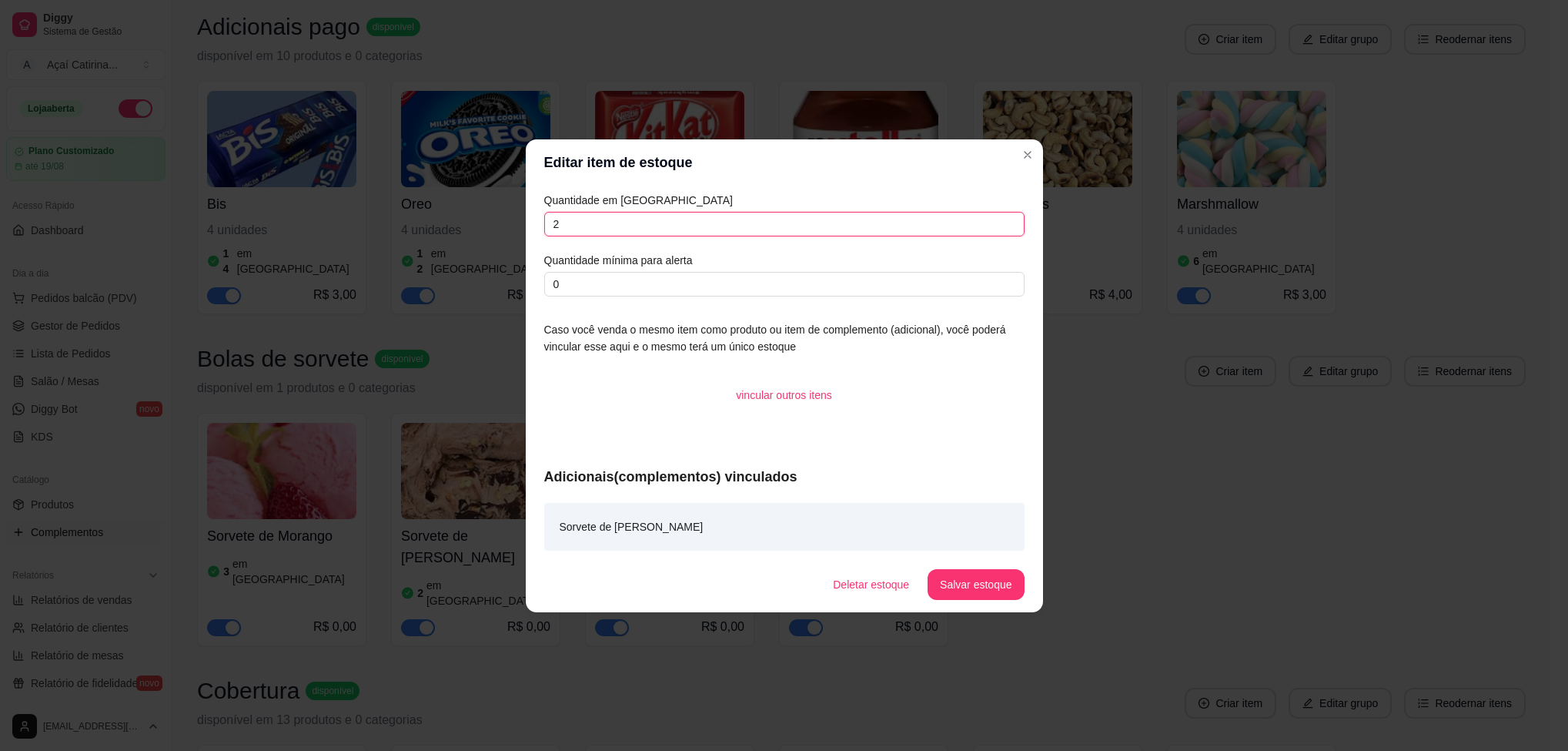
click at [667, 212] on input "2" at bounding box center [784, 224] width 480 height 24
type input "0"
click at [1011, 597] on button "Salvar estoque" at bounding box center [975, 584] width 96 height 31
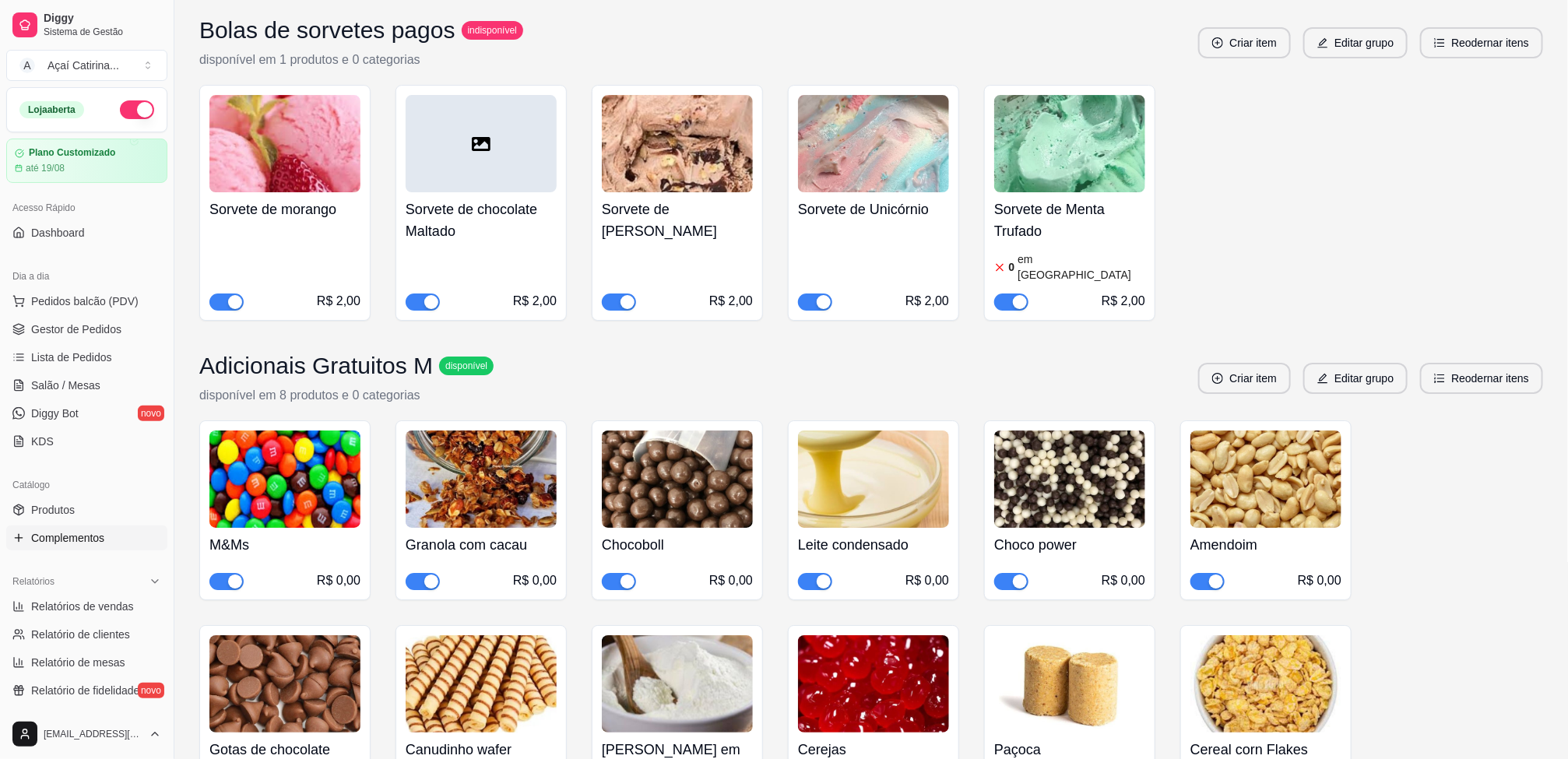
scroll to position [2803, 0]
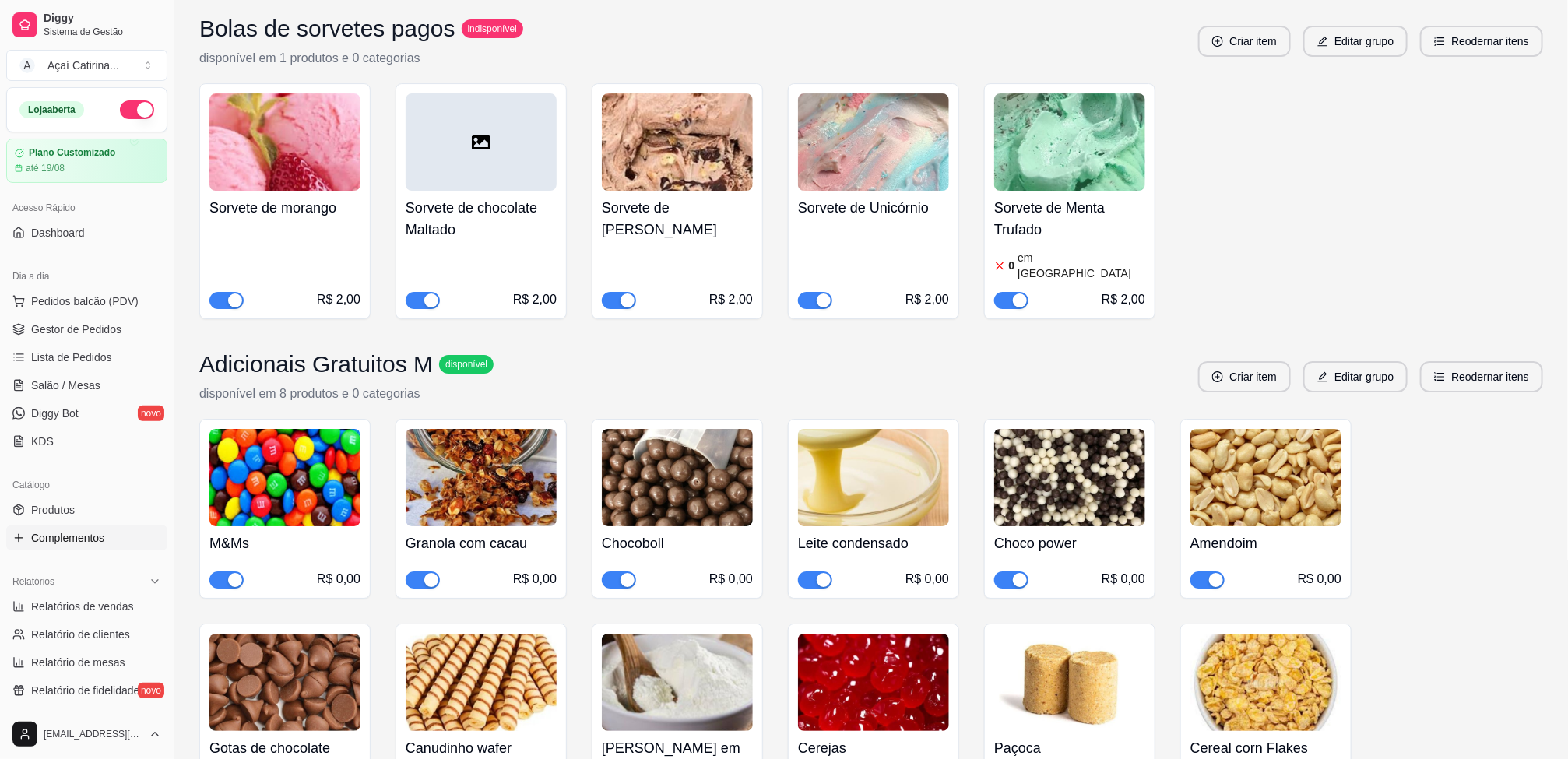
click at [654, 93] on img at bounding box center [677, 141] width 151 height 97
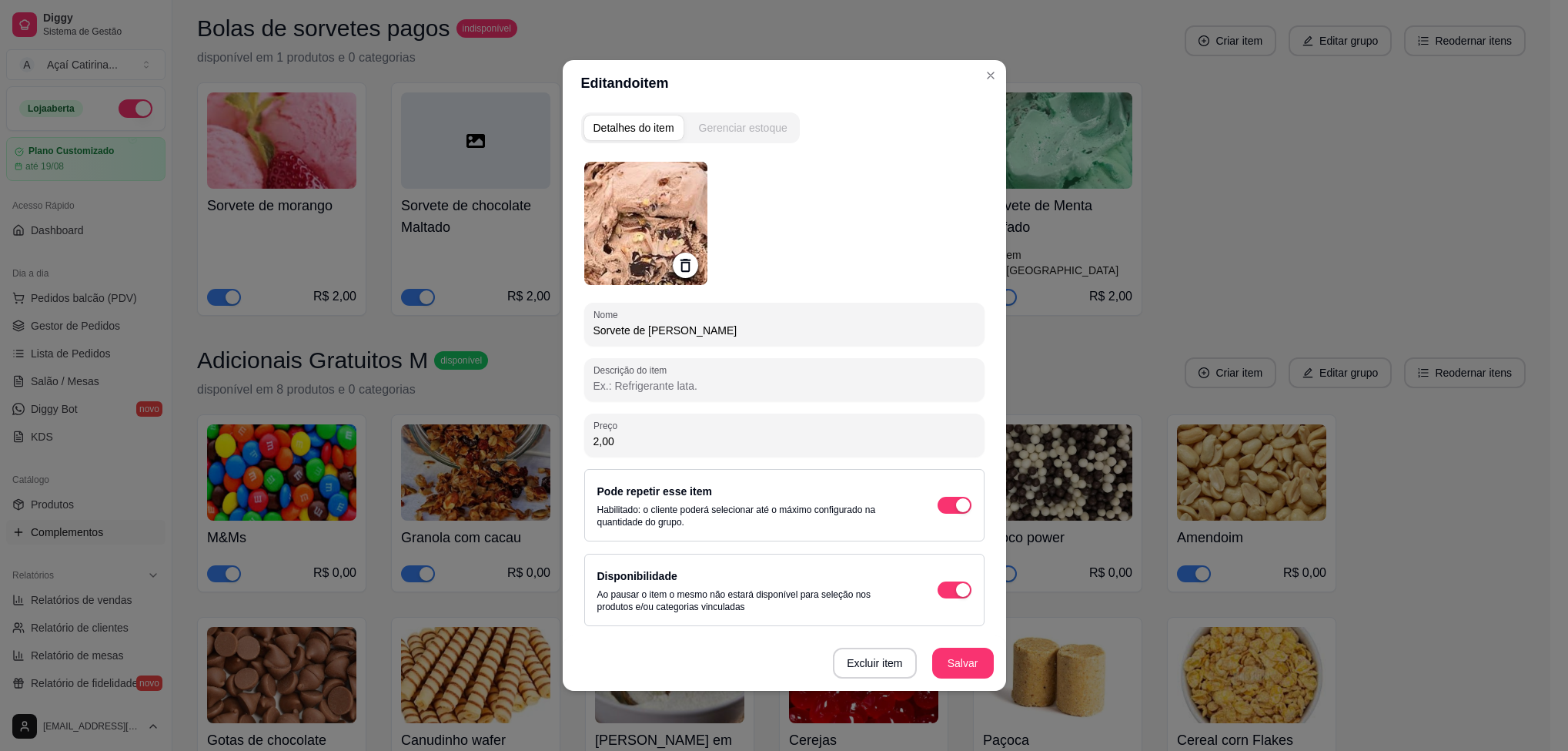
click at [717, 123] on div "Gerenciar estoque" at bounding box center [743, 128] width 88 height 16
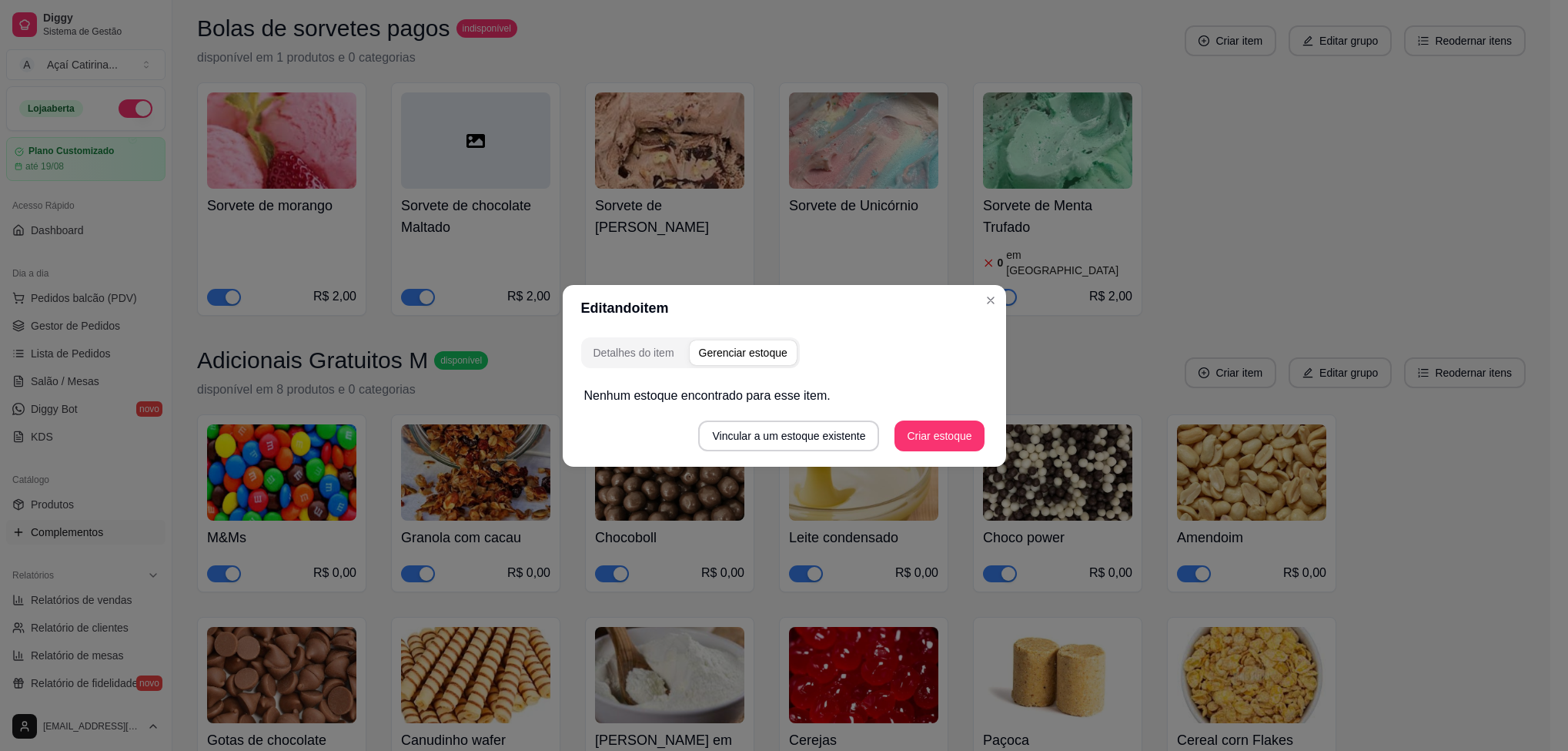
click at [938, 456] on div "Nenhum estoque encontrado para esse item. Vincular a um estoque existente Criar…" at bounding box center [784, 419] width 407 height 83
click at [940, 437] on button "Criar estoque" at bounding box center [939, 435] width 87 height 30
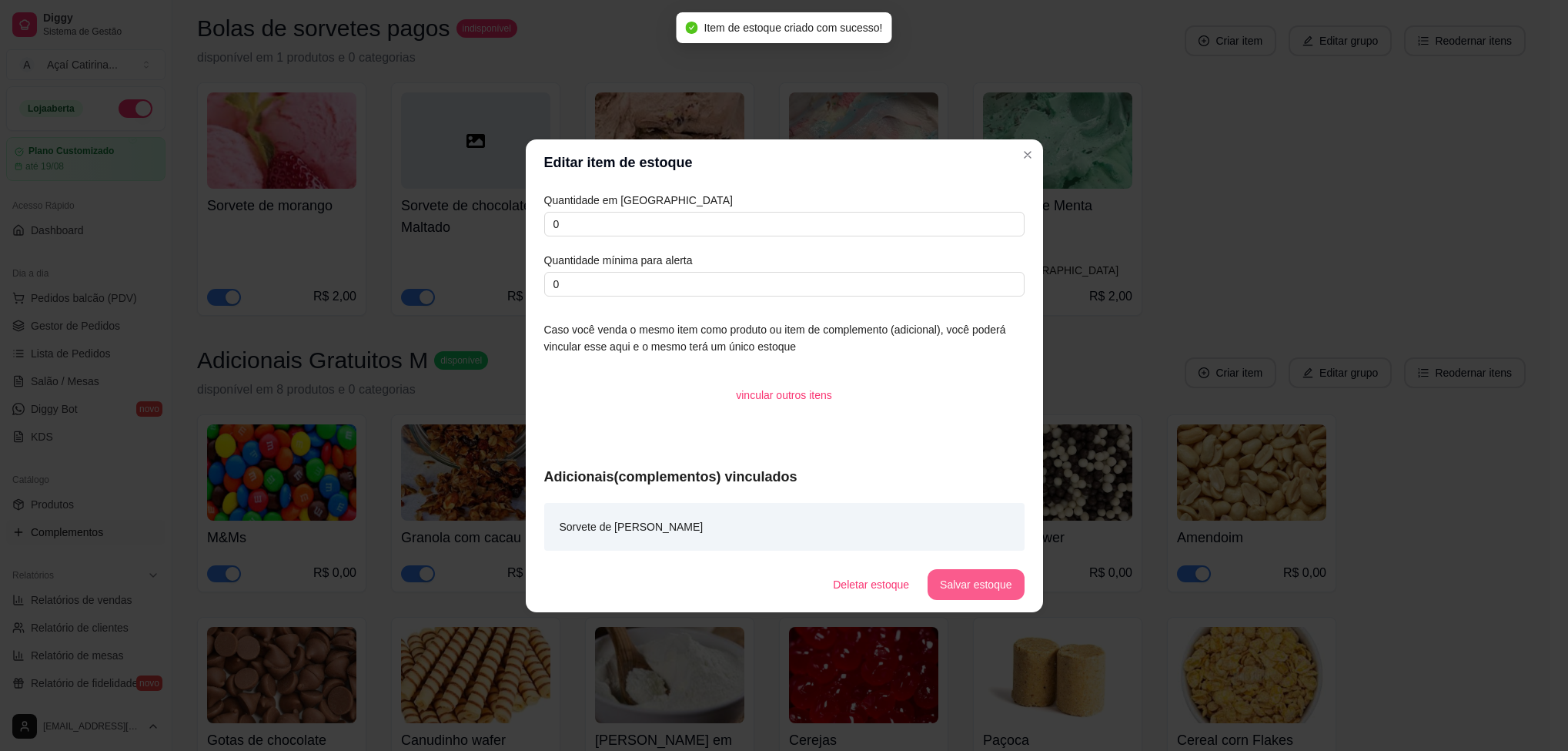
click at [985, 592] on button "Salvar estoque" at bounding box center [975, 584] width 96 height 31
click at [991, 591] on button "Salvar estoque" at bounding box center [975, 584] width 96 height 31
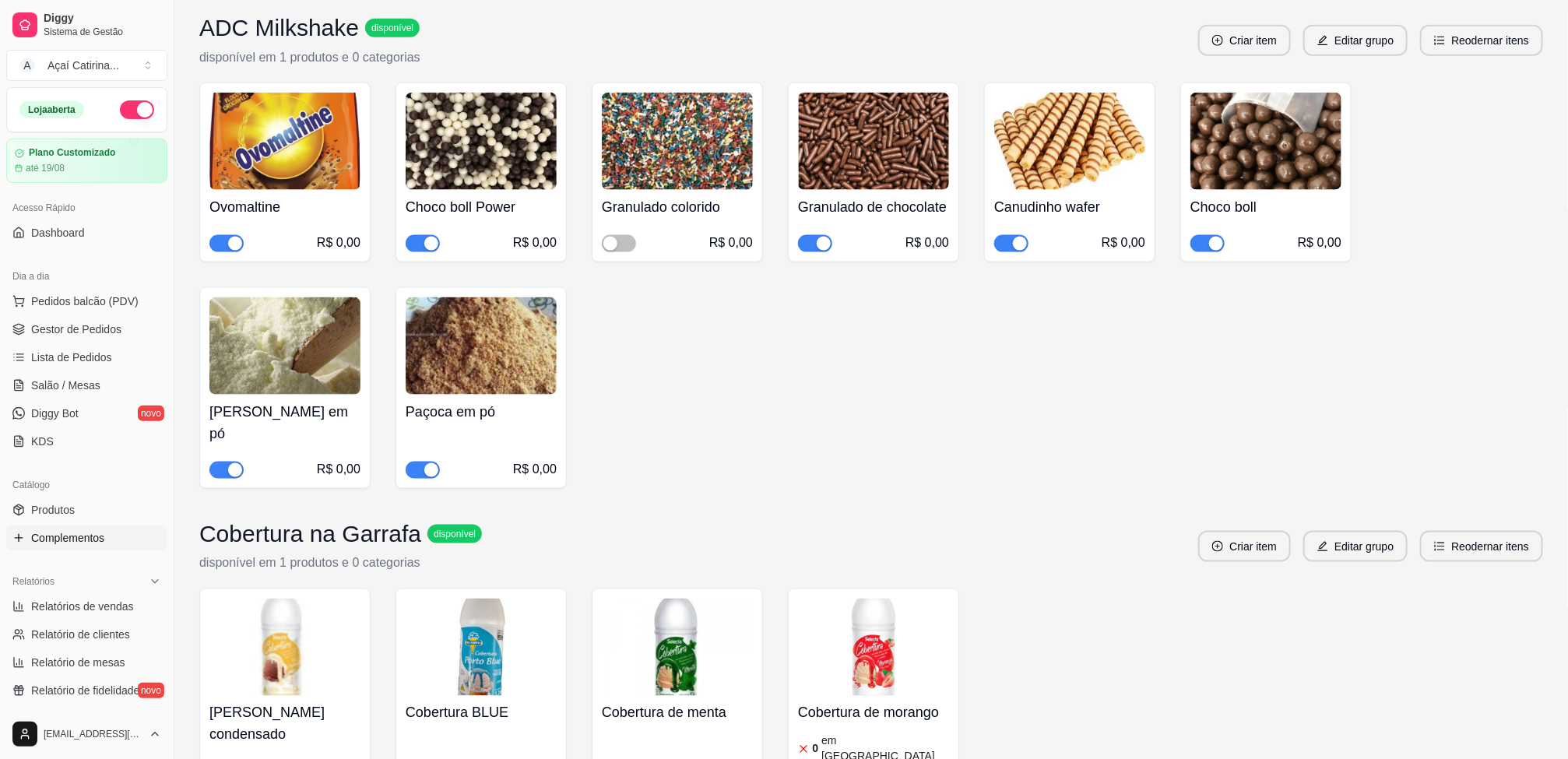
scroll to position [4203, 0]
